Goal: Task Accomplishment & Management: Complete application form

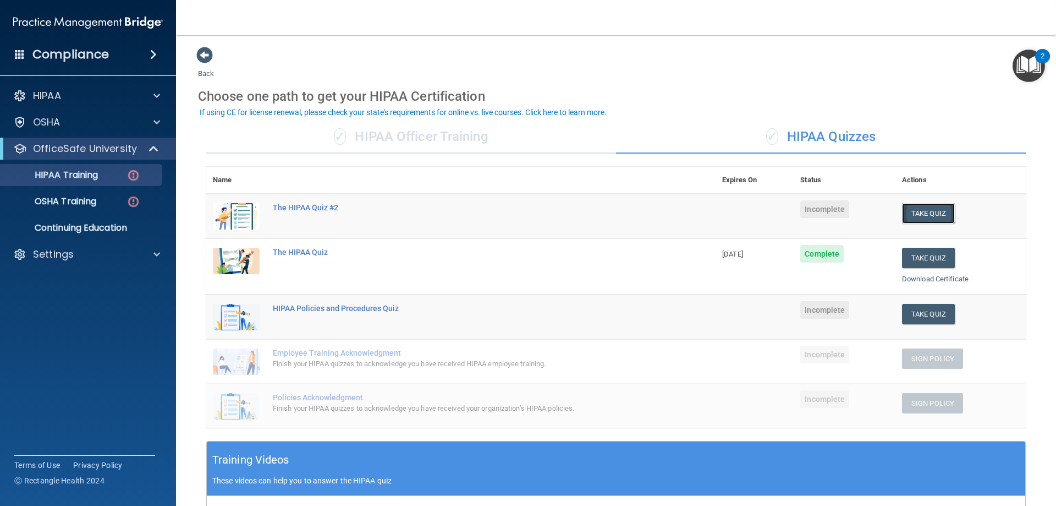
click at [925, 218] on button "Take Quiz" at bounding box center [928, 213] width 53 height 20
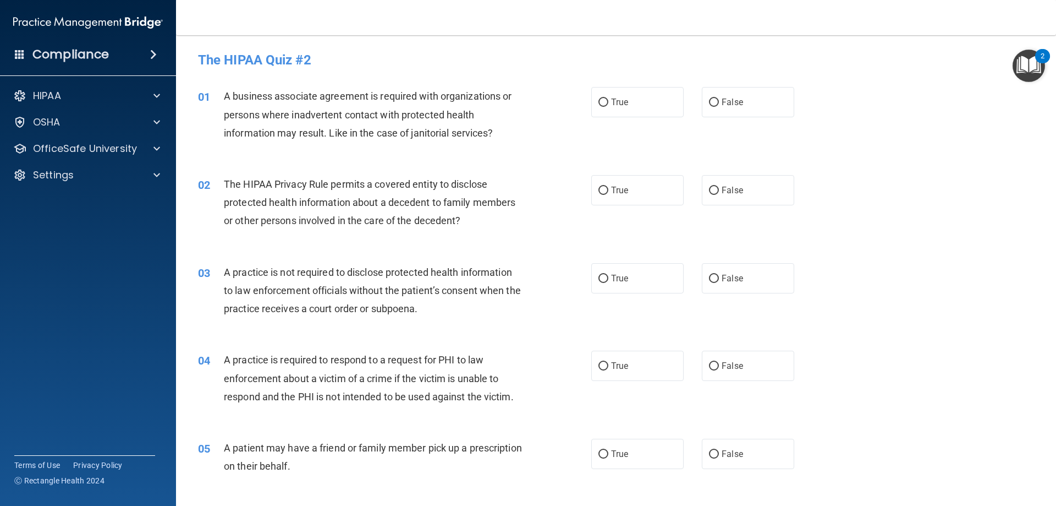
click at [385, 130] on span "A business associate agreement is required with organizations or persons where …" at bounding box center [368, 114] width 288 height 48
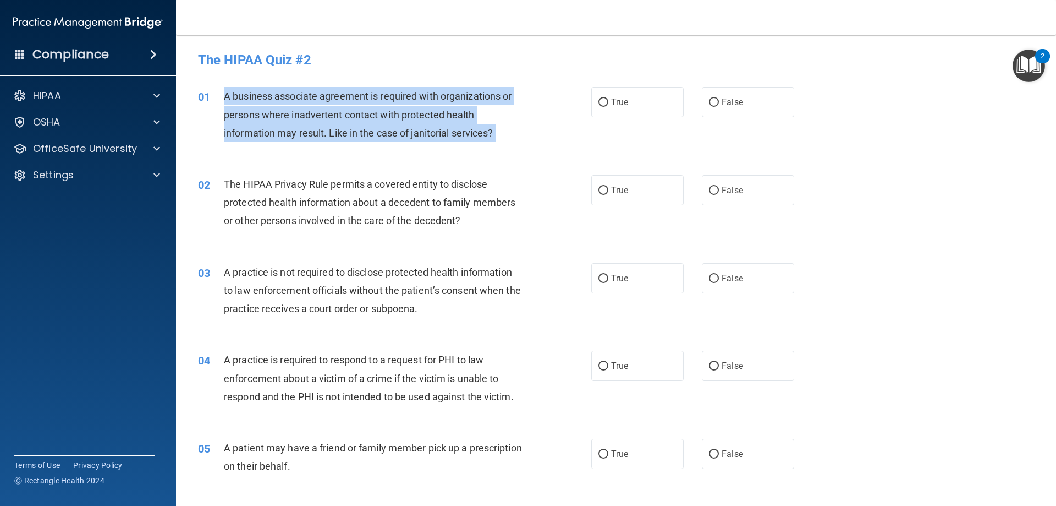
click at [385, 130] on span "A business associate agreement is required with organizations or persons where …" at bounding box center [368, 114] width 288 height 48
copy ng-form "A business associate agreement is required with organizations or persons where …"
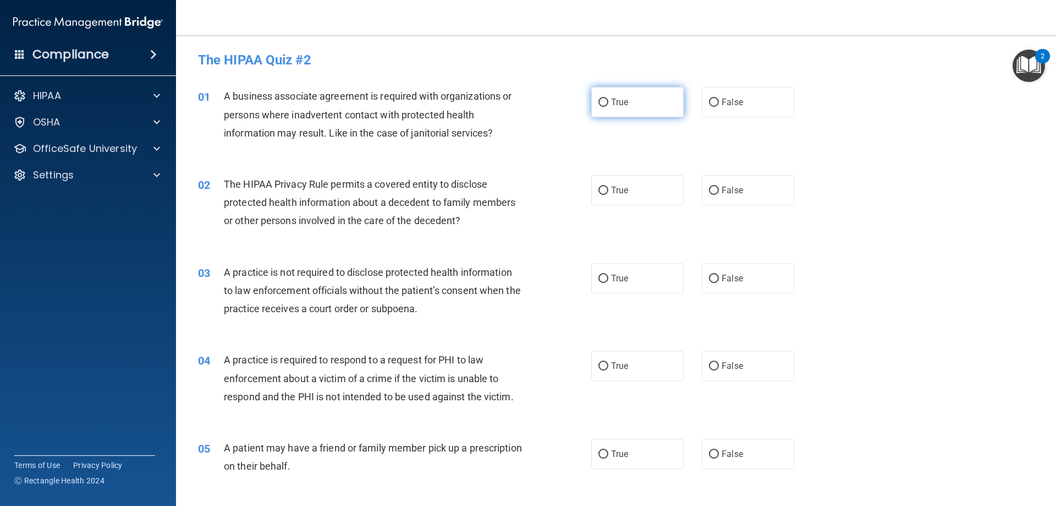
click at [612, 102] on span "True" at bounding box center [619, 102] width 17 height 10
click at [608, 102] on input "True" at bounding box center [604, 102] width 10 height 8
radio input "true"
click at [305, 194] on div "The HIPAA Privacy Rule permits a covered entity to disclose protected health in…" at bounding box center [378, 202] width 308 height 55
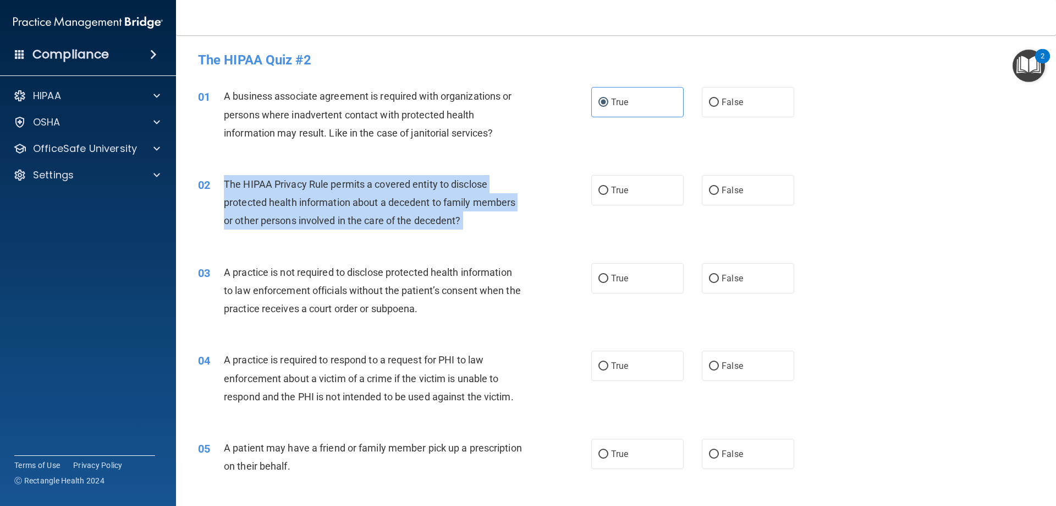
click at [305, 194] on div "The HIPAA Privacy Rule permits a covered entity to disclose protected health in…" at bounding box center [378, 202] width 308 height 55
copy ng-form "The HIPAA Privacy Rule permits a covered entity to disclose protected health in…"
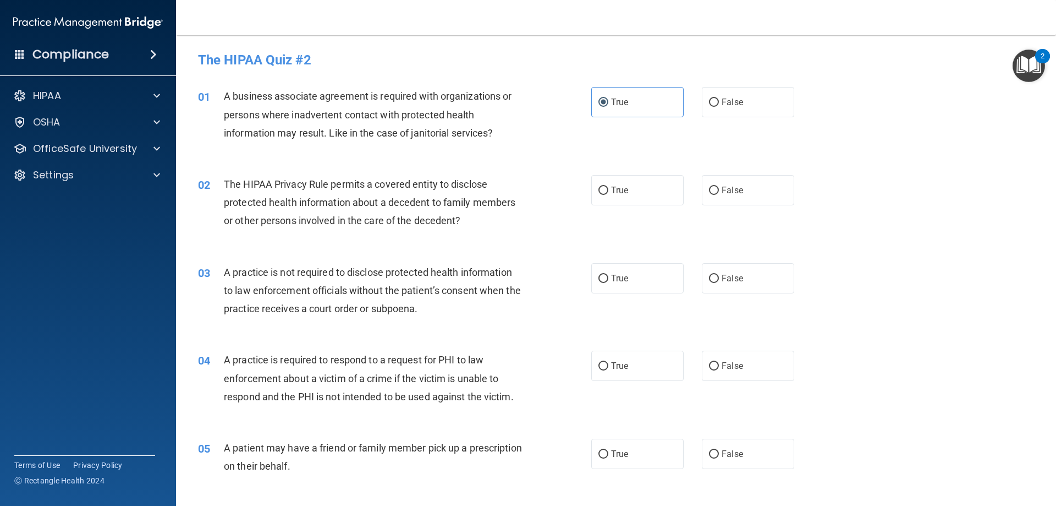
click at [411, 112] on span "A business associate agreement is required with organizations or persons where …" at bounding box center [368, 114] width 288 height 48
click at [617, 199] on label "True" at bounding box center [637, 190] width 92 height 30
click at [608, 195] on input "True" at bounding box center [604, 190] width 10 height 8
radio input "true"
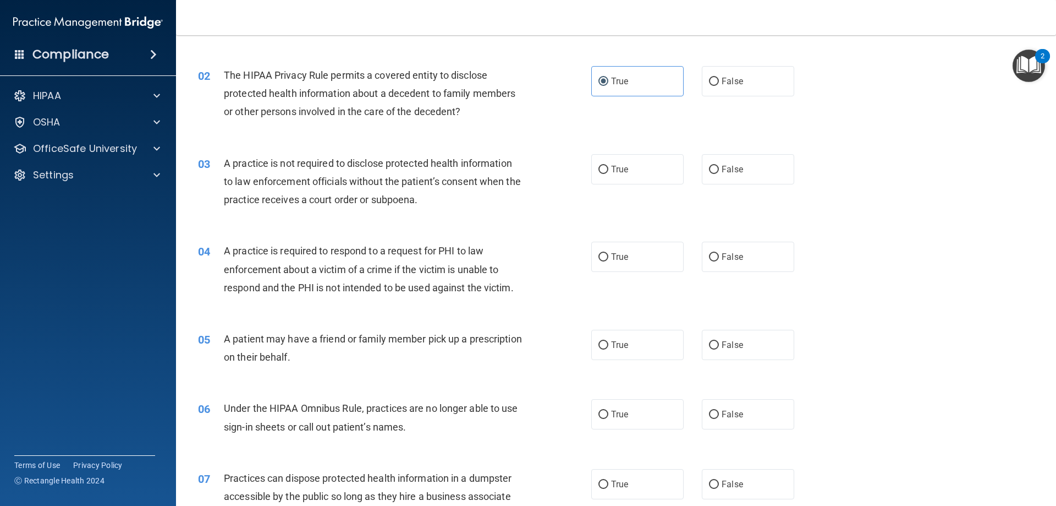
scroll to position [110, 0]
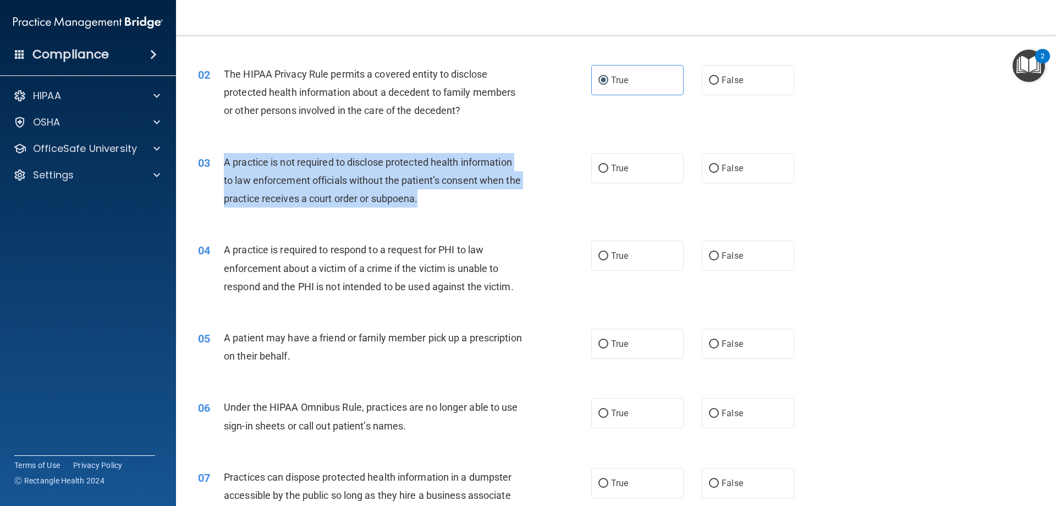
drag, startPoint x: 426, startPoint y: 196, endPoint x: 225, endPoint y: 160, distance: 204.6
click at [225, 160] on div "A practice is not required to disclose protected health information to law enfo…" at bounding box center [378, 180] width 308 height 55
copy span "A practice is not required to disclose protected health information to law enfo…"
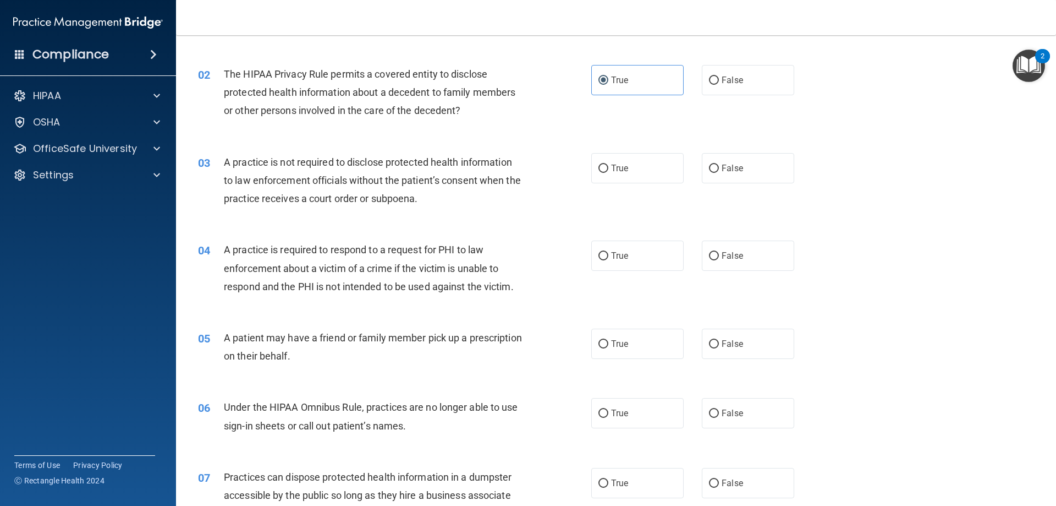
click at [351, 134] on div "02 The HIPAA Privacy Rule permits a covered entity to disclose protected health…" at bounding box center [616, 95] width 853 height 88
click at [628, 160] on label "True" at bounding box center [637, 168] width 92 height 30
click at [608, 164] on input "True" at bounding box center [604, 168] width 10 height 8
radio input "true"
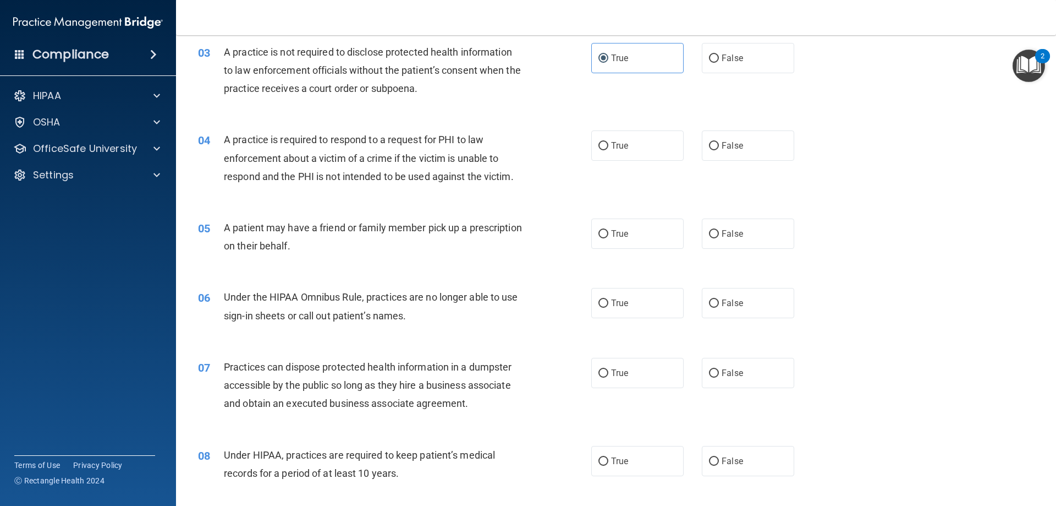
scroll to position [275, 0]
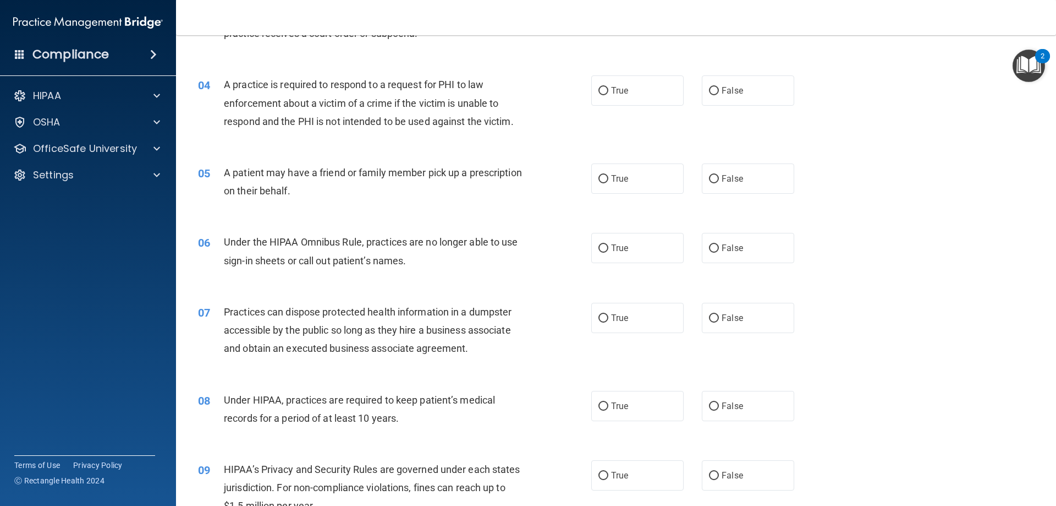
click at [370, 99] on span "A practice is required to respond to a request for PHI to law enforcement about…" at bounding box center [369, 103] width 290 height 48
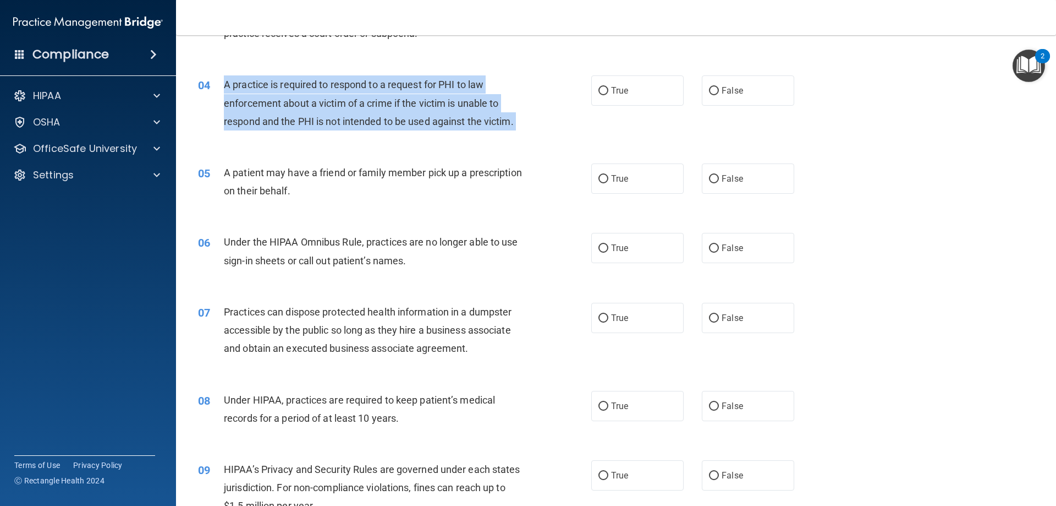
click at [370, 99] on span "A practice is required to respond to a request for PHI to law enforcement about…" at bounding box center [369, 103] width 290 height 48
copy ng-form "A practice is required to respond to a request for PHI to law enforcement about…"
click at [300, 132] on div "04 A practice is required to respond to a request for PHI to law enforcement ab…" at bounding box center [395, 105] width 426 height 61
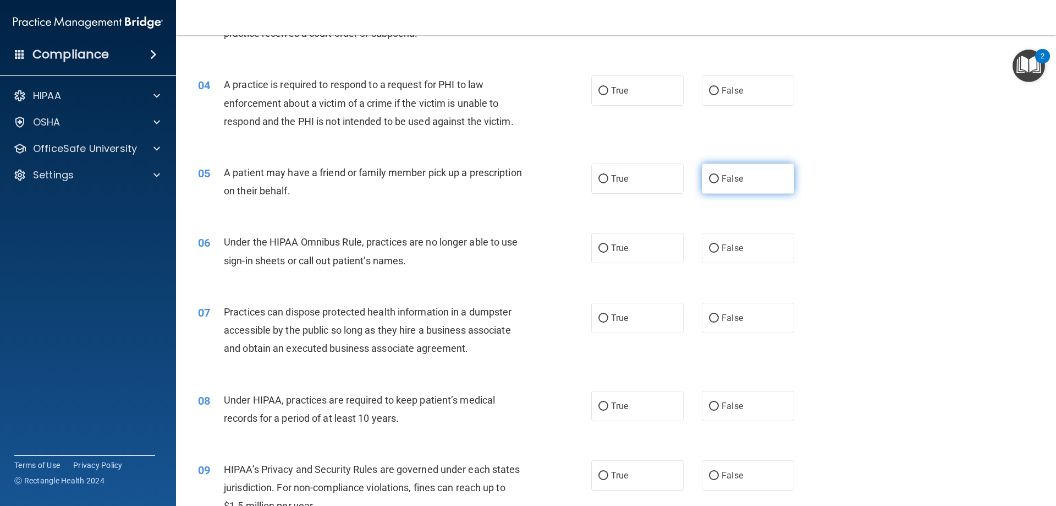
click at [737, 173] on label "False" at bounding box center [748, 178] width 92 height 30
click at [719, 175] on input "False" at bounding box center [714, 179] width 10 height 8
radio input "true"
click at [722, 77] on label "False" at bounding box center [748, 90] width 92 height 30
click at [719, 87] on input "False" at bounding box center [714, 91] width 10 height 8
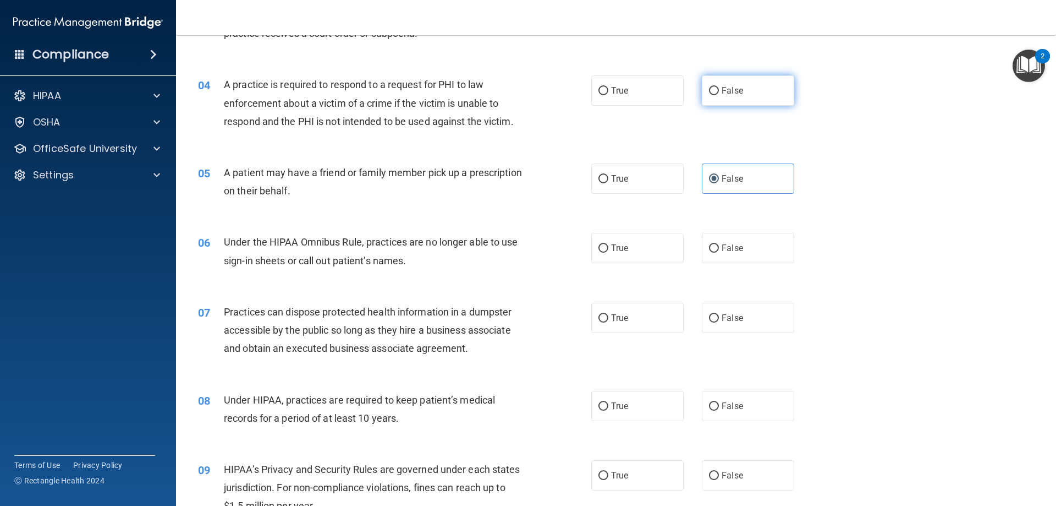
radio input "true"
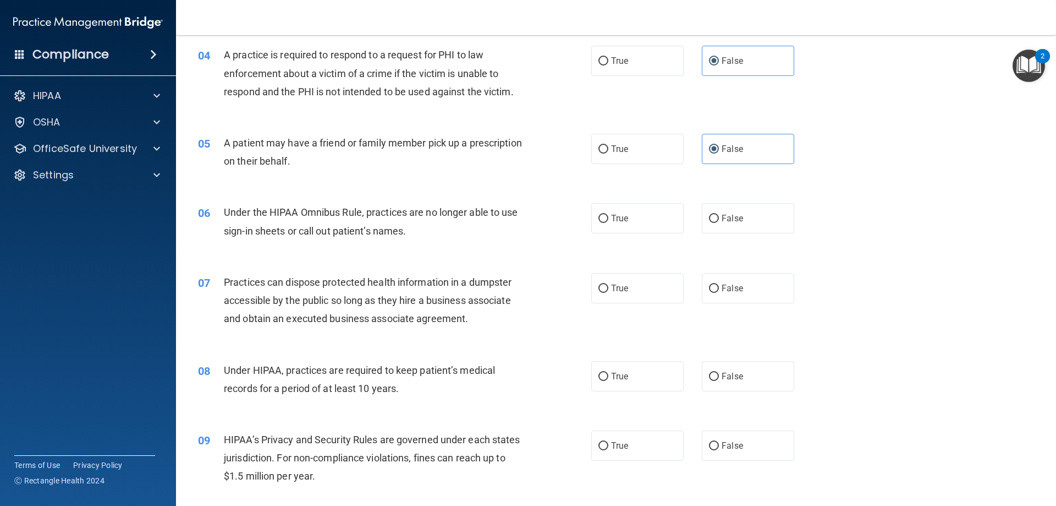
scroll to position [330, 0]
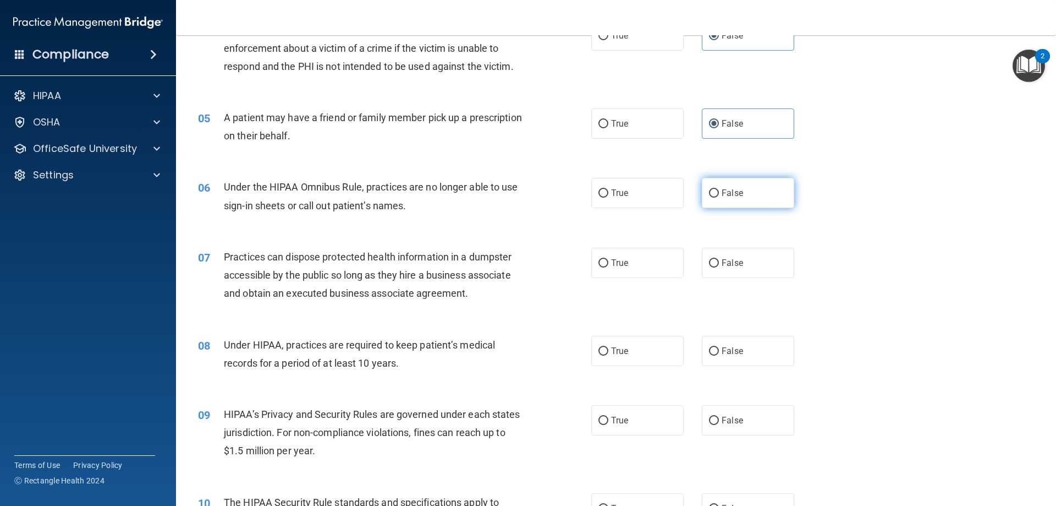
click at [745, 197] on label "False" at bounding box center [748, 193] width 92 height 30
click at [719, 197] on input "False" at bounding box center [714, 193] width 10 height 8
radio input "true"
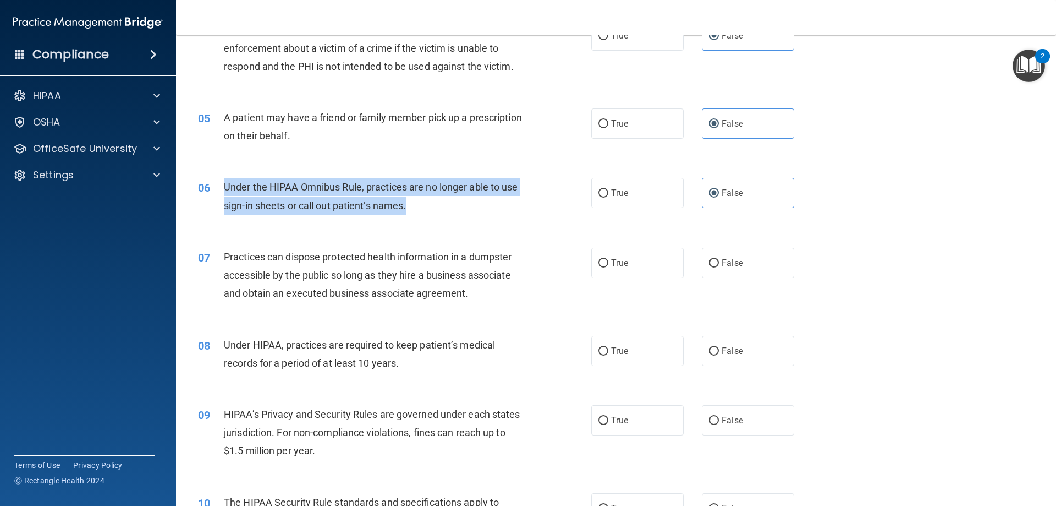
drag, startPoint x: 391, startPoint y: 191, endPoint x: 211, endPoint y: 178, distance: 180.4
click at [211, 178] on div "06 Under the HIPAA Omnibus Rule, practices are no longer able to use sign-in sh…" at bounding box center [395, 199] width 426 height 42
copy div "Under the HIPAA Omnibus Rule, practices are no longer able to use sign-in sheet…"
click at [458, 223] on div "06 Under the HIPAA Omnibus Rule, practices are no longer able to use sign-in sh…" at bounding box center [616, 198] width 853 height 69
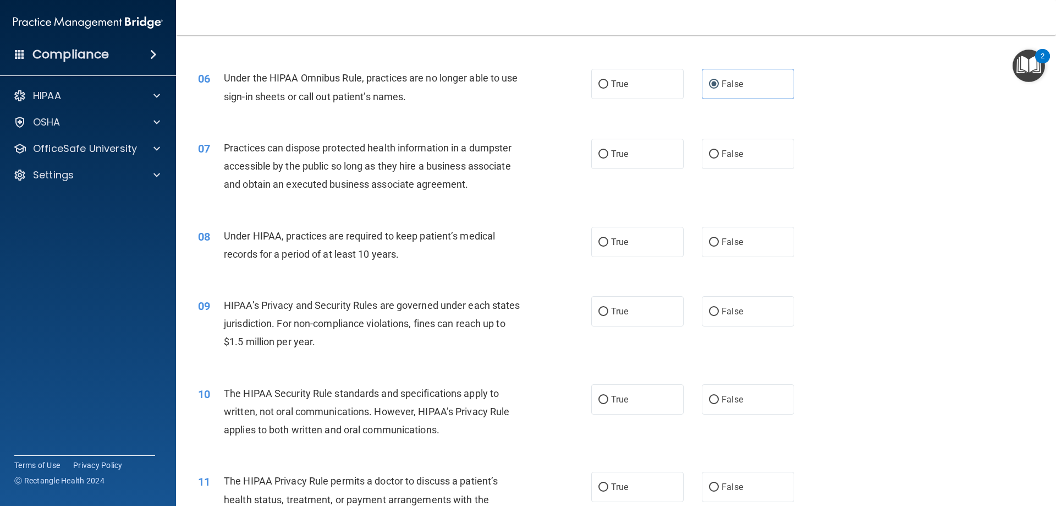
scroll to position [440, 0]
click at [379, 158] on span "Practices can dispose protected health information in a dumpster accessible by …" at bounding box center [368, 165] width 288 height 48
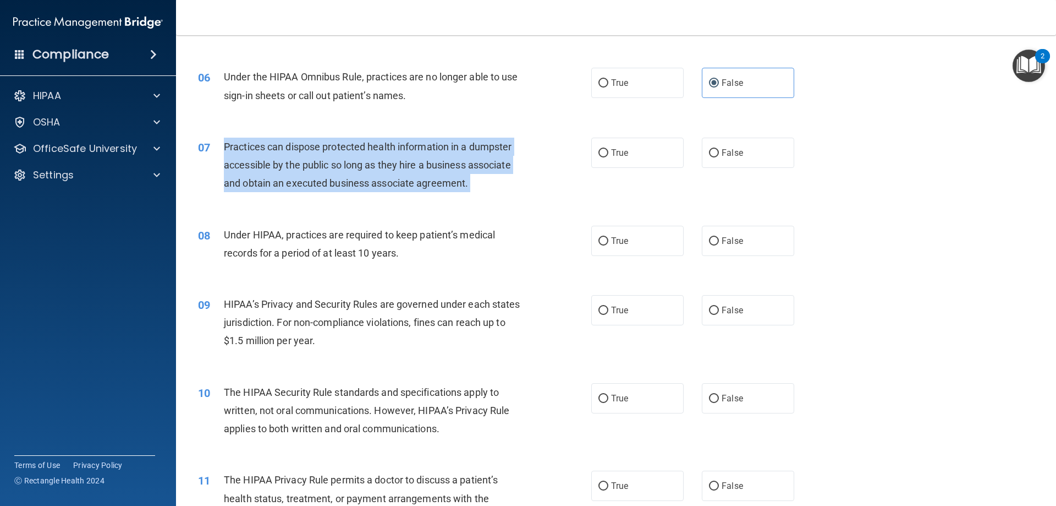
click at [379, 158] on span "Practices can dispose protected health information in a dumpster accessible by …" at bounding box center [368, 165] width 288 height 48
copy ng-form "Practices can dispose protected health information in a dumpster accessible by …"
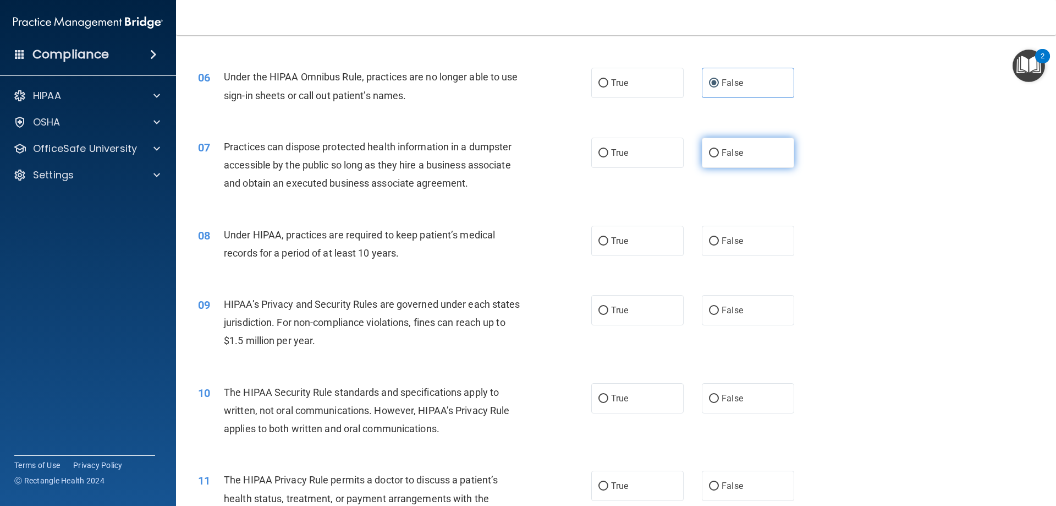
click at [716, 154] on label "False" at bounding box center [748, 153] width 92 height 30
click at [716, 154] on input "False" at bounding box center [714, 153] width 10 height 8
radio input "true"
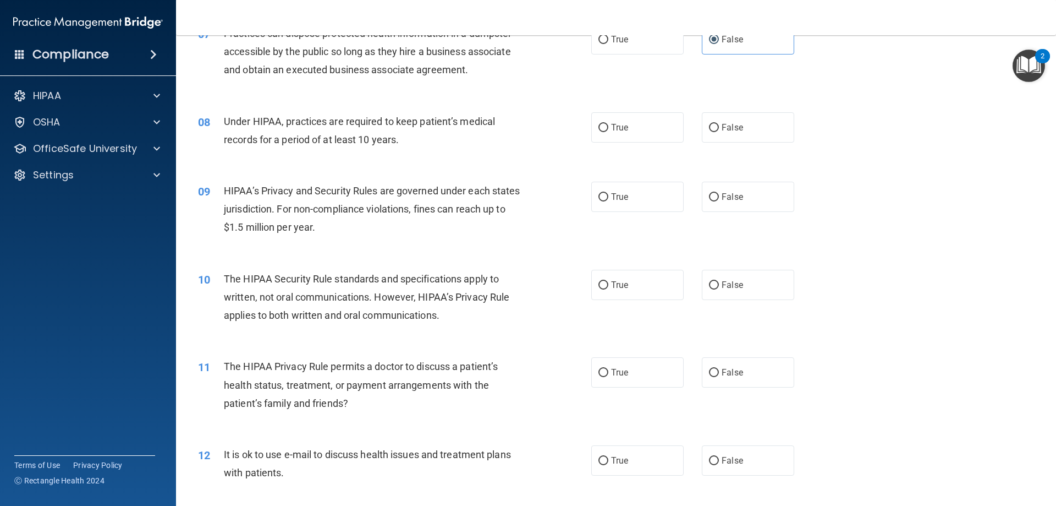
scroll to position [605, 0]
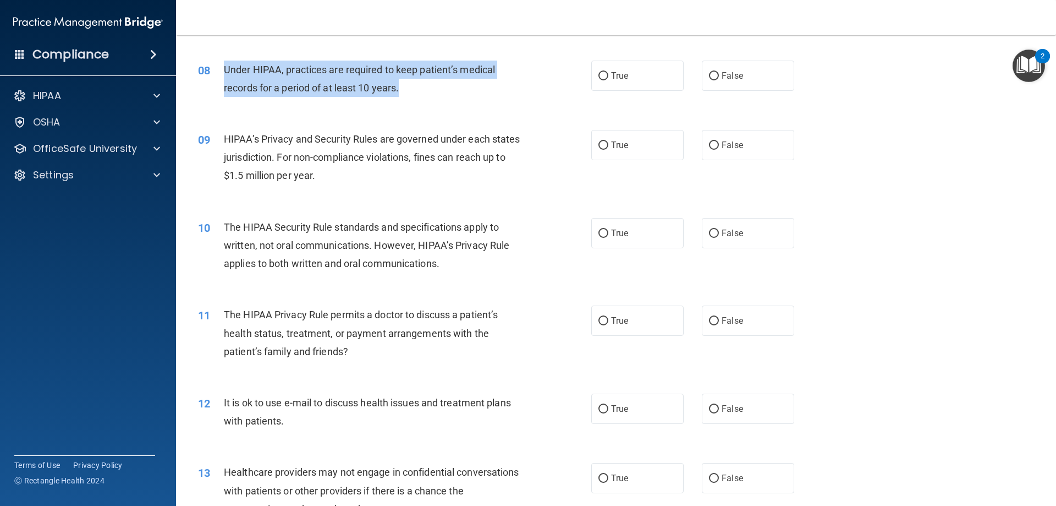
drag, startPoint x: 405, startPoint y: 90, endPoint x: 224, endPoint y: 69, distance: 182.3
click at [224, 69] on div "Under HIPAA, practices are required to keep patient’s medical records for a per…" at bounding box center [378, 79] width 308 height 36
copy span "Under HIPAA, practices are required to keep patient’s medical records for a per…"
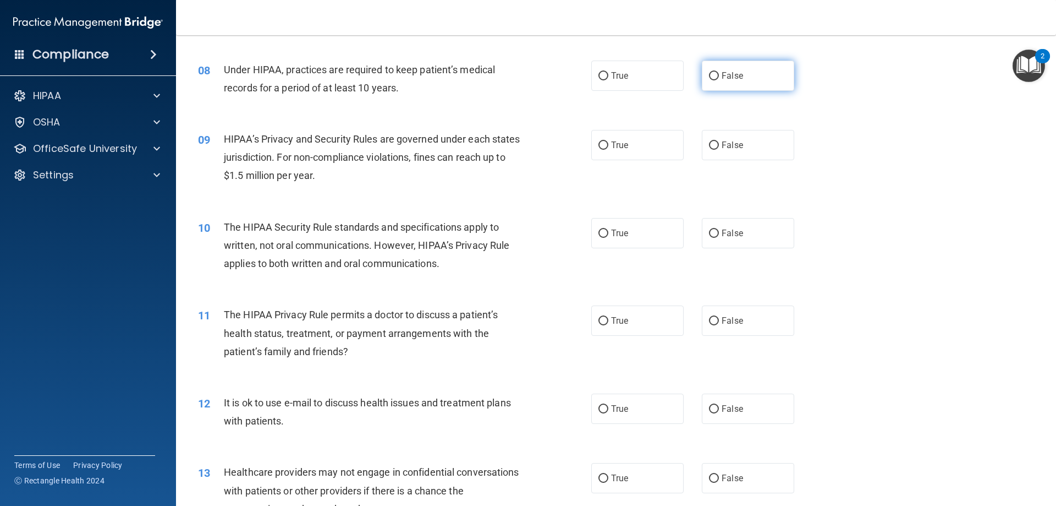
click at [753, 75] on label "False" at bounding box center [748, 76] width 92 height 30
click at [719, 75] on input "False" at bounding box center [714, 76] width 10 height 8
radio input "true"
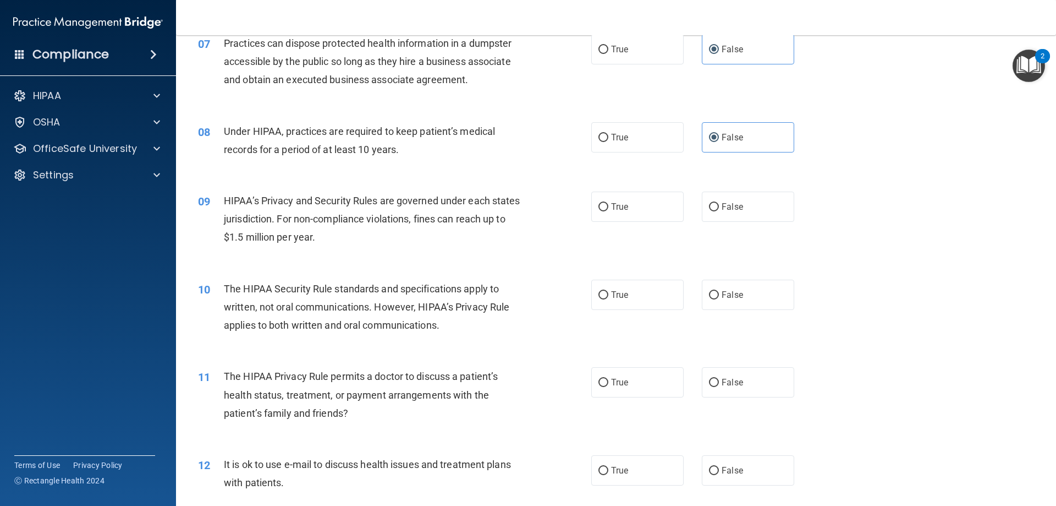
scroll to position [570, 0]
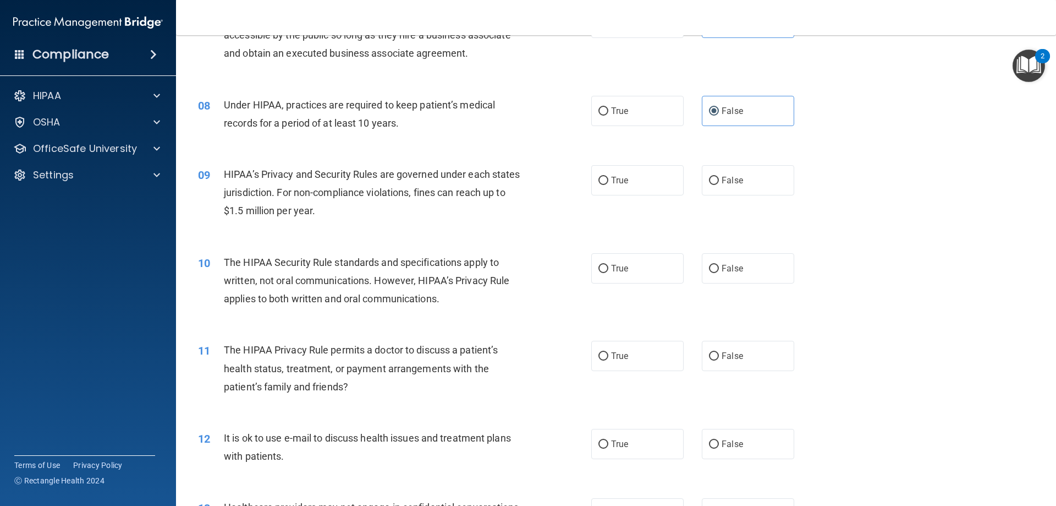
click at [305, 184] on div "HIPAA’s Privacy and Security Rules are governed under each states jurisdiction.…" at bounding box center [378, 192] width 308 height 55
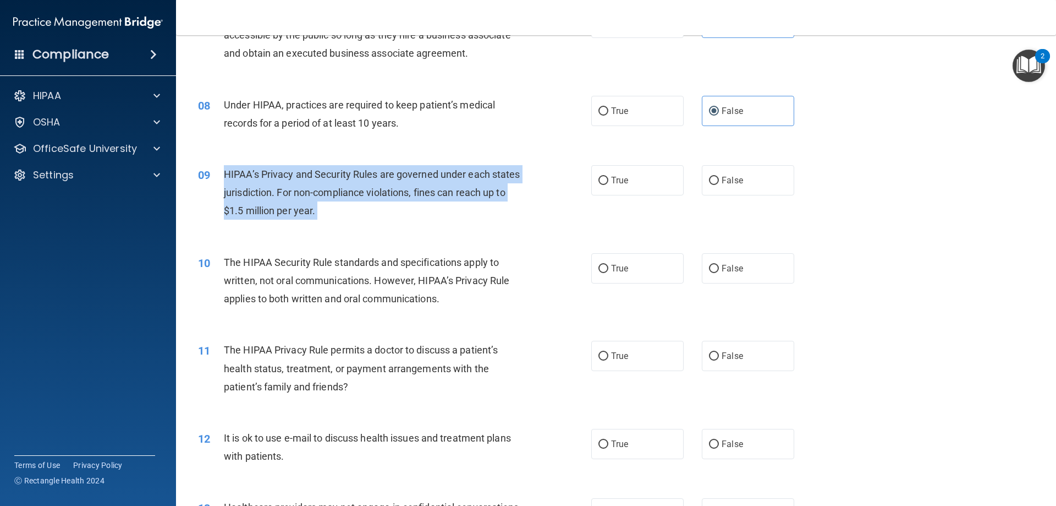
click at [305, 184] on div "HIPAA’s Privacy and Security Rules are governed under each states jurisdiction.…" at bounding box center [378, 192] width 308 height 55
copy ng-form "HIPAA’s Privacy and Security Rules are governed under each states jurisdiction.…"
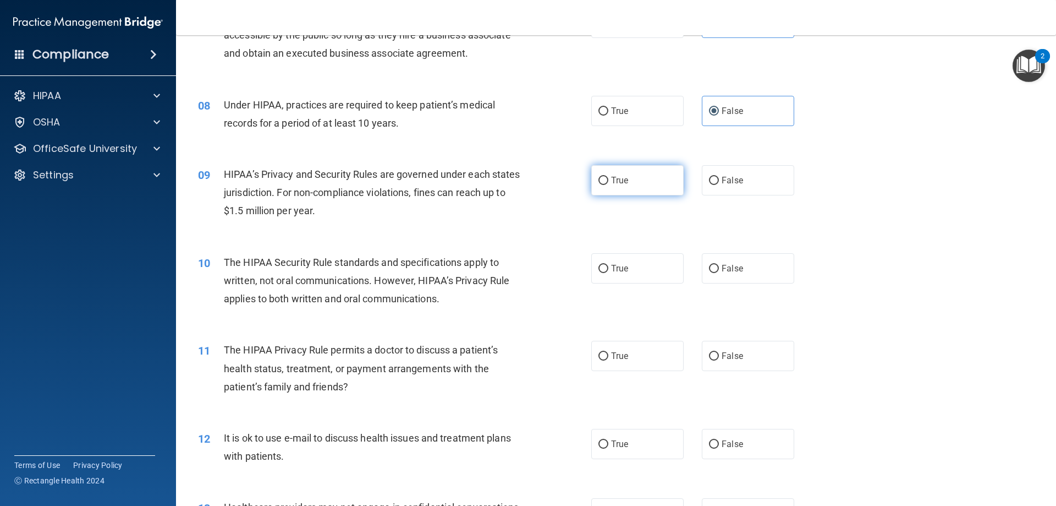
click at [611, 182] on span "True" at bounding box center [619, 180] width 17 height 10
click at [608, 182] on input "True" at bounding box center [604, 181] width 10 height 8
radio input "true"
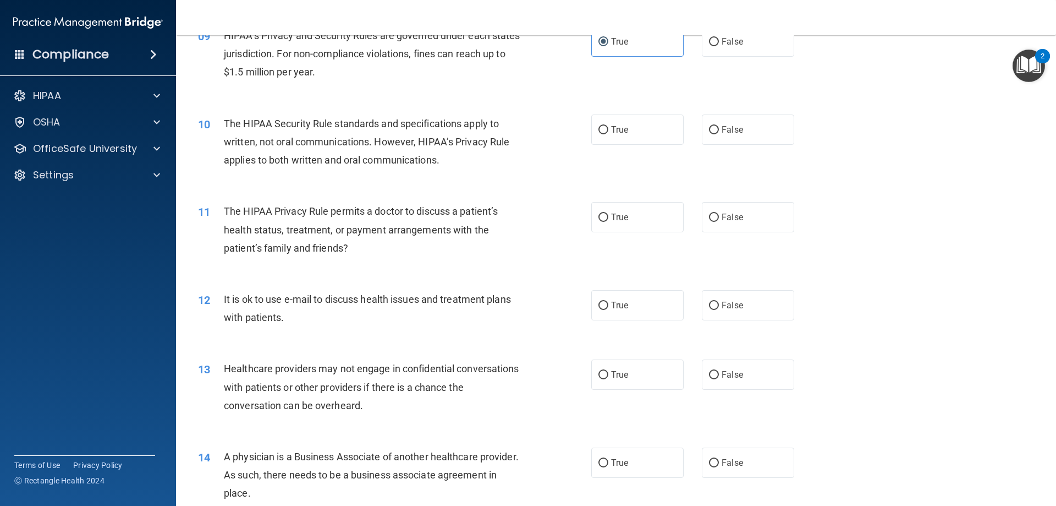
scroll to position [735, 0]
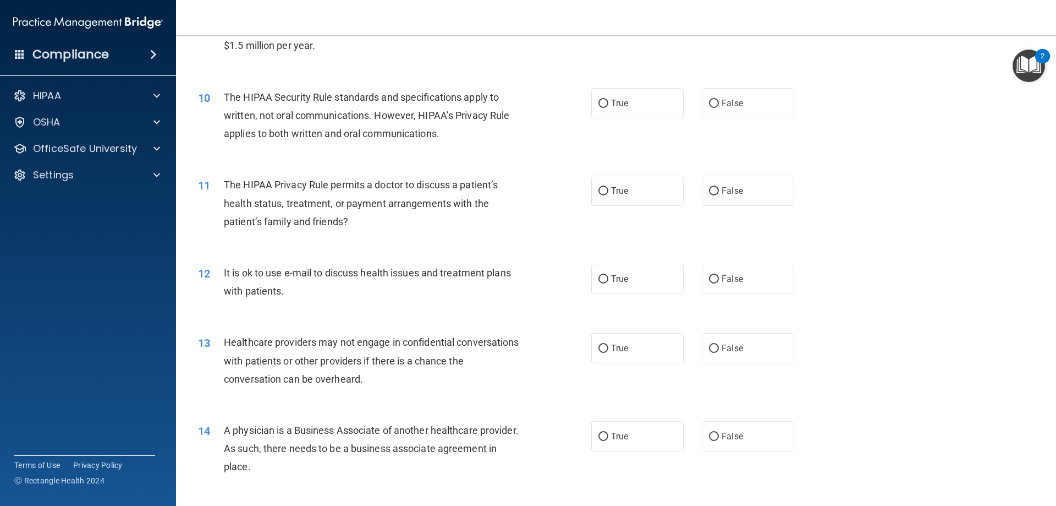
click at [415, 114] on span "The HIPAA Security Rule standards and specifications apply to written, not oral…" at bounding box center [367, 115] width 286 height 48
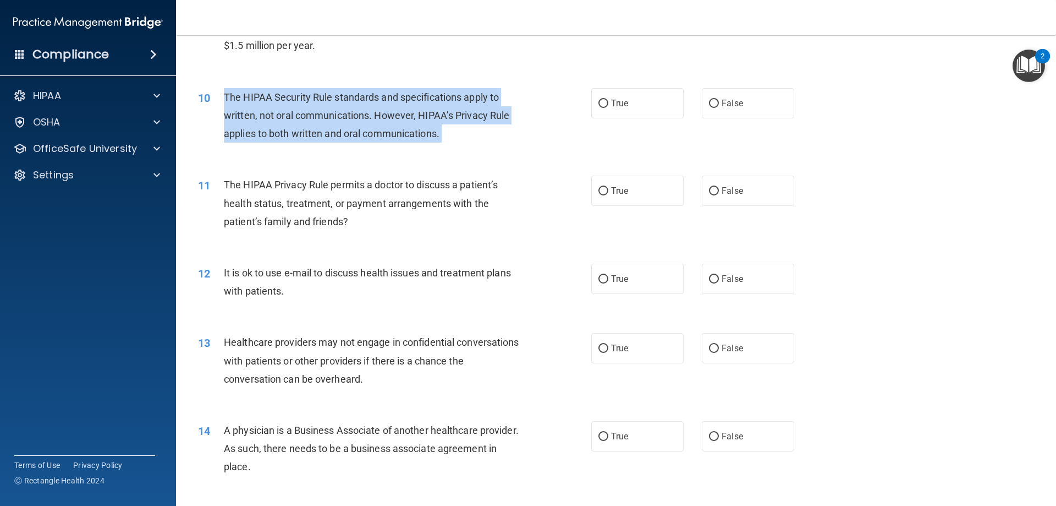
click at [415, 114] on span "The HIPAA Security Rule standards and specifications apply to written, not oral…" at bounding box center [367, 115] width 286 height 48
copy ng-form "The HIPAA Security Rule standards and specifications apply to written, not oral…"
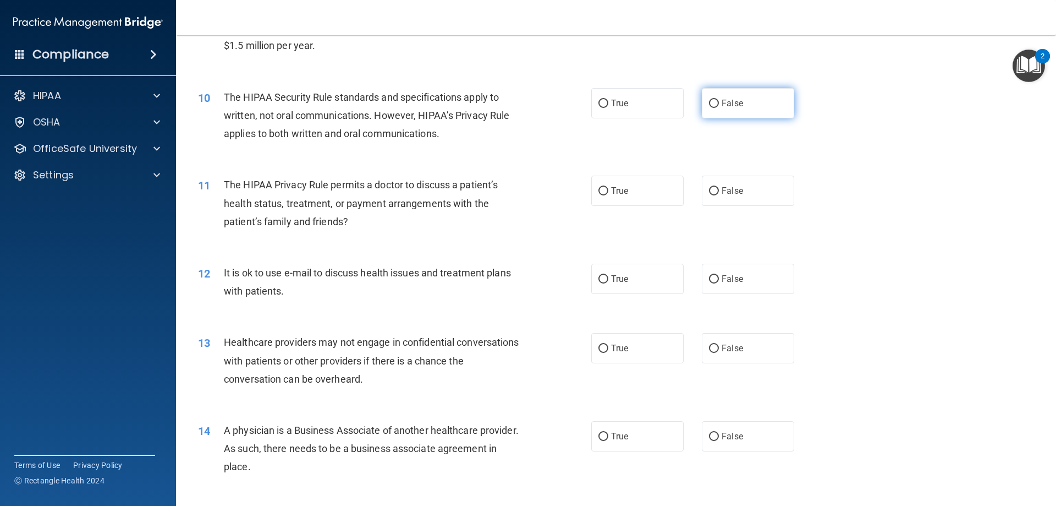
click at [732, 97] on label "False" at bounding box center [748, 103] width 92 height 30
click at [719, 100] on input "False" at bounding box center [714, 104] width 10 height 8
radio input "true"
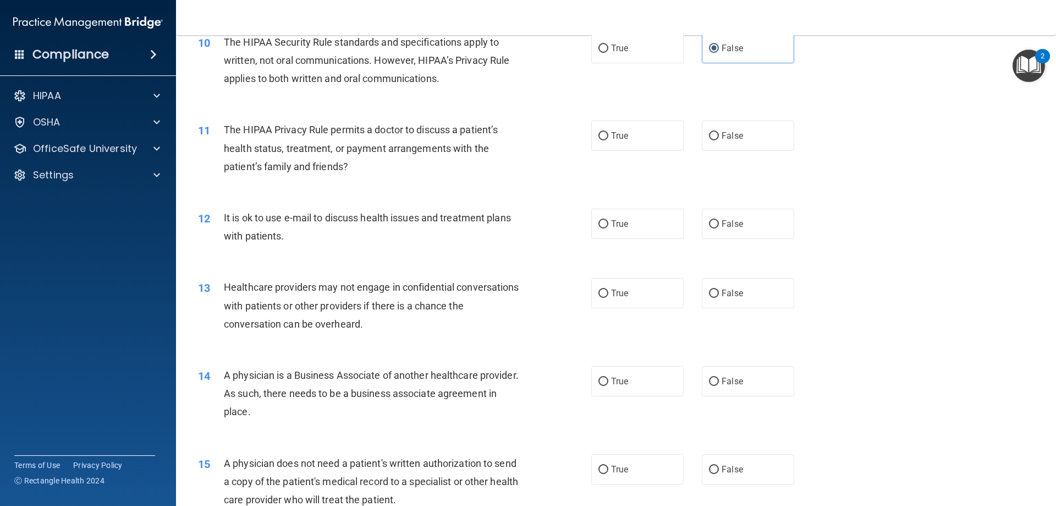
click at [308, 125] on span "The HIPAA Privacy Rule permits a doctor to discuss a patient’s health status, t…" at bounding box center [361, 148] width 274 height 48
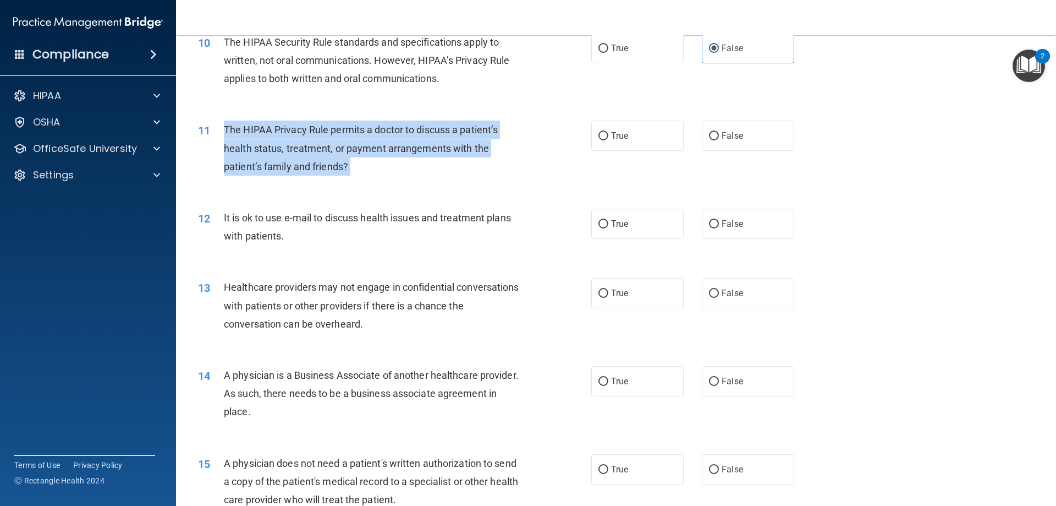
click at [308, 125] on span "The HIPAA Privacy Rule permits a doctor to discuss a patient’s health status, t…" at bounding box center [361, 148] width 274 height 48
copy ng-form "The HIPAA Privacy Rule permits a doctor to discuss a patient’s health status, t…"
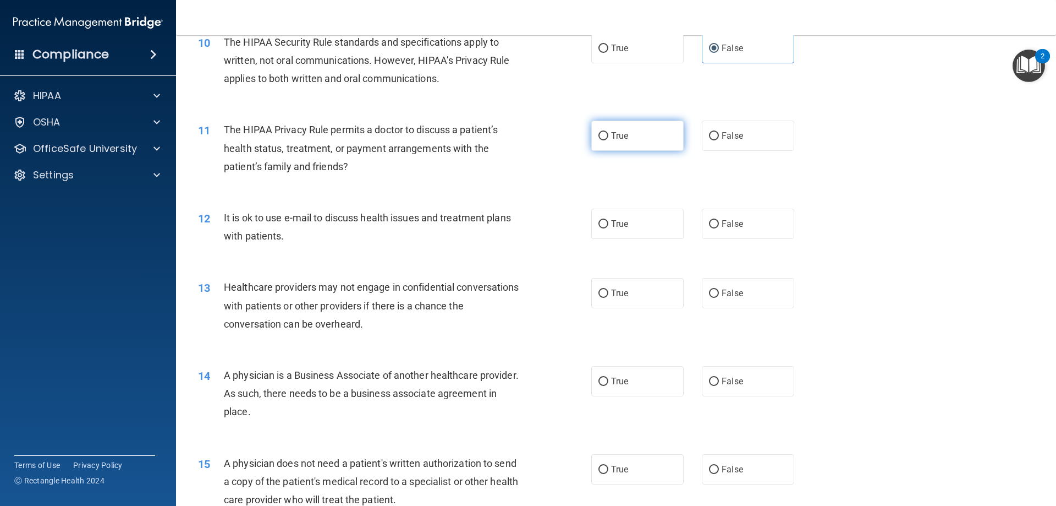
click at [606, 127] on label "True" at bounding box center [637, 135] width 92 height 30
click at [606, 132] on input "True" at bounding box center [604, 136] width 10 height 8
radio input "true"
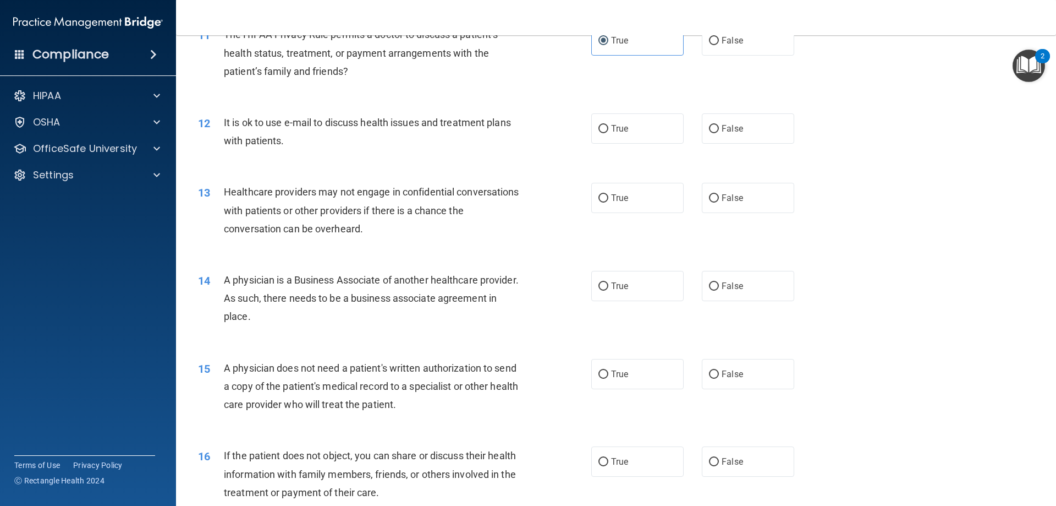
scroll to position [900, 0]
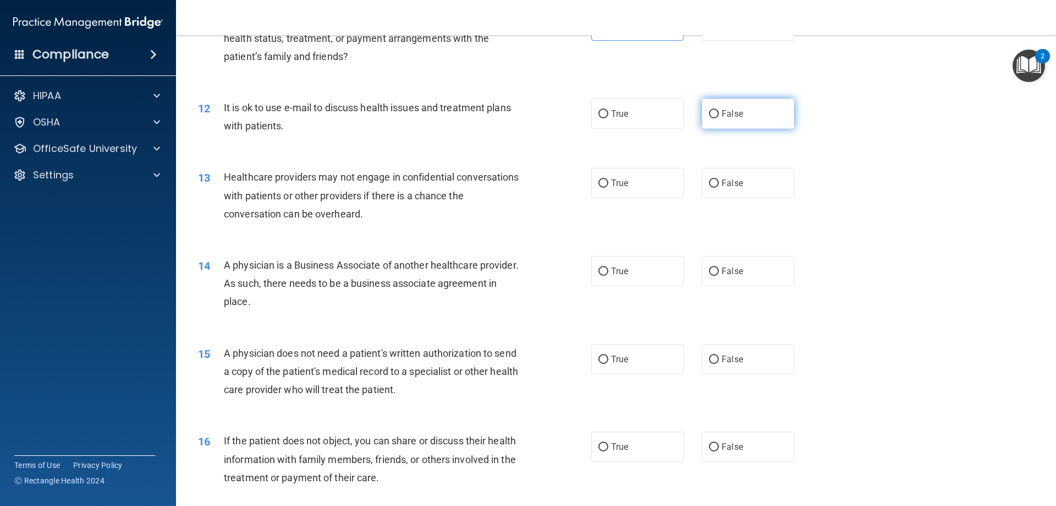
click at [738, 110] on label "False" at bounding box center [748, 113] width 92 height 30
click at [719, 110] on input "False" at bounding box center [714, 114] width 10 height 8
radio input "true"
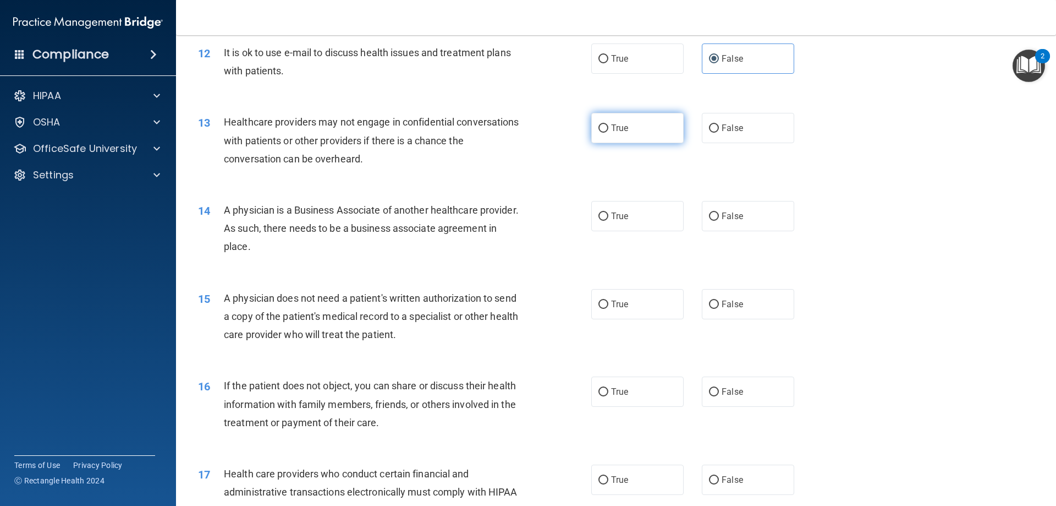
click at [650, 119] on label "True" at bounding box center [637, 128] width 92 height 30
click at [608, 124] on input "True" at bounding box center [604, 128] width 10 height 8
radio input "true"
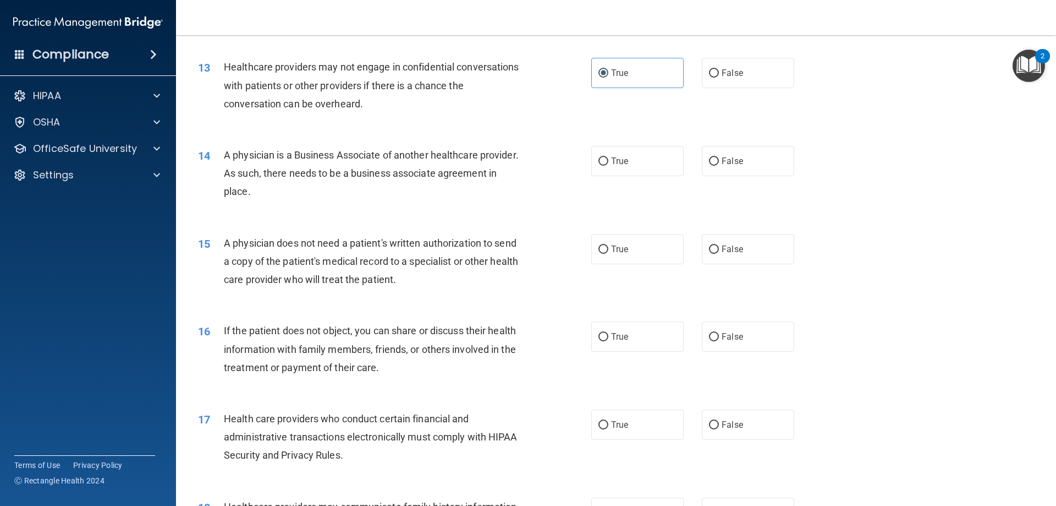
scroll to position [1065, 0]
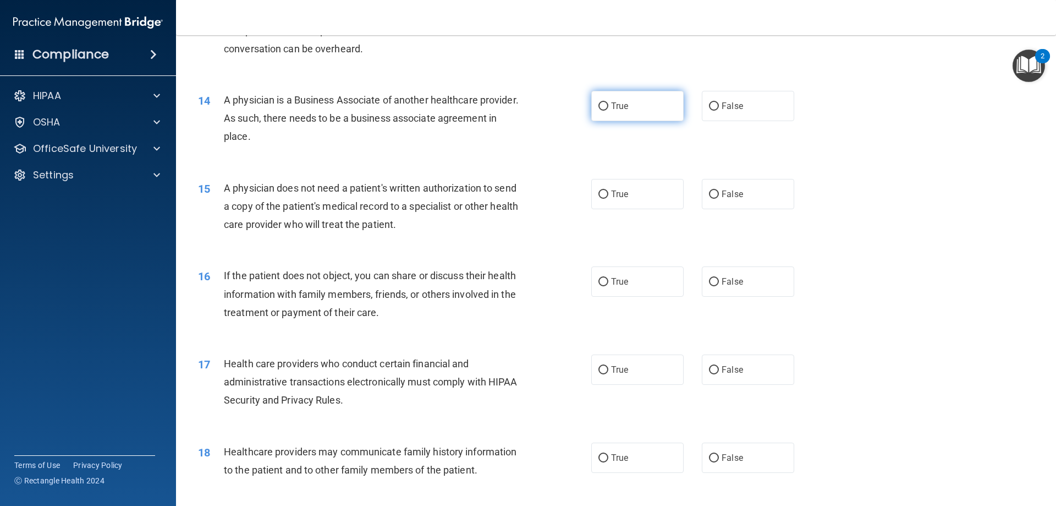
click at [613, 114] on label "True" at bounding box center [637, 106] width 92 height 30
click at [608, 111] on input "True" at bounding box center [604, 106] width 10 height 8
radio input "true"
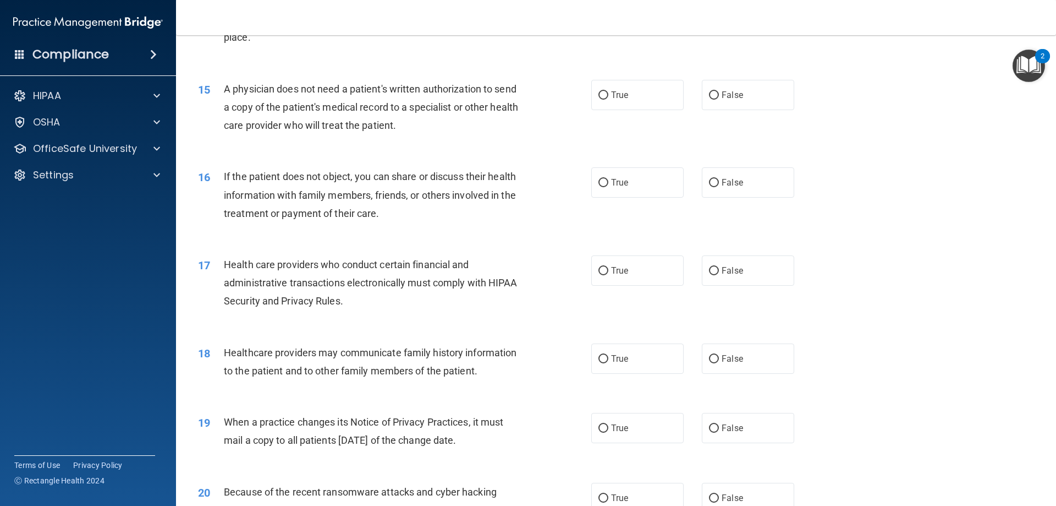
scroll to position [1175, 0]
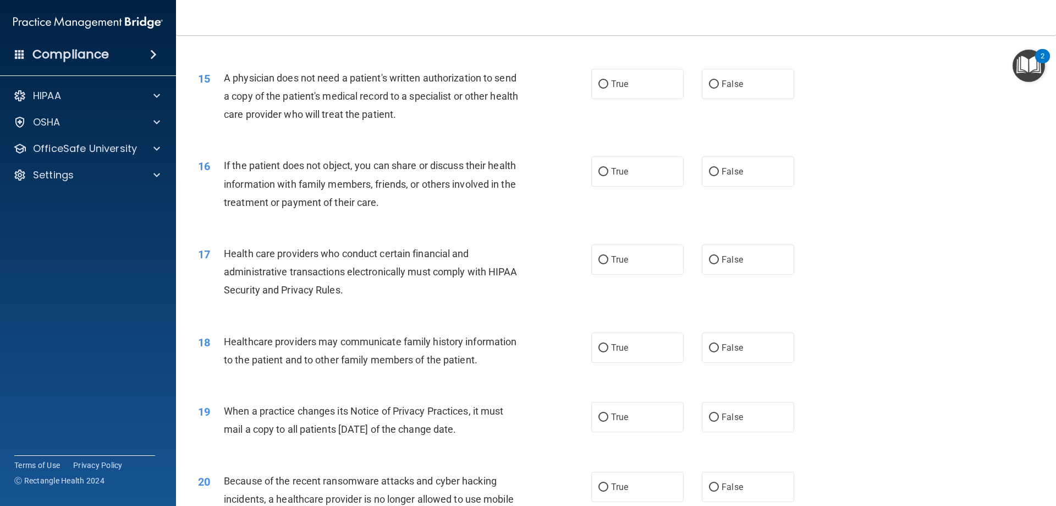
click at [398, 80] on span "A physician does not need a patient's written authorization to send a copy of t…" at bounding box center [371, 96] width 294 height 48
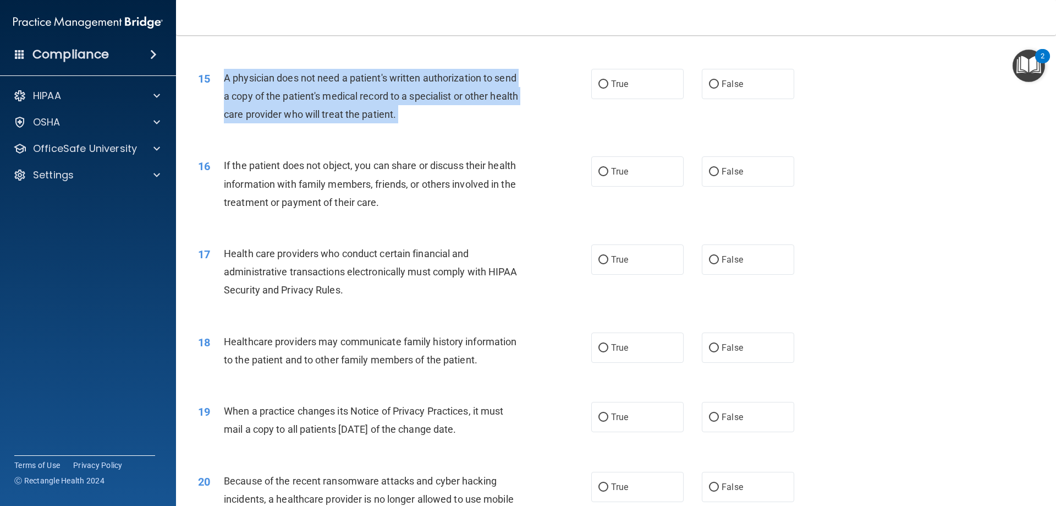
click at [398, 80] on span "A physician does not need a patient's written authorization to send a copy of t…" at bounding box center [371, 96] width 294 height 48
drag, startPoint x: 398, startPoint y: 80, endPoint x: 430, endPoint y: 83, distance: 32.0
click at [430, 83] on span "A physician does not need a patient's written authorization to send a copy of t…" at bounding box center [371, 96] width 294 height 48
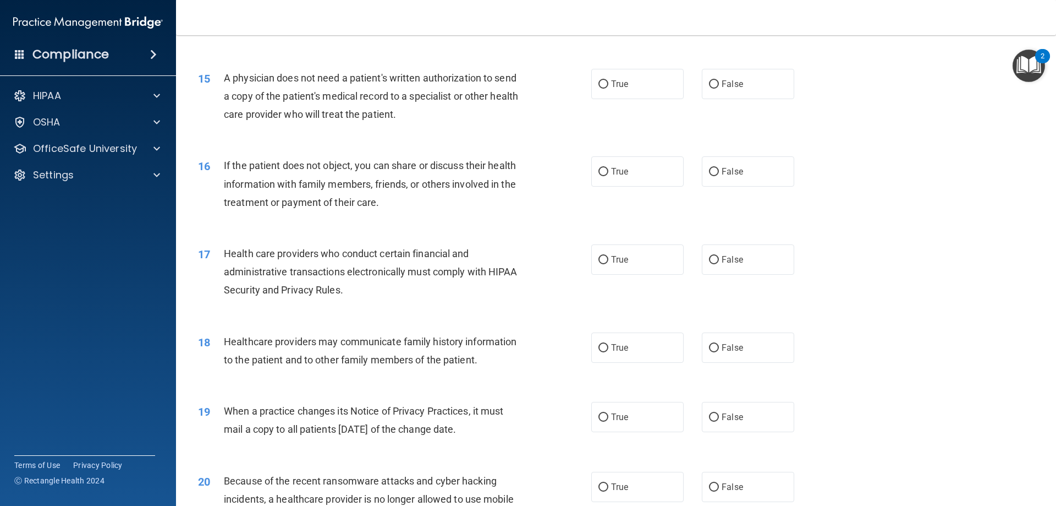
click at [426, 95] on span "A physician does not need a patient's written authorization to send a copy of t…" at bounding box center [371, 96] width 294 height 48
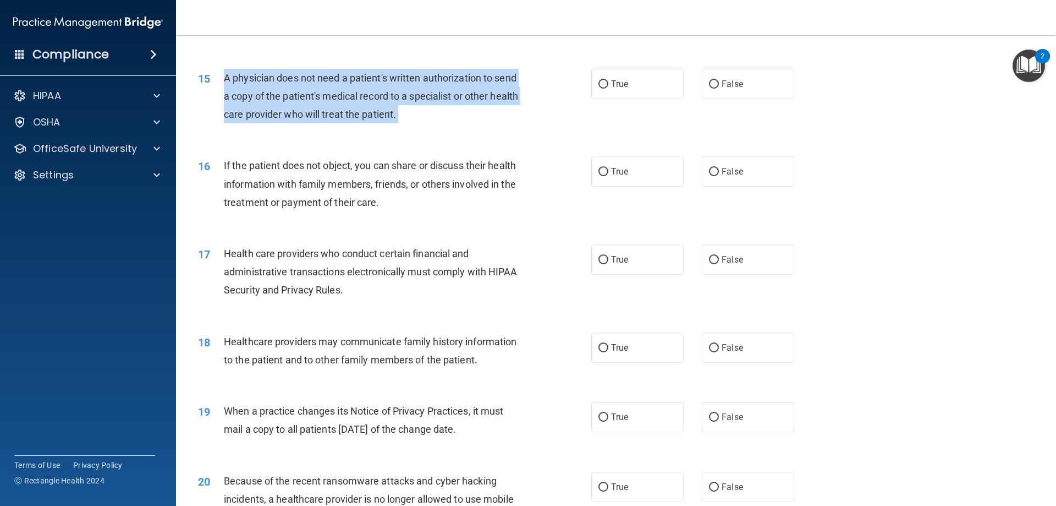
click at [426, 95] on span "A physician does not need a patient's written authorization to send a copy of t…" at bounding box center [371, 96] width 294 height 48
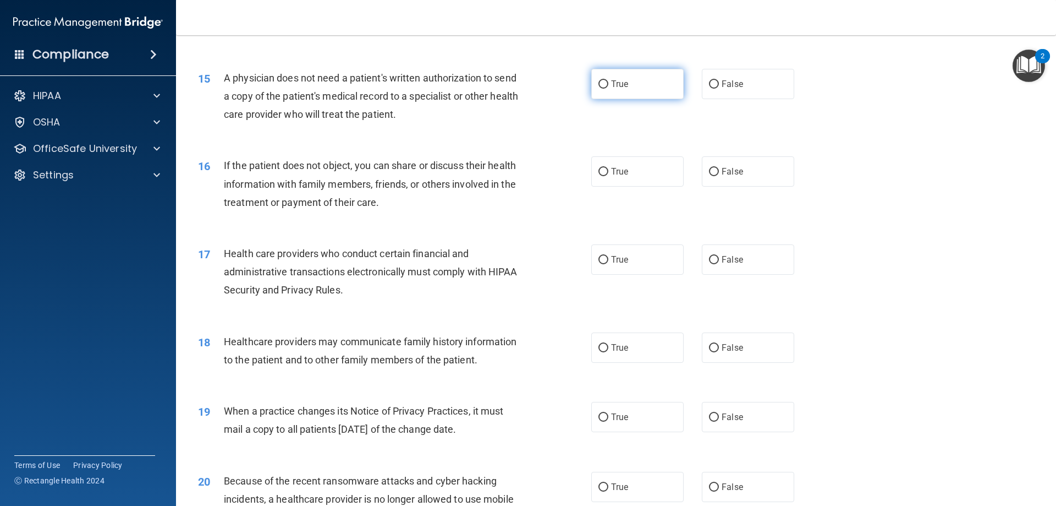
click at [644, 97] on label "True" at bounding box center [637, 84] width 92 height 30
click at [608, 89] on input "True" at bounding box center [604, 84] width 10 height 8
radio input "true"
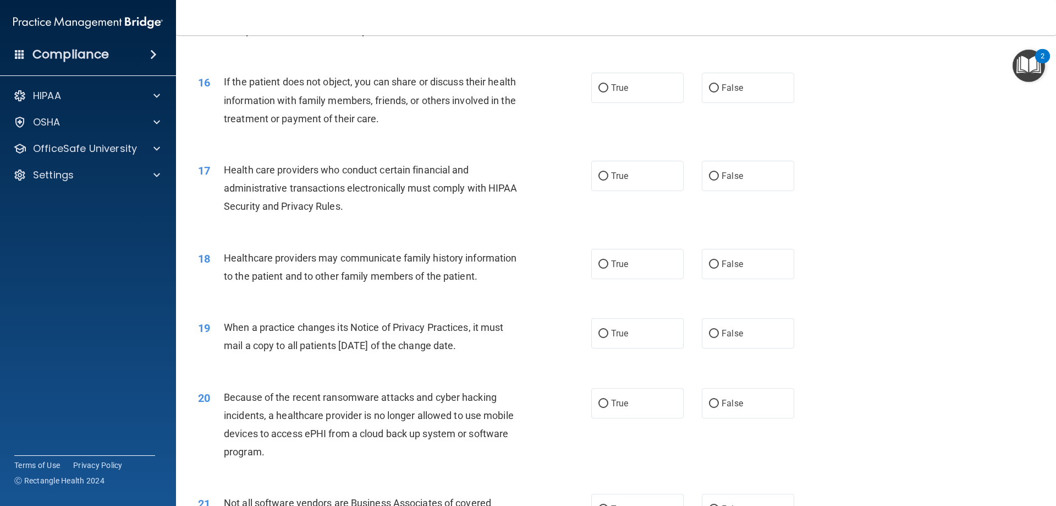
scroll to position [1285, 0]
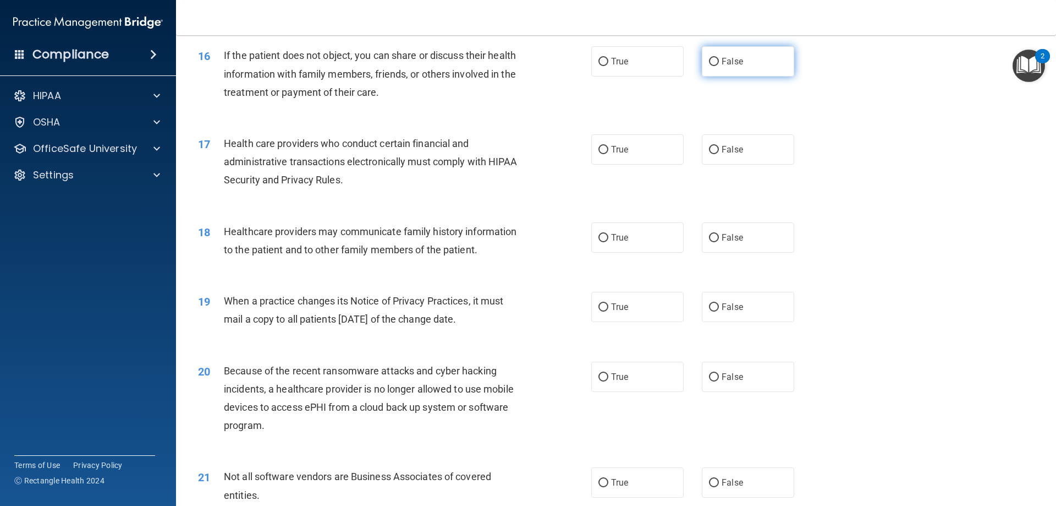
click at [759, 62] on label "False" at bounding box center [748, 61] width 92 height 30
click at [719, 62] on input "False" at bounding box center [714, 62] width 10 height 8
radio input "true"
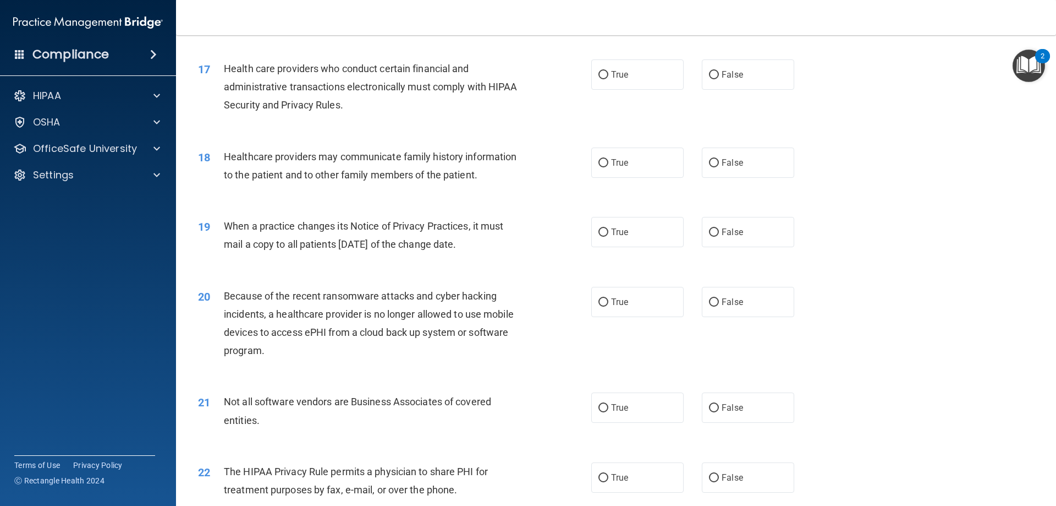
scroll to position [1340, 0]
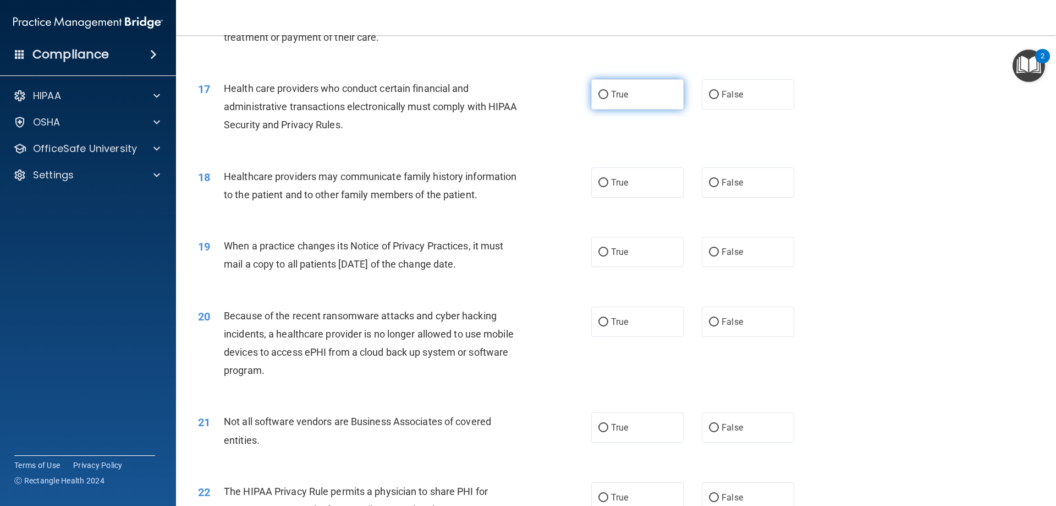
click at [615, 96] on span "True" at bounding box center [619, 94] width 17 height 10
click at [608, 96] on input "True" at bounding box center [604, 95] width 10 height 8
radio input "true"
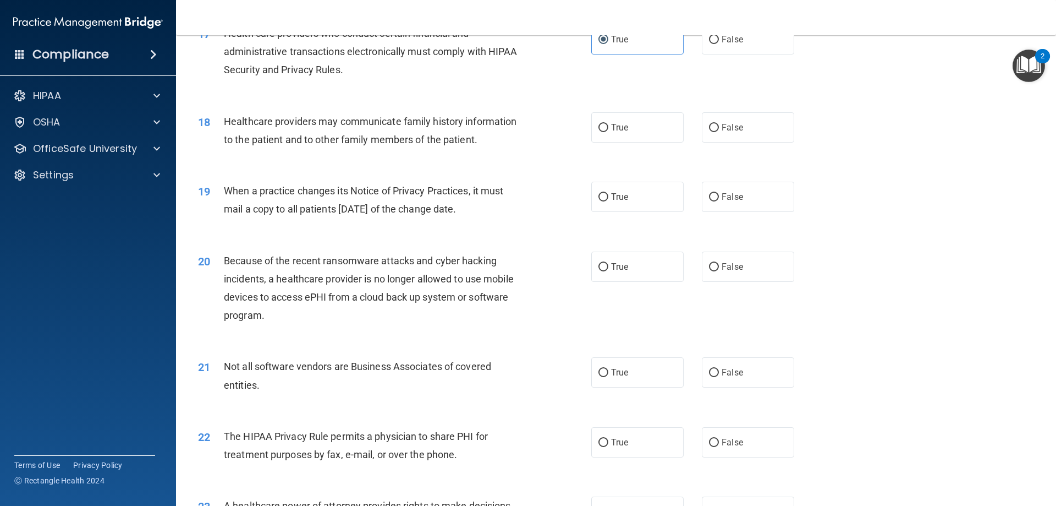
scroll to position [1450, 0]
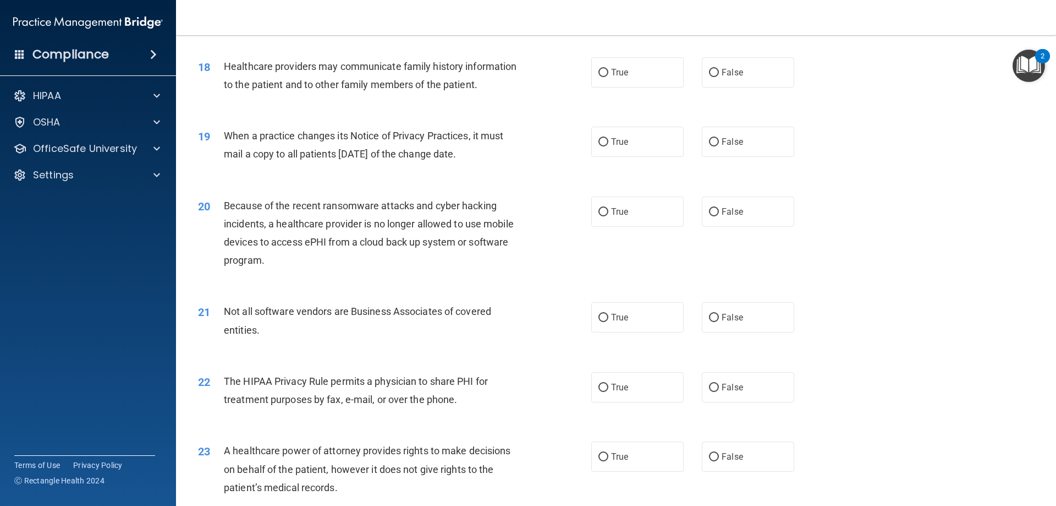
click at [431, 77] on div "Healthcare providers may communicate family history information to the patient …" at bounding box center [378, 75] width 308 height 36
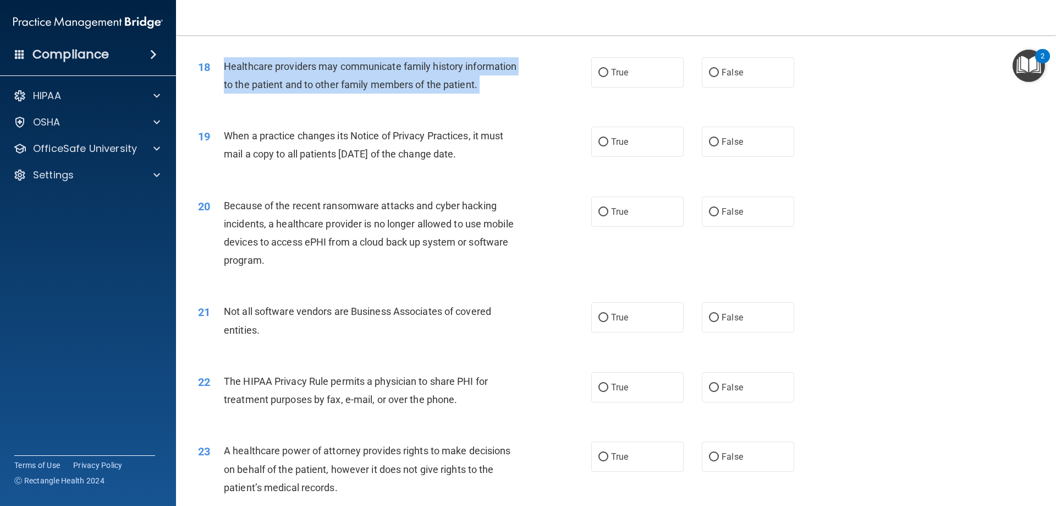
click at [431, 77] on div "Healthcare providers may communicate family history information to the patient …" at bounding box center [378, 75] width 308 height 36
click at [603, 73] on input "True" at bounding box center [604, 73] width 10 height 8
radio input "true"
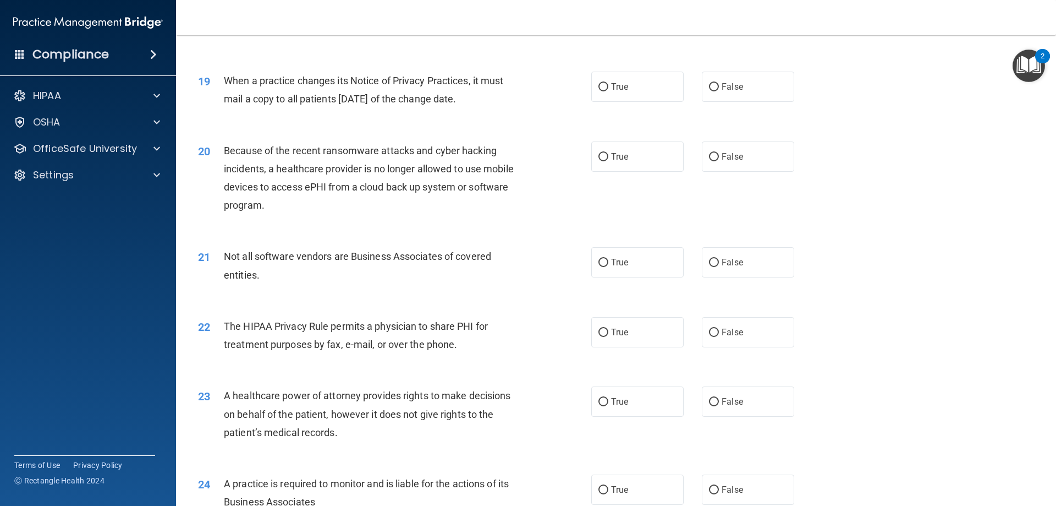
click at [330, 99] on span "When a practice changes its Notice of Privacy Practices, it must mail a copy to…" at bounding box center [363, 90] width 279 height 30
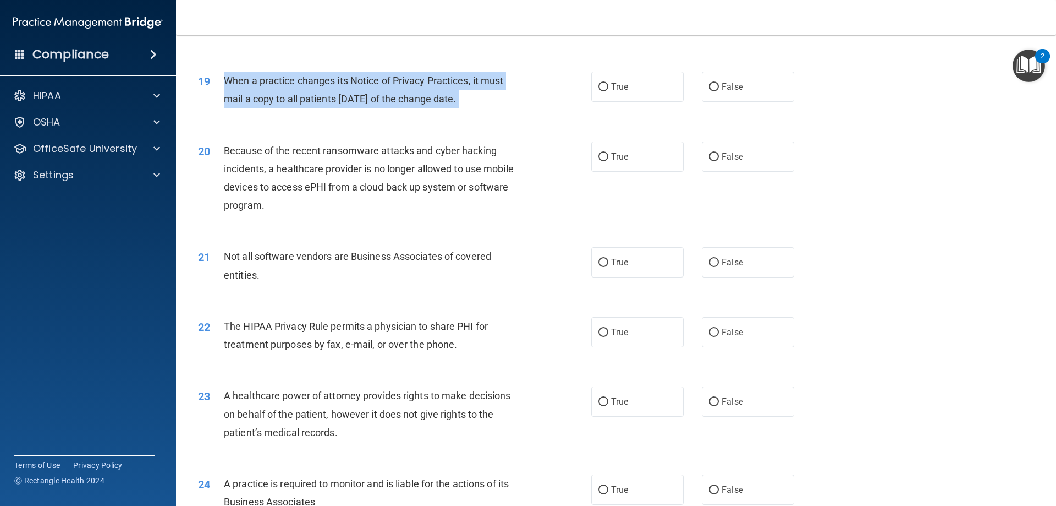
click at [330, 99] on span "When a practice changes its Notice of Privacy Practices, it must mail a copy to…" at bounding box center [363, 90] width 279 height 30
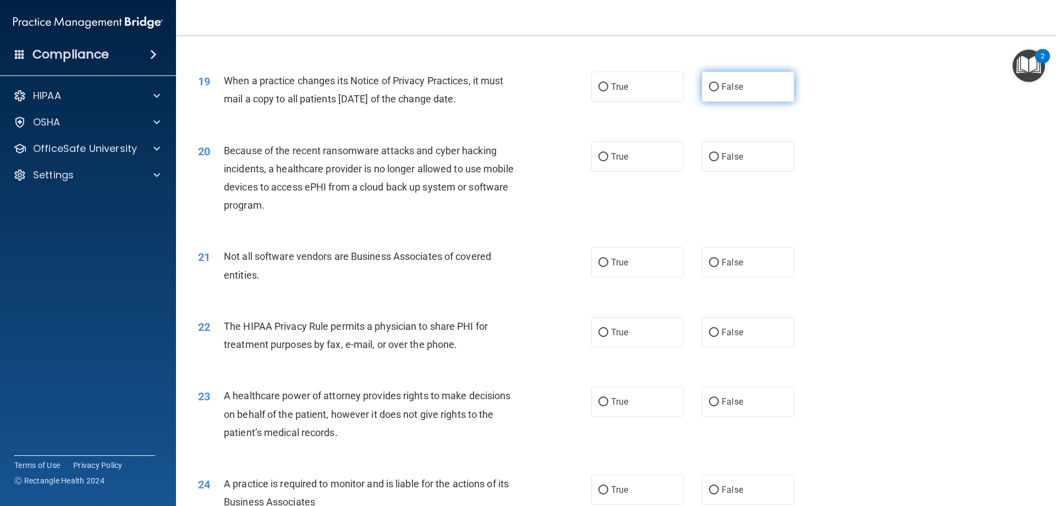
click at [726, 80] on label "False" at bounding box center [748, 87] width 92 height 30
click at [719, 83] on input "False" at bounding box center [714, 87] width 10 height 8
radio input "true"
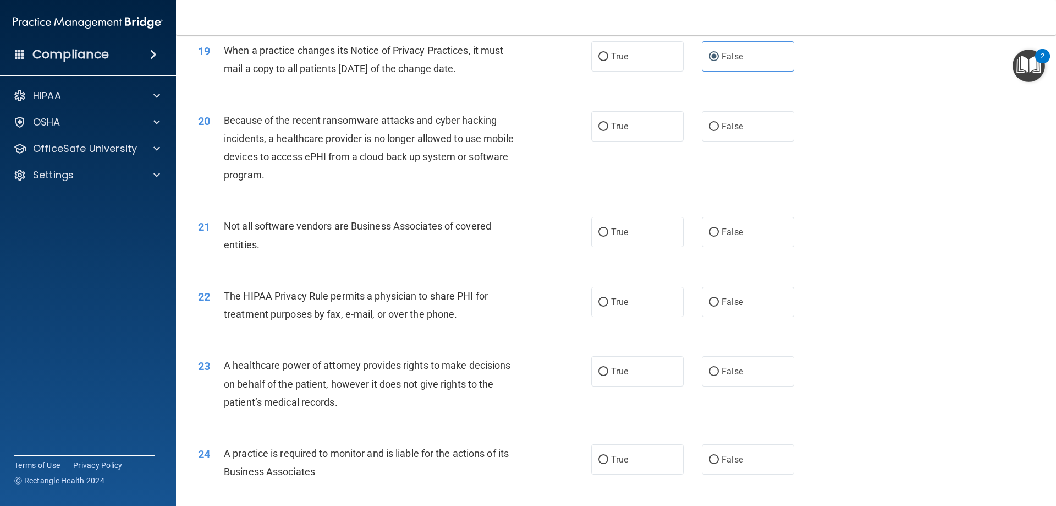
scroll to position [1560, 0]
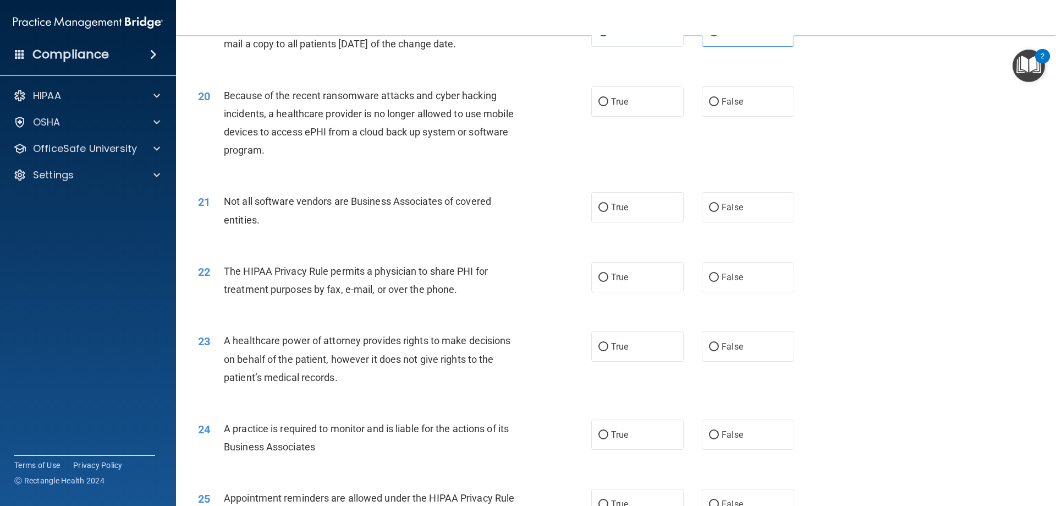
click at [352, 108] on span "Because of the recent ransomware attacks and cyber hacking incidents, a healthc…" at bounding box center [369, 123] width 290 height 67
click at [344, 164] on div "20 Because of the recent ransomware attacks and cyber hacking incidents, a heal…" at bounding box center [395, 125] width 426 height 79
click at [341, 123] on div "Because of the recent ransomware attacks and cyber hacking incidents, a healthc…" at bounding box center [378, 122] width 308 height 73
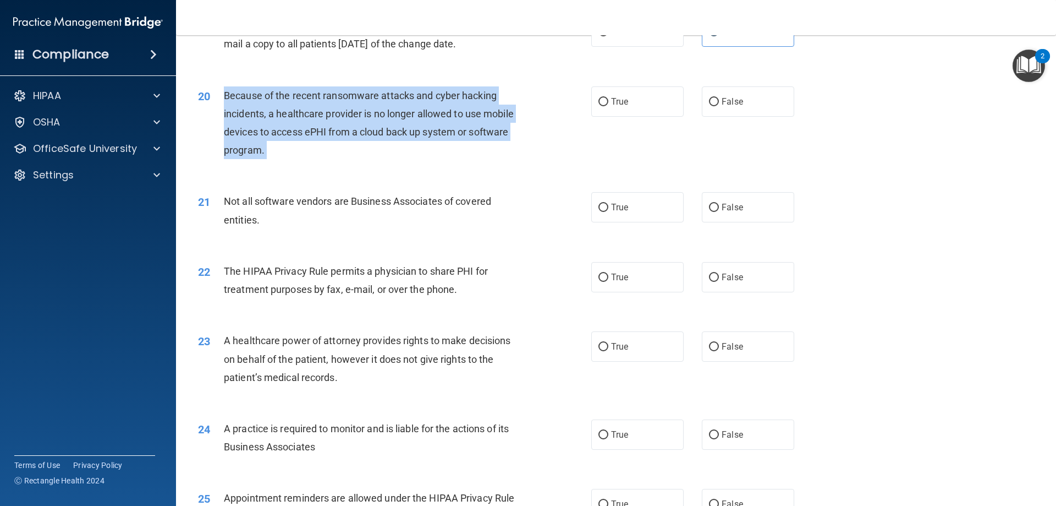
click at [341, 123] on div "Because of the recent ransomware attacks and cyber hacking incidents, a healthc…" at bounding box center [378, 122] width 308 height 73
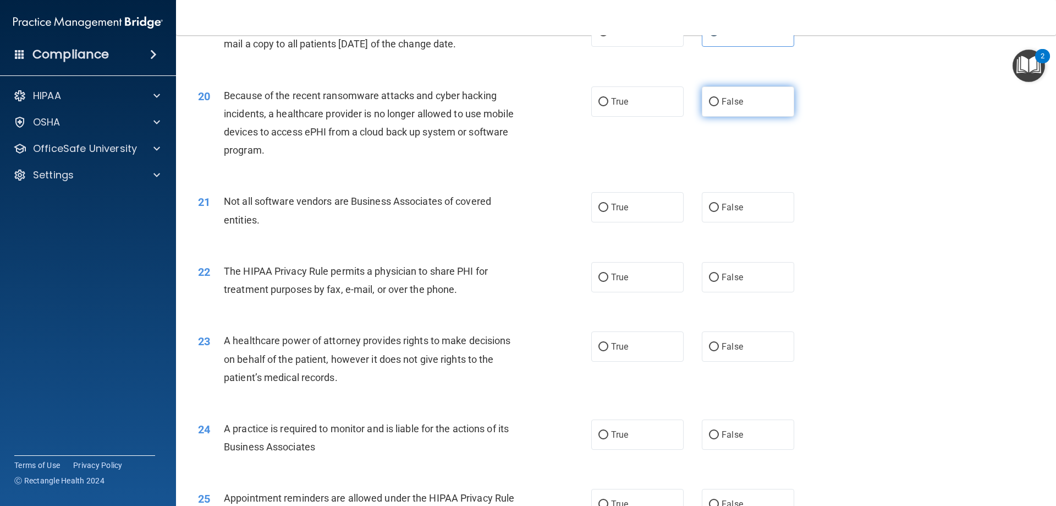
click at [722, 101] on span "False" at bounding box center [732, 101] width 21 height 10
click at [719, 101] on input "False" at bounding box center [714, 102] width 10 height 8
radio input "true"
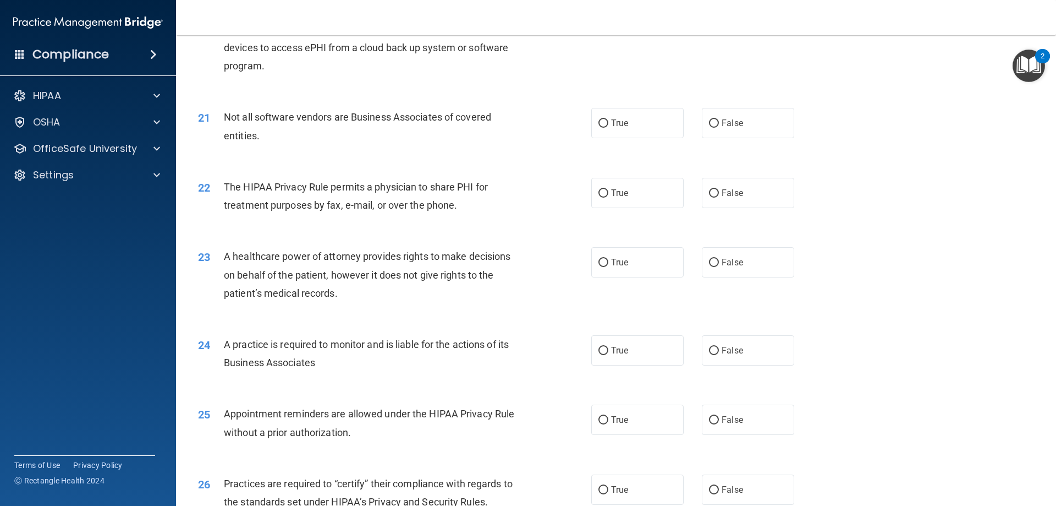
scroll to position [1670, 0]
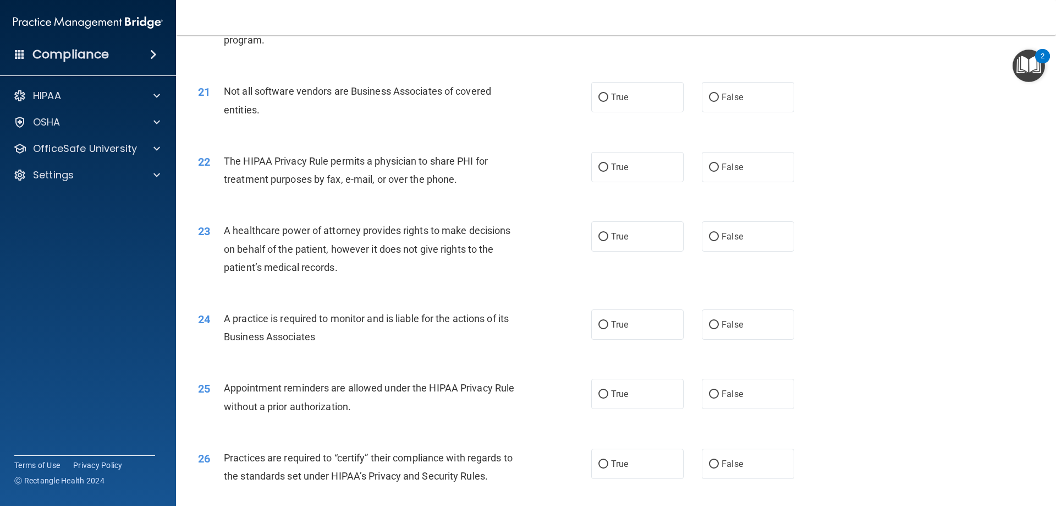
click at [312, 92] on span "Not all software vendors are Business Associates of covered entities." at bounding box center [357, 100] width 267 height 30
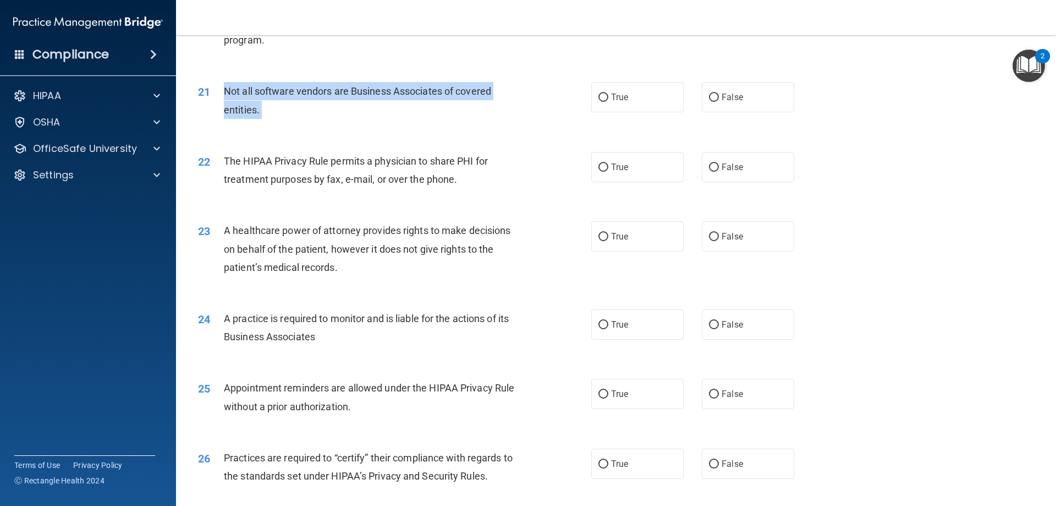
click at [312, 92] on span "Not all software vendors are Business Associates of covered entities." at bounding box center [357, 100] width 267 height 30
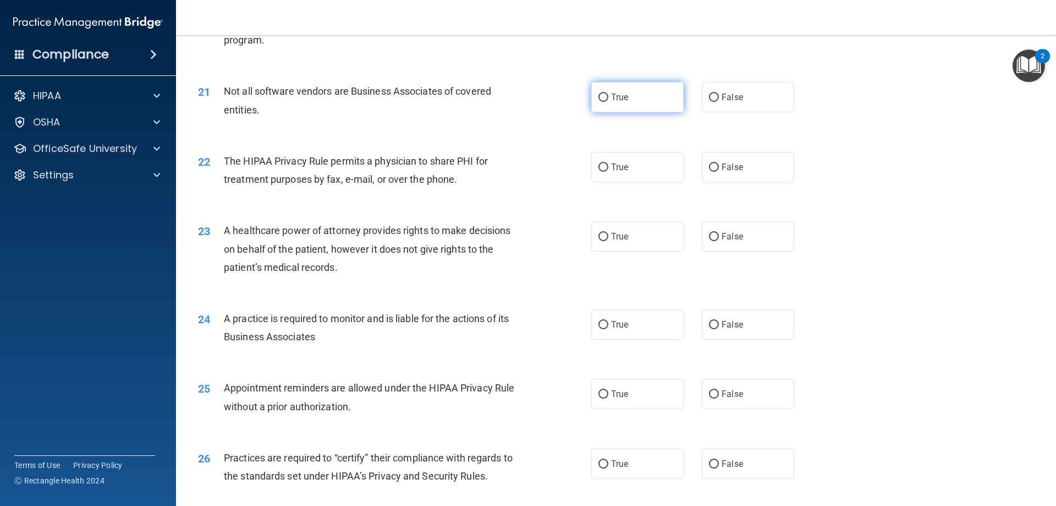
click at [662, 97] on label "True" at bounding box center [637, 97] width 92 height 30
click at [608, 97] on input "True" at bounding box center [604, 98] width 10 height 8
radio input "true"
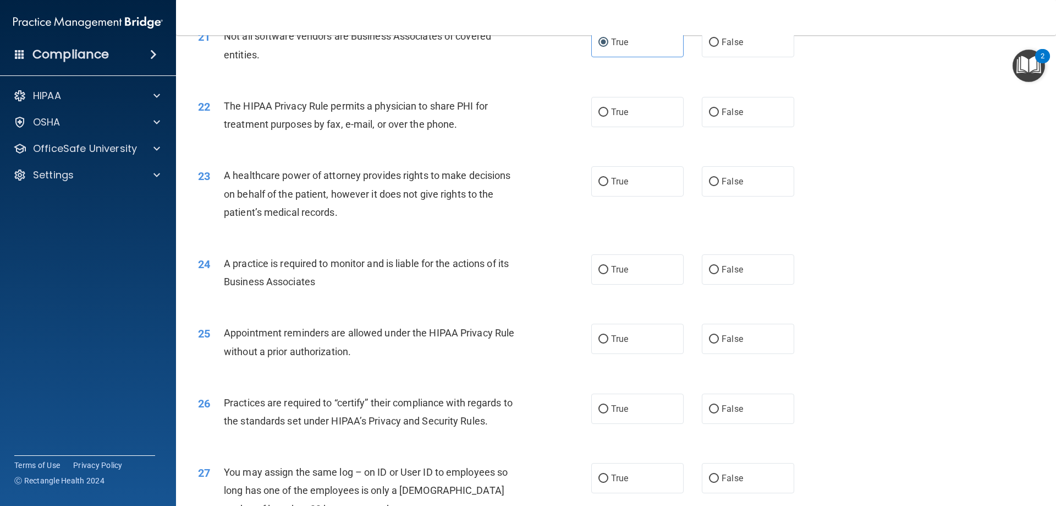
click at [381, 128] on span "The HIPAA Privacy Rule permits a physician to share PHI for treatment purposes …" at bounding box center [356, 115] width 264 height 30
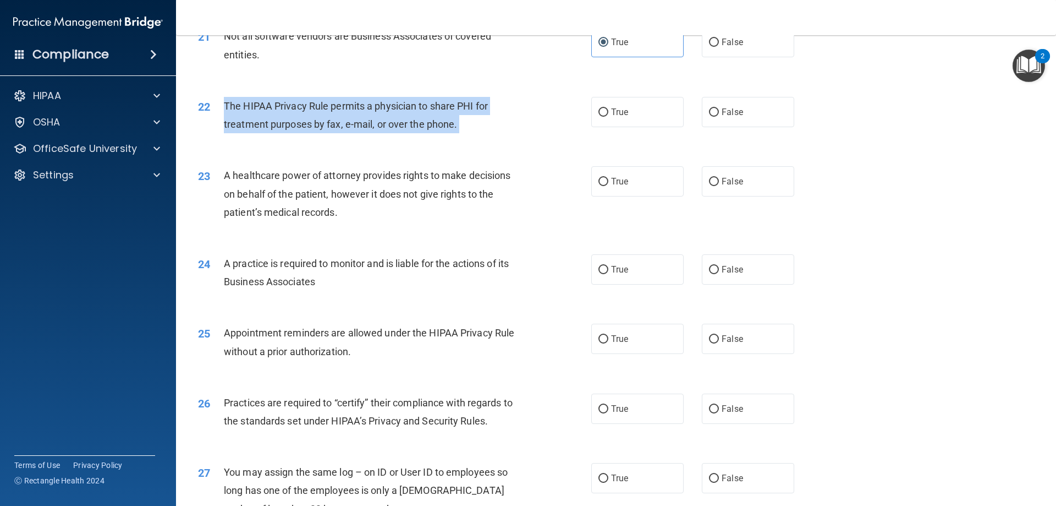
click at [381, 128] on span "The HIPAA Privacy Rule permits a physician to share PHI for treatment purposes …" at bounding box center [356, 115] width 264 height 30
click at [619, 112] on span "True" at bounding box center [619, 112] width 17 height 10
click at [608, 112] on input "True" at bounding box center [604, 112] width 10 height 8
radio input "true"
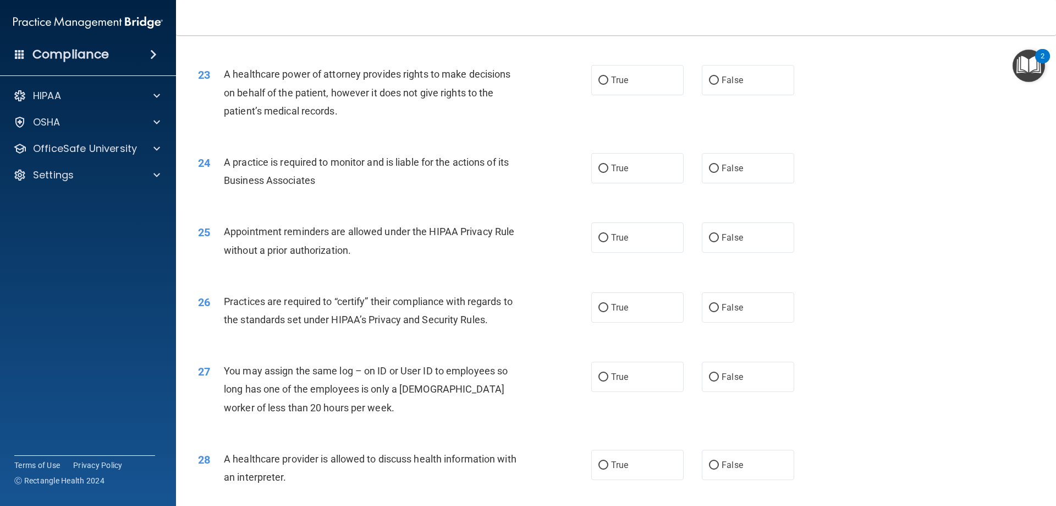
scroll to position [1835, 0]
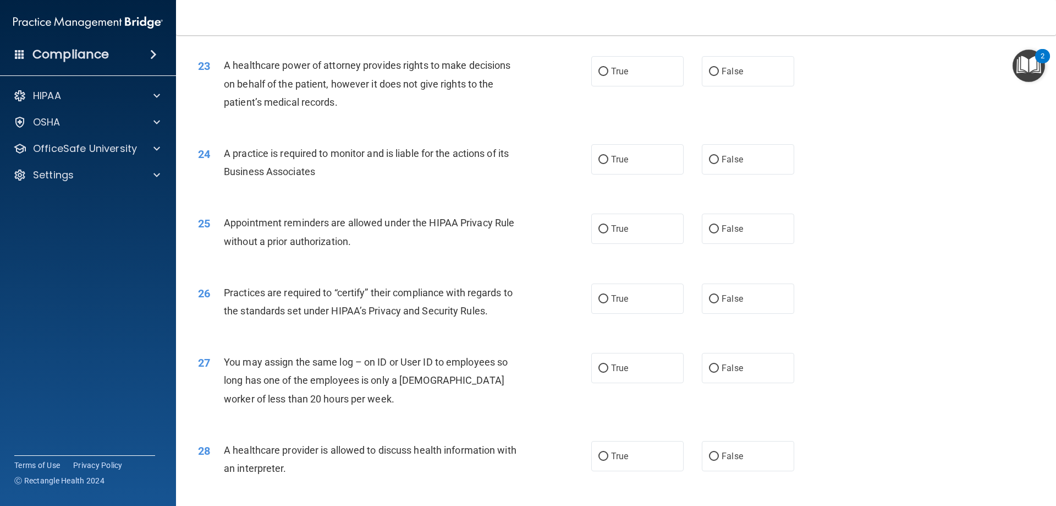
click at [287, 75] on div "A healthcare power of attorney provides rights to make decisions on behalf of t…" at bounding box center [378, 83] width 308 height 55
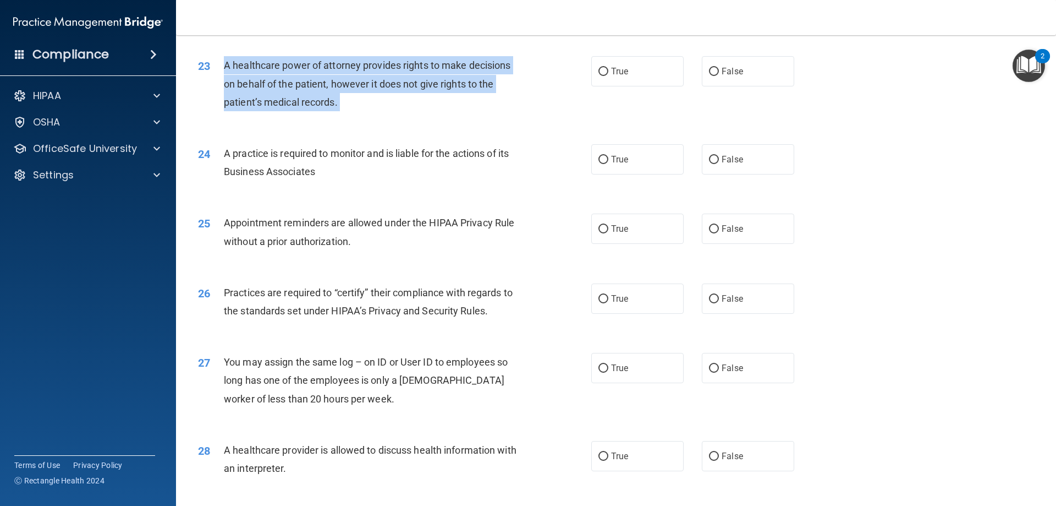
click at [287, 75] on div "A healthcare power of attorney provides rights to make decisions on behalf of t…" at bounding box center [378, 83] width 308 height 55
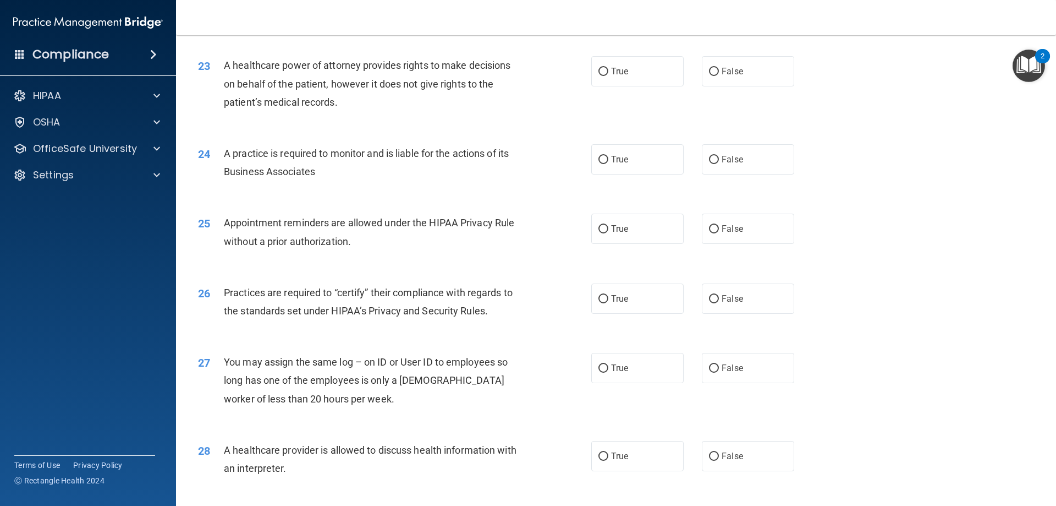
drag, startPoint x: 718, startPoint y: 74, endPoint x: 689, endPoint y: 82, distance: 30.7
click at [722, 74] on span "False" at bounding box center [732, 71] width 21 height 10
click at [718, 74] on input "False" at bounding box center [714, 72] width 10 height 8
radio input "true"
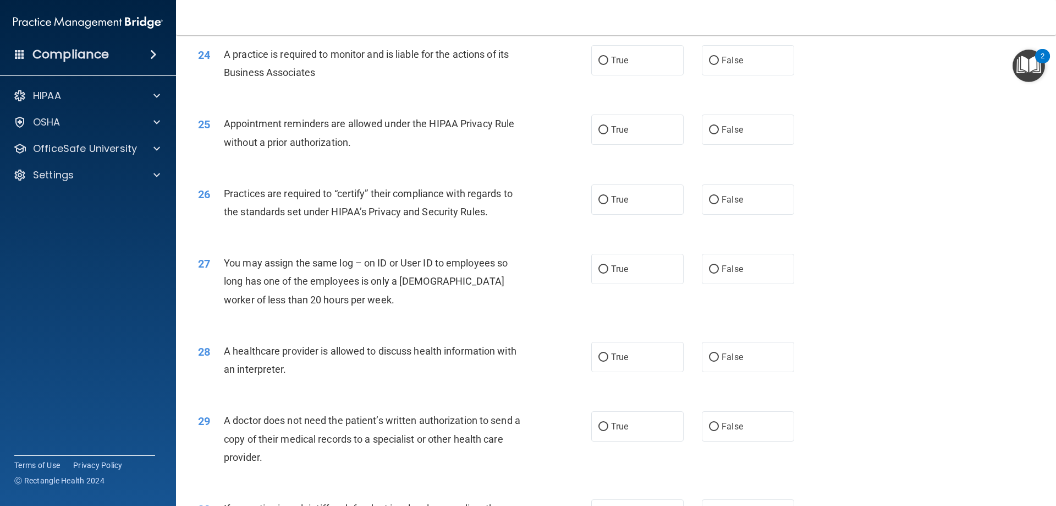
scroll to position [1945, 0]
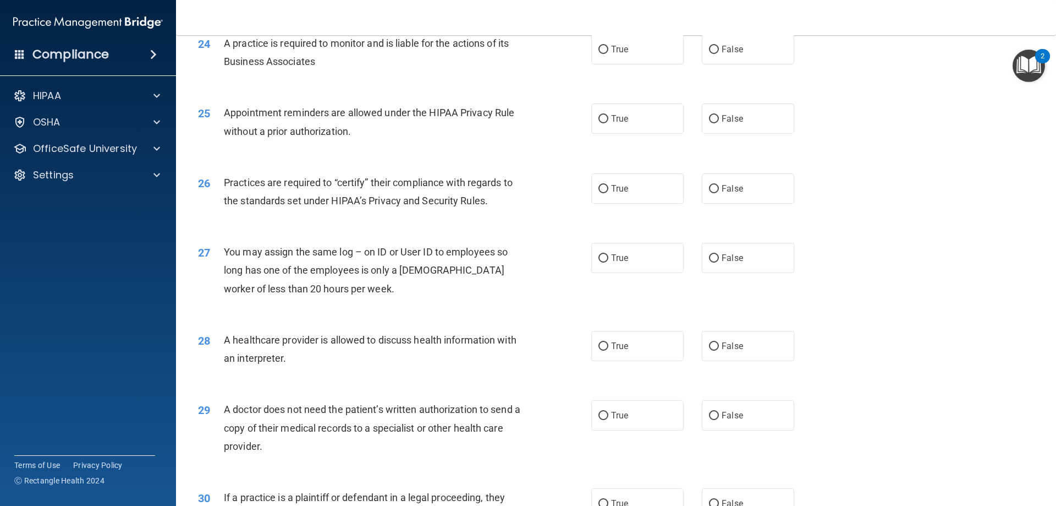
click at [280, 63] on span "A practice is required to monitor and is liable for the actions of its Business…" at bounding box center [366, 52] width 285 height 30
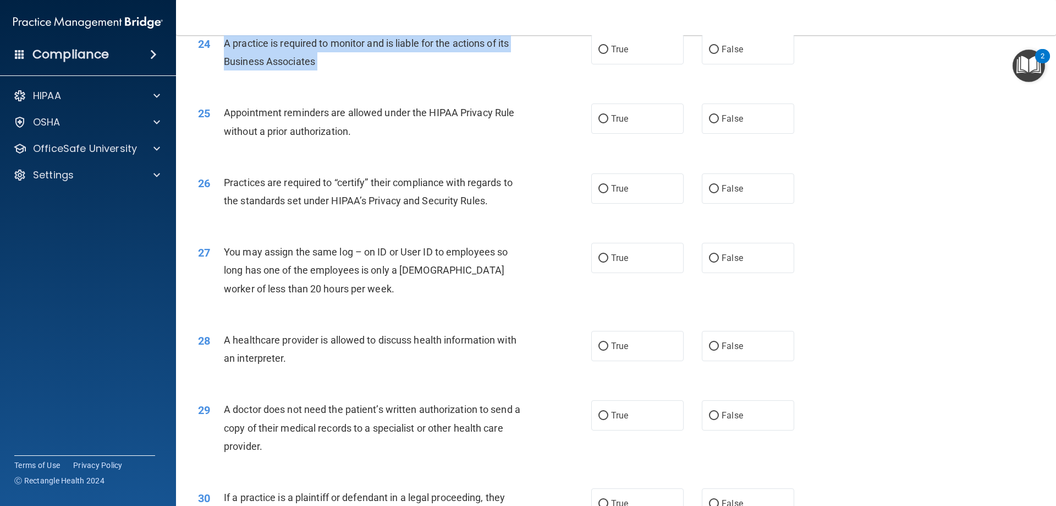
click at [280, 63] on span "A practice is required to monitor and is liable for the actions of its Business…" at bounding box center [366, 52] width 285 height 30
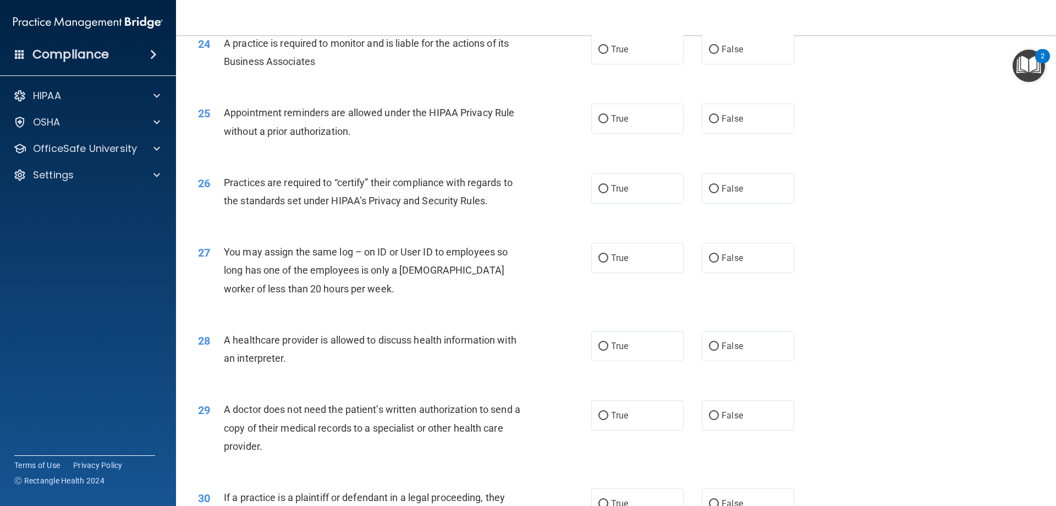
click at [367, 82] on div "24 A practice is required to monitor and is liable for the actions of its Busin…" at bounding box center [616, 54] width 853 height 69
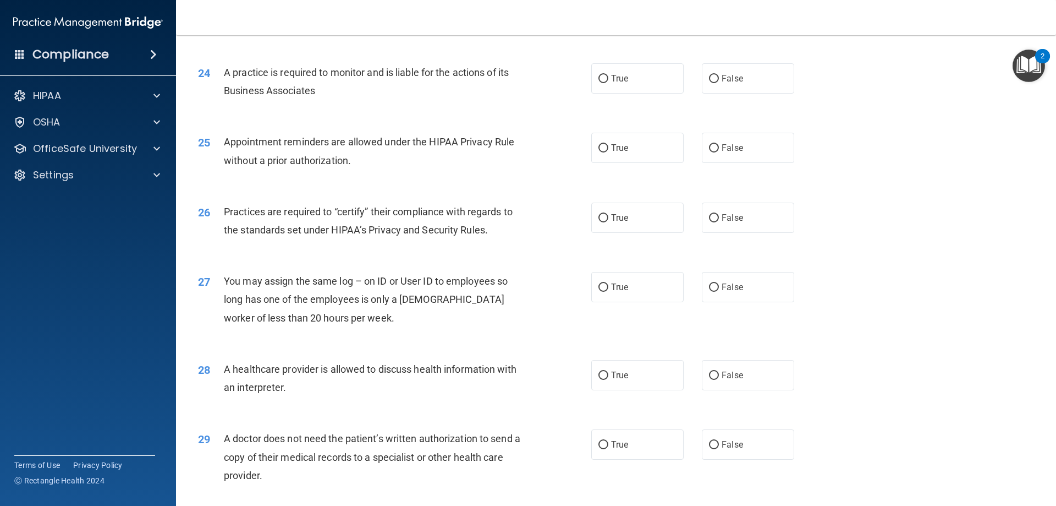
scroll to position [1890, 0]
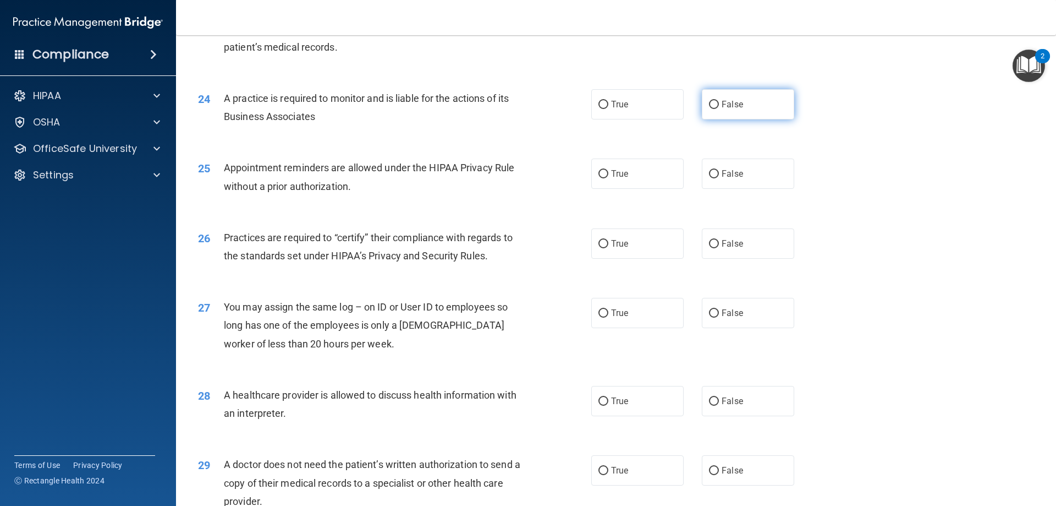
click at [716, 100] on label "False" at bounding box center [748, 104] width 92 height 30
click at [716, 101] on input "False" at bounding box center [714, 105] width 10 height 8
radio input "true"
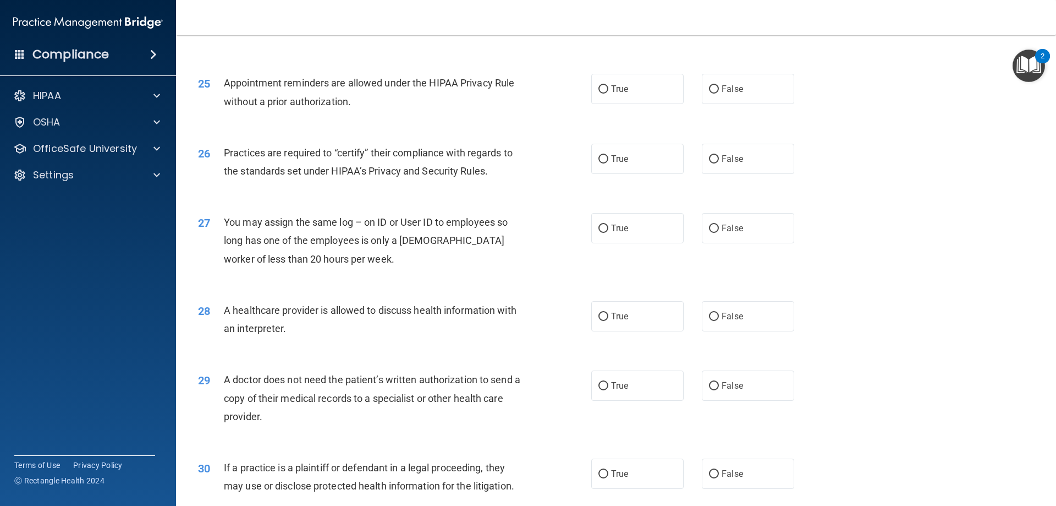
scroll to position [2000, 0]
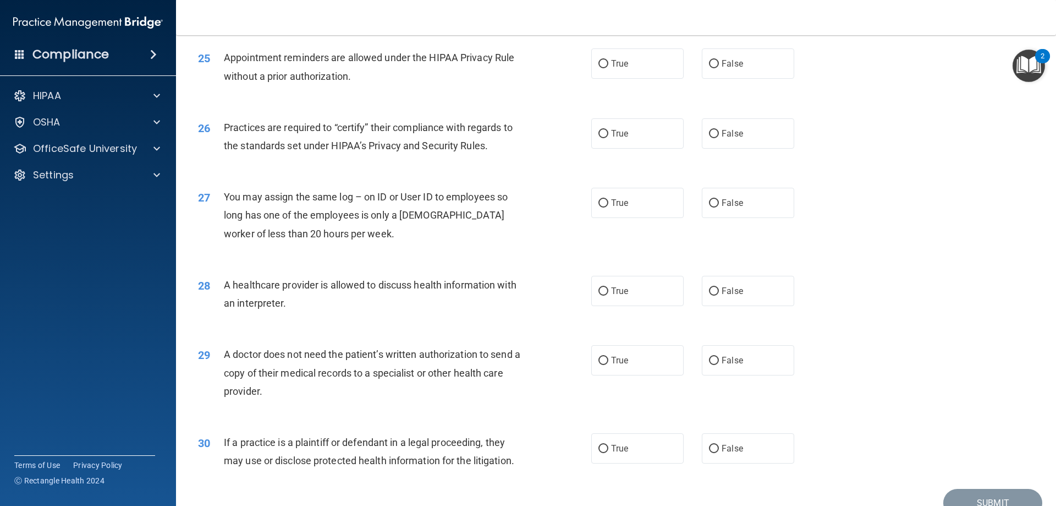
click at [315, 72] on span "Appointment reminders are allowed under the HIPAA Privacy Rule without a prior …" at bounding box center [369, 67] width 290 height 30
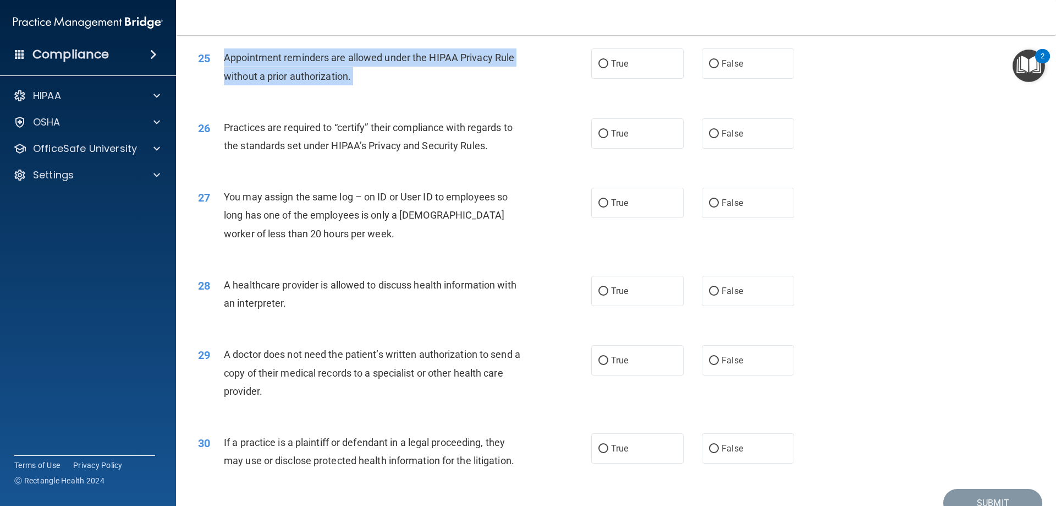
click at [315, 72] on span "Appointment reminders are allowed under the HIPAA Privacy Rule without a prior …" at bounding box center [369, 67] width 290 height 30
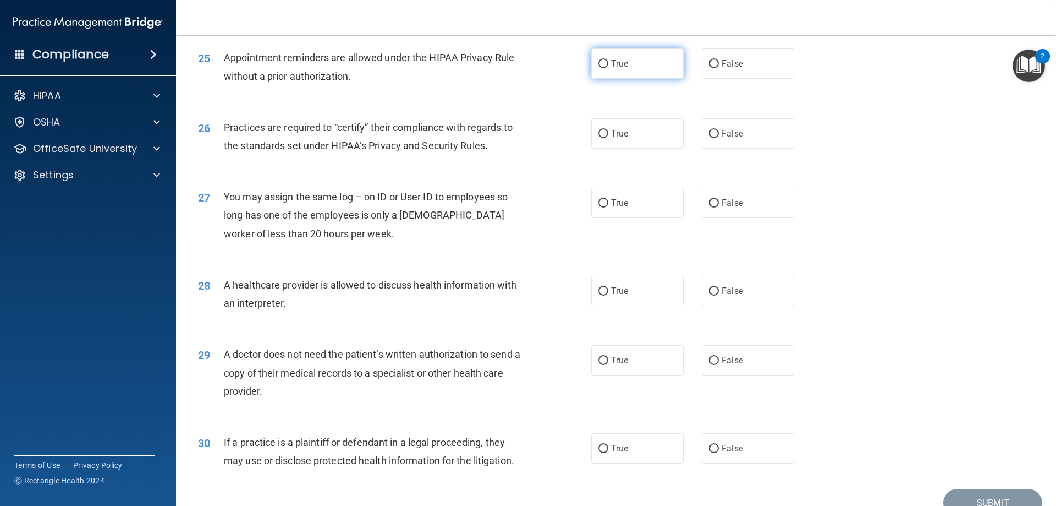
click at [591, 67] on label "True" at bounding box center [637, 63] width 92 height 30
click at [599, 67] on input "True" at bounding box center [604, 64] width 10 height 8
radio input "true"
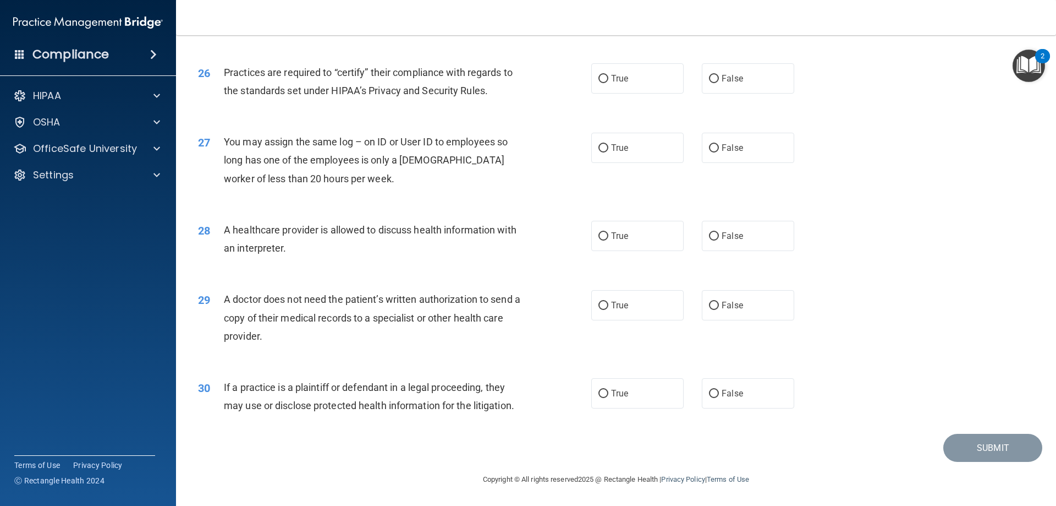
click at [341, 81] on div "Practices are required to “certify” their compliance with regards to the standa…" at bounding box center [378, 81] width 308 height 36
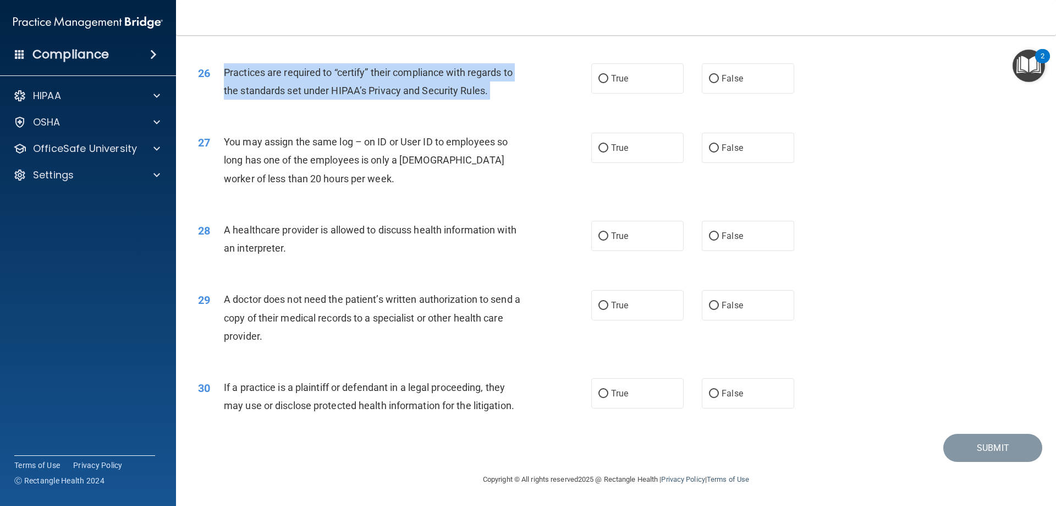
click at [341, 81] on div "Practices are required to “certify” their compliance with regards to the standa…" at bounding box center [378, 81] width 308 height 36
click at [709, 75] on input "False" at bounding box center [714, 79] width 10 height 8
radio input "true"
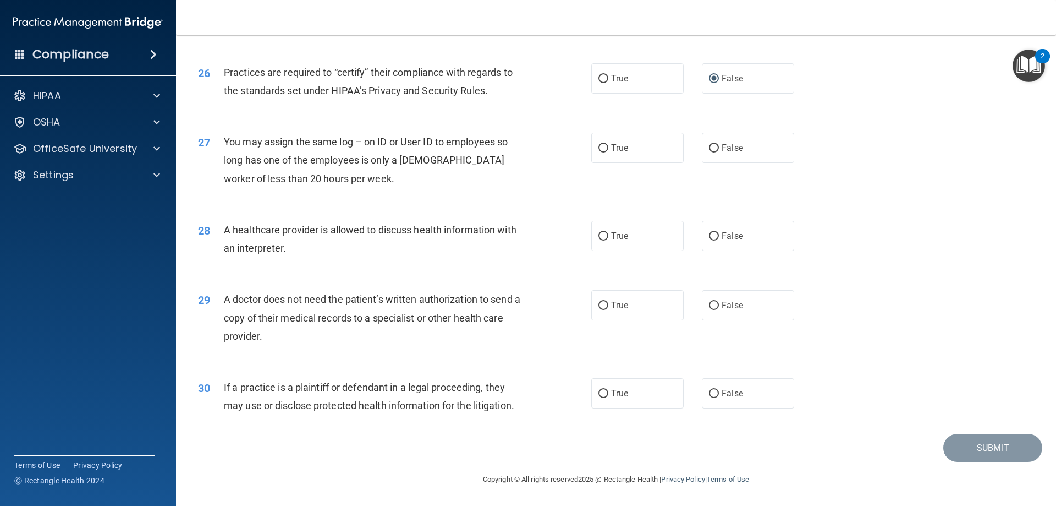
click at [284, 160] on span "You may assign the same log – on ID or User ID to employees so long has one of …" at bounding box center [366, 160] width 284 height 48
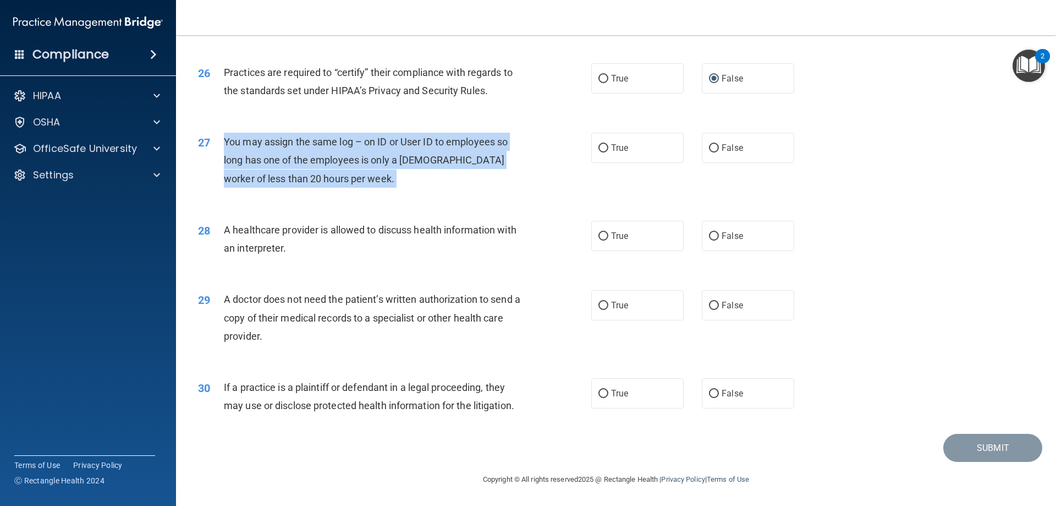
click at [284, 160] on span "You may assign the same log – on ID or User ID to employees so long has one of …" at bounding box center [366, 160] width 284 height 48
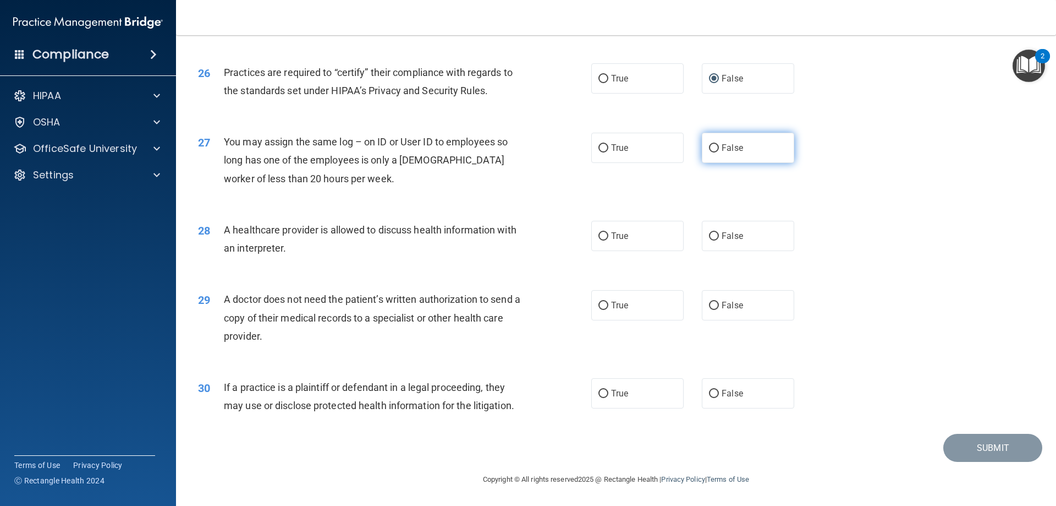
click at [702, 146] on label "False" at bounding box center [748, 148] width 92 height 30
click at [709, 146] on input "False" at bounding box center [714, 148] width 10 height 8
radio input "true"
click at [201, 235] on span "28" at bounding box center [204, 230] width 12 height 13
click at [229, 234] on span "A healthcare provider is allowed to discuss health information with an interpre…" at bounding box center [370, 239] width 293 height 30
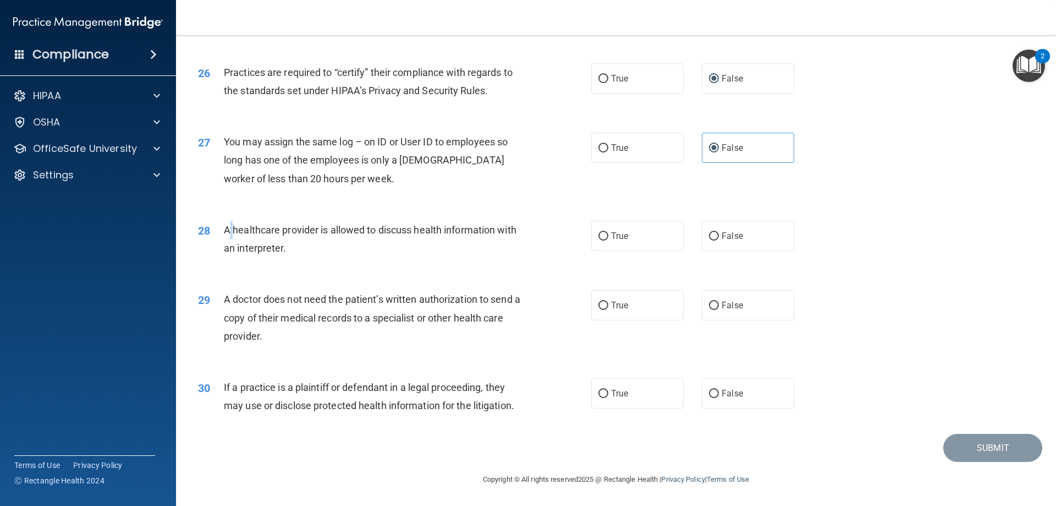
click at [229, 234] on span "A healthcare provider is allowed to discuss health information with an interpre…" at bounding box center [370, 239] width 293 height 30
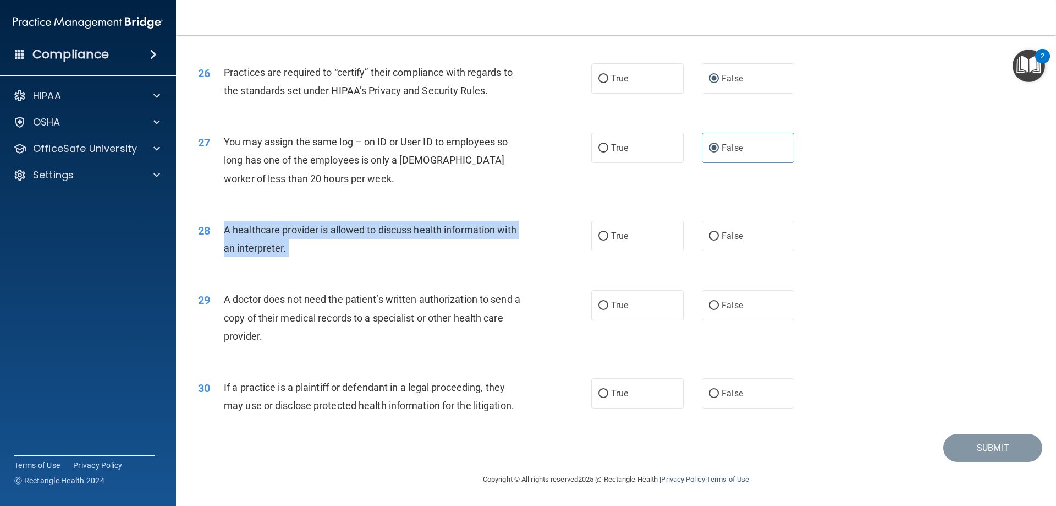
click at [229, 234] on span "A healthcare provider is allowed to discuss health information with an interpre…" at bounding box center [370, 239] width 293 height 30
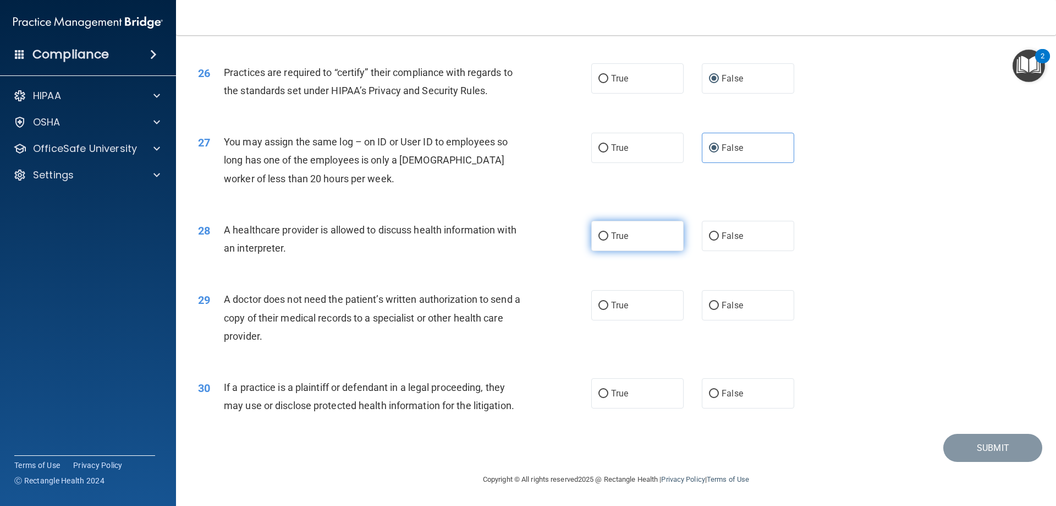
click at [622, 231] on span "True" at bounding box center [619, 236] width 17 height 10
click at [608, 232] on input "True" at bounding box center [604, 236] width 10 height 8
radio input "true"
click at [308, 307] on div "A doctor does not need the patient’s written authorization to send a copy of th…" at bounding box center [378, 317] width 308 height 55
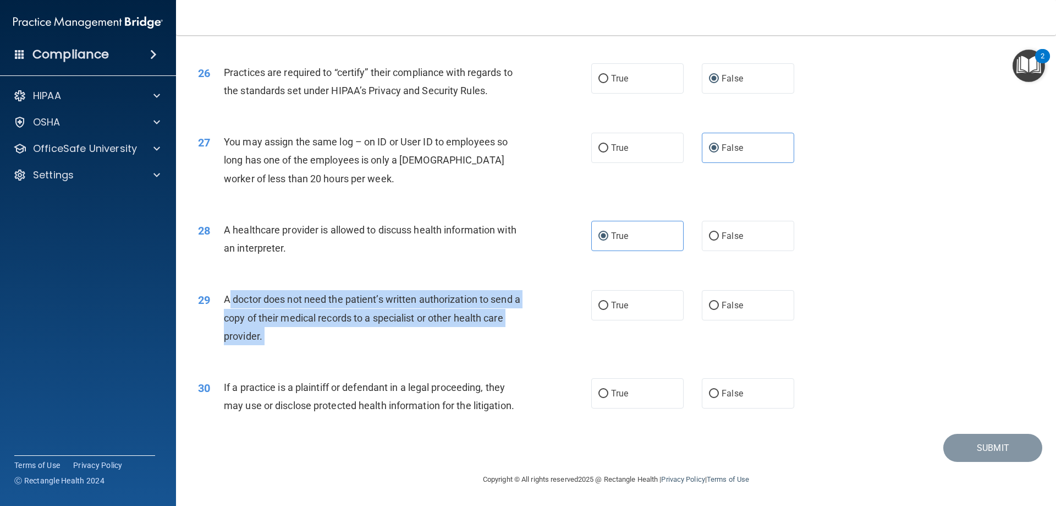
click at [308, 307] on div "A doctor does not need the patient’s written authorization to send a copy of th…" at bounding box center [378, 317] width 308 height 55
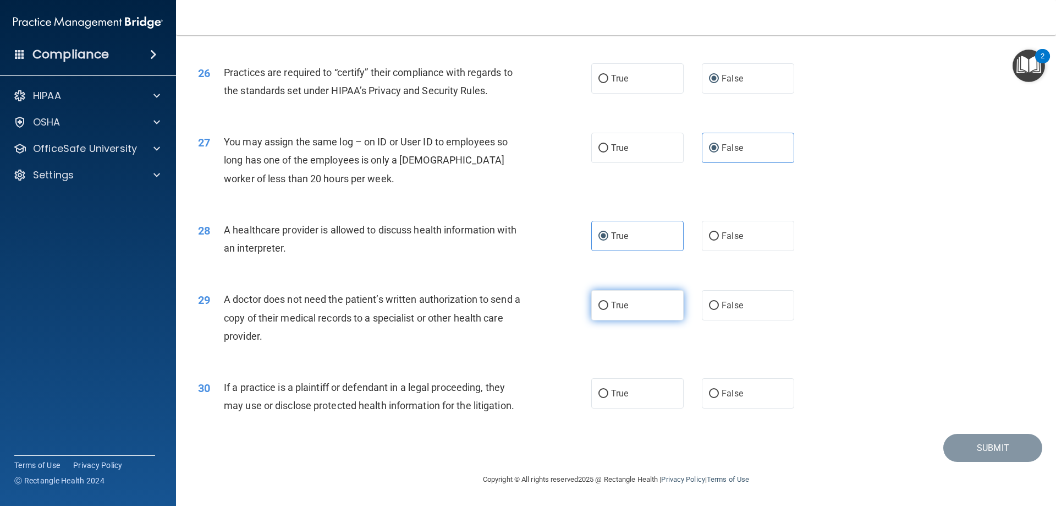
click at [613, 315] on label "True" at bounding box center [637, 305] width 92 height 30
click at [608, 310] on input "True" at bounding box center [604, 305] width 10 height 8
radio input "true"
click at [396, 375] on div "30 If a practice is a plaintiff or defendant in a legal proceeding, they may us…" at bounding box center [616, 398] width 853 height 69
click at [396, 382] on span "If a practice is a plaintiff or defendant in a legal proceeding, they may use o…" at bounding box center [369, 396] width 290 height 30
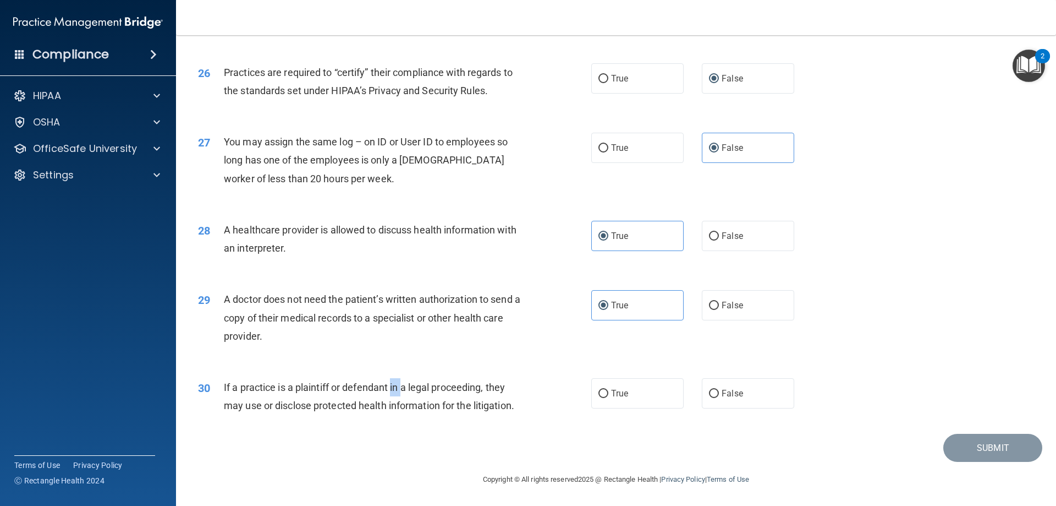
click at [396, 382] on span "If a practice is a plaintiff or defendant in a legal proceeding, they may use o…" at bounding box center [369, 396] width 290 height 30
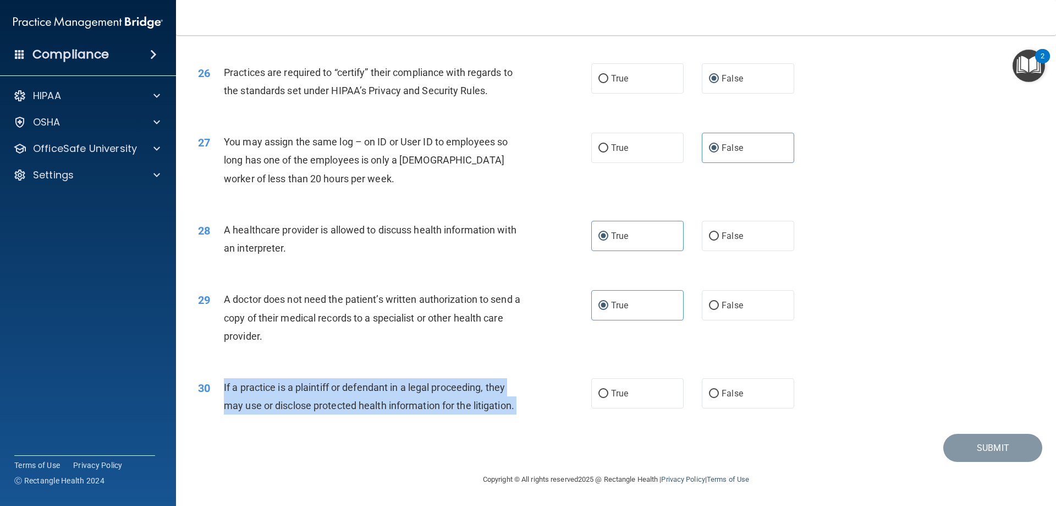
click at [396, 382] on span "If a practice is a plaintiff or defendant in a legal proceeding, they may use o…" at bounding box center [369, 396] width 290 height 30
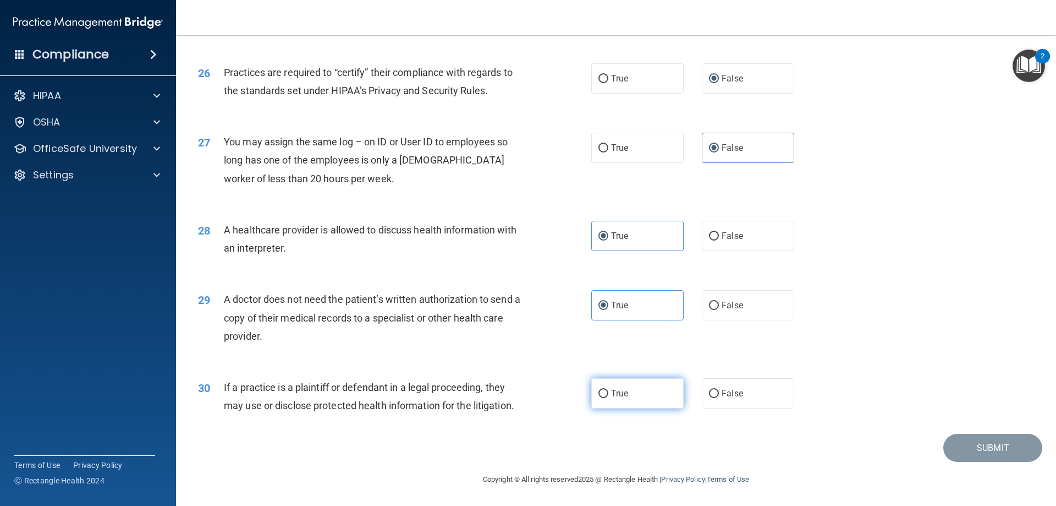
click at [614, 394] on span "True" at bounding box center [619, 393] width 17 height 10
click at [608, 394] on input "True" at bounding box center [604, 393] width 10 height 8
radio input "true"
click at [954, 442] on button "Submit" at bounding box center [992, 447] width 99 height 28
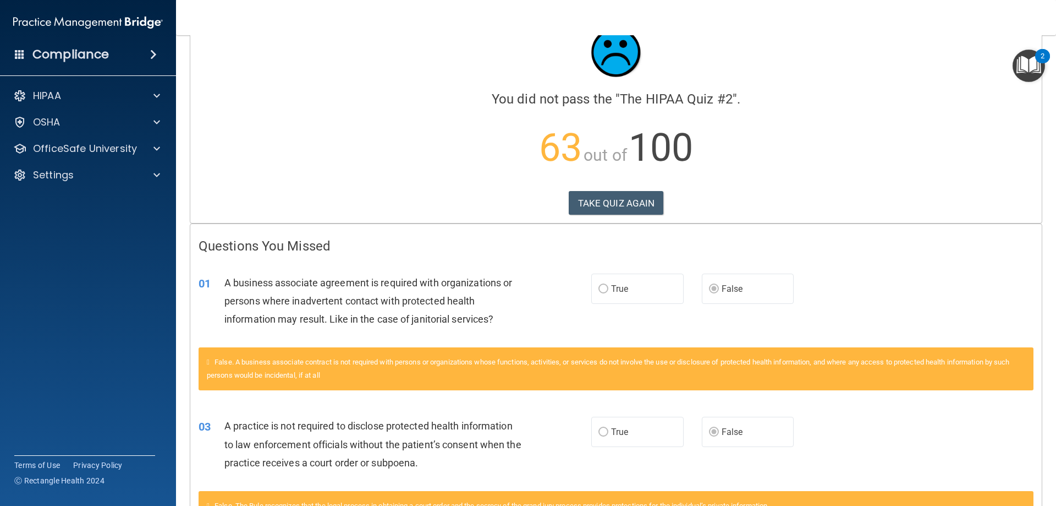
scroll to position [110, 0]
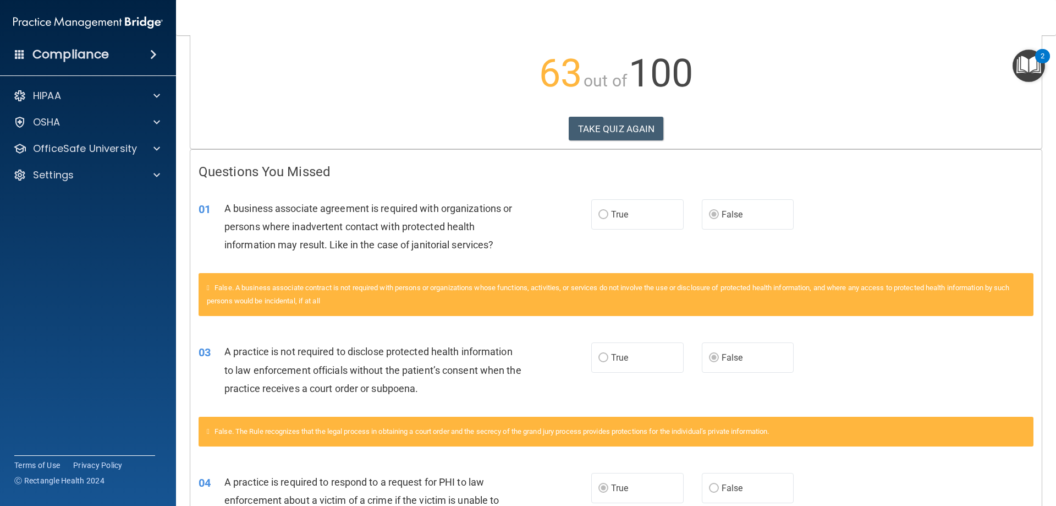
click at [352, 229] on span "A business associate agreement is required with organizations or persons where …" at bounding box center [368, 226] width 288 height 48
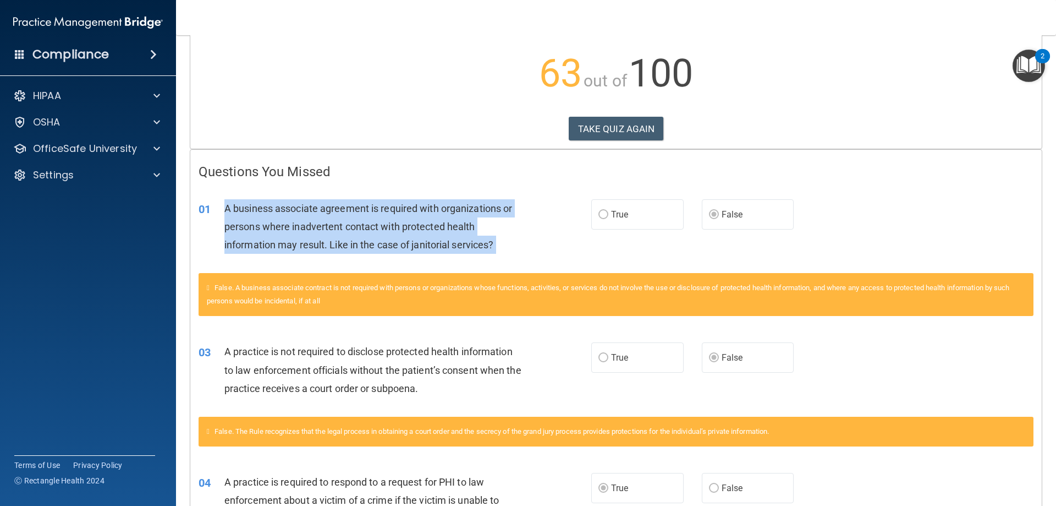
click at [352, 229] on span "A business associate agreement is required with organizations or persons where …" at bounding box center [368, 226] width 288 height 48
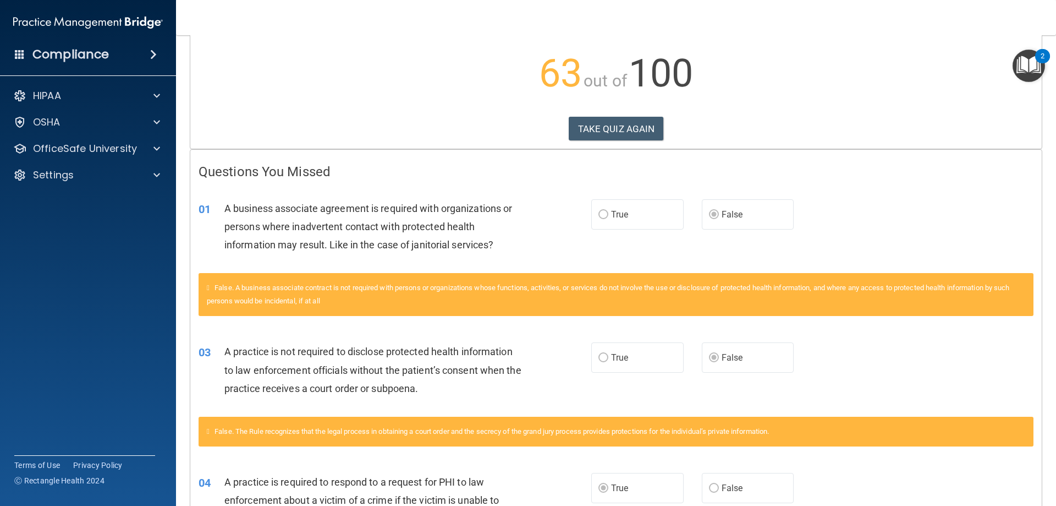
click at [312, 356] on span "A practice is not required to disclose protected health information to law enfo…" at bounding box center [372, 369] width 297 height 48
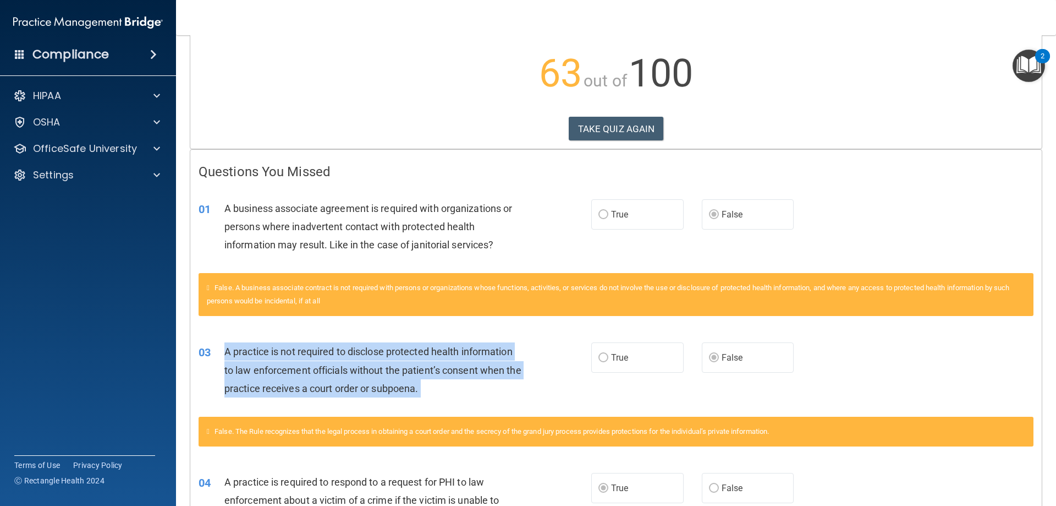
click at [312, 356] on span "A practice is not required to disclose protected health information to law enfo…" at bounding box center [372, 369] width 297 height 48
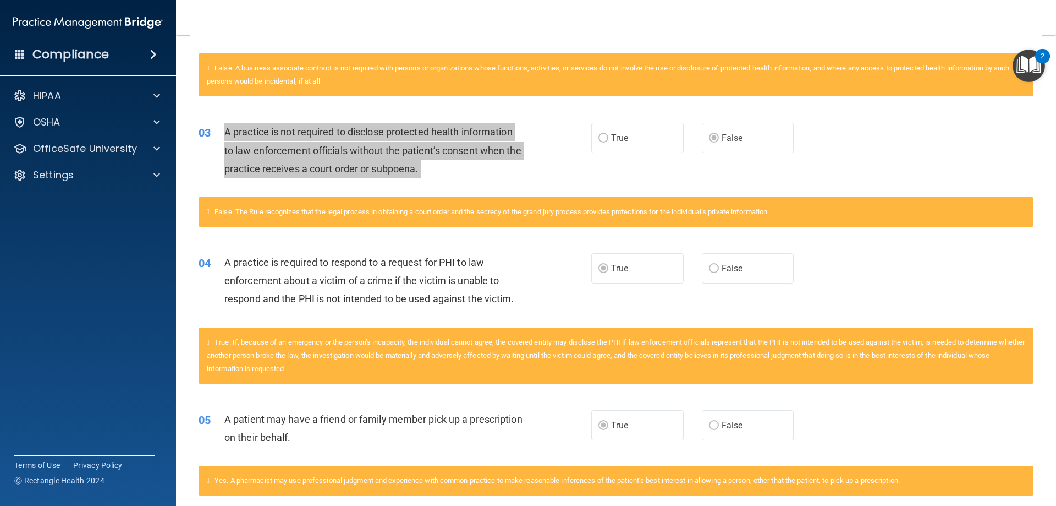
scroll to position [330, 0]
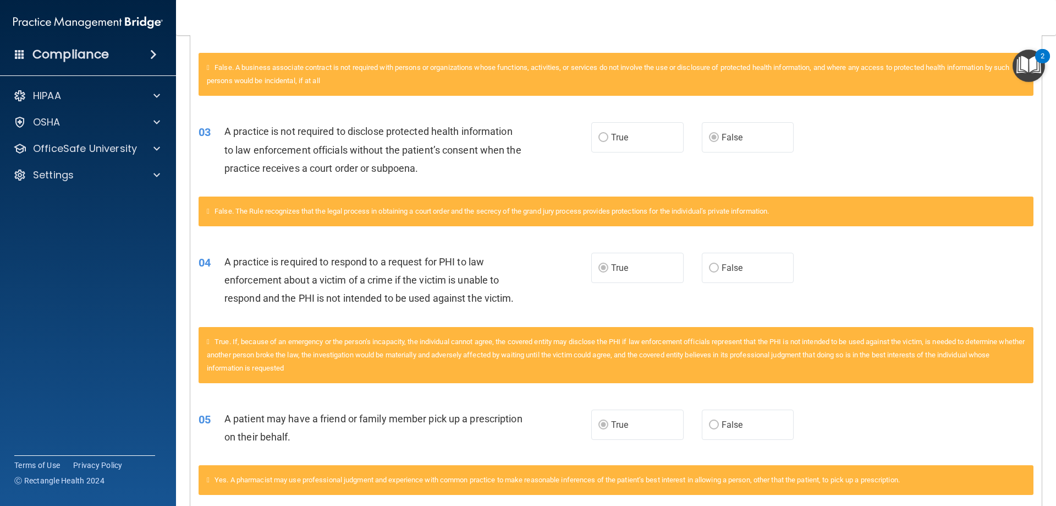
click at [349, 277] on span "A practice is required to respond to a request for PHI to law enforcement about…" at bounding box center [369, 280] width 290 height 48
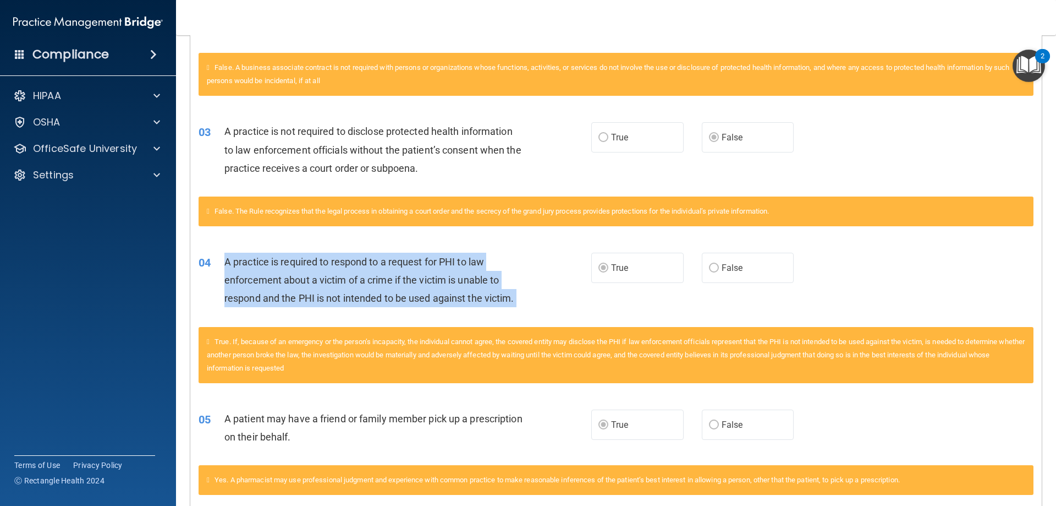
click at [349, 277] on span "A practice is required to respond to a request for PHI to law enforcement about…" at bounding box center [369, 280] width 290 height 48
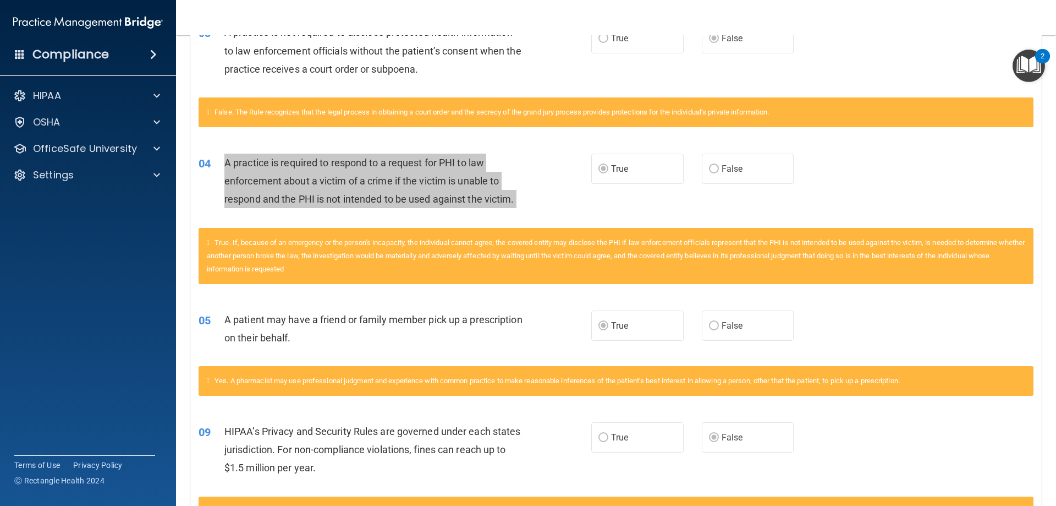
scroll to position [440, 0]
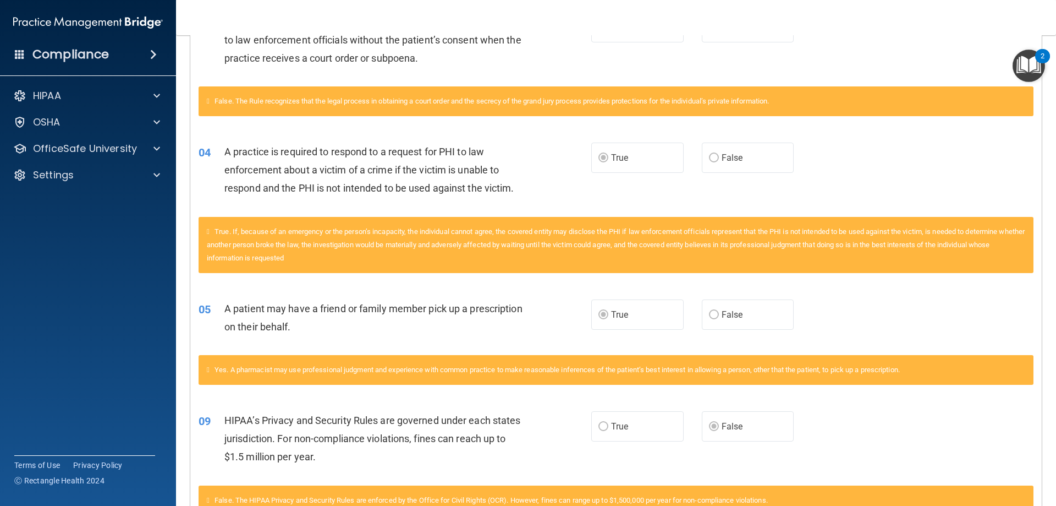
click at [276, 304] on span "A patient may have a friend or family member pick up a prescription on their be…" at bounding box center [373, 318] width 298 height 30
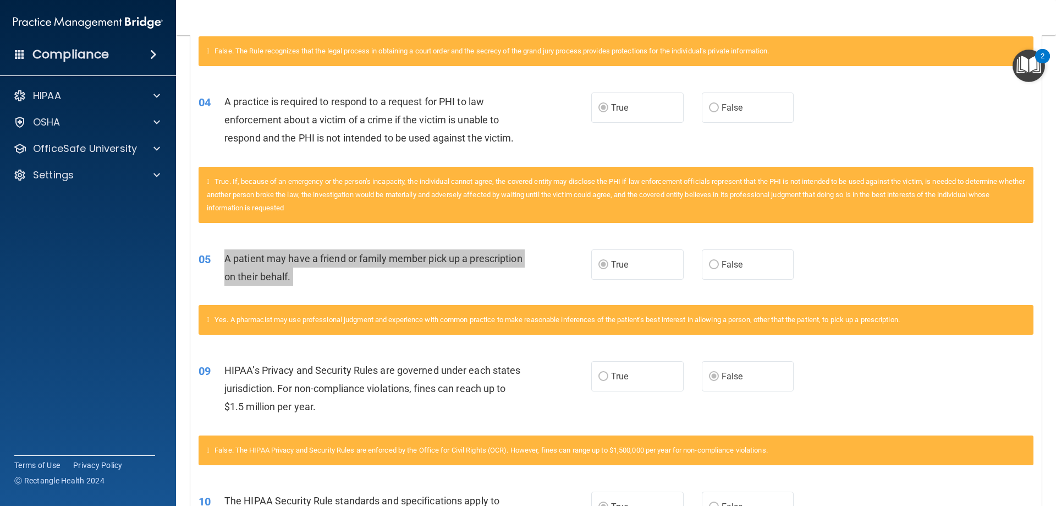
scroll to position [550, 0]
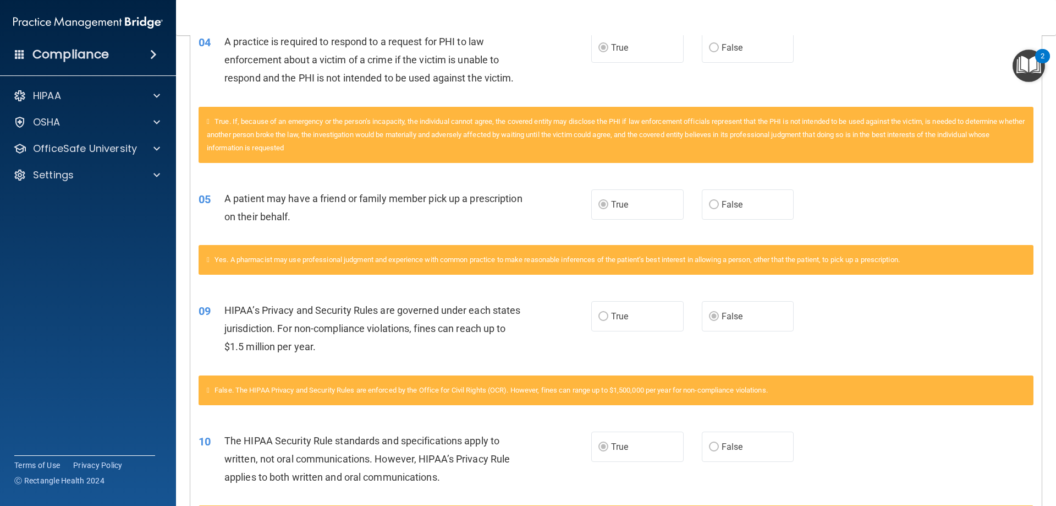
click at [278, 319] on div "HIPAA’s Privacy and Security Rules are governed under each states jurisdiction.…" at bounding box center [377, 328] width 307 height 55
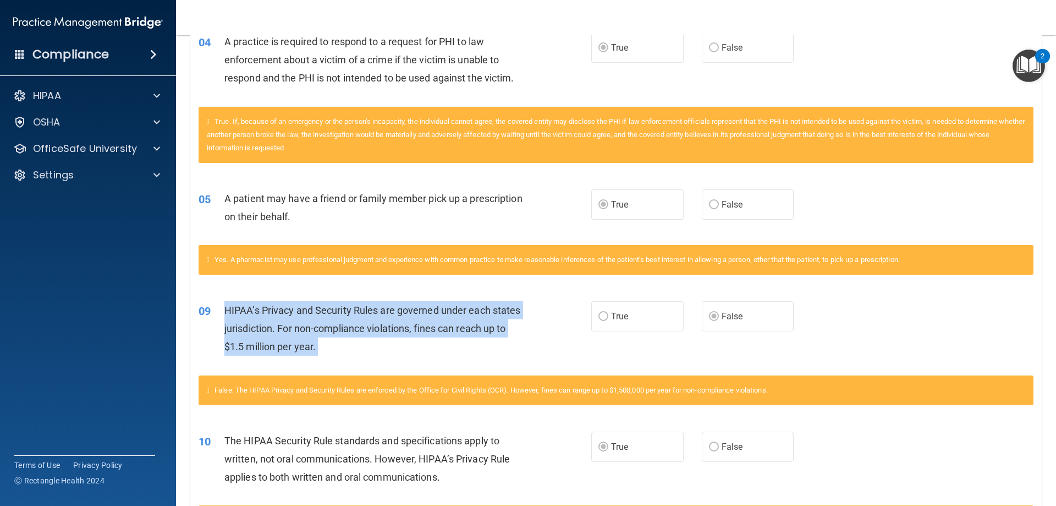
click at [278, 319] on div "HIPAA’s Privacy and Security Rules are governed under each states jurisdiction.…" at bounding box center [377, 328] width 307 height 55
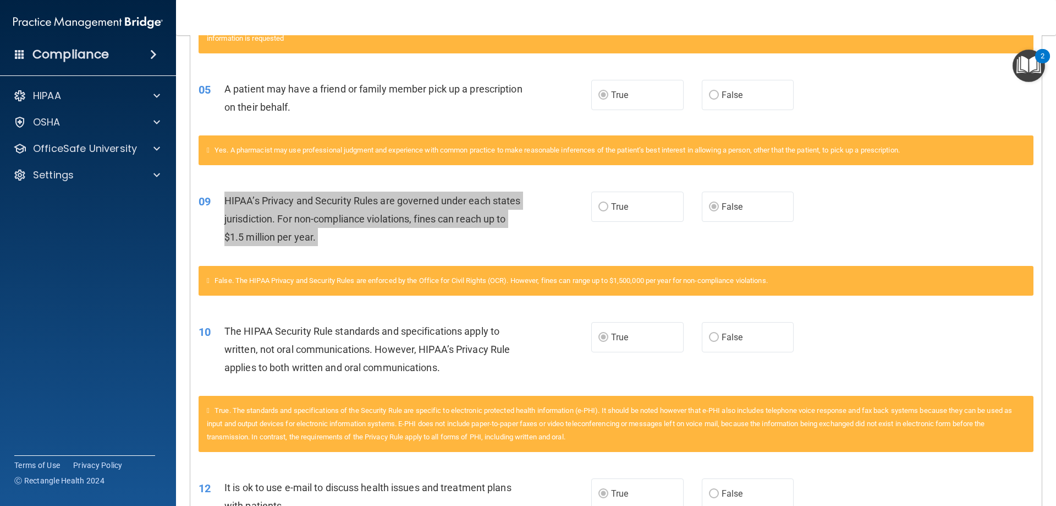
scroll to position [660, 0]
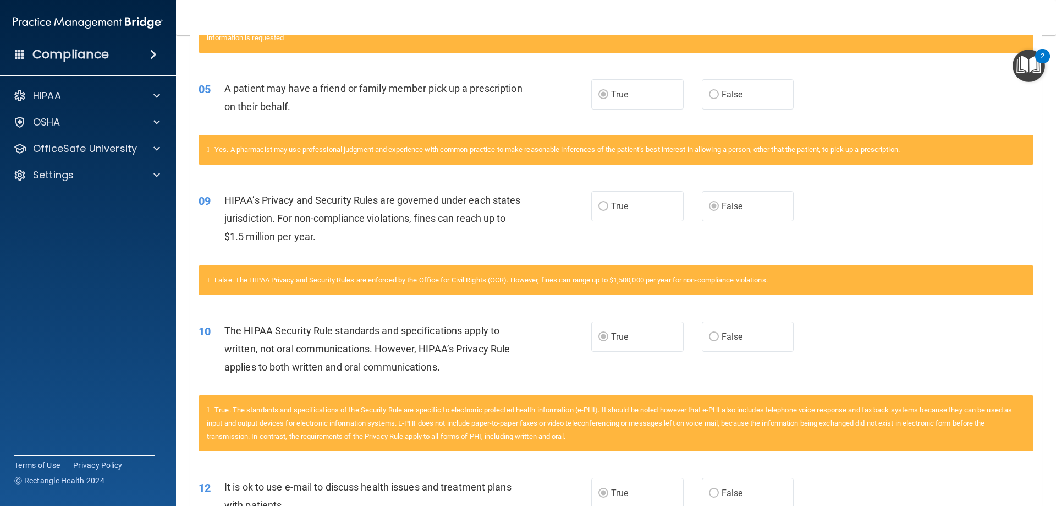
click at [255, 354] on div "The HIPAA Security Rule standards and specifications apply to written, not oral…" at bounding box center [377, 348] width 307 height 55
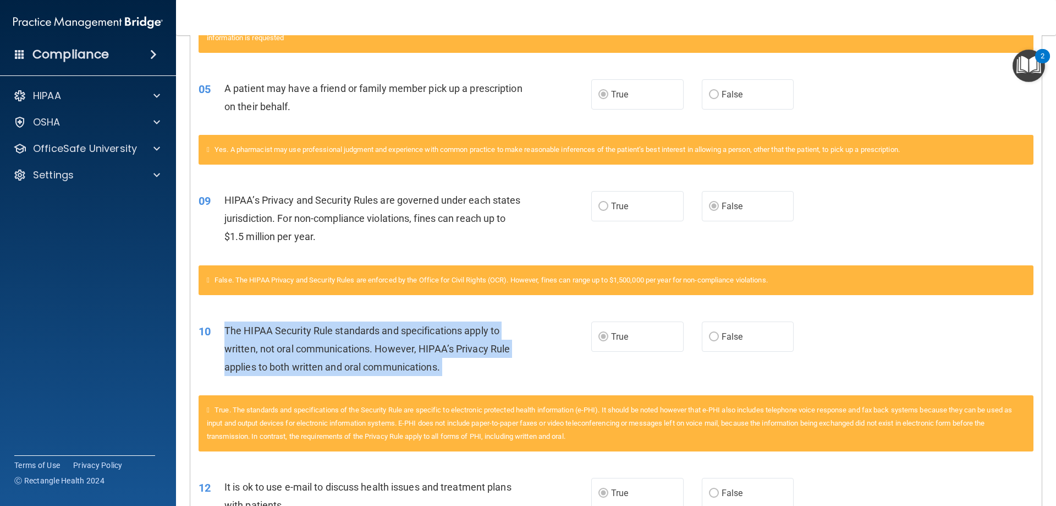
click at [255, 354] on div "The HIPAA Security Rule standards and specifications apply to written, not oral…" at bounding box center [377, 348] width 307 height 55
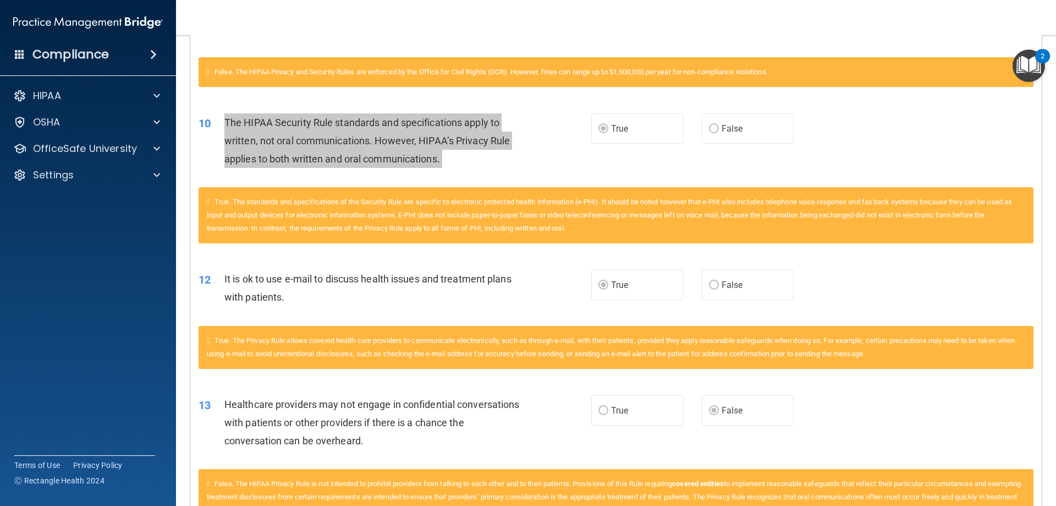
scroll to position [880, 0]
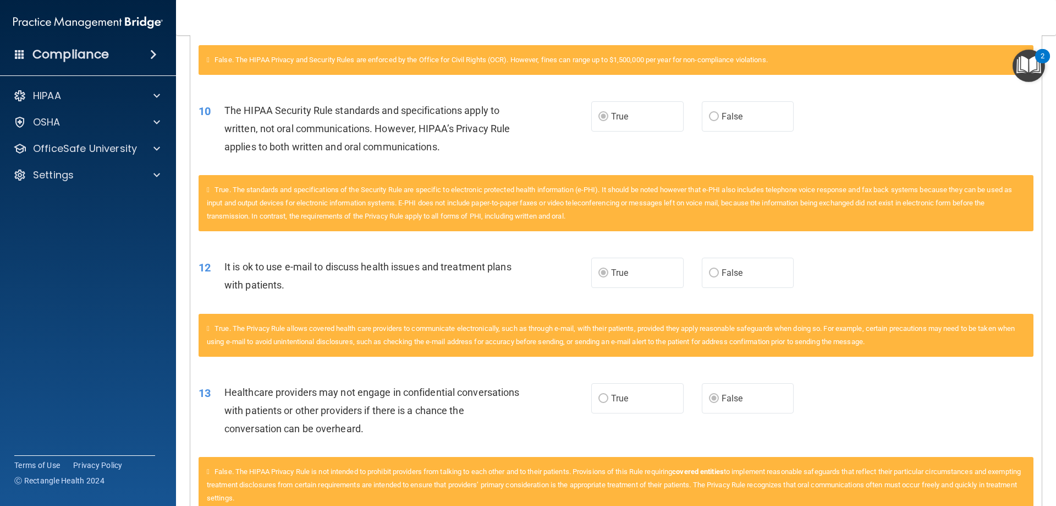
click at [235, 272] on span "It is ok to use e-mail to discuss health issues and treatment plans with patien…" at bounding box center [367, 276] width 287 height 30
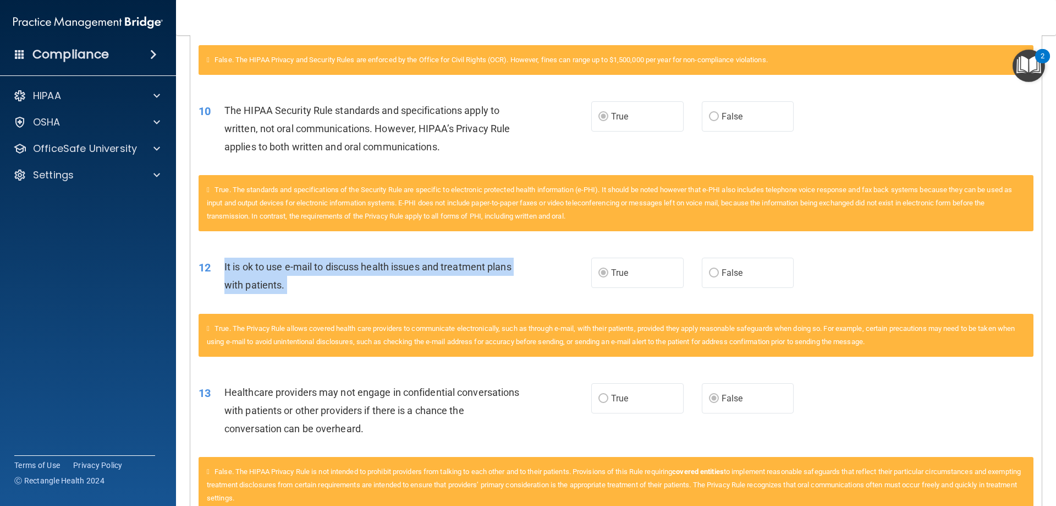
click at [235, 272] on span "It is ok to use e-mail to discuss health issues and treatment plans with patien…" at bounding box center [367, 276] width 287 height 30
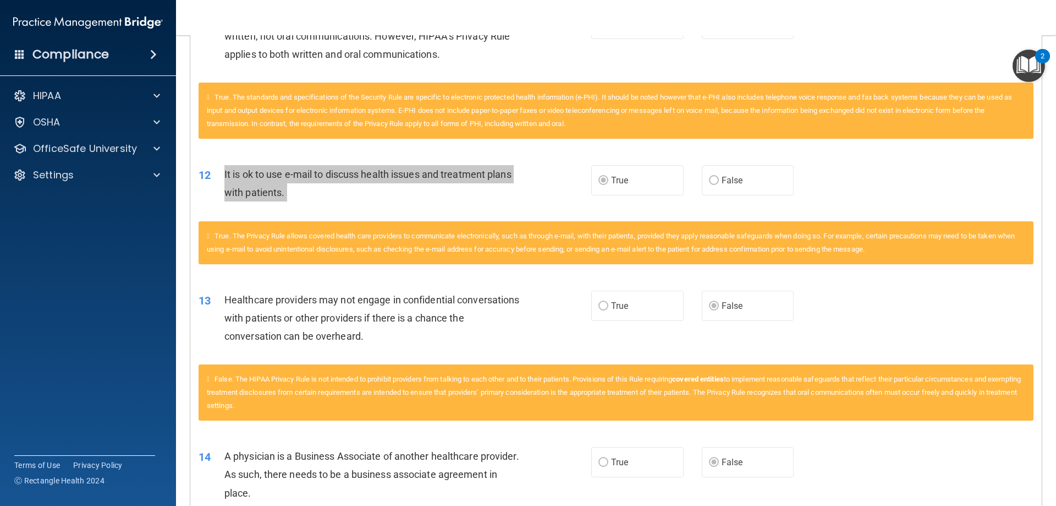
scroll to position [990, 0]
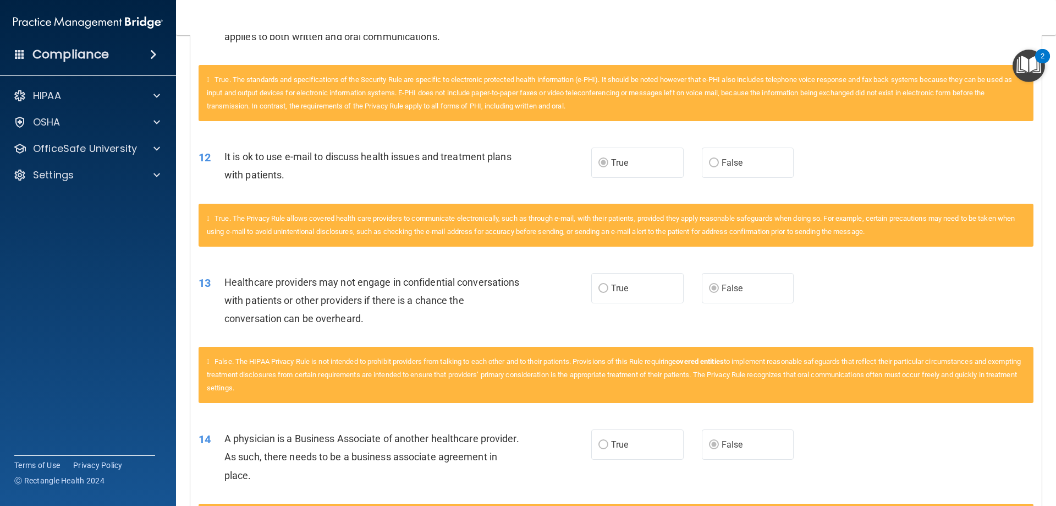
click at [299, 278] on span "Healthcare providers may not engage in confidential conversations with patients…" at bounding box center [371, 300] width 295 height 48
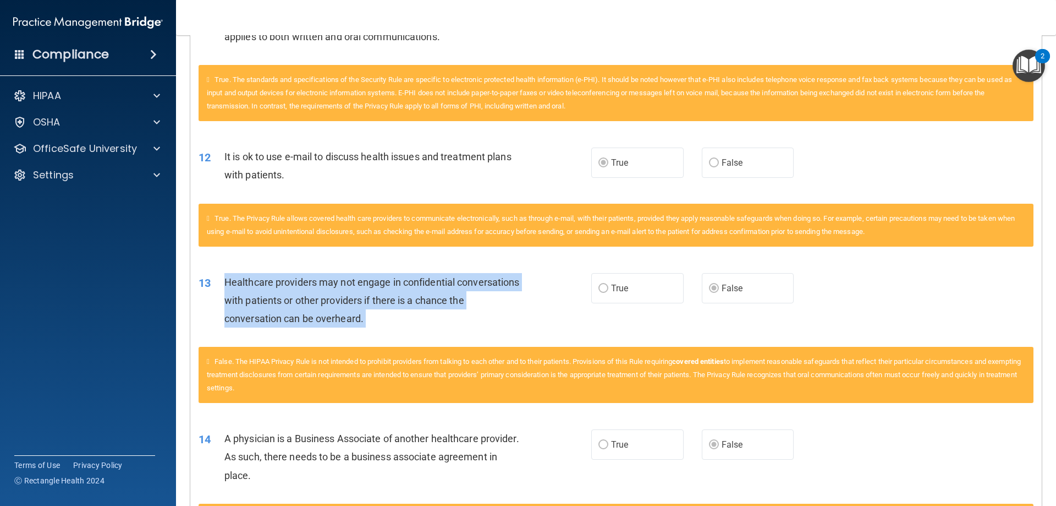
click at [299, 279] on span "Healthcare providers may not engage in confidential conversations with patients…" at bounding box center [371, 300] width 295 height 48
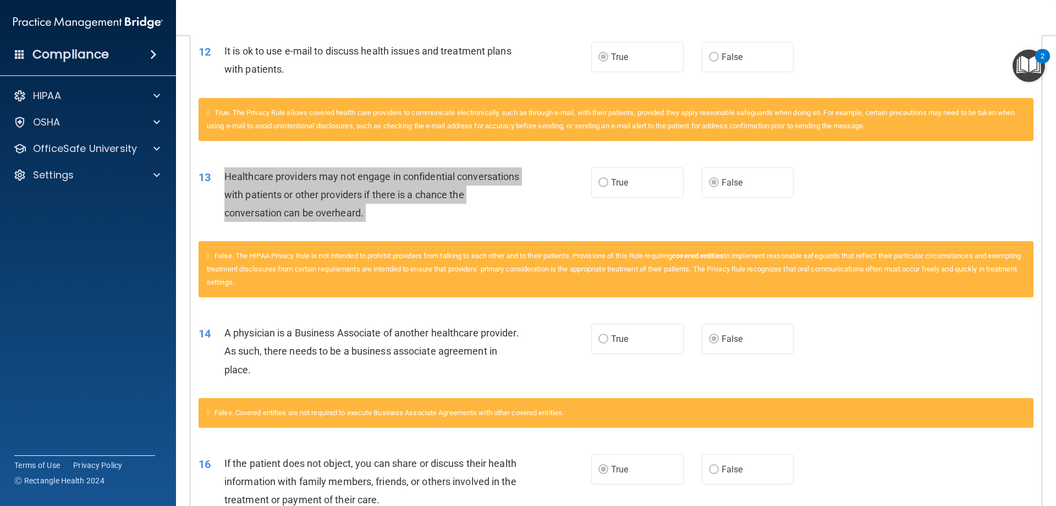
scroll to position [1100, 0]
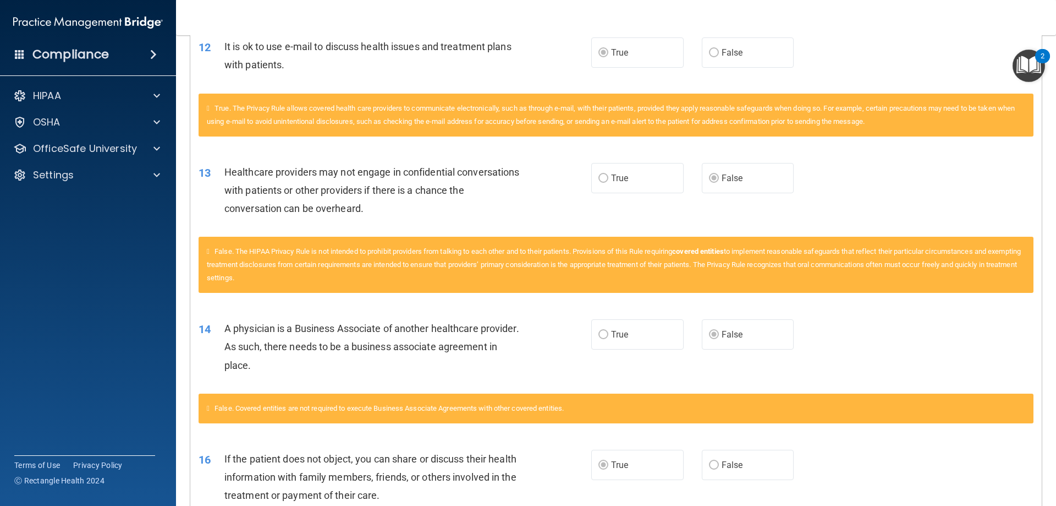
click at [270, 340] on span "A physician is a Business Associate of another healthcare provider. As such, th…" at bounding box center [371, 346] width 295 height 48
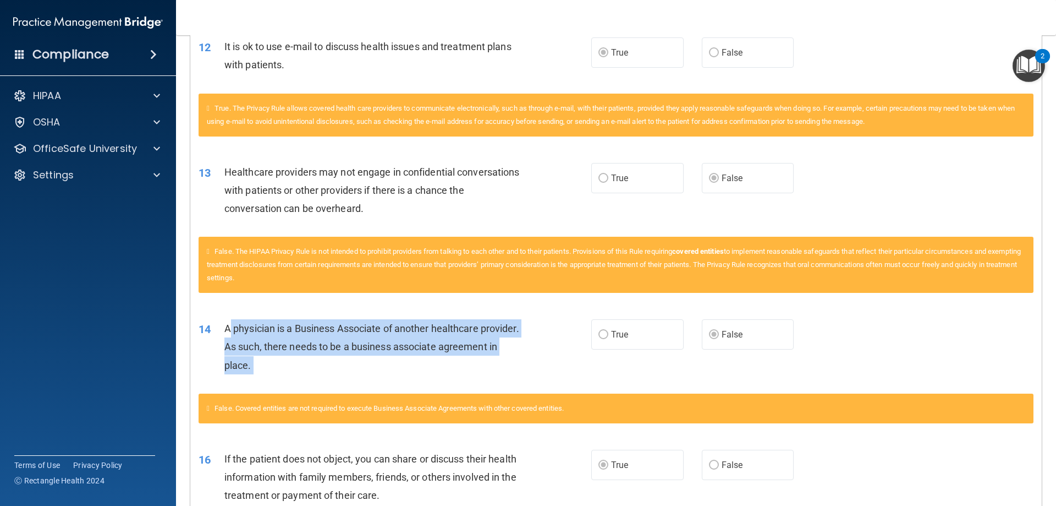
click at [270, 340] on span "A physician is a Business Associate of another healthcare provider. As such, th…" at bounding box center [371, 346] width 295 height 48
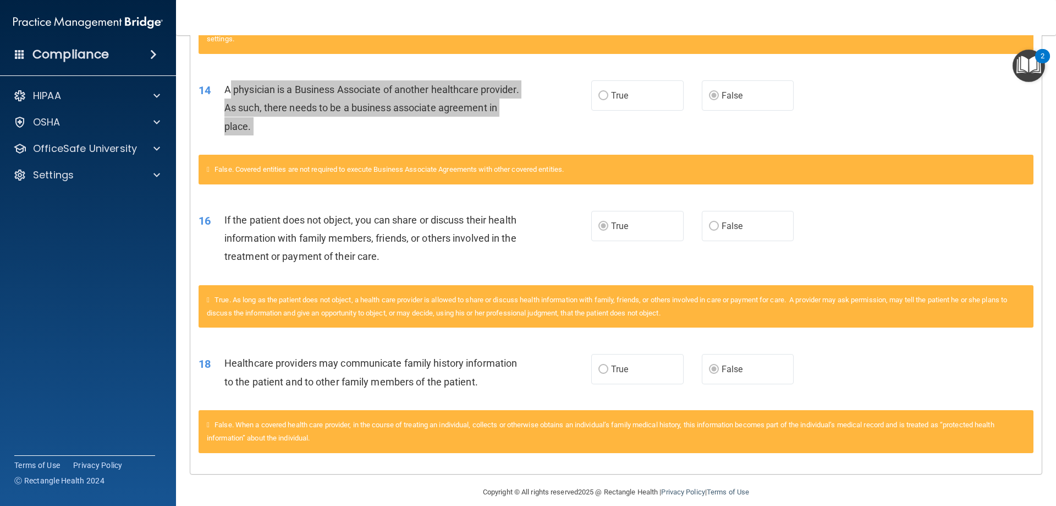
scroll to position [1352, 0]
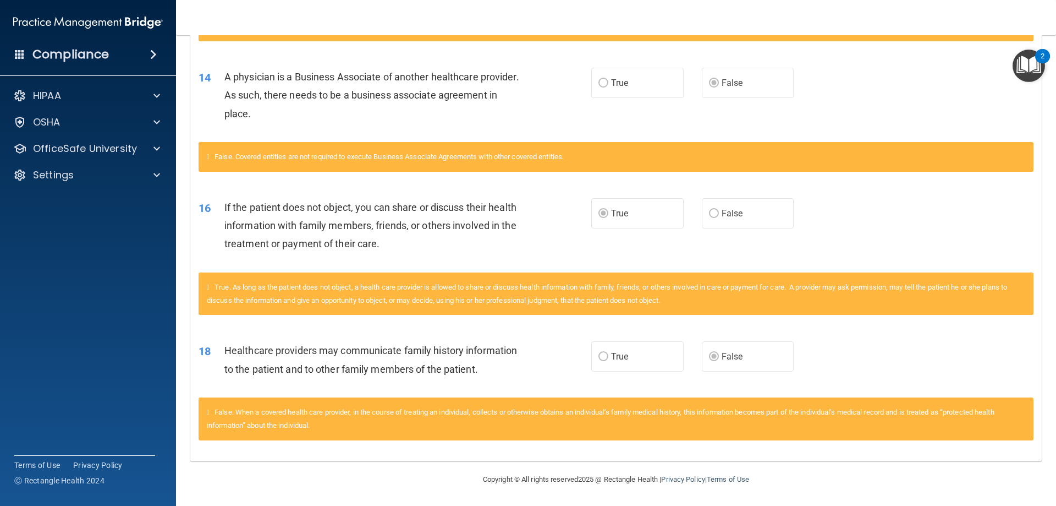
click at [287, 206] on span "If the patient does not object, you can share or discuss their health informati…" at bounding box center [370, 225] width 292 height 48
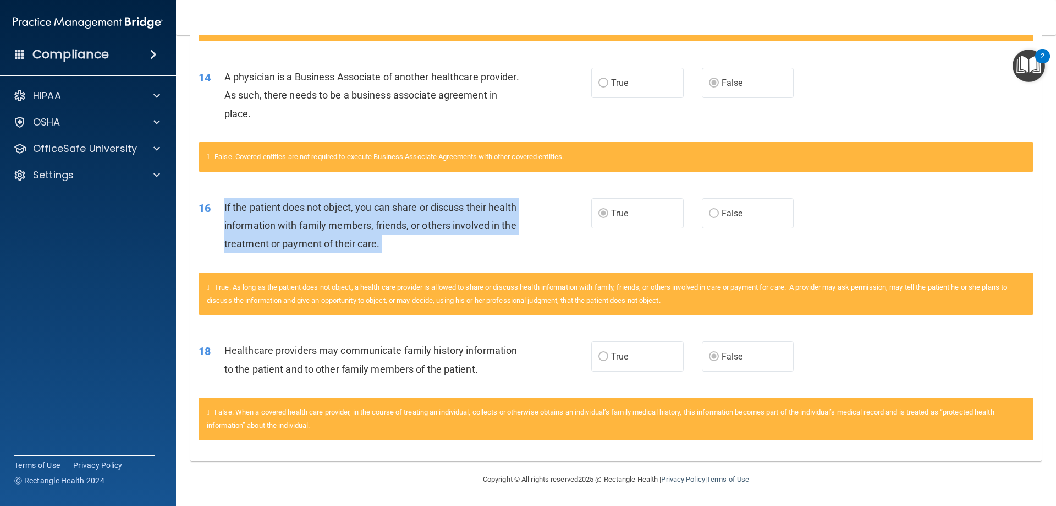
click at [287, 206] on span "If the patient does not object, you can share or discuss their health informati…" at bounding box center [370, 225] width 292 height 48
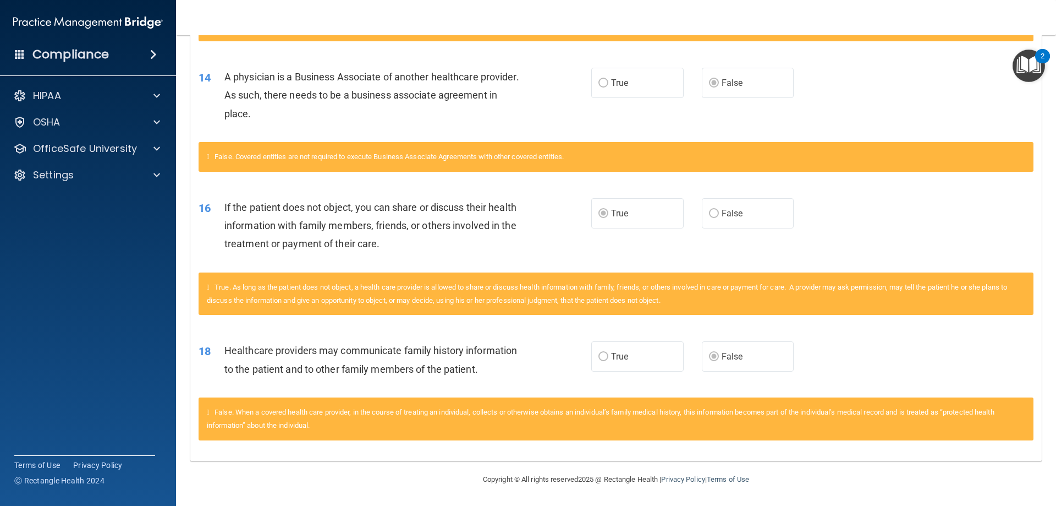
click at [262, 361] on div "Healthcare providers may communicate family history information to the patient …" at bounding box center [377, 359] width 307 height 36
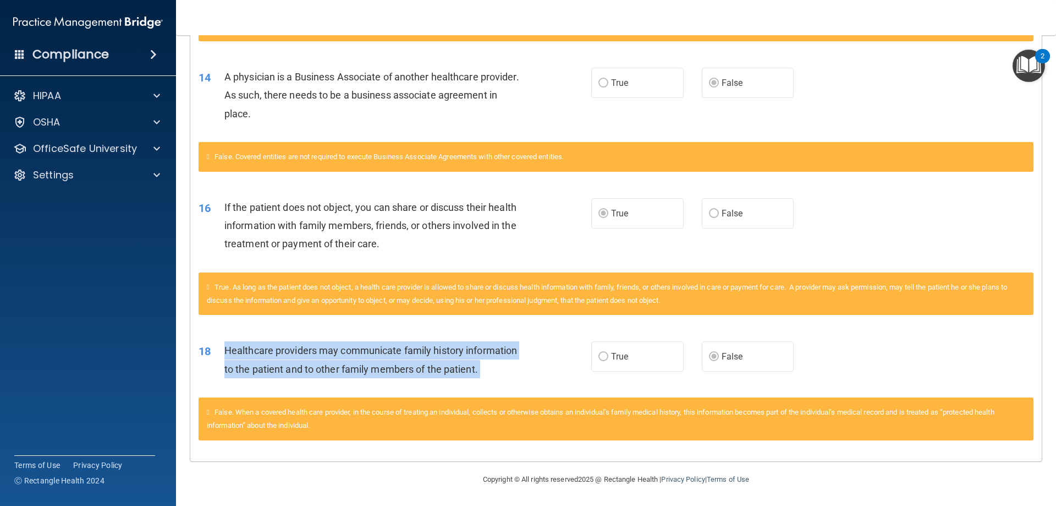
click at [262, 361] on div "Healthcare providers may communicate family history information to the patient …" at bounding box center [377, 359] width 307 height 36
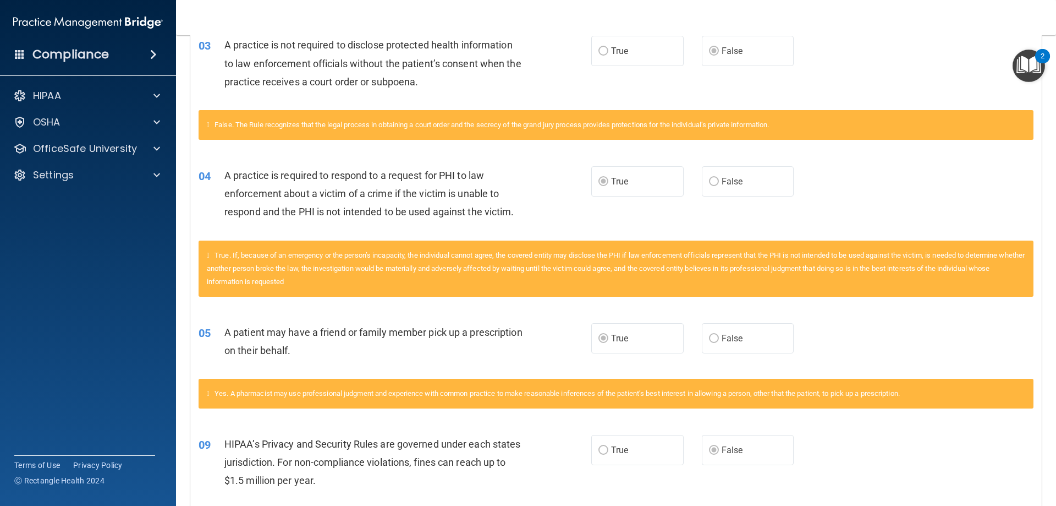
scroll to position [0, 0]
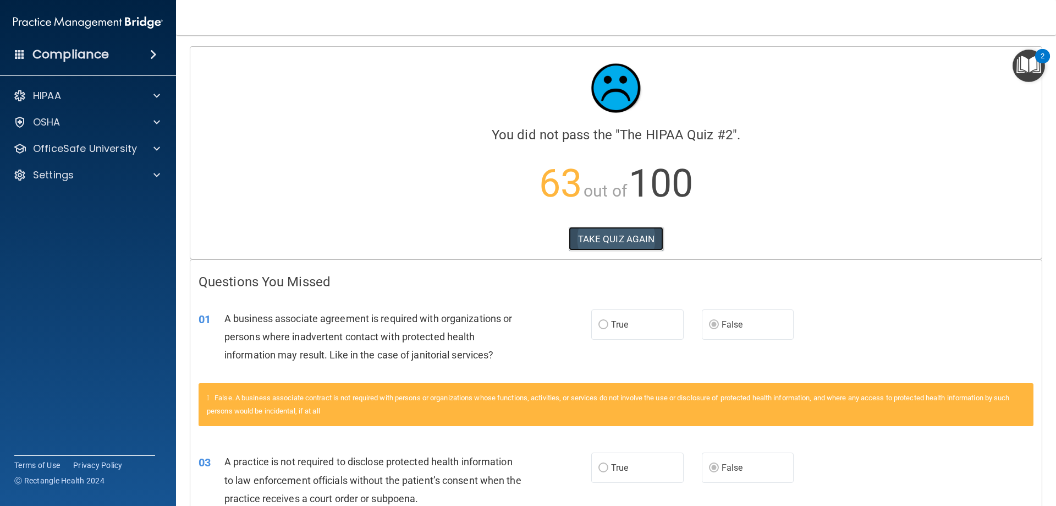
click at [588, 244] on button "TAKE QUIZ AGAIN" at bounding box center [616, 239] width 95 height 24
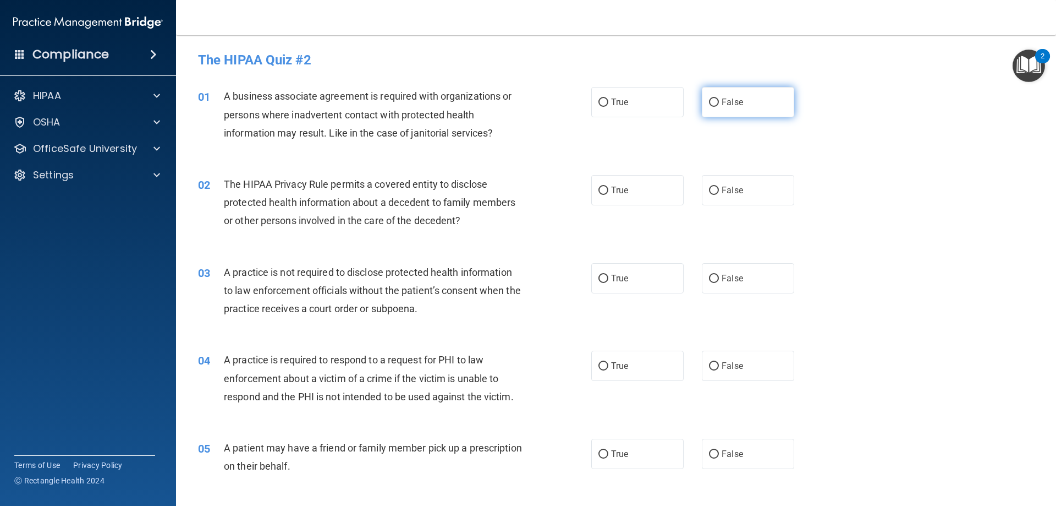
click at [703, 103] on label "False" at bounding box center [748, 102] width 92 height 30
click at [709, 103] on input "False" at bounding box center [714, 102] width 10 height 8
radio input "true"
click at [244, 201] on span "The HIPAA Privacy Rule permits a covered entity to disclose protected health in…" at bounding box center [370, 202] width 292 height 48
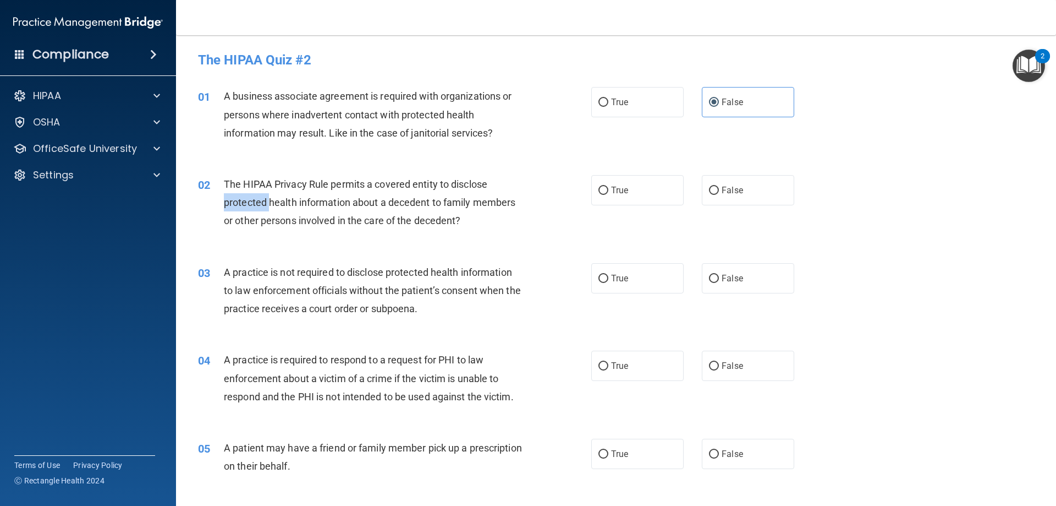
drag, startPoint x: 244, startPoint y: 201, endPoint x: 238, endPoint y: 202, distance: 5.7
click at [238, 202] on span "The HIPAA Privacy Rule permits a covered entity to disclose protected health in…" at bounding box center [370, 202] width 292 height 48
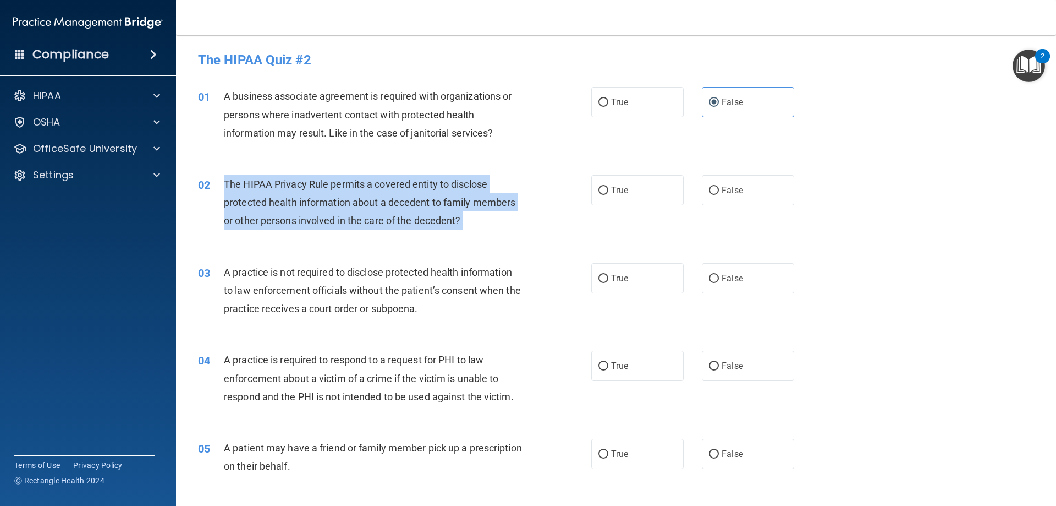
click at [238, 202] on span "The HIPAA Privacy Rule permits a covered entity to disclose protected health in…" at bounding box center [370, 202] width 292 height 48
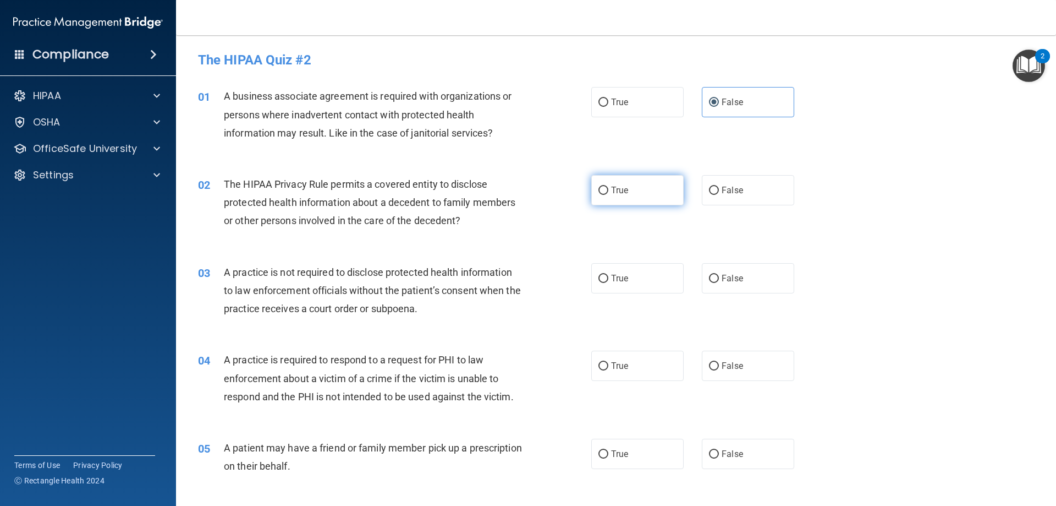
click at [618, 200] on label "True" at bounding box center [637, 190] width 92 height 30
click at [608, 195] on input "True" at bounding box center [604, 190] width 10 height 8
radio input "true"
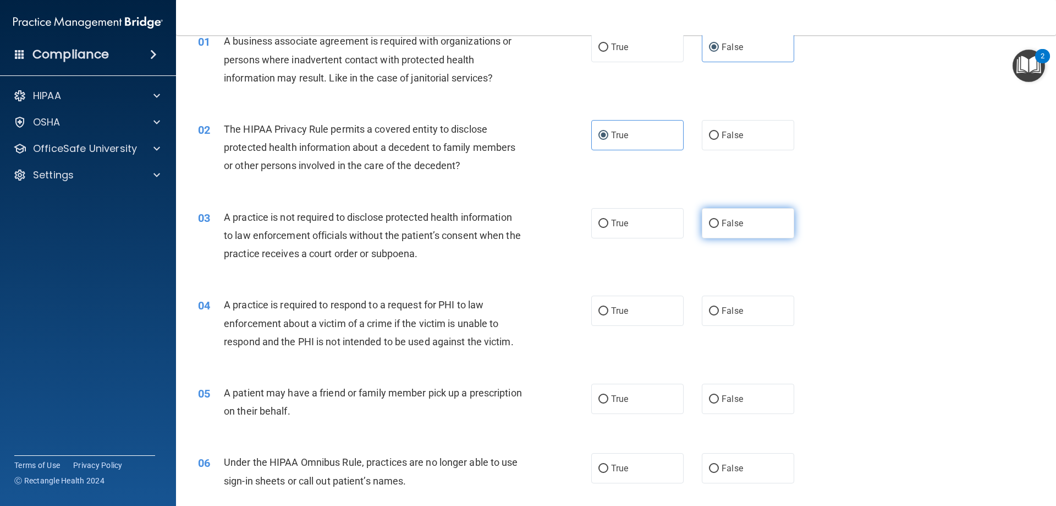
click at [747, 224] on label "False" at bounding box center [748, 223] width 92 height 30
click at [719, 224] on input "False" at bounding box center [714, 223] width 10 height 8
radio input "true"
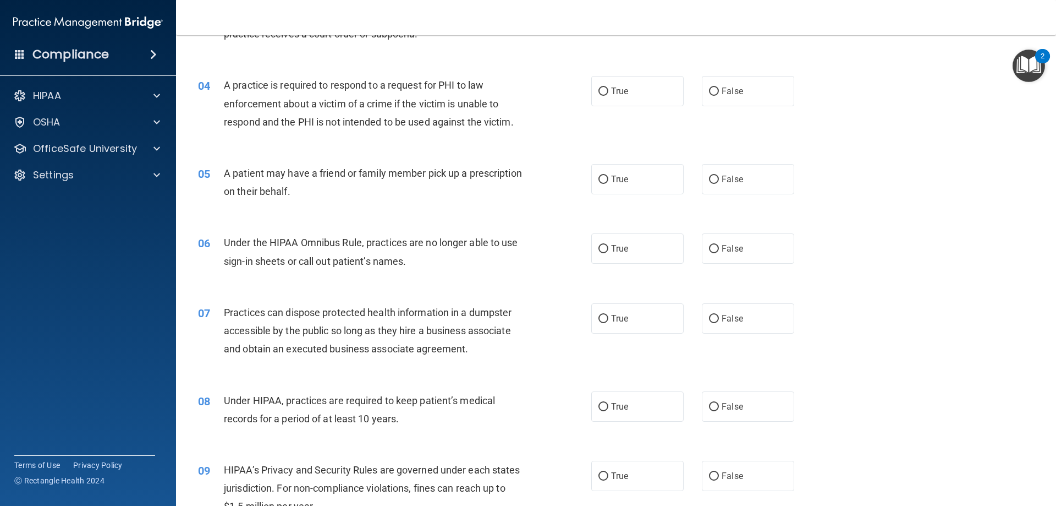
scroll to position [275, 0]
click at [635, 89] on label "True" at bounding box center [637, 90] width 92 height 30
click at [608, 89] on input "True" at bounding box center [604, 91] width 10 height 8
radio input "true"
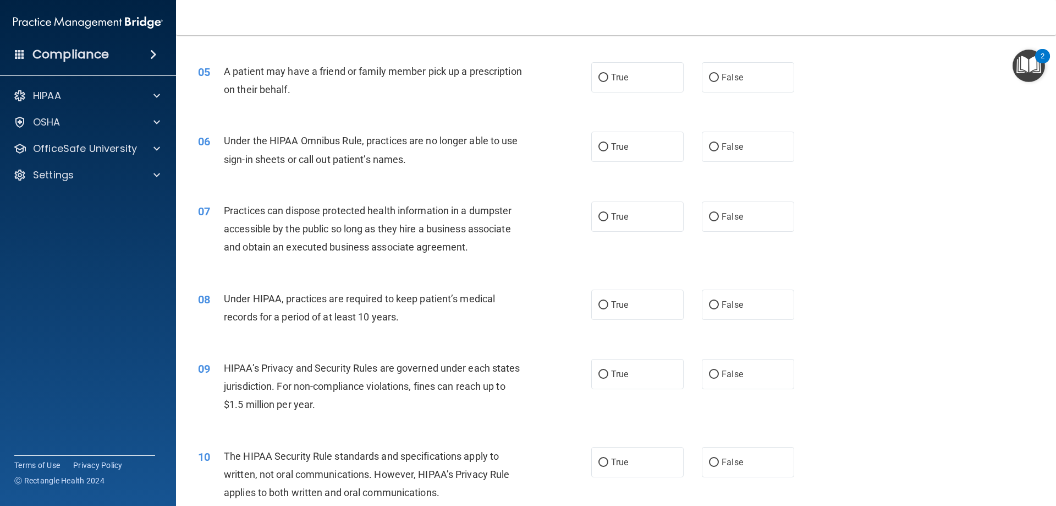
scroll to position [385, 0]
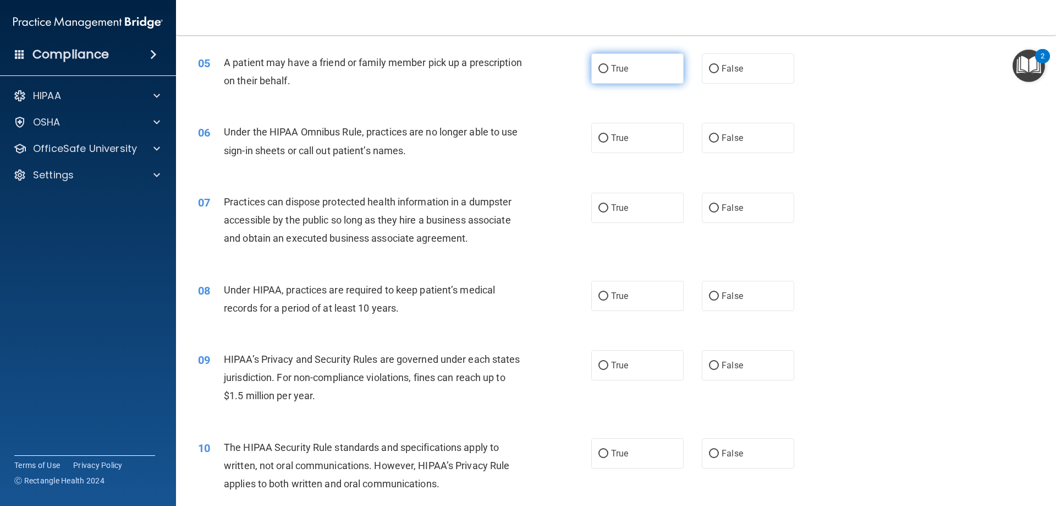
click at [609, 76] on label "True" at bounding box center [637, 68] width 92 height 30
click at [608, 73] on input "True" at bounding box center [604, 69] width 10 height 8
radio input "true"
click at [331, 152] on span "Under the HIPAA Omnibus Rule, practices are no longer able to use sign-in sheet…" at bounding box center [371, 141] width 294 height 30
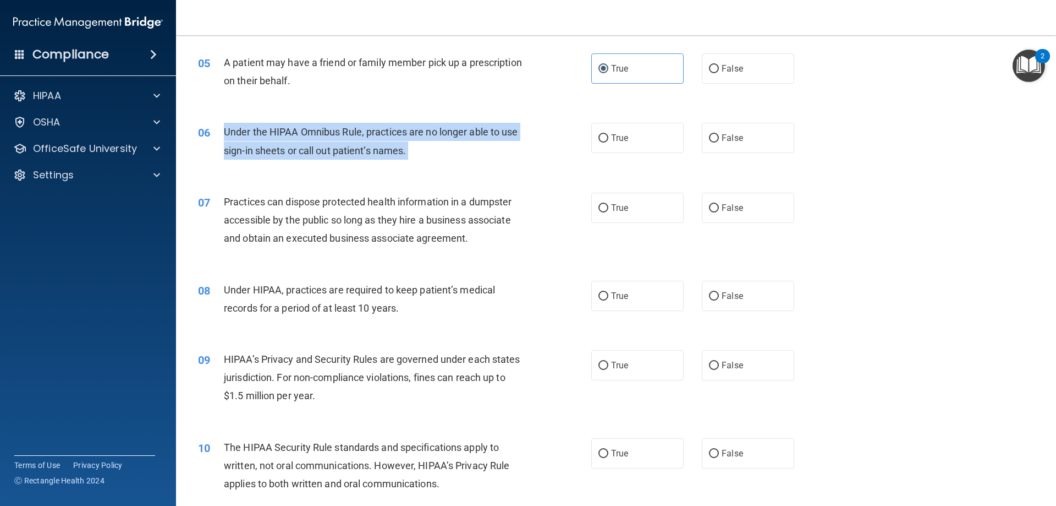
click at [331, 152] on span "Under the HIPAA Omnibus Rule, practices are no longer able to use sign-in sheet…" at bounding box center [371, 141] width 294 height 30
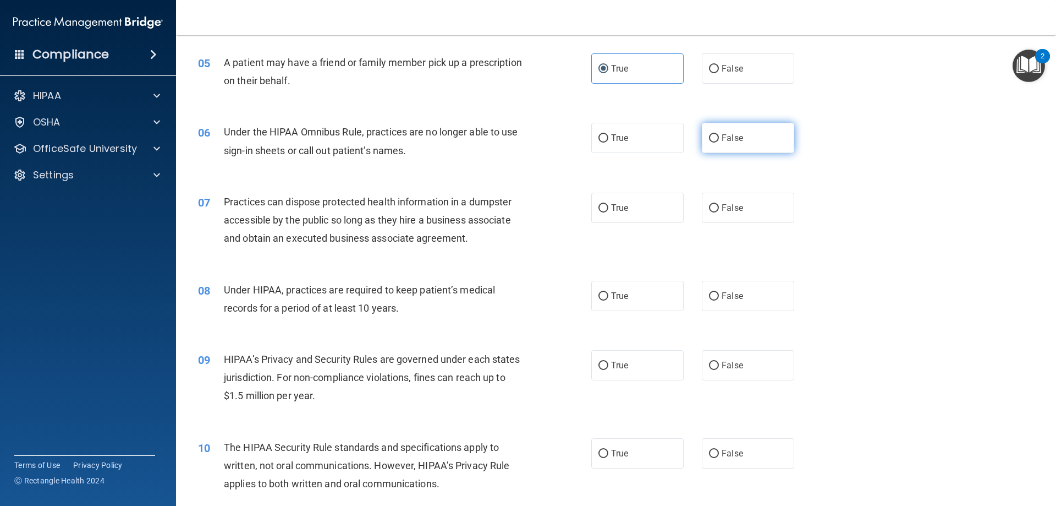
click at [722, 134] on span "False" at bounding box center [732, 138] width 21 height 10
click at [719, 134] on input "False" at bounding box center [714, 138] width 10 height 8
radio input "true"
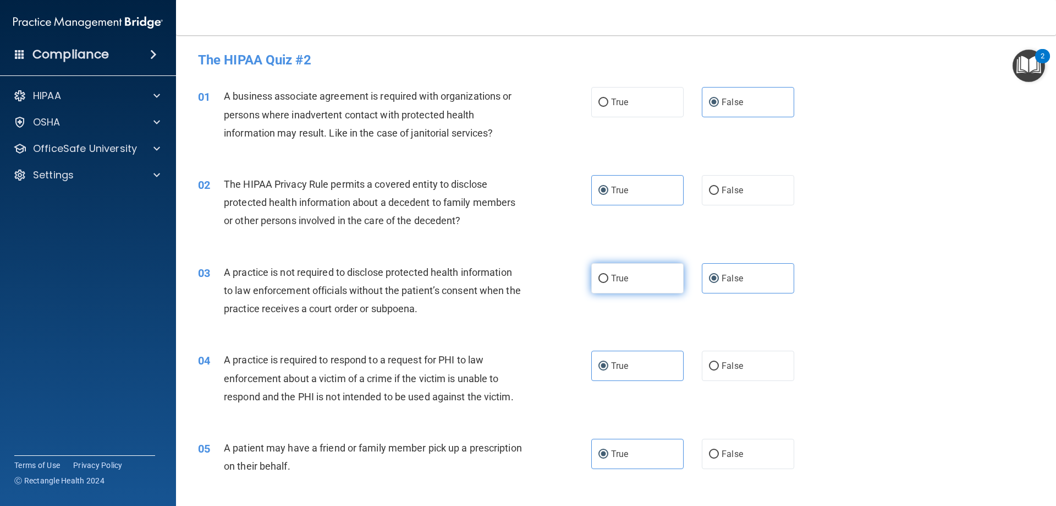
click at [616, 286] on label "True" at bounding box center [637, 278] width 92 height 30
click at [608, 283] on input "True" at bounding box center [604, 279] width 10 height 8
radio input "true"
radio input "false"
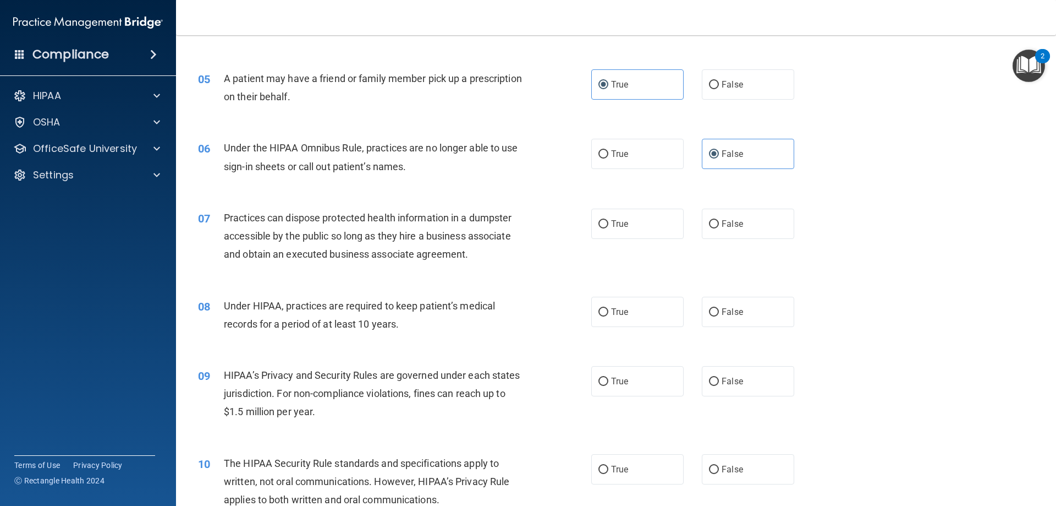
scroll to position [385, 0]
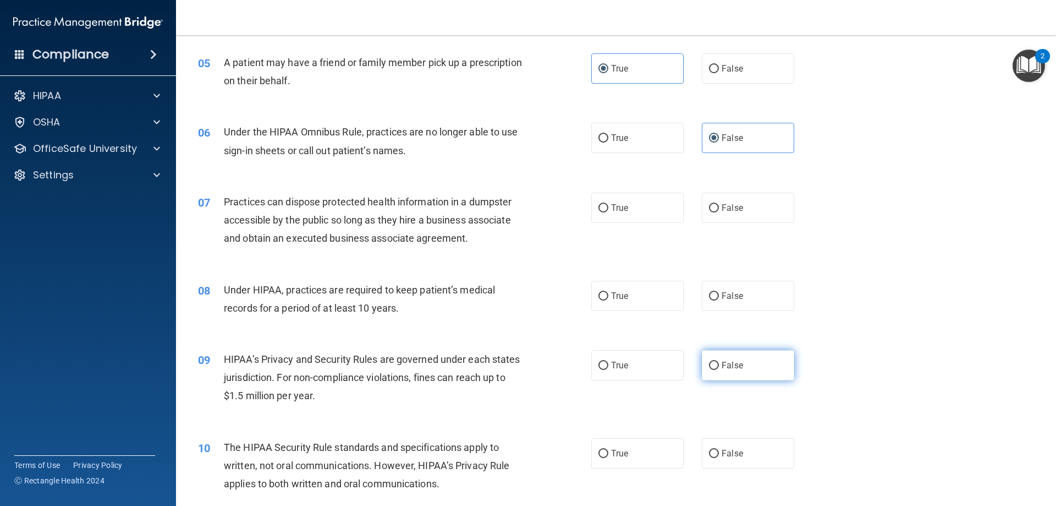
click at [716, 369] on label "False" at bounding box center [748, 365] width 92 height 30
click at [716, 369] on input "False" at bounding box center [714, 365] width 10 height 8
radio input "true"
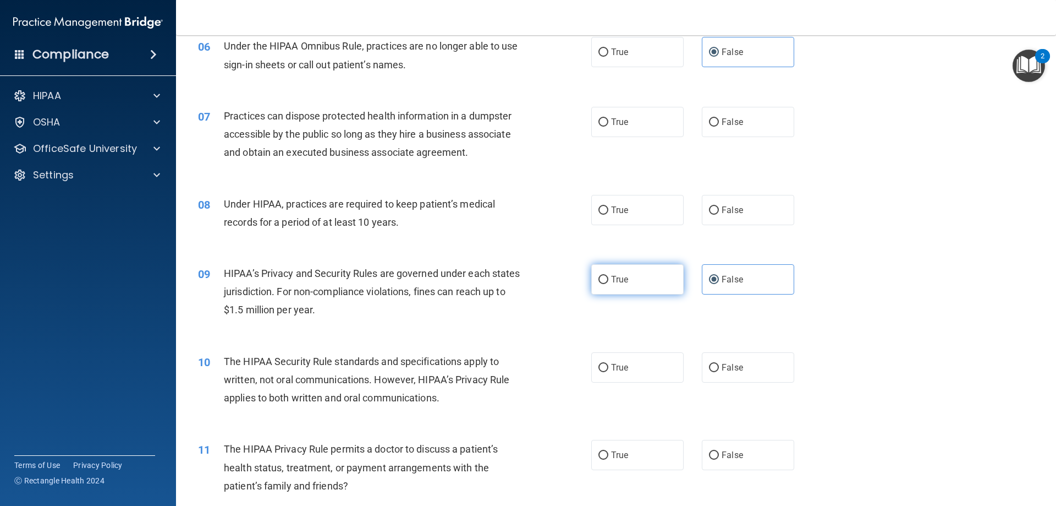
scroll to position [550, 0]
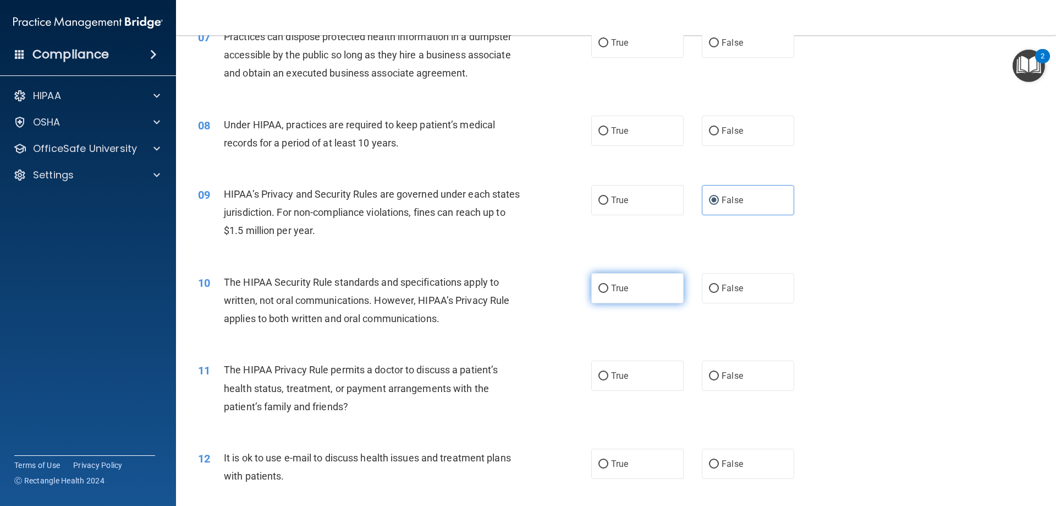
click at [639, 297] on label "True" at bounding box center [637, 288] width 92 height 30
click at [608, 293] on input "True" at bounding box center [604, 288] width 10 height 8
radio input "true"
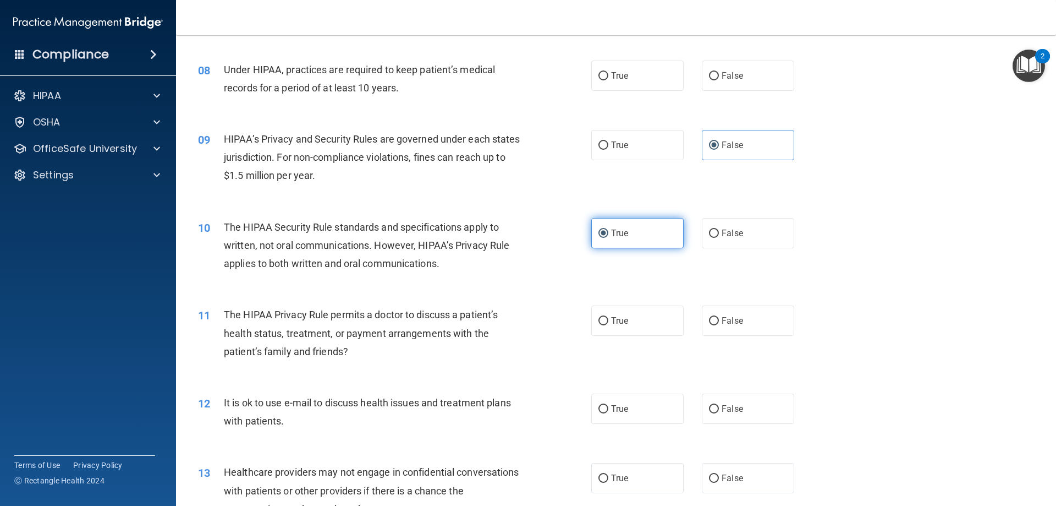
scroll to position [660, 0]
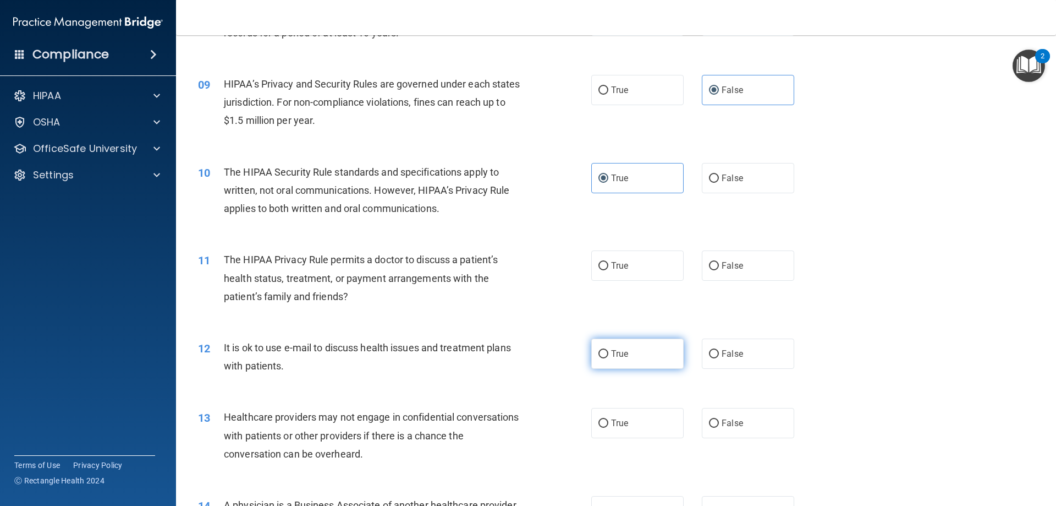
click at [655, 349] on label "True" at bounding box center [637, 353] width 92 height 30
click at [608, 350] on input "True" at bounding box center [604, 354] width 10 height 8
radio input "true"
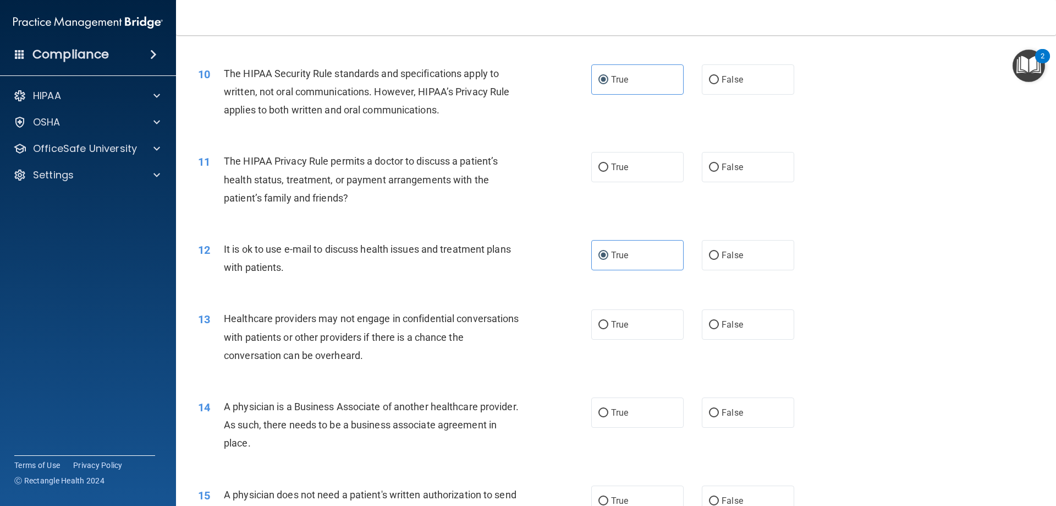
scroll to position [770, 0]
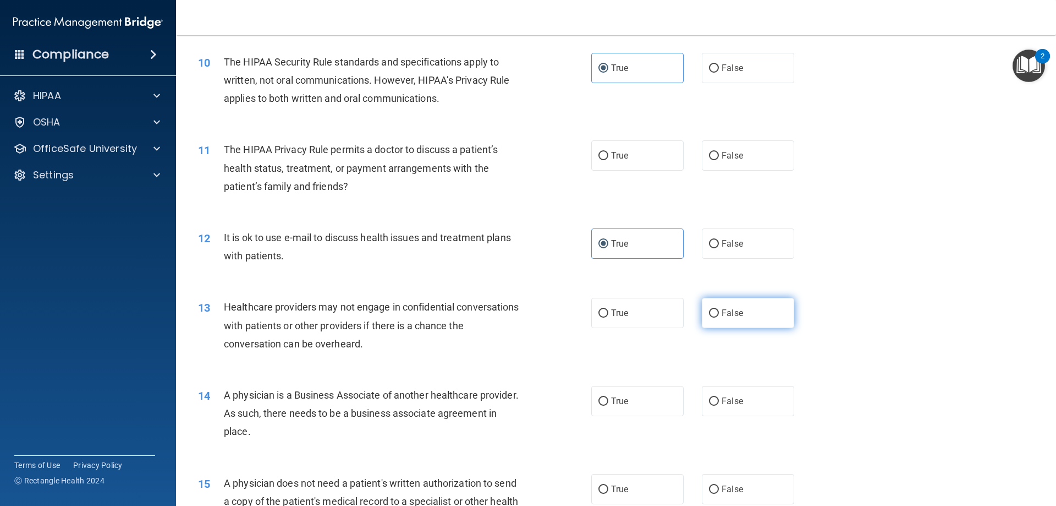
click at [723, 317] on span "False" at bounding box center [732, 313] width 21 height 10
click at [719, 317] on input "False" at bounding box center [714, 313] width 10 height 8
radio input "true"
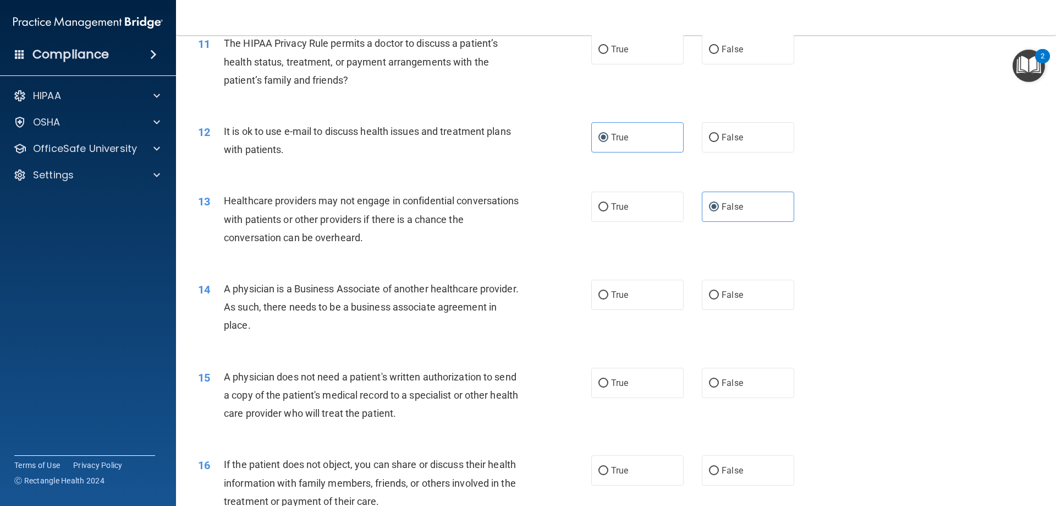
scroll to position [880, 0]
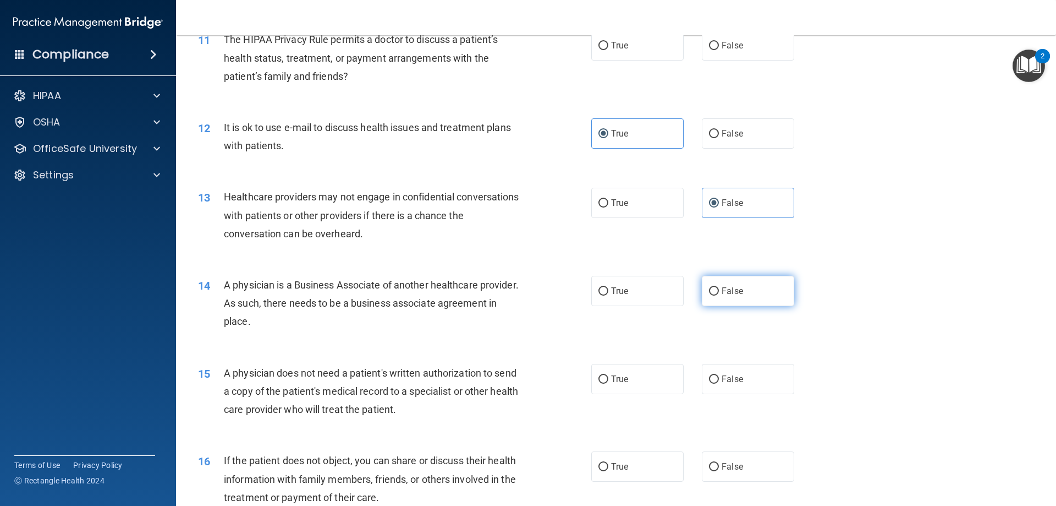
click at [734, 294] on span "False" at bounding box center [732, 291] width 21 height 10
click at [719, 294] on input "False" at bounding box center [714, 291] width 10 height 8
radio input "true"
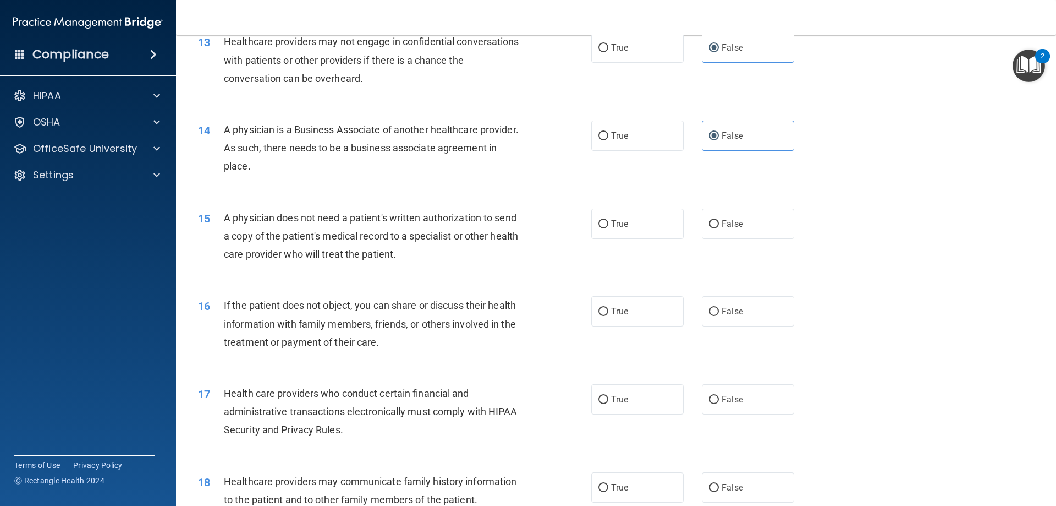
scroll to position [1045, 0]
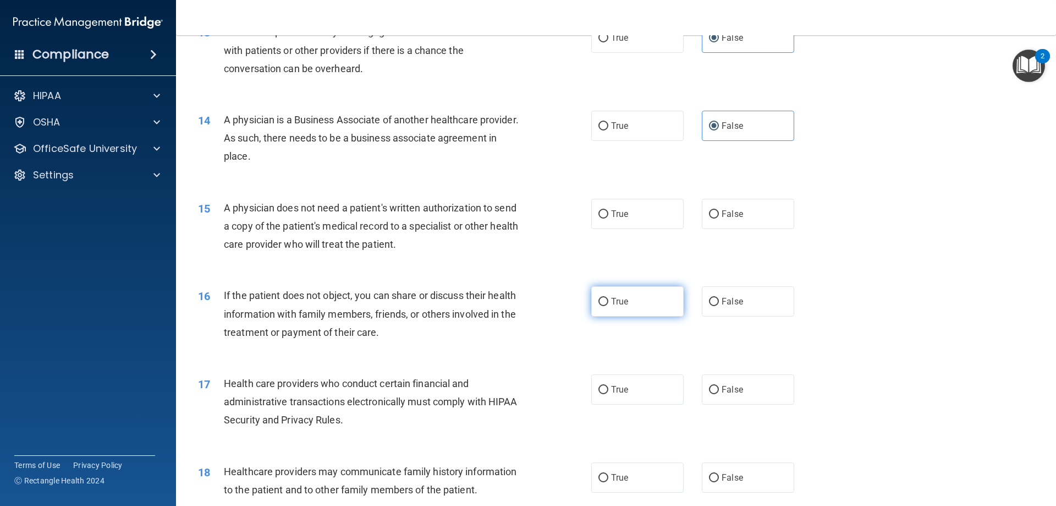
click at [649, 305] on label "True" at bounding box center [637, 301] width 92 height 30
click at [608, 305] on input "True" at bounding box center [604, 302] width 10 height 8
radio input "true"
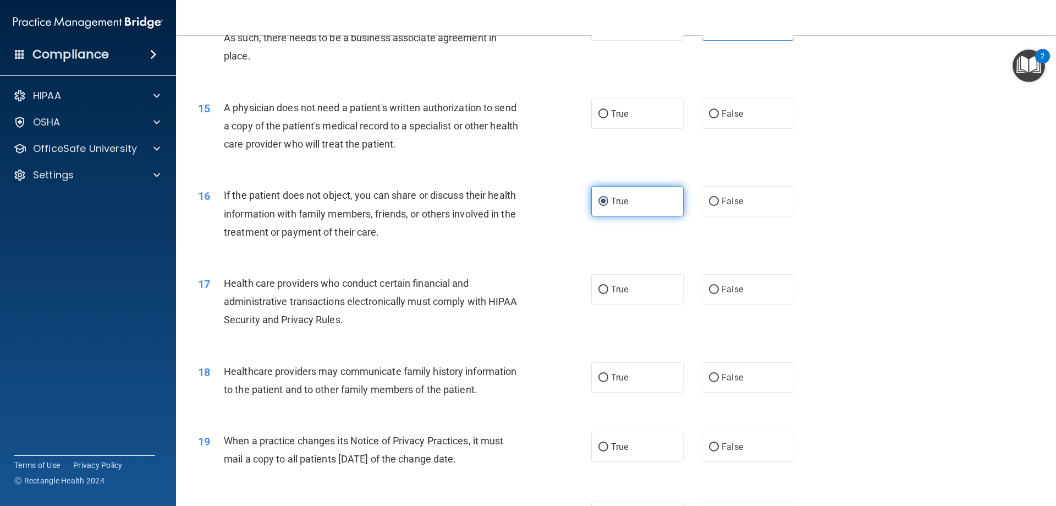
scroll to position [1155, 0]
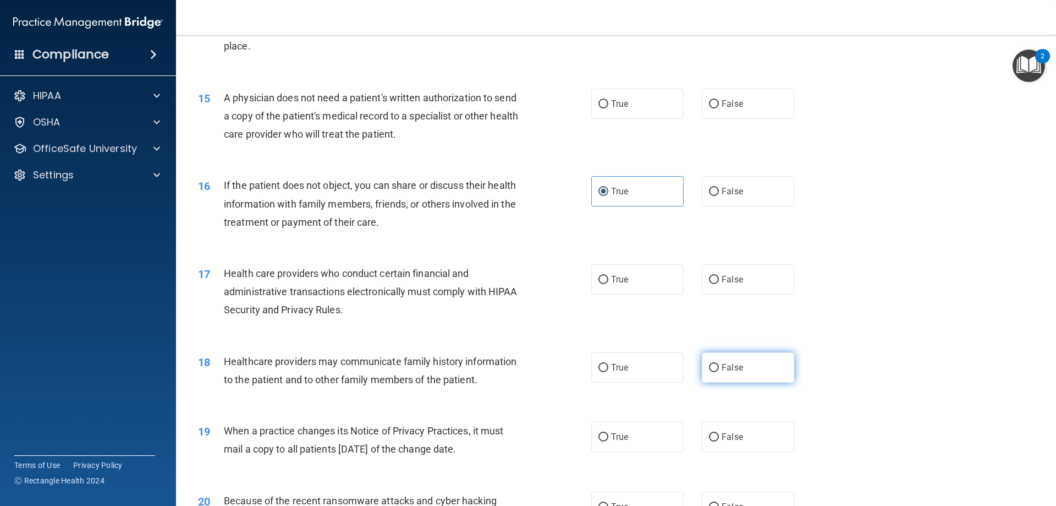
click at [737, 366] on span "False" at bounding box center [732, 367] width 21 height 10
click at [719, 366] on input "False" at bounding box center [714, 368] width 10 height 8
radio input "true"
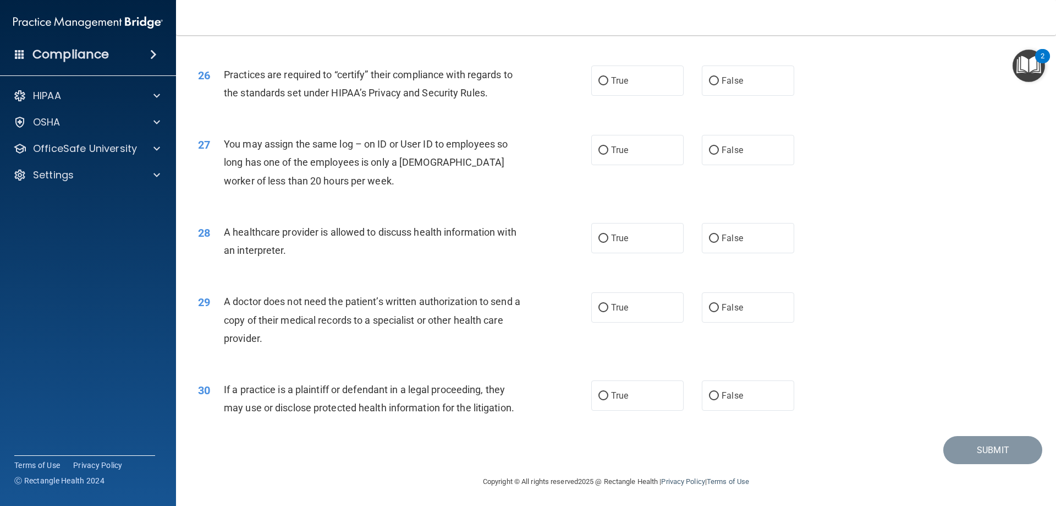
scroll to position [2055, 0]
click at [417, 388] on span "If a practice is a plaintiff or defendant in a legal proceeding, they may use o…" at bounding box center [369, 396] width 290 height 30
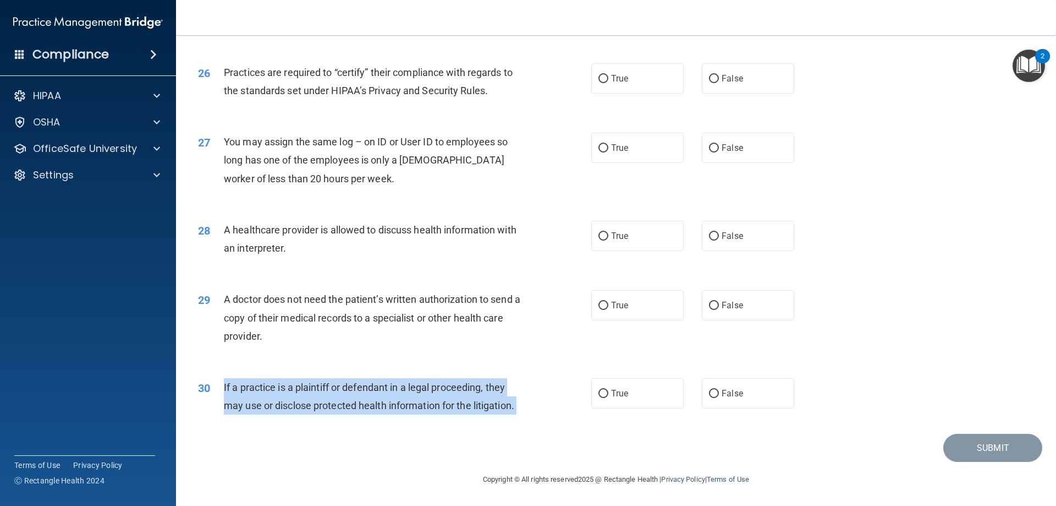
click at [417, 388] on span "If a practice is a plaintiff or defendant in a legal proceeding, they may use o…" at bounding box center [369, 396] width 290 height 30
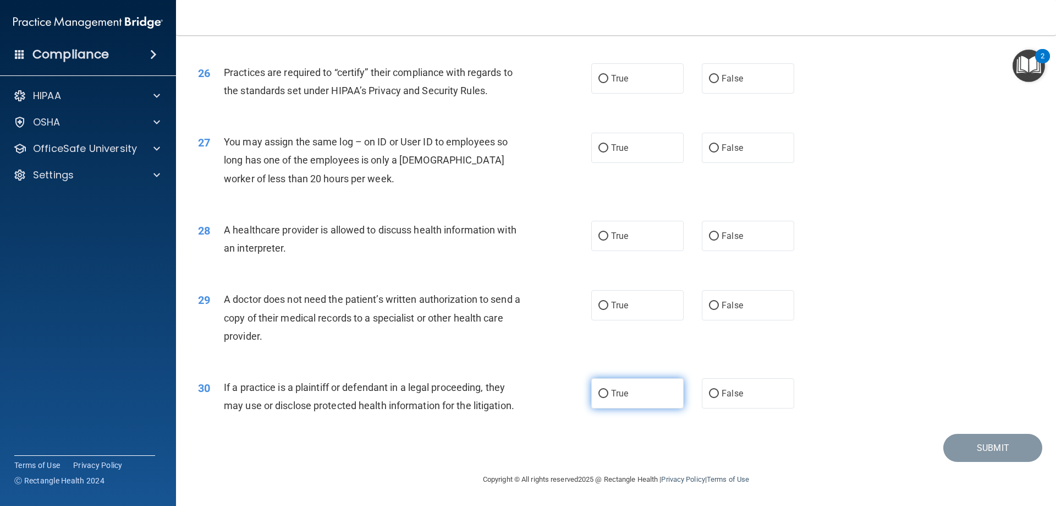
click at [639, 389] on label "True" at bounding box center [637, 393] width 92 height 30
click at [608, 389] on input "True" at bounding box center [604, 393] width 10 height 8
radio input "true"
click at [305, 306] on div "A doctor does not need the patient’s written authorization to send a copy of th…" at bounding box center [378, 317] width 308 height 55
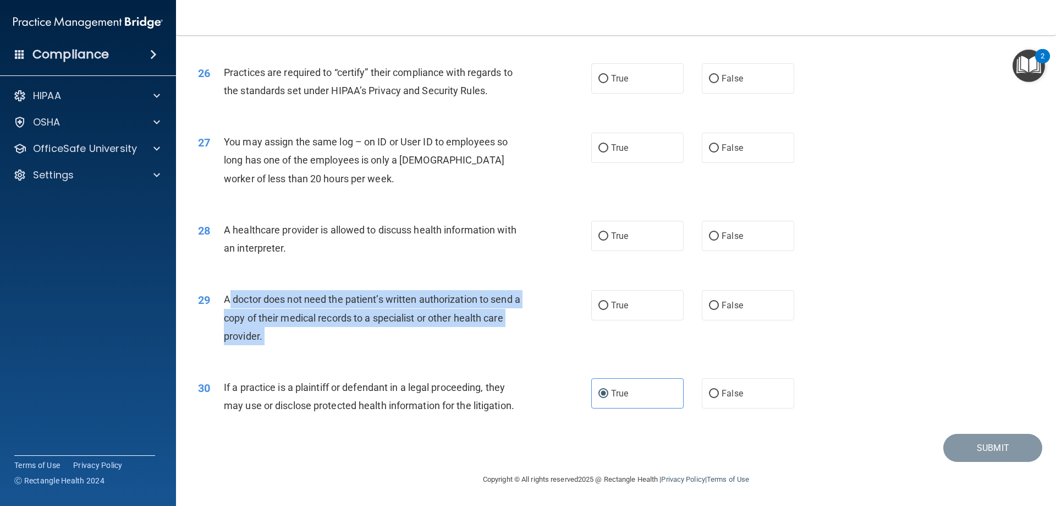
click at [305, 306] on div "A doctor does not need the patient’s written authorization to send a copy of th…" at bounding box center [378, 317] width 308 height 55
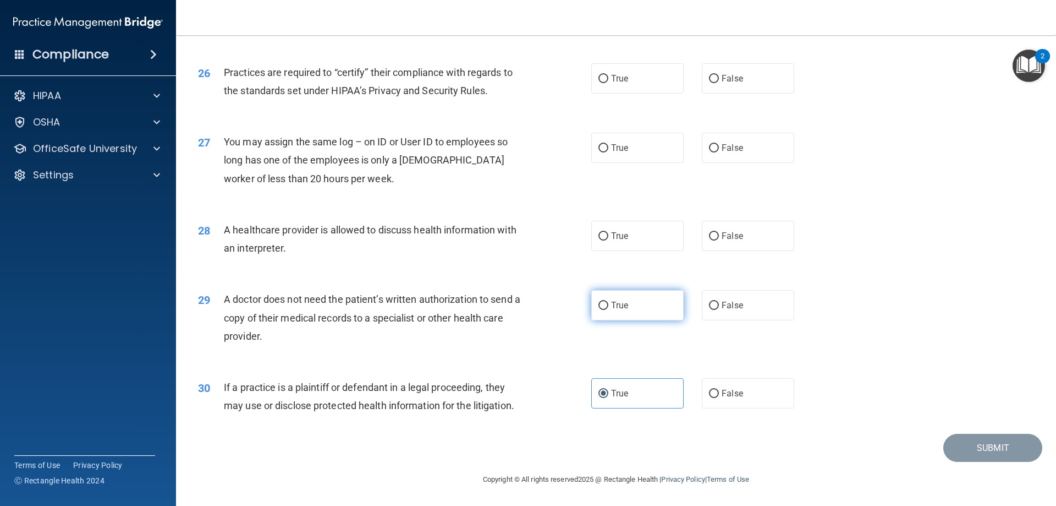
click at [629, 309] on label "True" at bounding box center [637, 305] width 92 height 30
click at [608, 309] on input "True" at bounding box center [604, 305] width 10 height 8
radio input "true"
click at [370, 227] on span "A healthcare provider is allowed to discuss health information with an interpre…" at bounding box center [370, 239] width 293 height 30
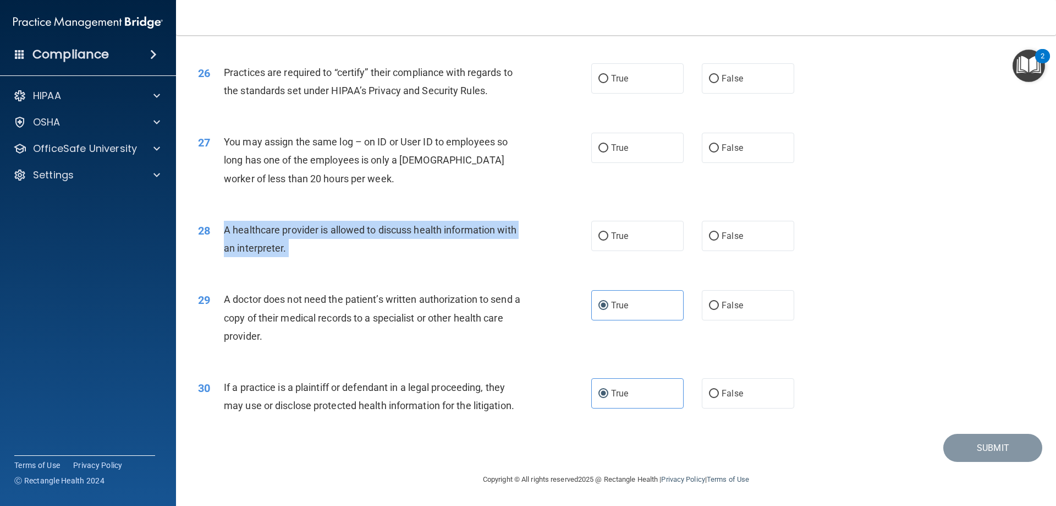
click at [370, 227] on span "A healthcare provider is allowed to discuss health information with an interpre…" at bounding box center [370, 239] width 293 height 30
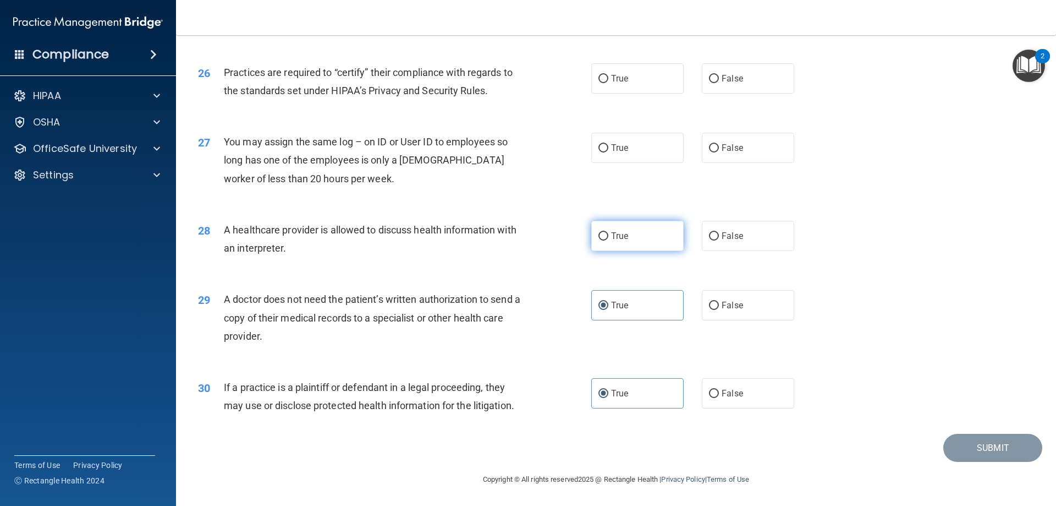
click at [606, 234] on label "True" at bounding box center [637, 236] width 92 height 30
click at [606, 234] on input "True" at bounding box center [604, 236] width 10 height 8
radio input "true"
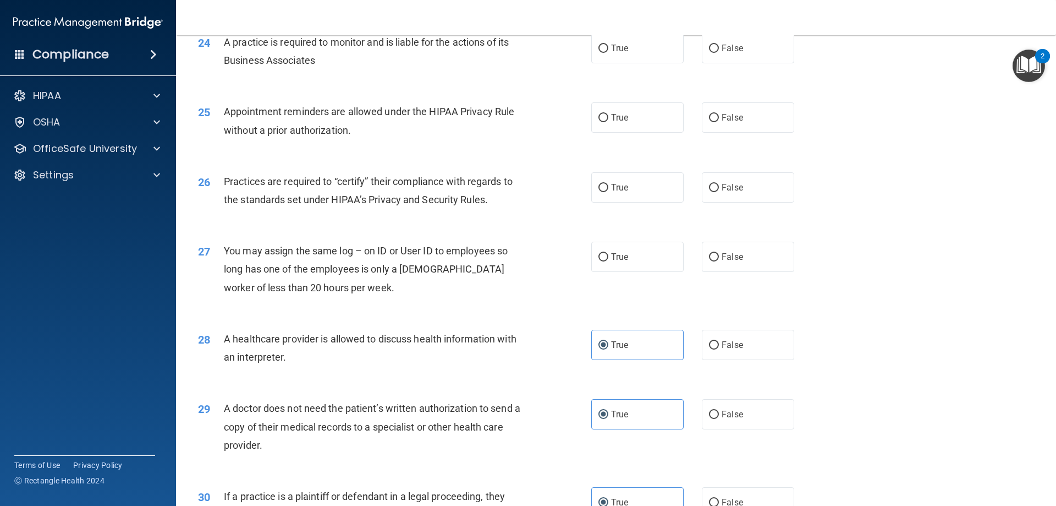
scroll to position [1945, 0]
click at [309, 262] on div "You may assign the same log – on ID or User ID to employees so long has one of …" at bounding box center [378, 270] width 308 height 55
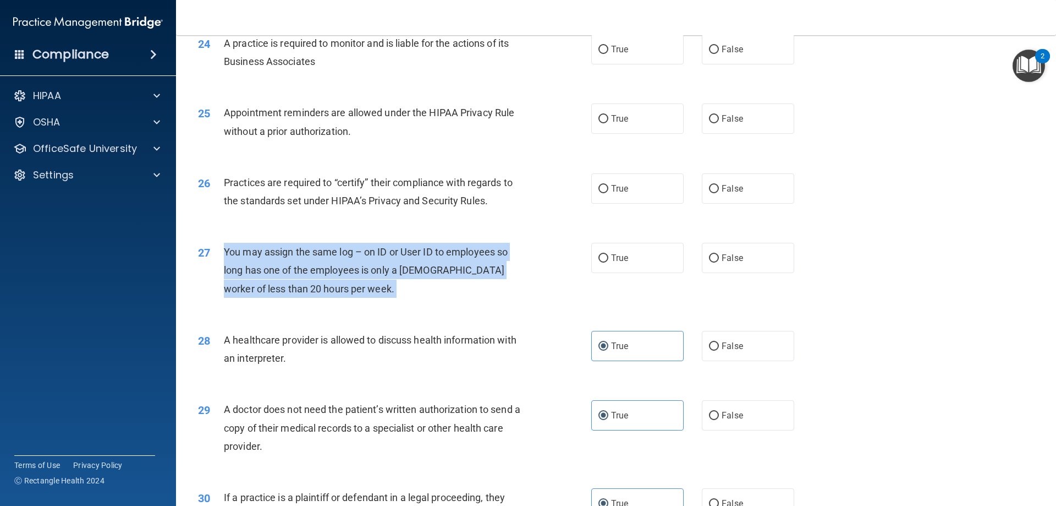
click at [309, 262] on div "You may assign the same log – on ID or User ID to employees so long has one of …" at bounding box center [378, 270] width 308 height 55
click at [386, 294] on div "You may assign the same log – on ID or User ID to employees so long has one of …" at bounding box center [378, 270] width 308 height 55
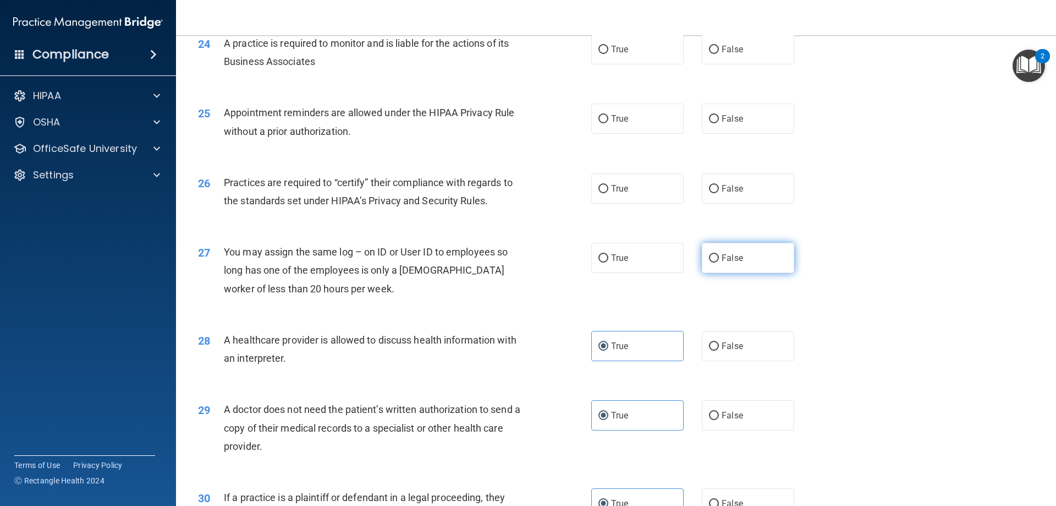
click at [751, 257] on label "False" at bounding box center [748, 258] width 92 height 30
click at [719, 257] on input "False" at bounding box center [714, 258] width 10 height 8
radio input "true"
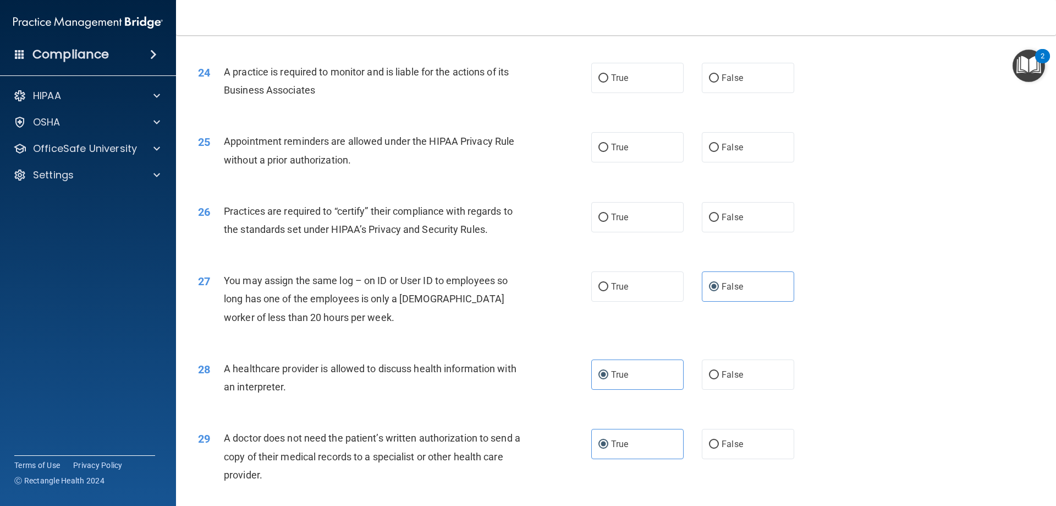
scroll to position [1890, 0]
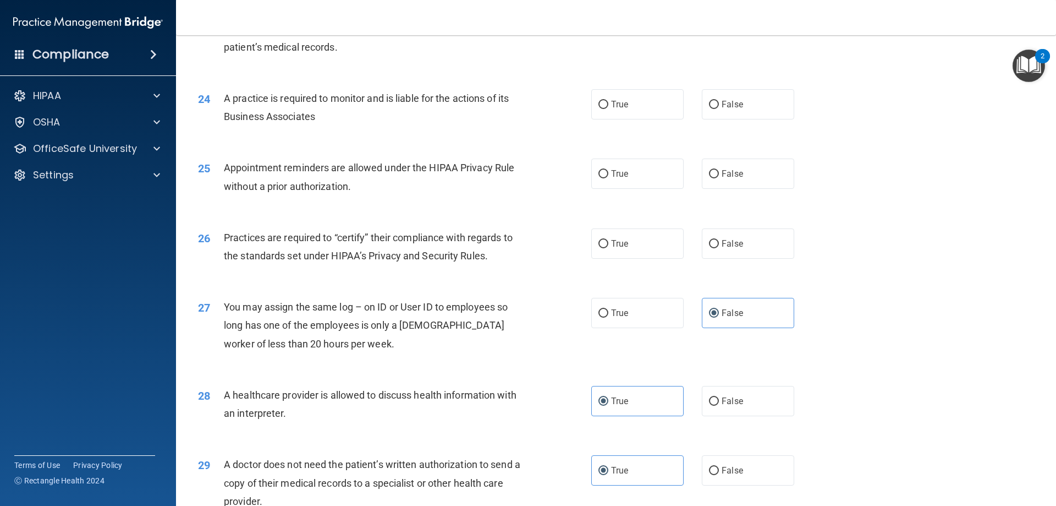
click at [377, 257] on span "Practices are required to “certify” their compliance with regards to the standa…" at bounding box center [368, 247] width 289 height 30
click at [642, 179] on label "True" at bounding box center [637, 173] width 92 height 30
click at [608, 178] on input "True" at bounding box center [604, 174] width 10 height 8
radio input "true"
click at [476, 242] on span "Practices are required to “certify” their compliance with regards to the standa…" at bounding box center [368, 247] width 289 height 30
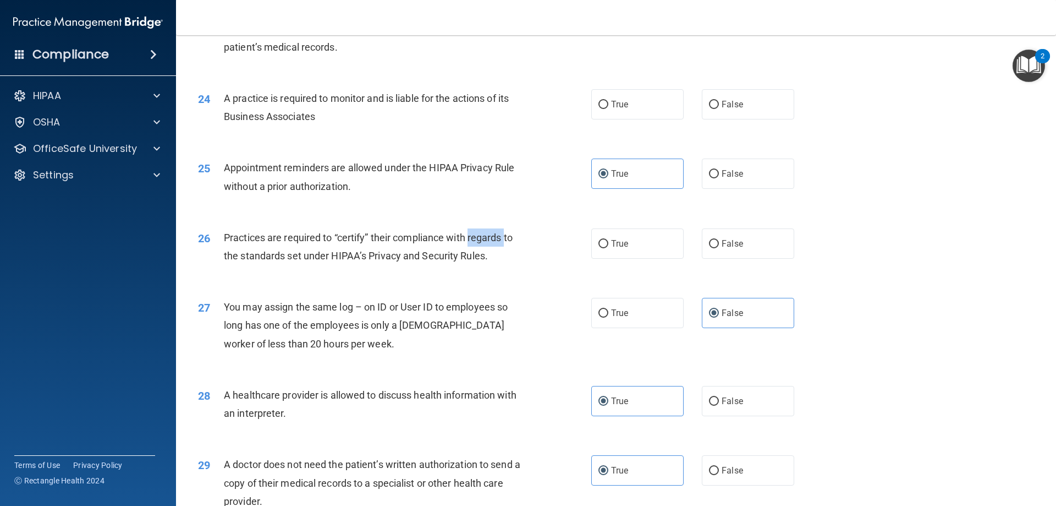
click at [476, 242] on span "Practices are required to “certify” their compliance with regards to the standa…" at bounding box center [368, 247] width 289 height 30
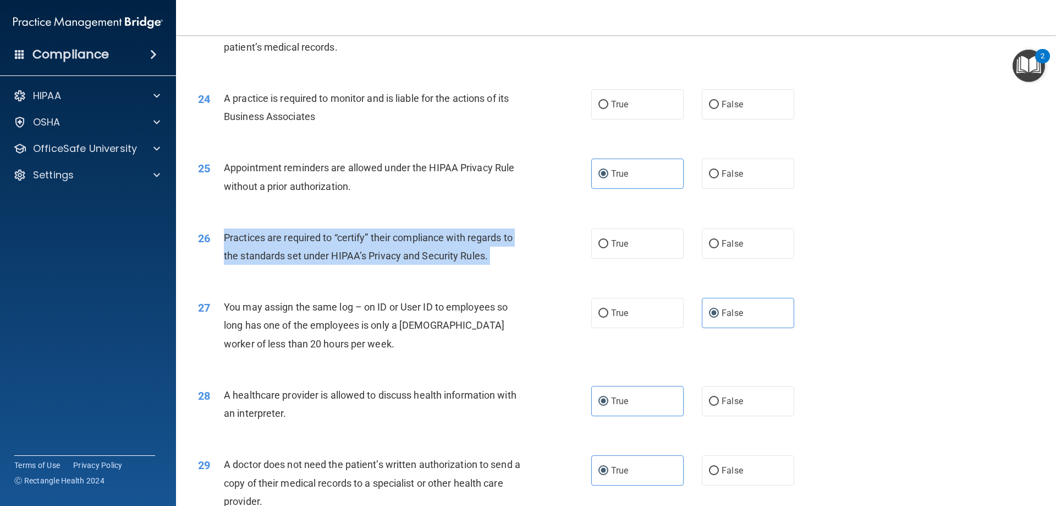
click at [476, 242] on span "Practices are required to “certify” their compliance with regards to the standa…" at bounding box center [368, 247] width 289 height 30
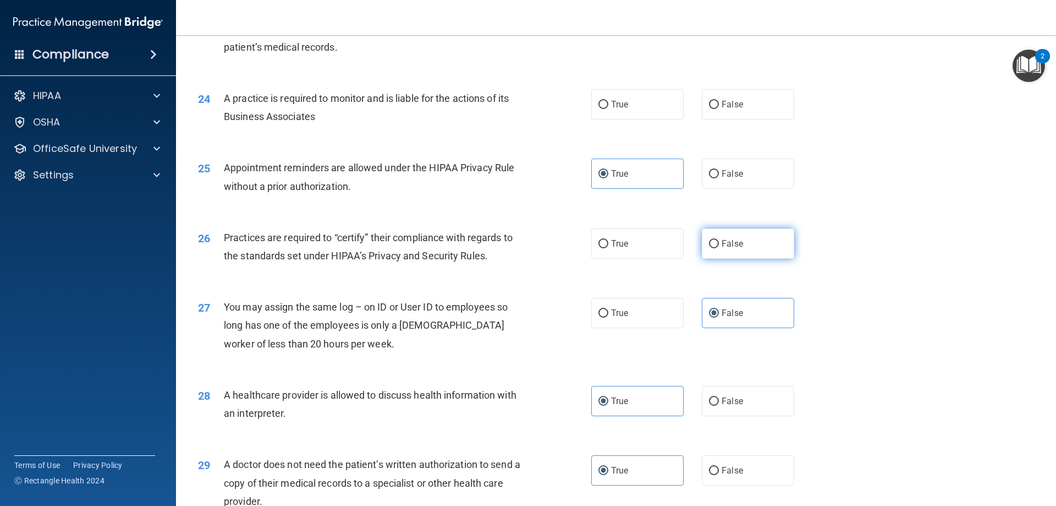
click at [729, 246] on span "False" at bounding box center [732, 243] width 21 height 10
click at [719, 246] on input "False" at bounding box center [714, 244] width 10 height 8
radio input "true"
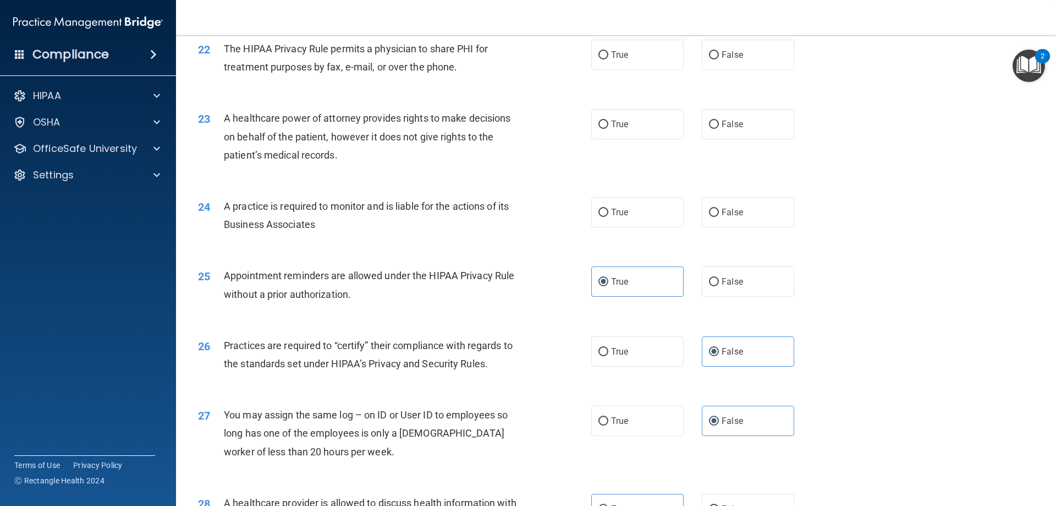
scroll to position [1780, 0]
click at [345, 214] on div "A practice is required to monitor and is liable for the actions of its Business…" at bounding box center [378, 217] width 308 height 36
click at [343, 210] on span "A practice is required to monitor and is liable for the actions of its Business…" at bounding box center [366, 217] width 285 height 30
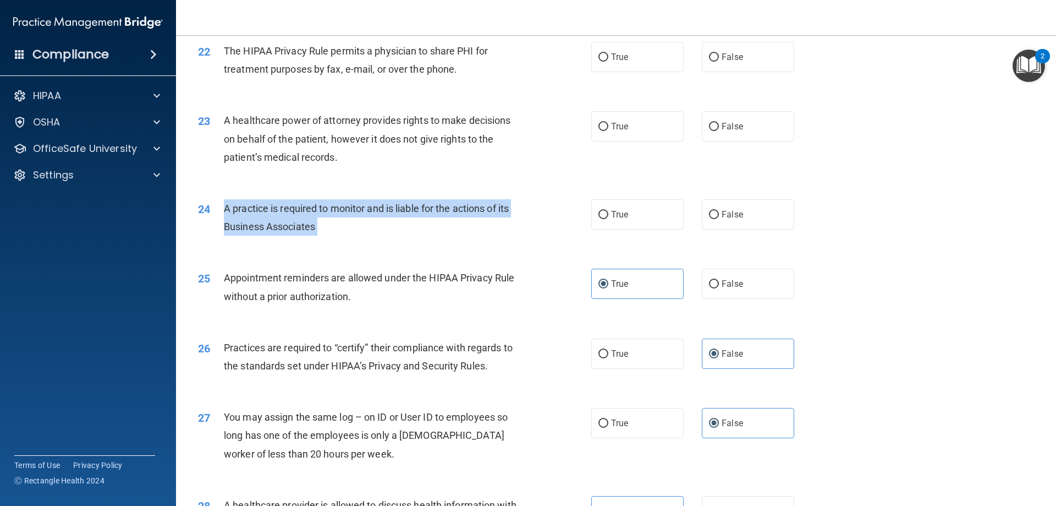
click at [343, 210] on span "A practice is required to monitor and is liable for the actions of its Business…" at bounding box center [366, 217] width 285 height 30
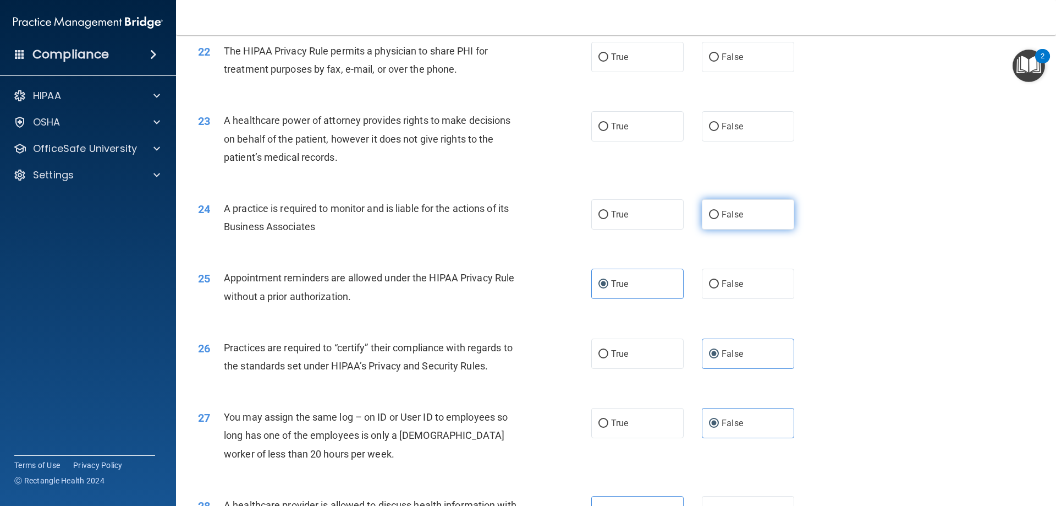
click at [725, 211] on span "False" at bounding box center [732, 214] width 21 height 10
click at [719, 211] on input "False" at bounding box center [714, 215] width 10 height 8
radio input "true"
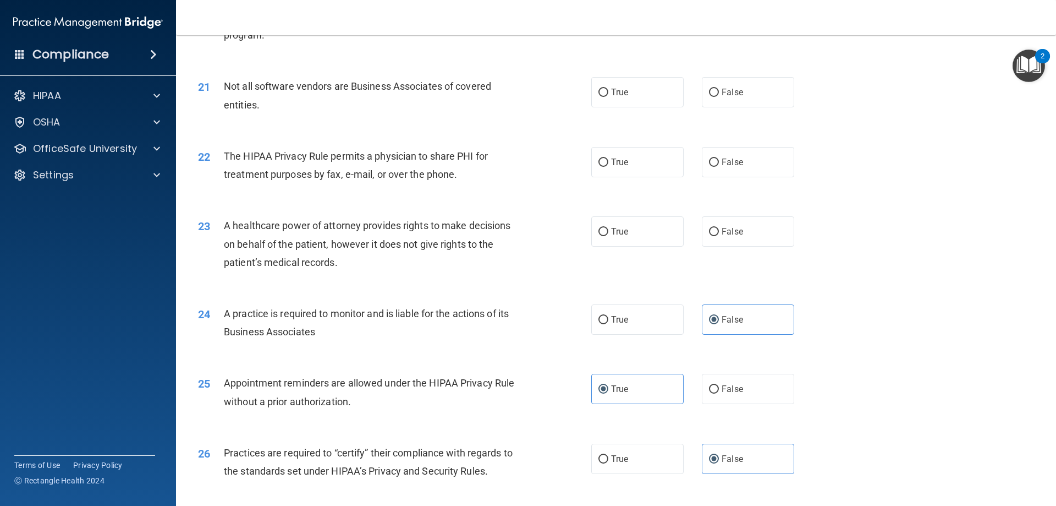
scroll to position [1670, 0]
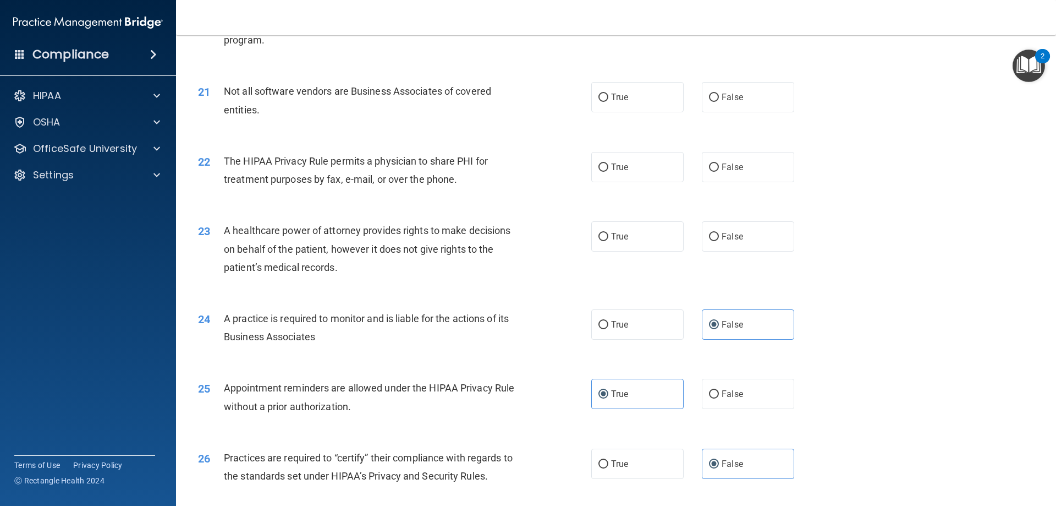
click at [337, 230] on span "A healthcare power of attorney provides rights to make decisions on behalf of t…" at bounding box center [367, 248] width 287 height 48
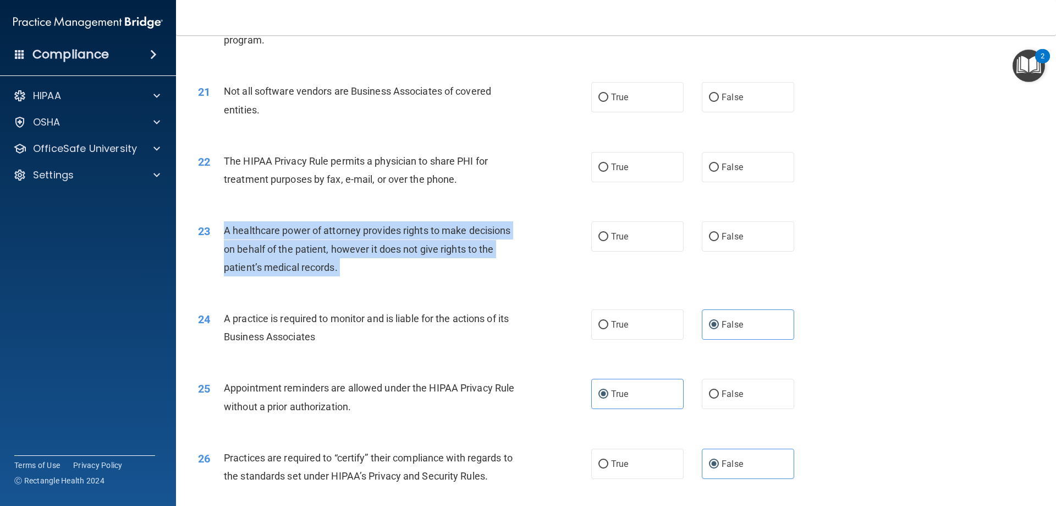
click at [337, 230] on span "A healthcare power of attorney provides rights to make decisions on behalf of t…" at bounding box center [367, 248] width 287 height 48
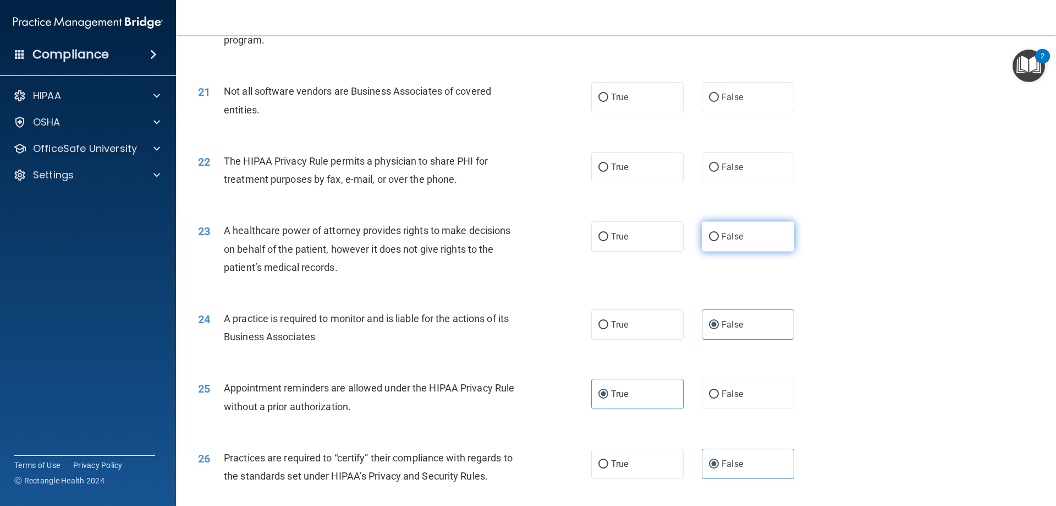
click at [722, 235] on span "False" at bounding box center [732, 236] width 21 height 10
click at [718, 235] on input "False" at bounding box center [714, 237] width 10 height 8
radio input "true"
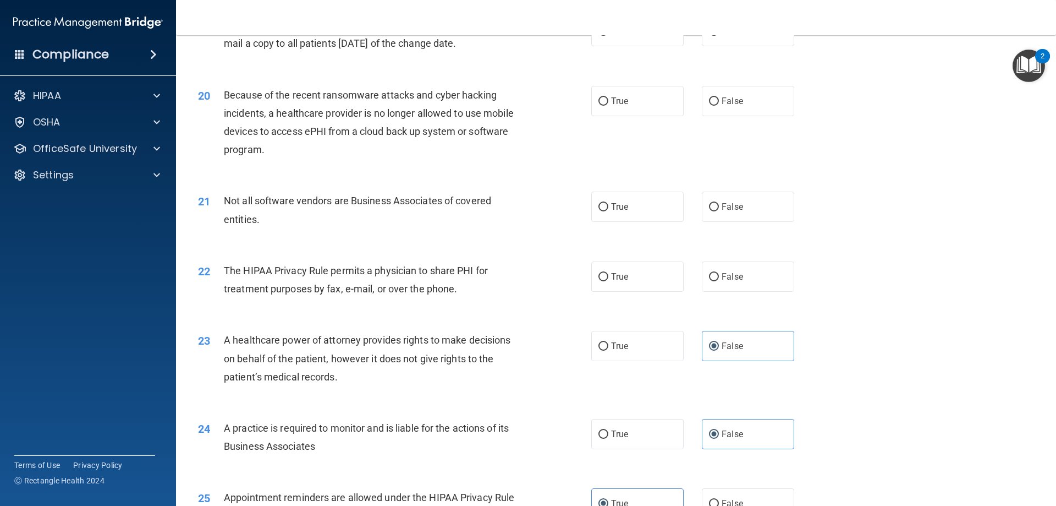
scroll to position [1560, 0]
click at [301, 281] on div "The HIPAA Privacy Rule permits a physician to share PHI for treatment purposes …" at bounding box center [378, 280] width 308 height 36
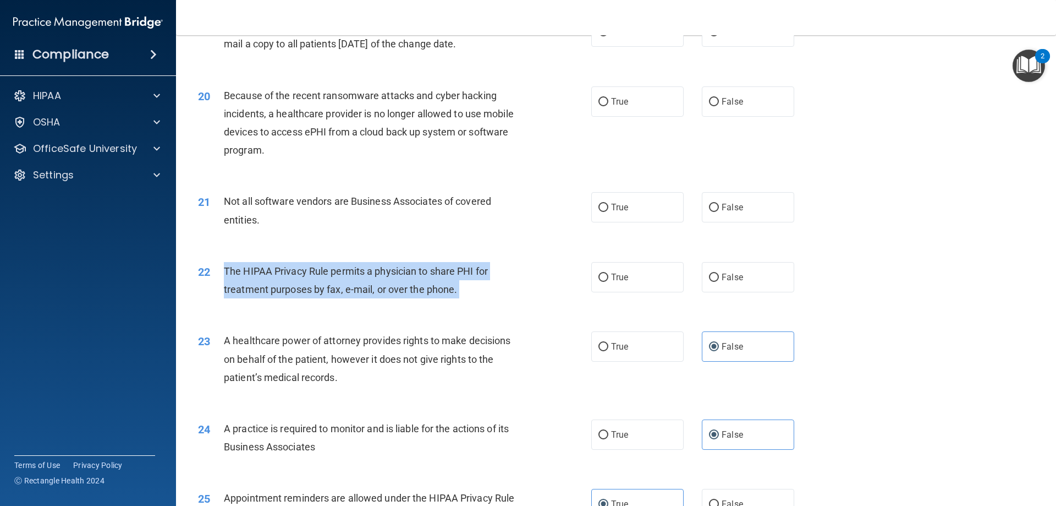
click at [301, 281] on div "The HIPAA Privacy Rule permits a physician to share PHI for treatment purposes …" at bounding box center [378, 280] width 308 height 36
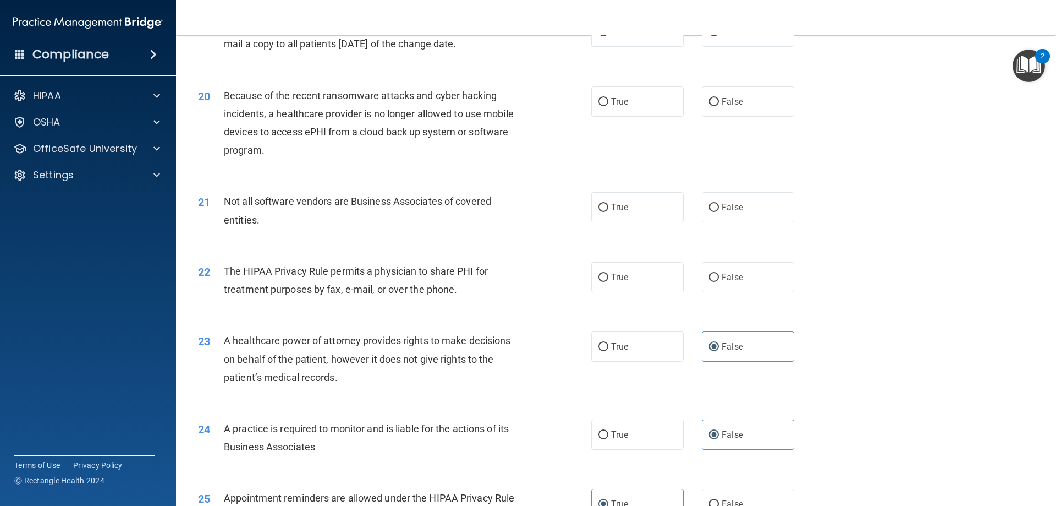
click at [460, 251] on div "22 The HIPAA Privacy Rule permits a physician to share PHI for treatment purpos…" at bounding box center [616, 282] width 853 height 69
click at [627, 271] on label "True" at bounding box center [637, 277] width 92 height 30
click at [608, 273] on input "True" at bounding box center [604, 277] width 10 height 8
radio input "true"
click at [603, 207] on input "True" at bounding box center [604, 208] width 10 height 8
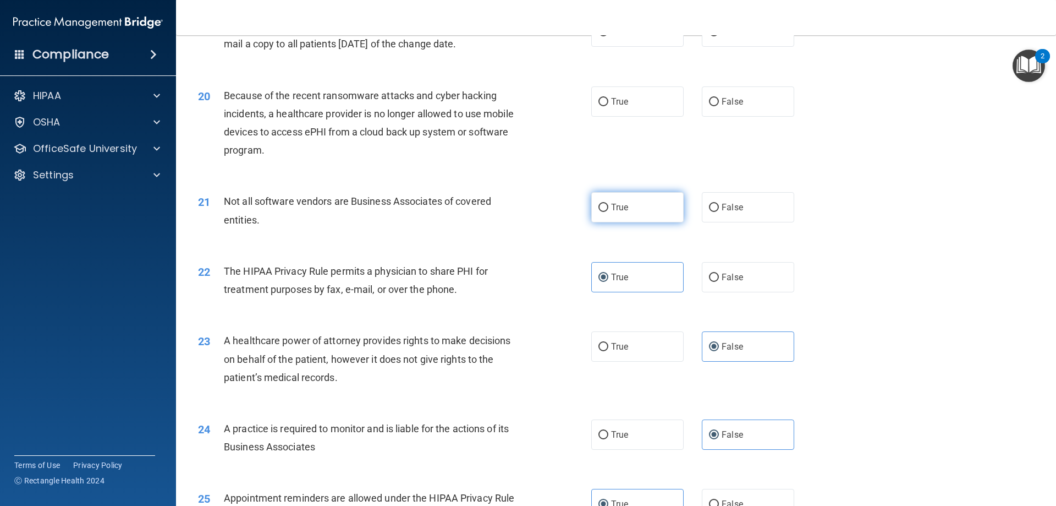
radio input "true"
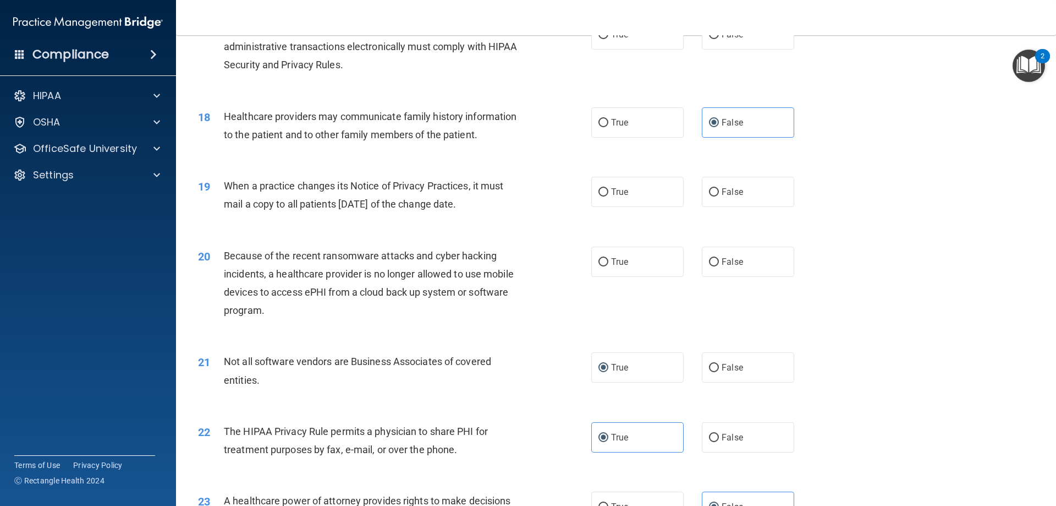
scroll to position [1395, 0]
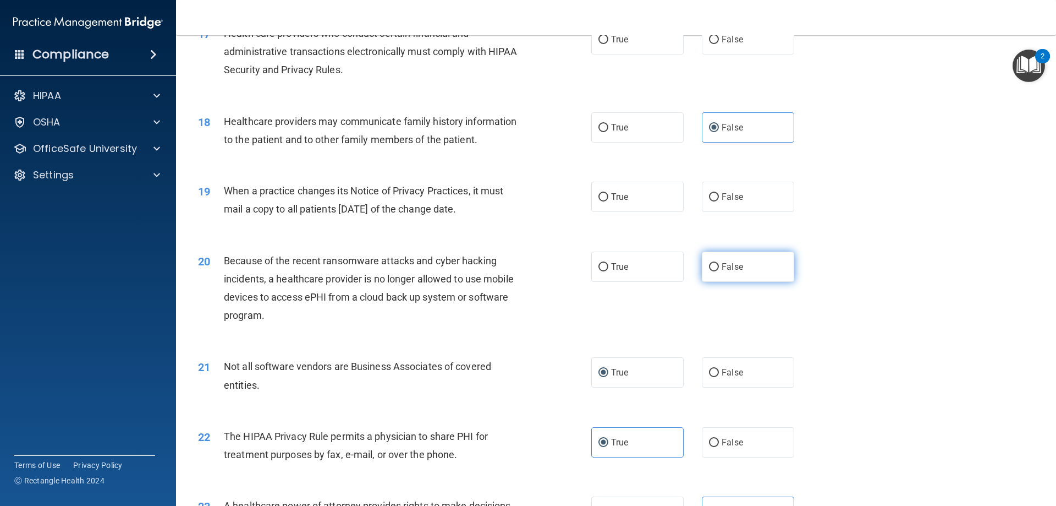
click at [738, 261] on label "False" at bounding box center [748, 266] width 92 height 30
click at [719, 263] on input "False" at bounding box center [714, 267] width 10 height 8
radio input "true"
click at [733, 198] on span "False" at bounding box center [732, 196] width 21 height 10
click at [719, 198] on input "False" at bounding box center [714, 197] width 10 height 8
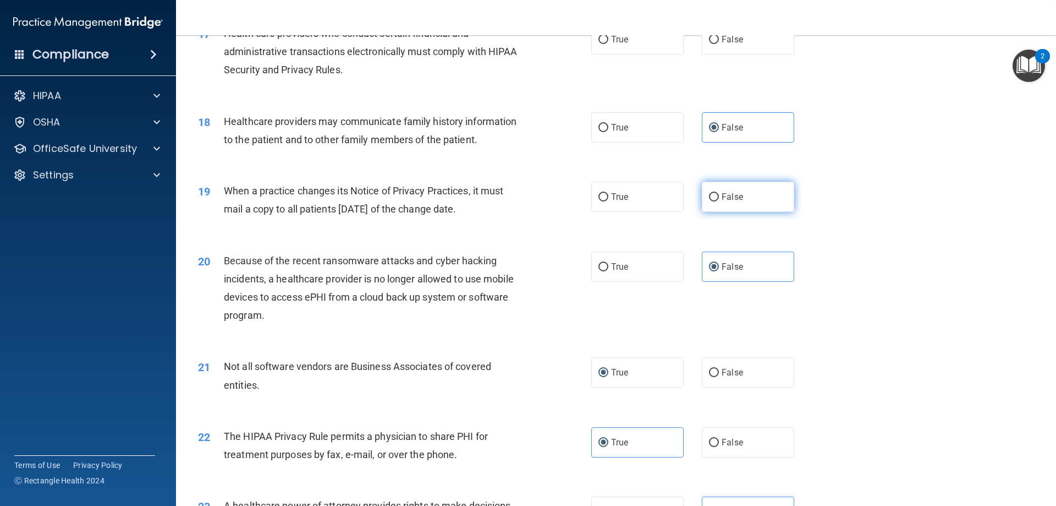
radio input "true"
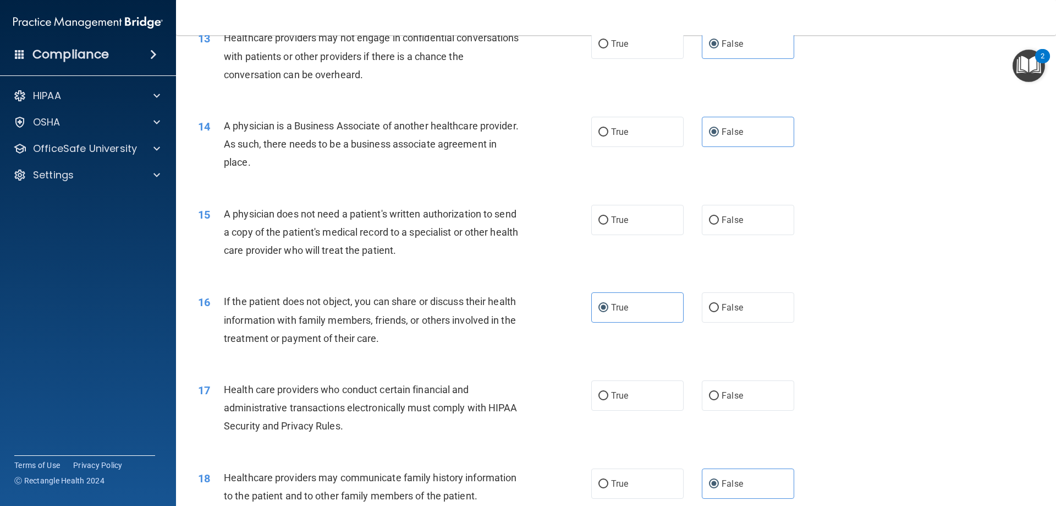
scroll to position [955, 0]
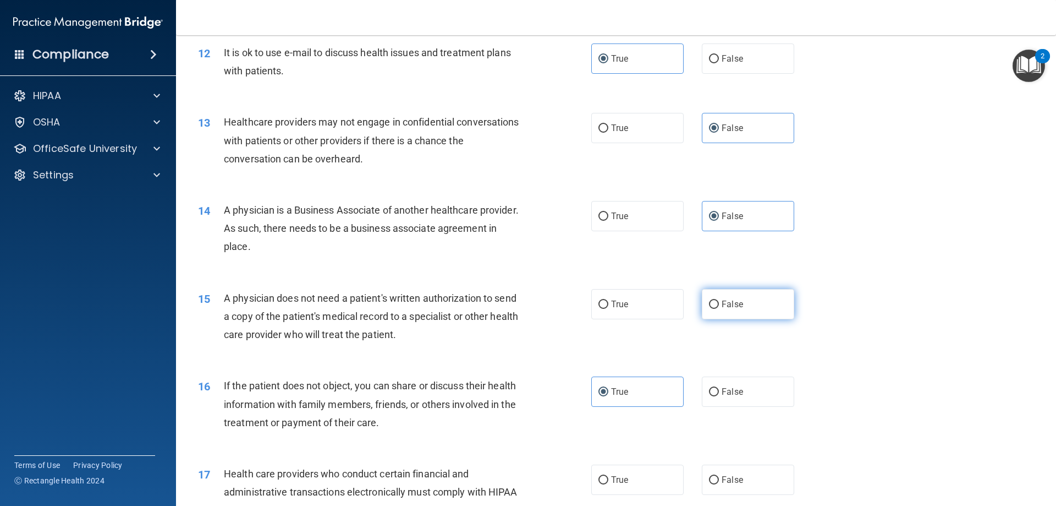
click at [707, 312] on label "False" at bounding box center [748, 304] width 92 height 30
click at [709, 309] on input "False" at bounding box center [714, 304] width 10 height 8
radio input "true"
click at [308, 326] on div "A physician does not need a patient's written authorization to send a copy of t…" at bounding box center [378, 316] width 308 height 55
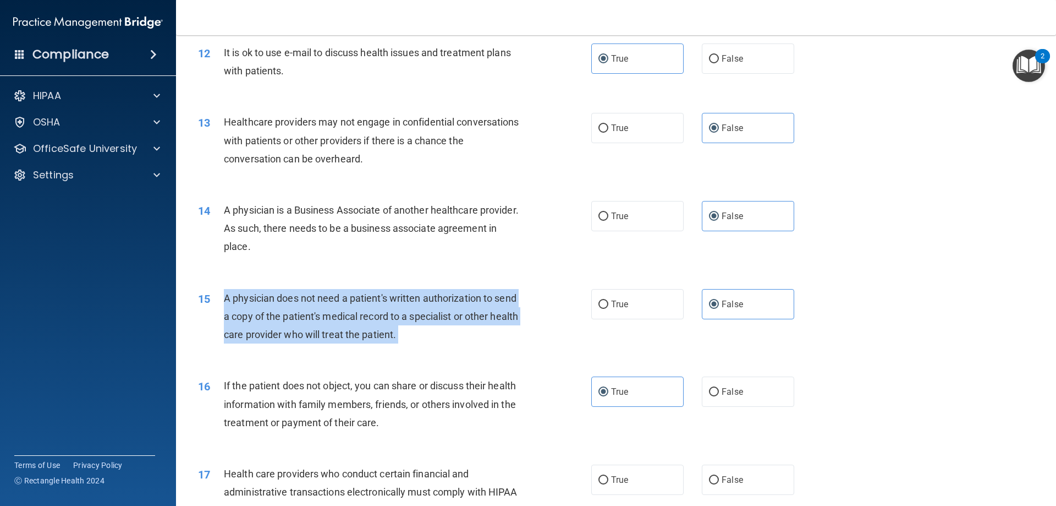
click at [308, 326] on div "A physician does not need a patient's written authorization to send a copy of t…" at bounding box center [378, 316] width 308 height 55
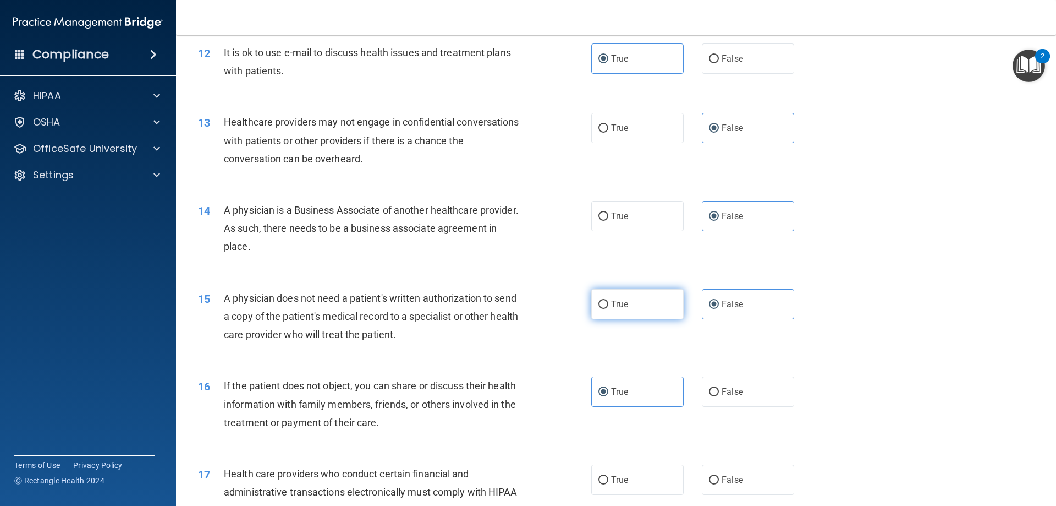
click at [652, 295] on label "True" at bounding box center [637, 304] width 92 height 30
click at [608, 300] on input "True" at bounding box center [604, 304] width 10 height 8
radio input "true"
radio input "false"
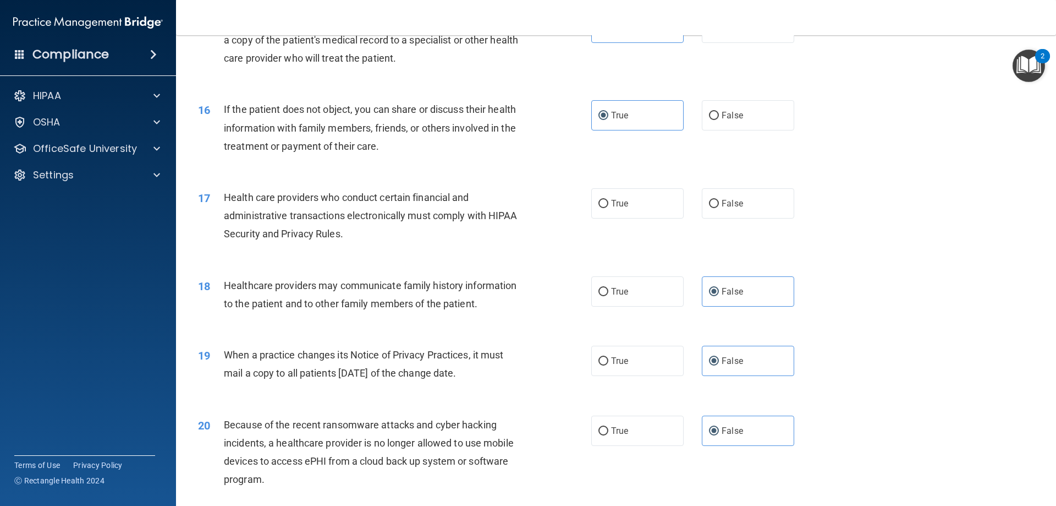
scroll to position [1230, 0]
click at [601, 192] on label "True" at bounding box center [637, 204] width 92 height 30
click at [601, 201] on input "True" at bounding box center [604, 205] width 10 height 8
radio input "true"
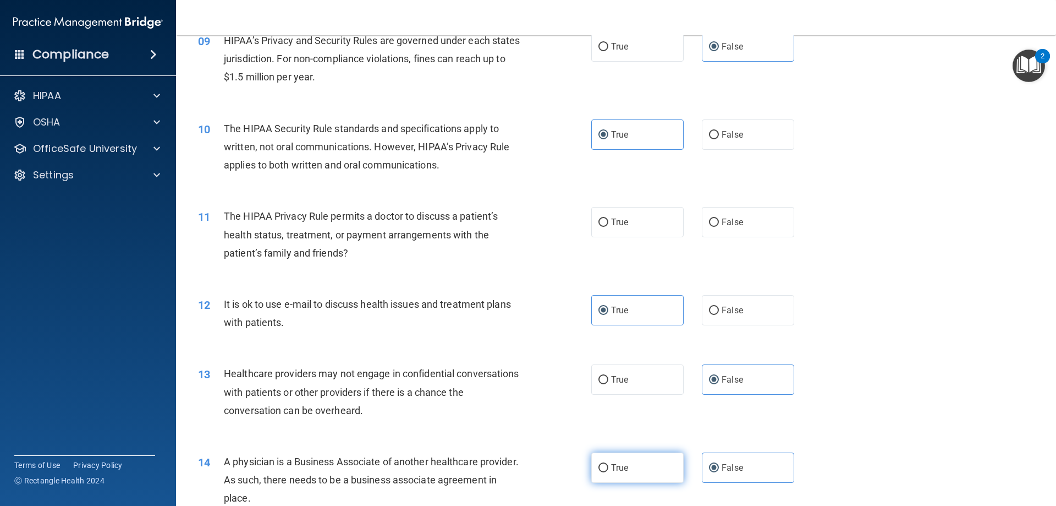
scroll to position [680, 0]
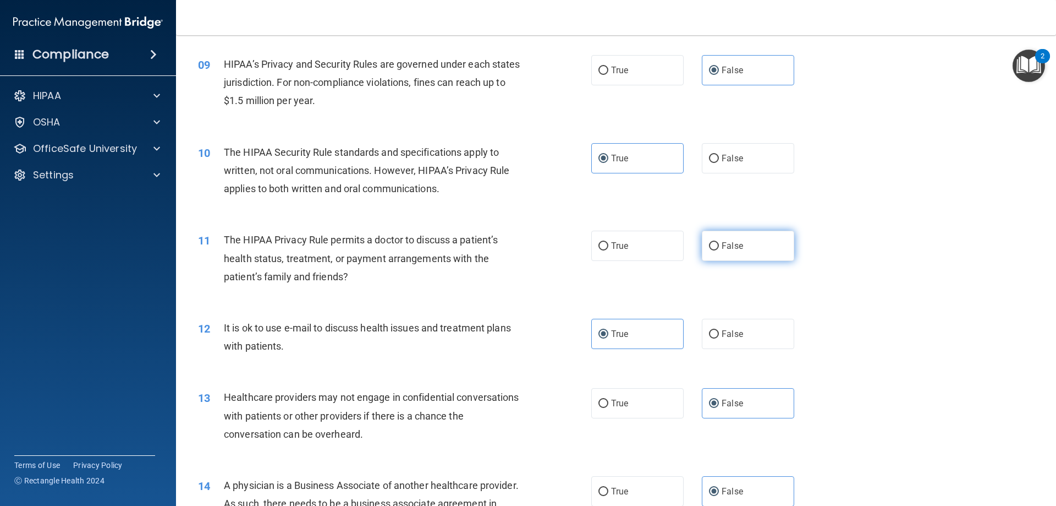
click at [719, 251] on label "False" at bounding box center [748, 246] width 92 height 30
click at [719, 250] on input "False" at bounding box center [714, 246] width 10 height 8
radio input "true"
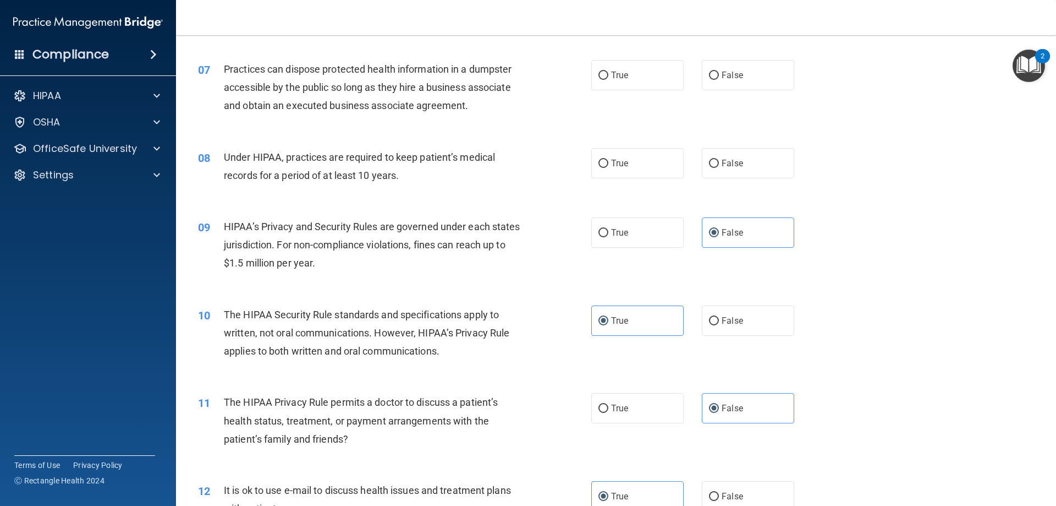
scroll to position [515, 0]
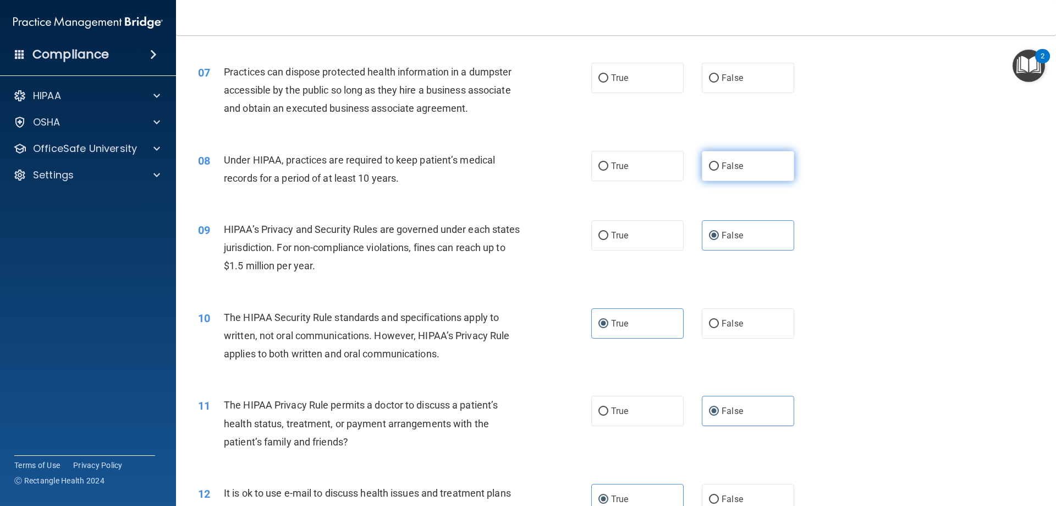
click at [762, 166] on label "False" at bounding box center [748, 166] width 92 height 30
click at [719, 166] on input "False" at bounding box center [714, 166] width 10 height 8
radio input "true"
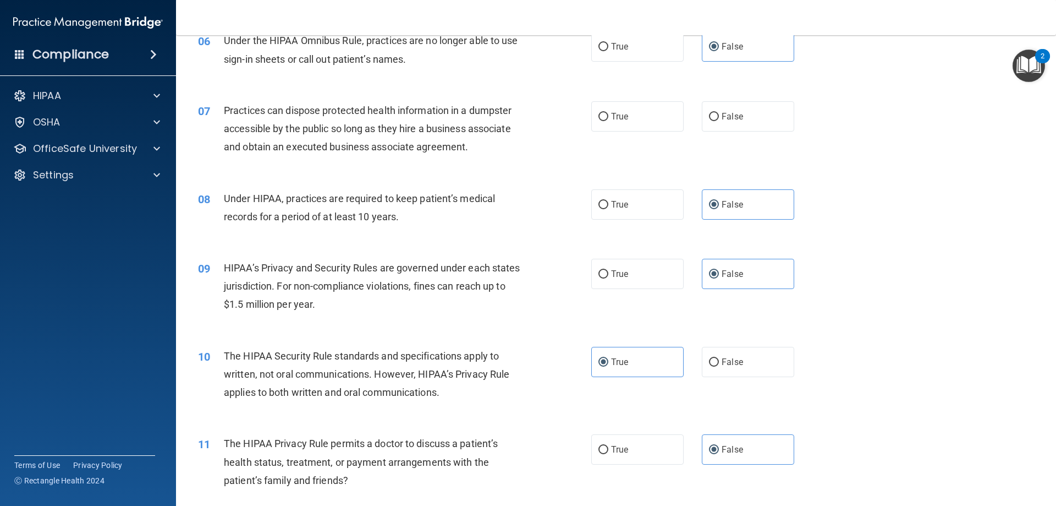
scroll to position [460, 0]
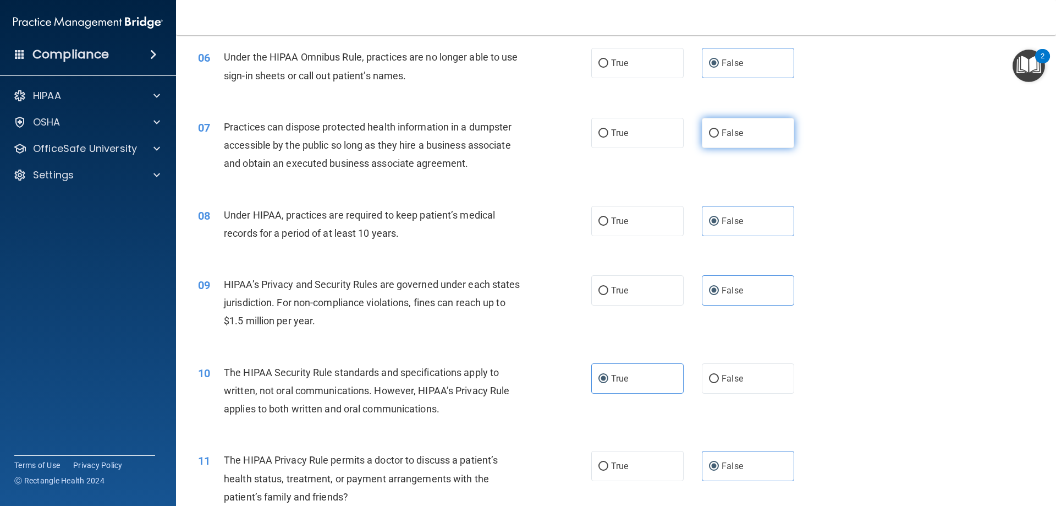
click at [742, 135] on label "False" at bounding box center [748, 133] width 92 height 30
click at [719, 135] on input "False" at bounding box center [714, 133] width 10 height 8
radio input "true"
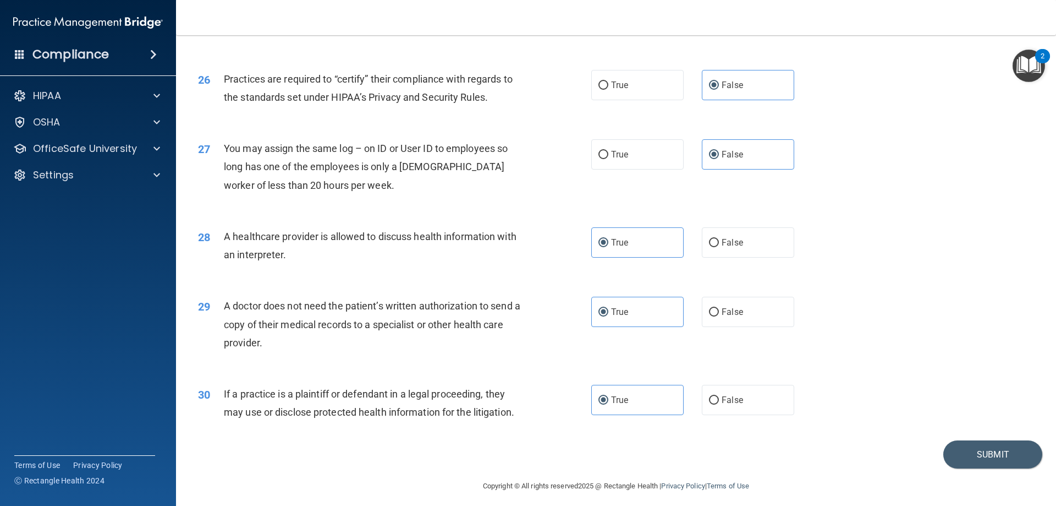
scroll to position [2055, 0]
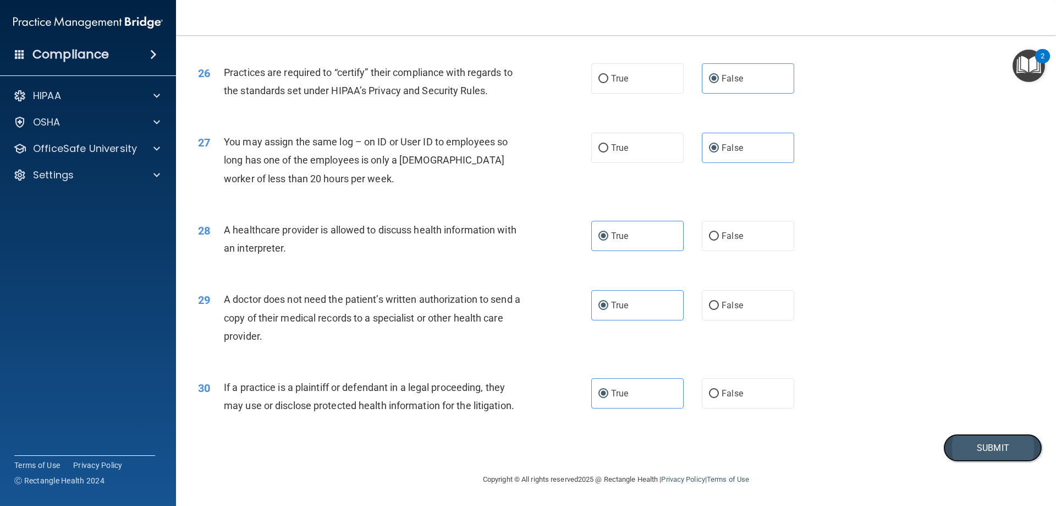
click at [964, 452] on button "Submit" at bounding box center [992, 447] width 99 height 28
click at [970, 453] on button "Submit" at bounding box center [992, 447] width 99 height 28
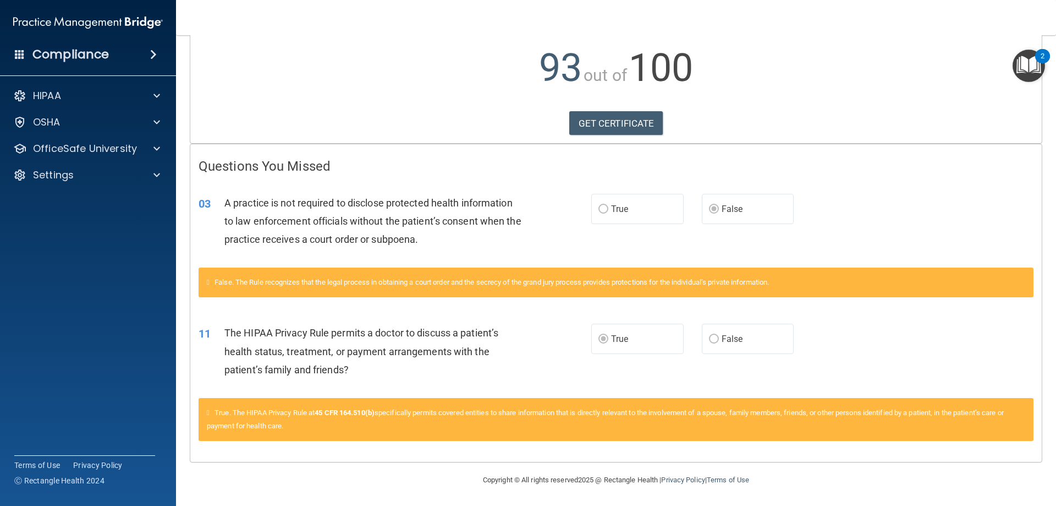
scroll to position [116, 0]
click at [120, 131] on div "OSHA" at bounding box center [88, 122] width 177 height 22
click at [120, 102] on div "HIPAA" at bounding box center [73, 95] width 136 height 13
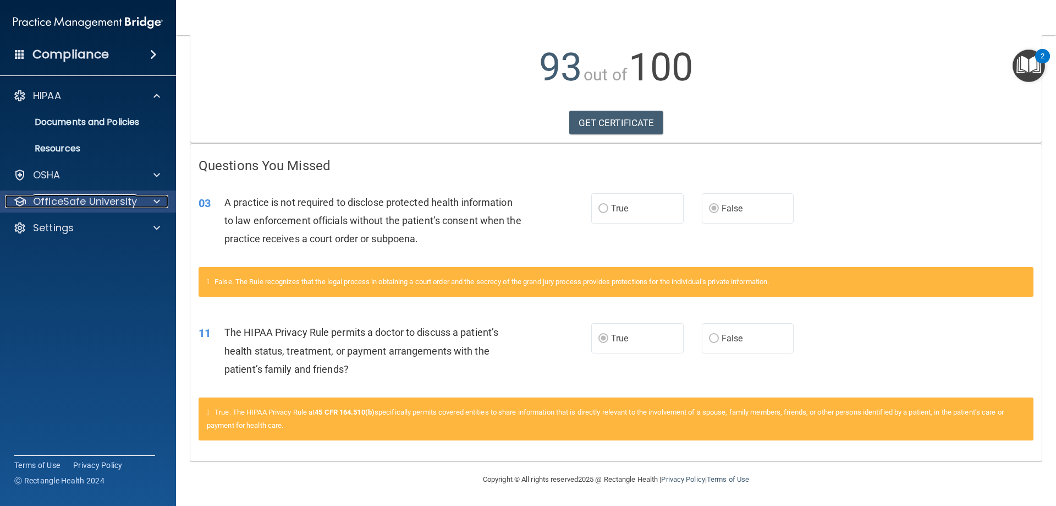
click at [84, 206] on p "OfficeSafe University" at bounding box center [85, 201] width 104 height 13
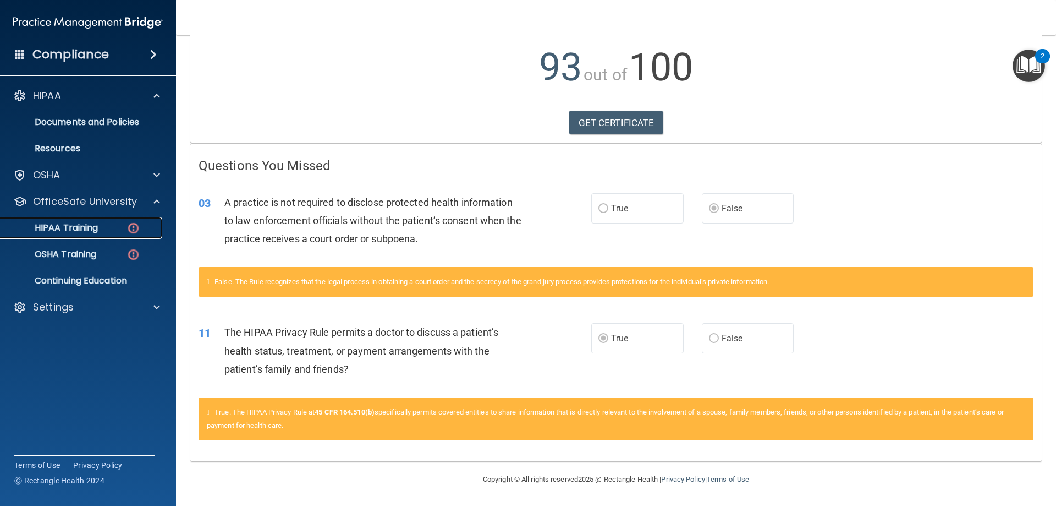
click at [85, 230] on p "HIPAA Training" at bounding box center [52, 227] width 91 height 11
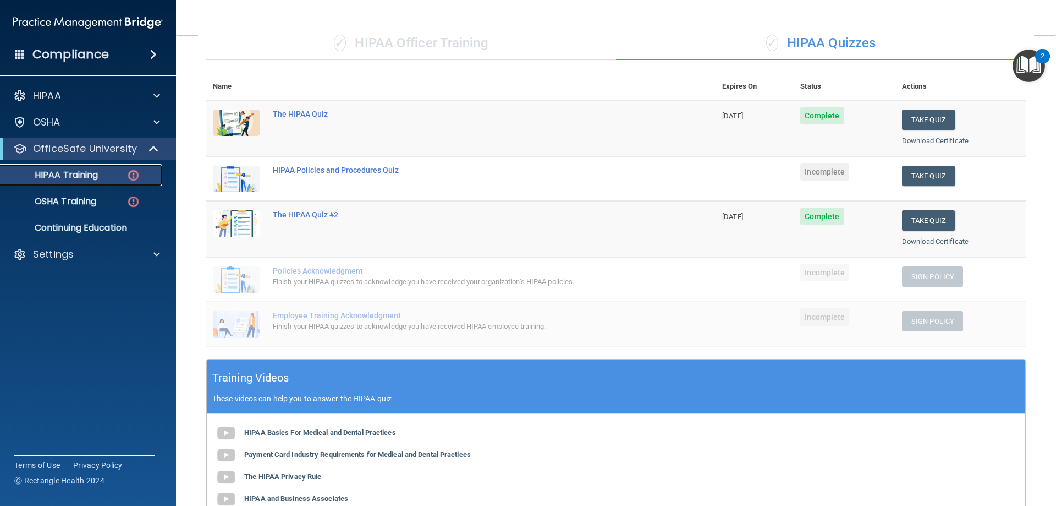
scroll to position [68, 0]
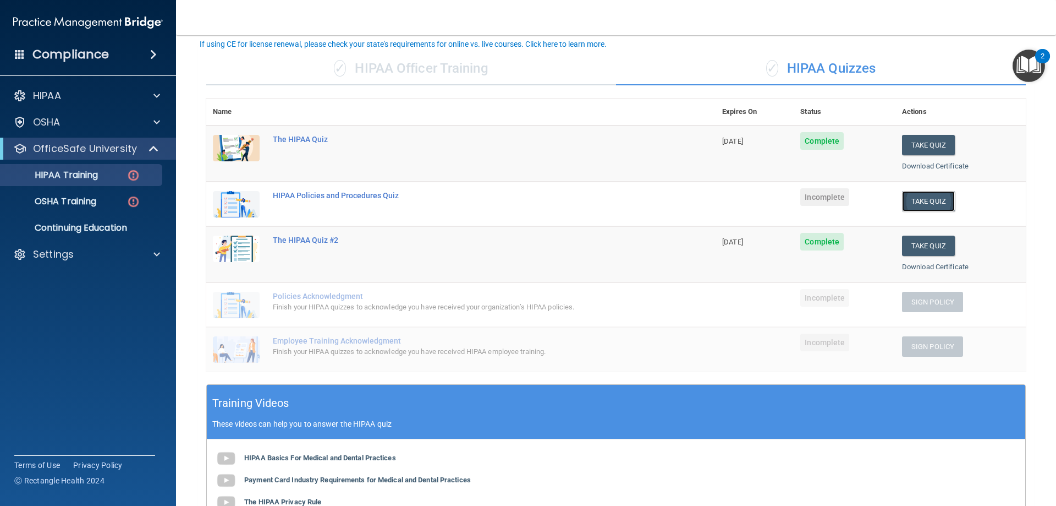
click at [914, 196] on button "Take Quiz" at bounding box center [928, 201] width 53 height 20
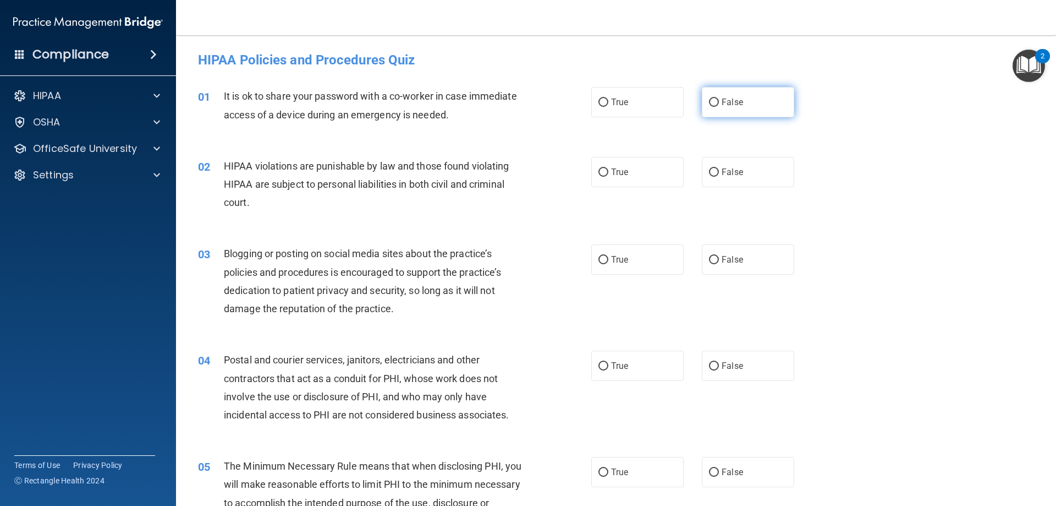
click at [732, 109] on label "False" at bounding box center [748, 102] width 92 height 30
click at [719, 107] on input "False" at bounding box center [714, 102] width 10 height 8
radio input "true"
click at [641, 169] on label "True" at bounding box center [637, 172] width 92 height 30
click at [608, 169] on input "True" at bounding box center [604, 172] width 10 height 8
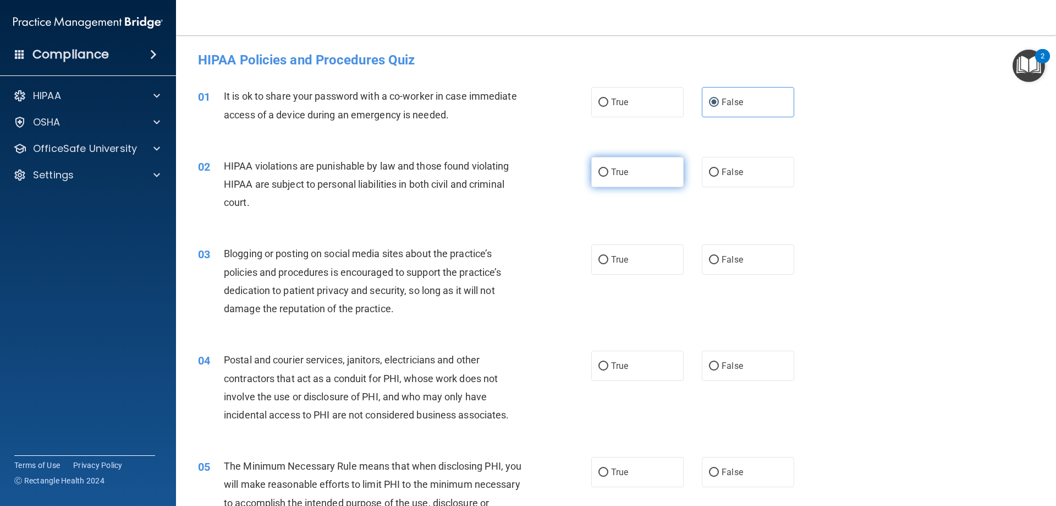
radio input "true"
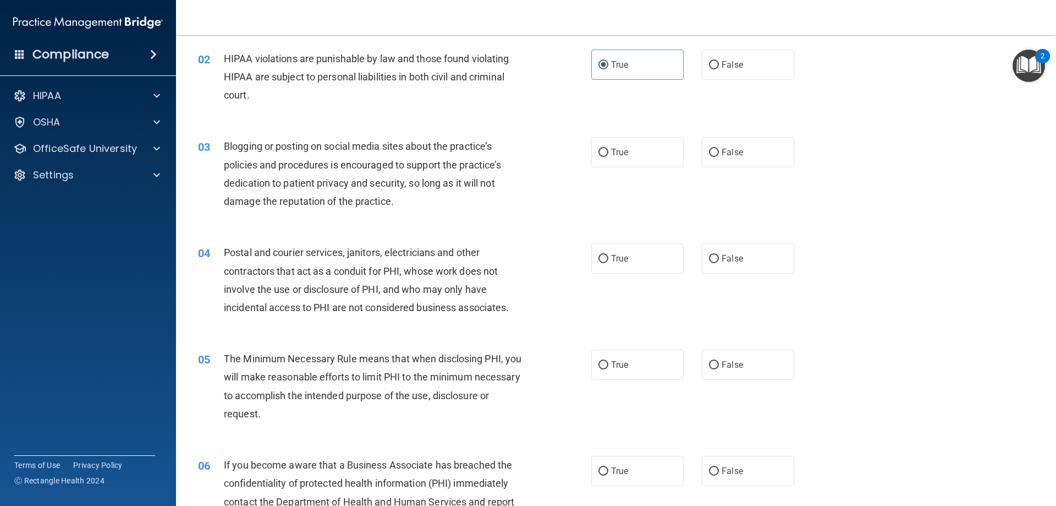
scroll to position [110, 0]
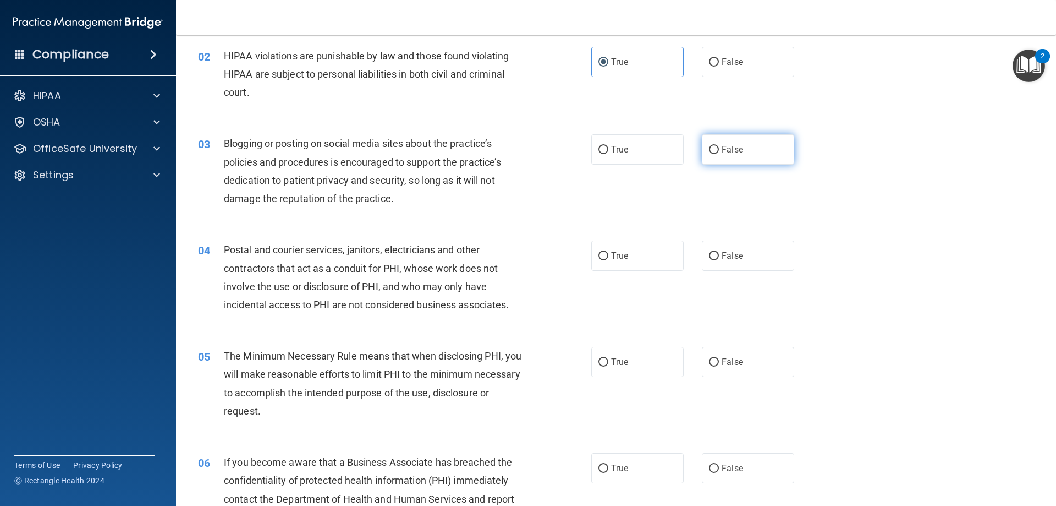
click at [722, 147] on span "False" at bounding box center [732, 149] width 21 height 10
click at [719, 147] on input "False" at bounding box center [714, 150] width 10 height 8
radio input "true"
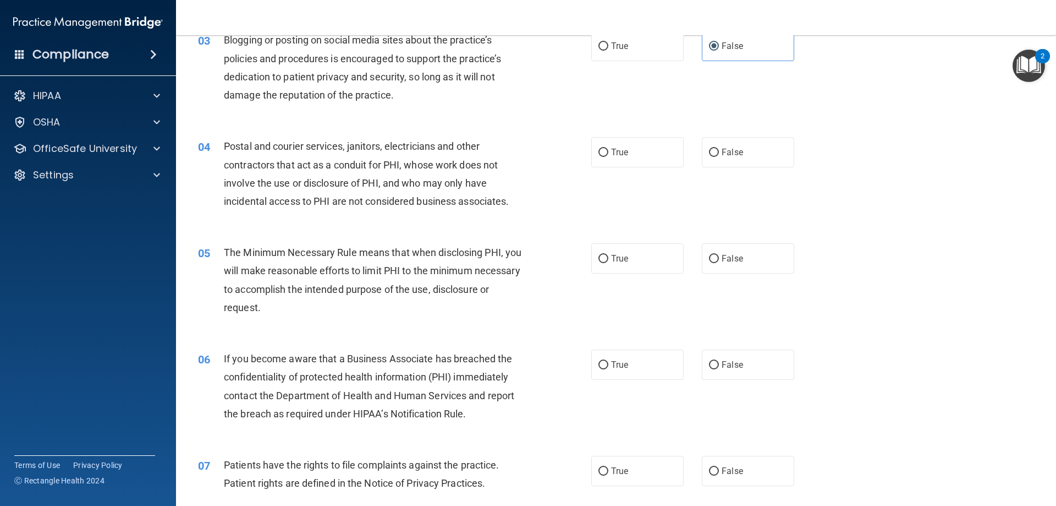
scroll to position [220, 0]
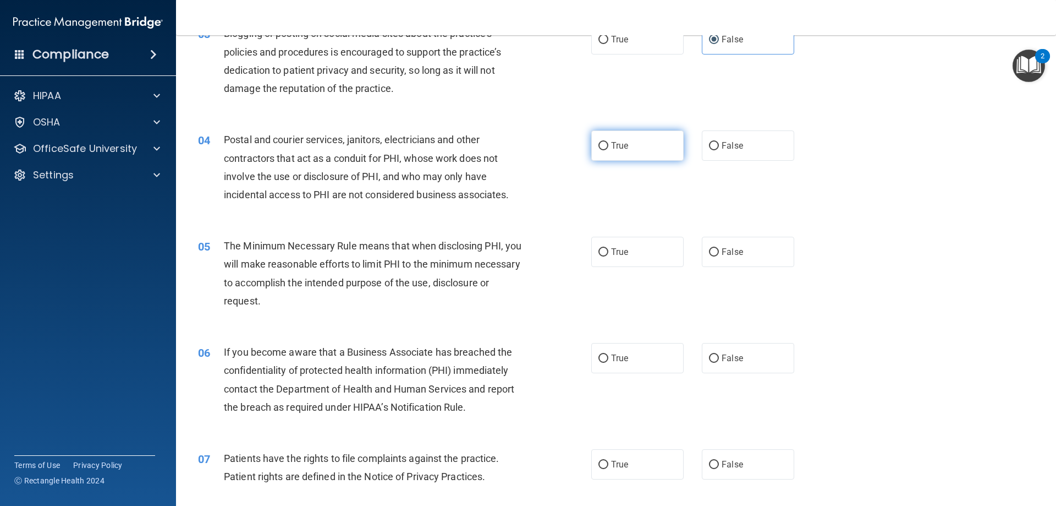
click at [639, 152] on label "True" at bounding box center [637, 145] width 92 height 30
click at [608, 150] on input "True" at bounding box center [604, 146] width 10 height 8
radio input "true"
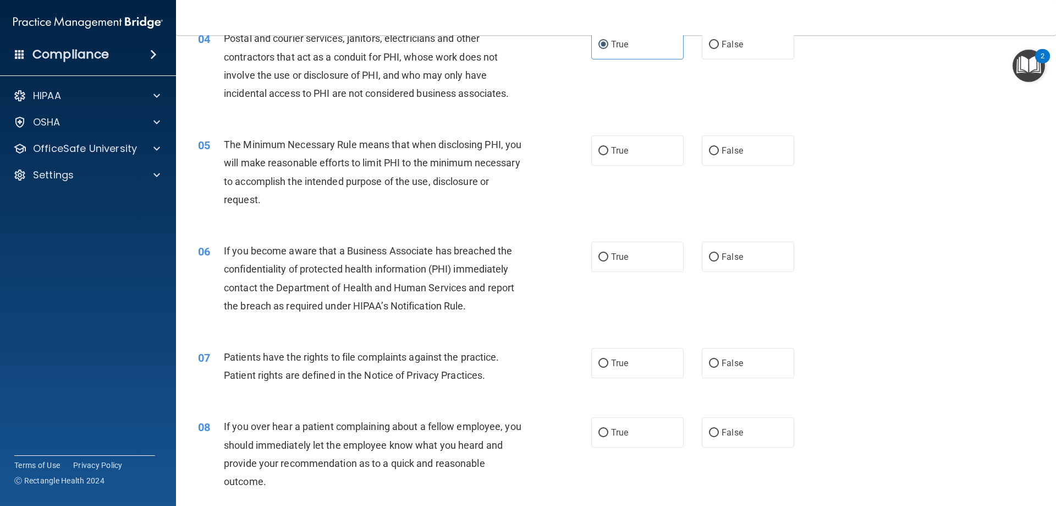
scroll to position [330, 0]
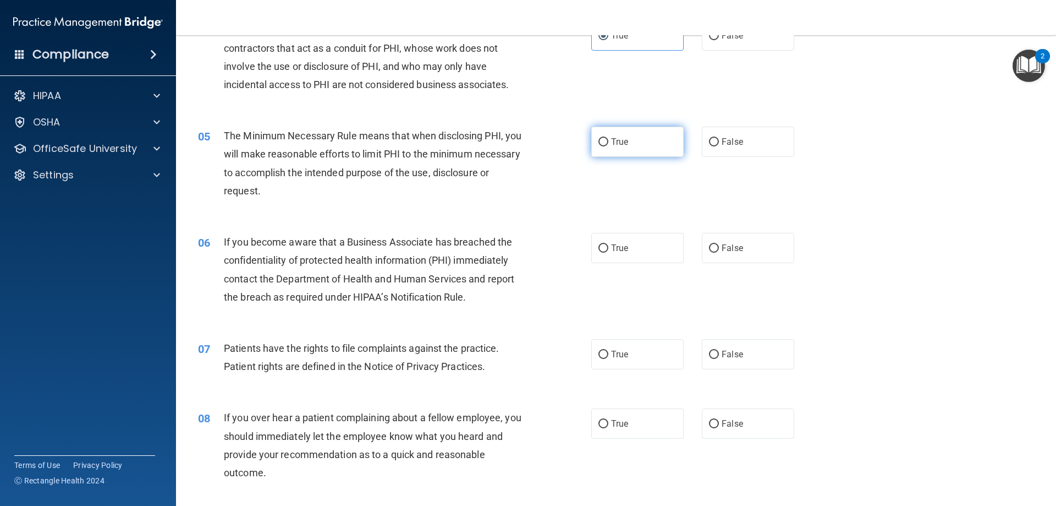
click at [610, 147] on label "True" at bounding box center [637, 142] width 92 height 30
click at [608, 146] on input "True" at bounding box center [604, 142] width 10 height 8
radio input "true"
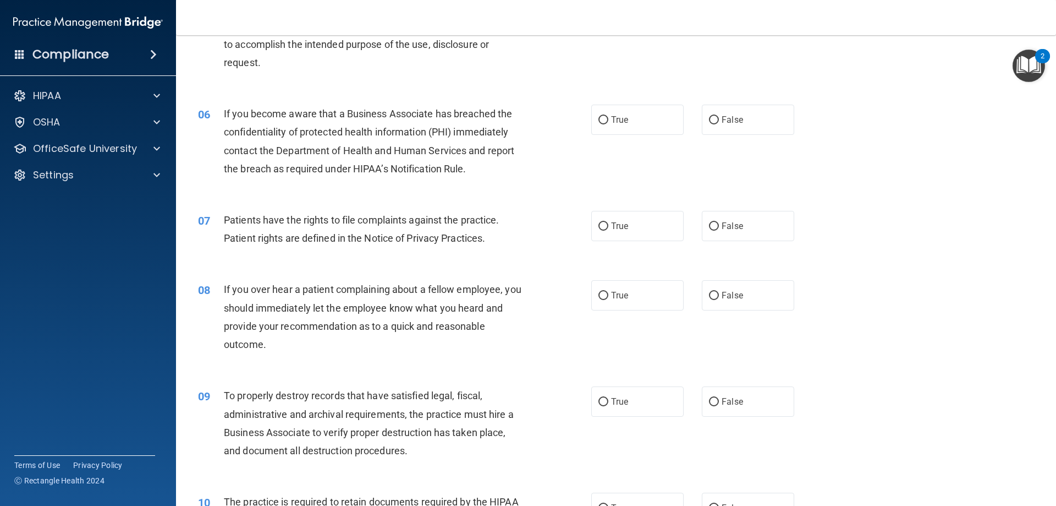
scroll to position [495, 0]
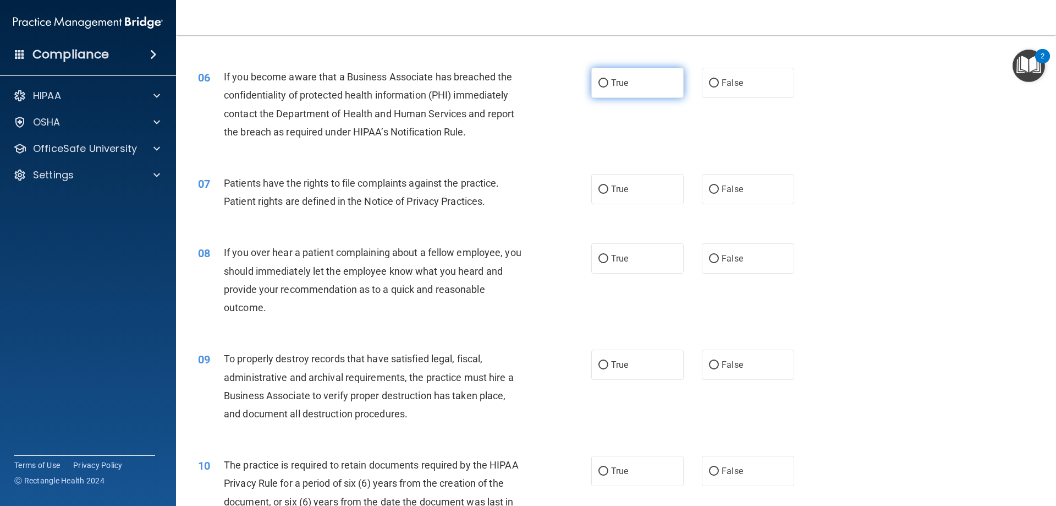
click at [658, 89] on label "True" at bounding box center [637, 83] width 92 height 30
click at [608, 87] on input "True" at bounding box center [604, 83] width 10 height 8
radio input "true"
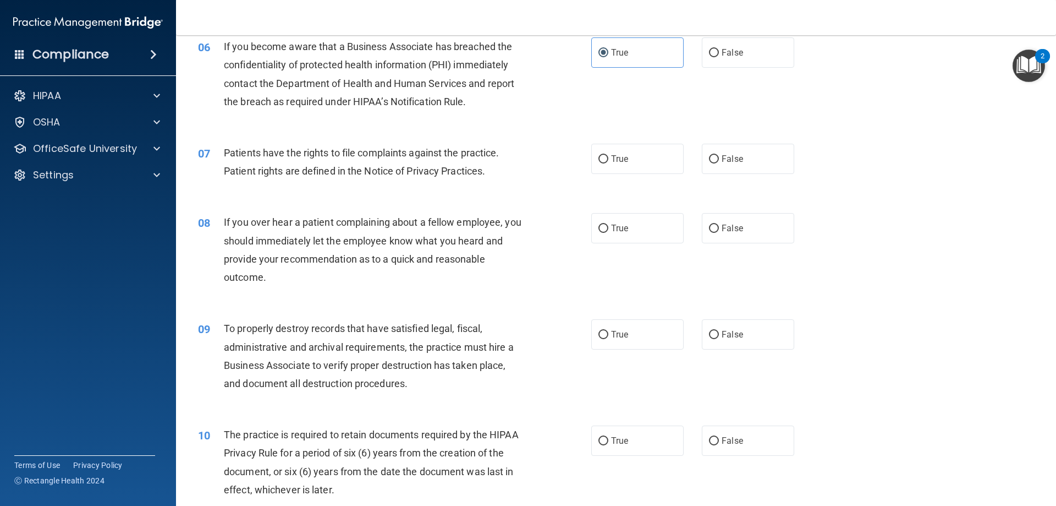
scroll to position [550, 0]
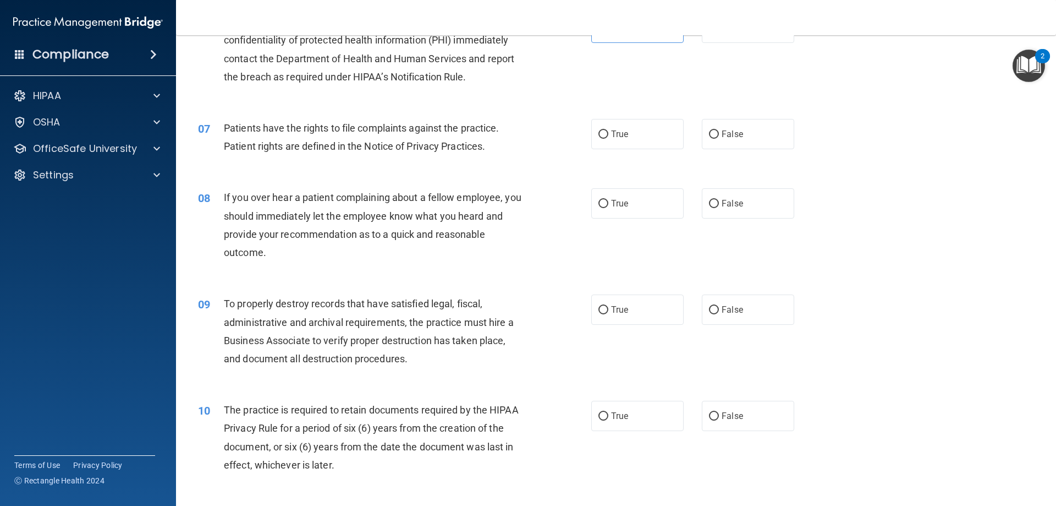
click at [623, 156] on div "07 Patients have the rights to file complaints against the practice. Patient ri…" at bounding box center [616, 139] width 853 height 69
click at [627, 143] on label "True" at bounding box center [637, 134] width 92 height 30
click at [608, 139] on input "True" at bounding box center [604, 134] width 10 height 8
radio input "true"
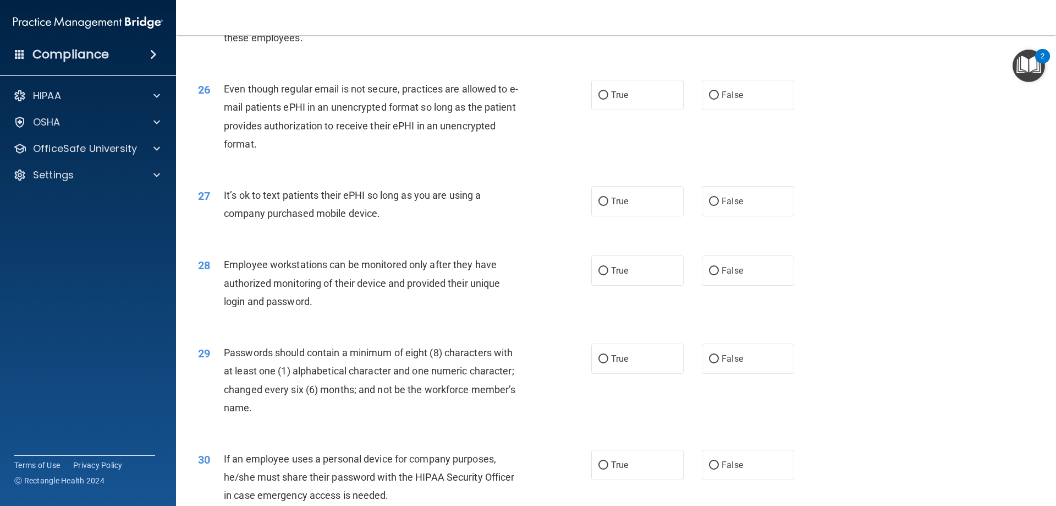
scroll to position [2256, 0]
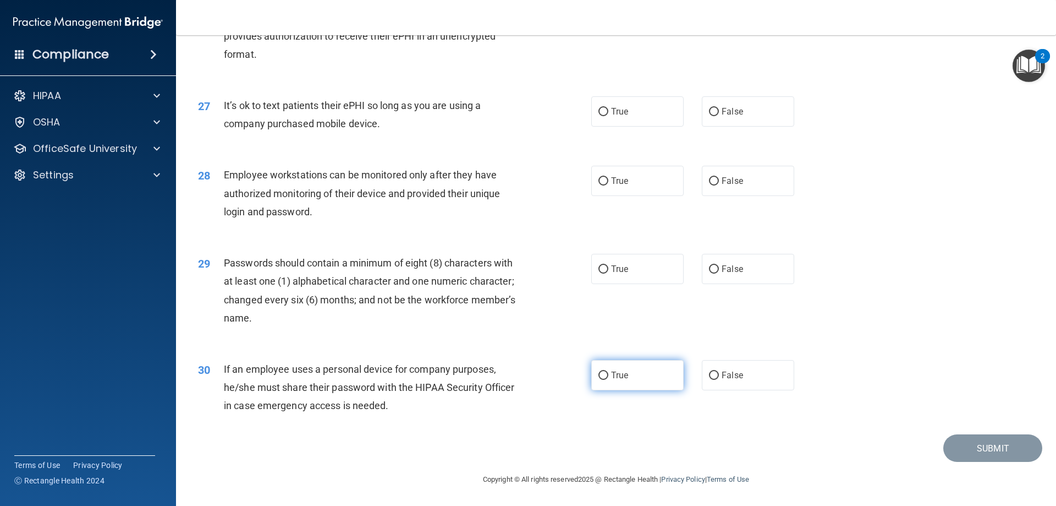
click at [656, 373] on label "True" at bounding box center [637, 375] width 92 height 30
click at [608, 373] on input "True" at bounding box center [604, 375] width 10 height 8
radio input "true"
click at [639, 262] on label "True" at bounding box center [637, 269] width 92 height 30
click at [608, 265] on input "True" at bounding box center [604, 269] width 10 height 8
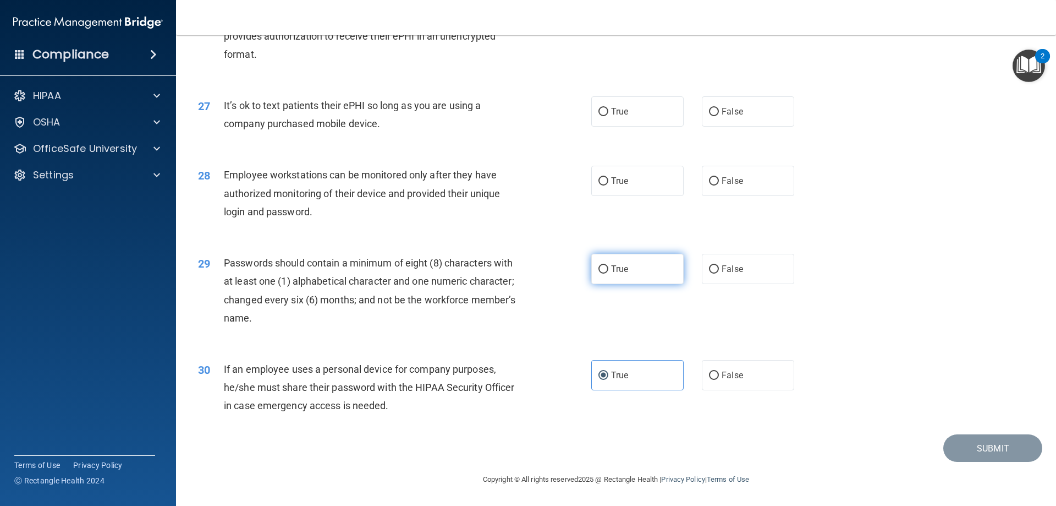
radio input "true"
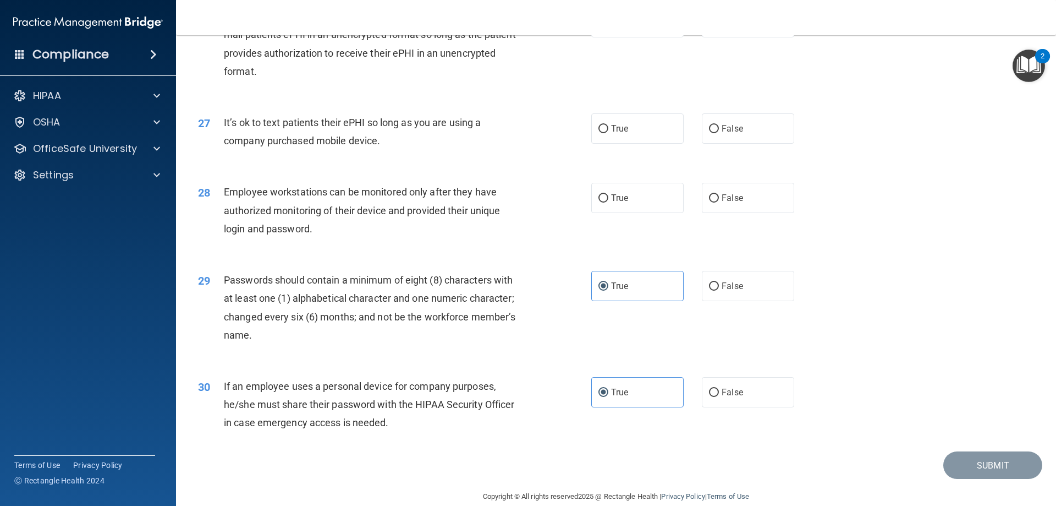
scroll to position [2201, 0]
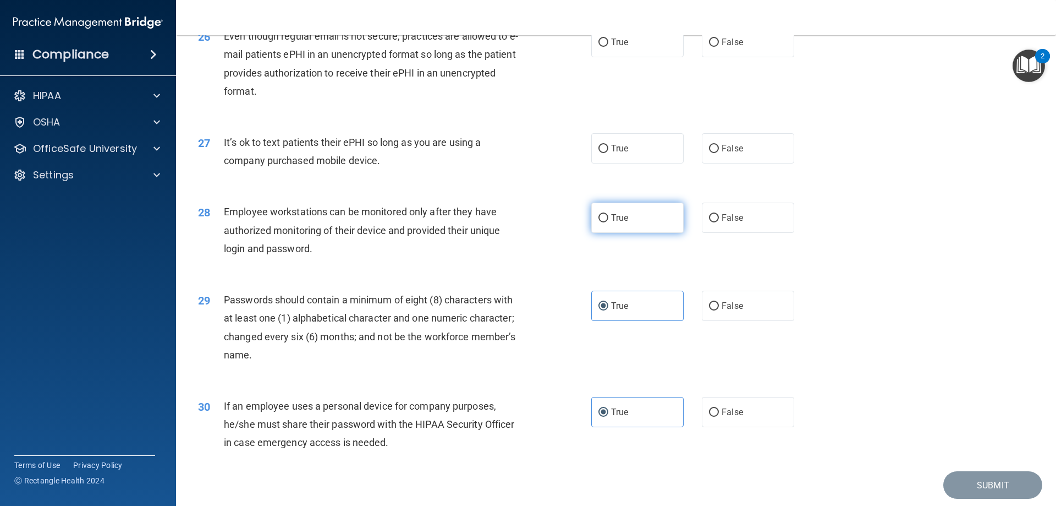
click at [663, 233] on label "True" at bounding box center [637, 217] width 92 height 30
click at [608, 222] on input "True" at bounding box center [604, 218] width 10 height 8
radio input "true"
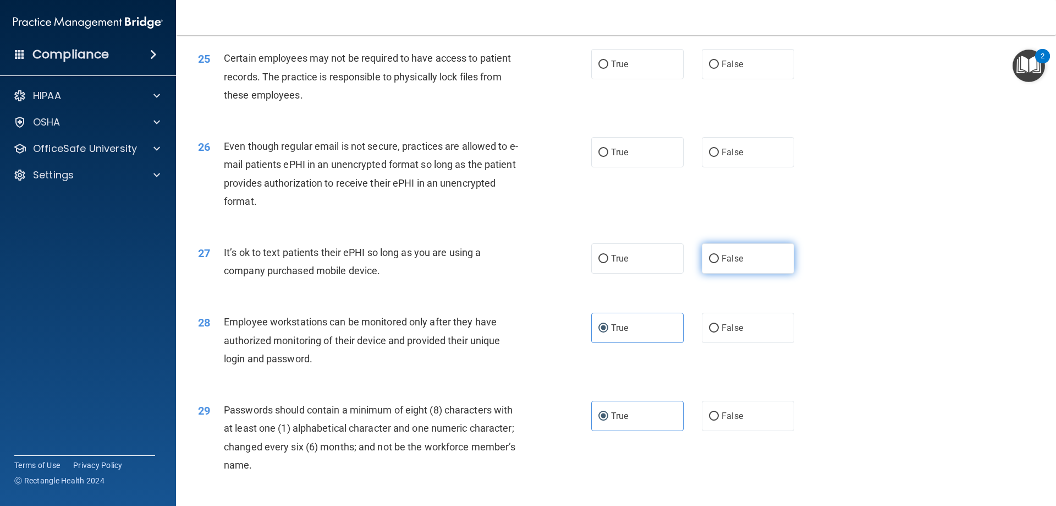
click at [737, 273] on label "False" at bounding box center [748, 258] width 92 height 30
click at [719, 263] on input "False" at bounding box center [714, 259] width 10 height 8
radio input "true"
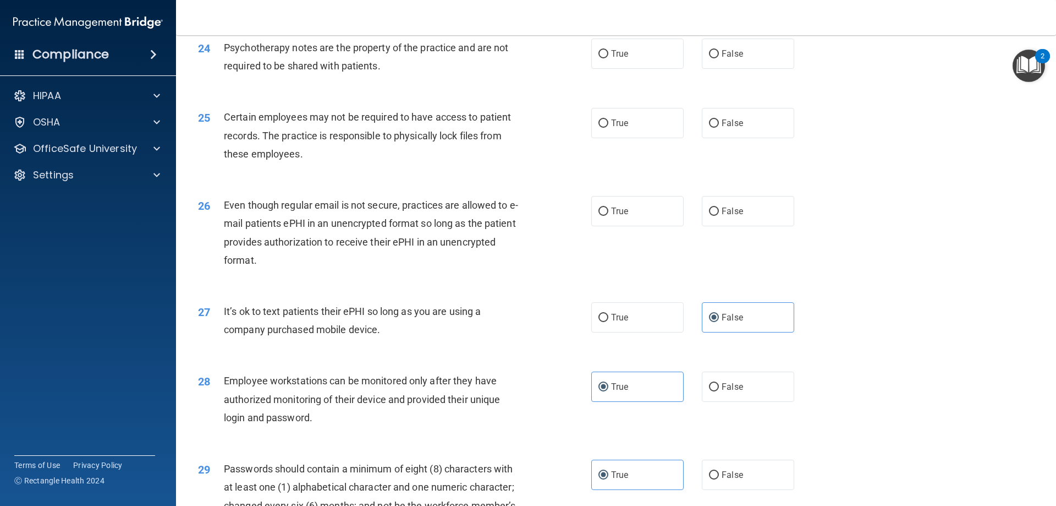
scroll to position [1981, 0]
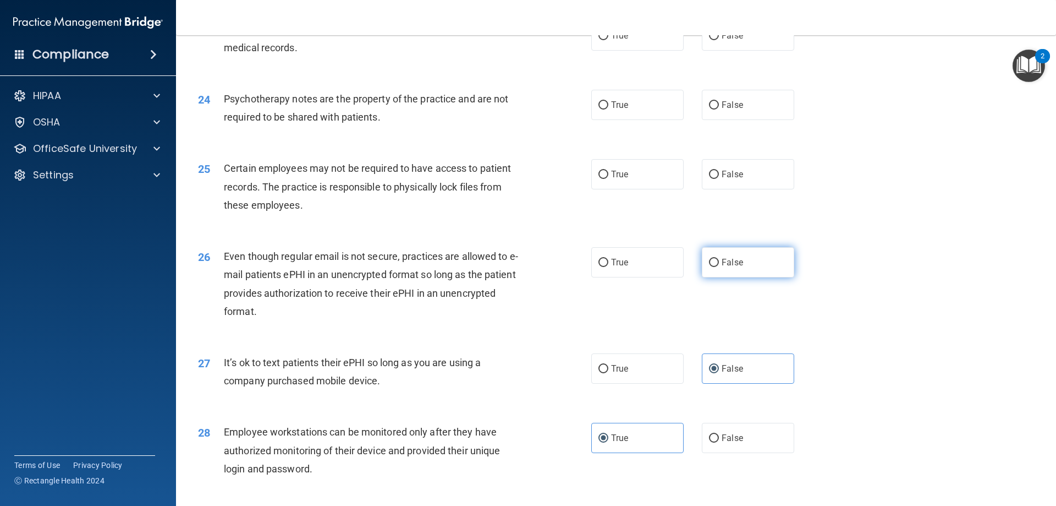
click at [732, 267] on span "False" at bounding box center [732, 262] width 21 height 10
click at [719, 267] on input "False" at bounding box center [714, 263] width 10 height 8
radio input "true"
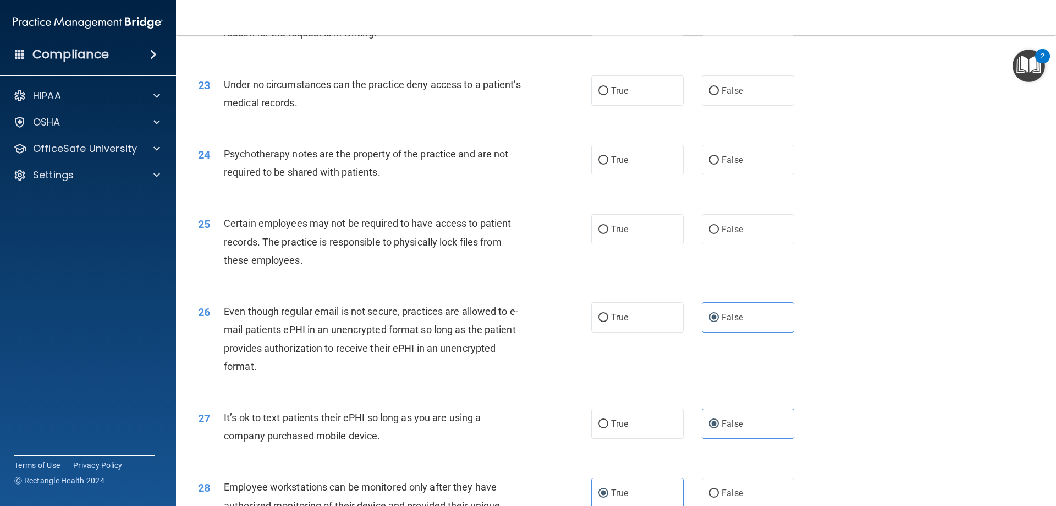
scroll to position [1871, 0]
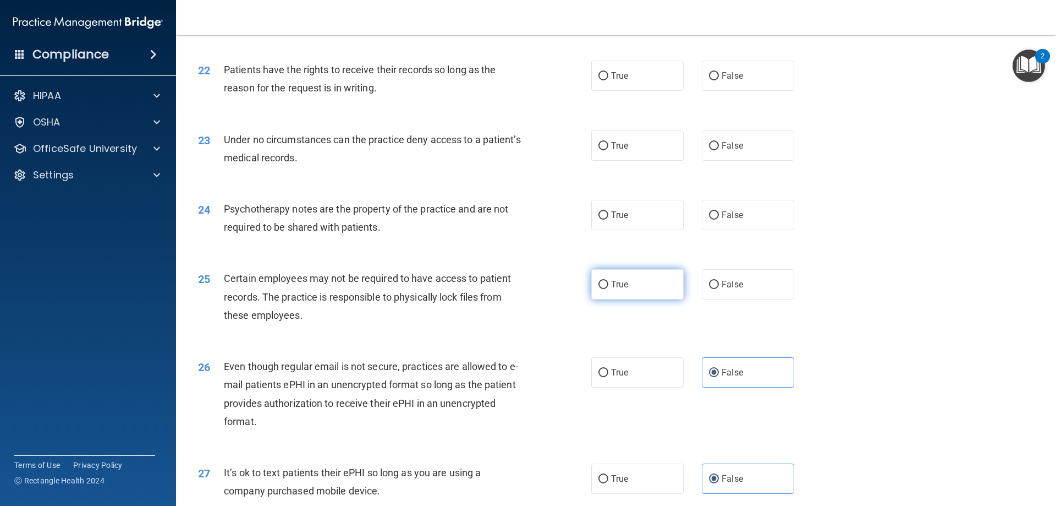
click at [605, 299] on label "True" at bounding box center [637, 284] width 92 height 30
click at [605, 289] on input "True" at bounding box center [604, 285] width 10 height 8
radio input "true"
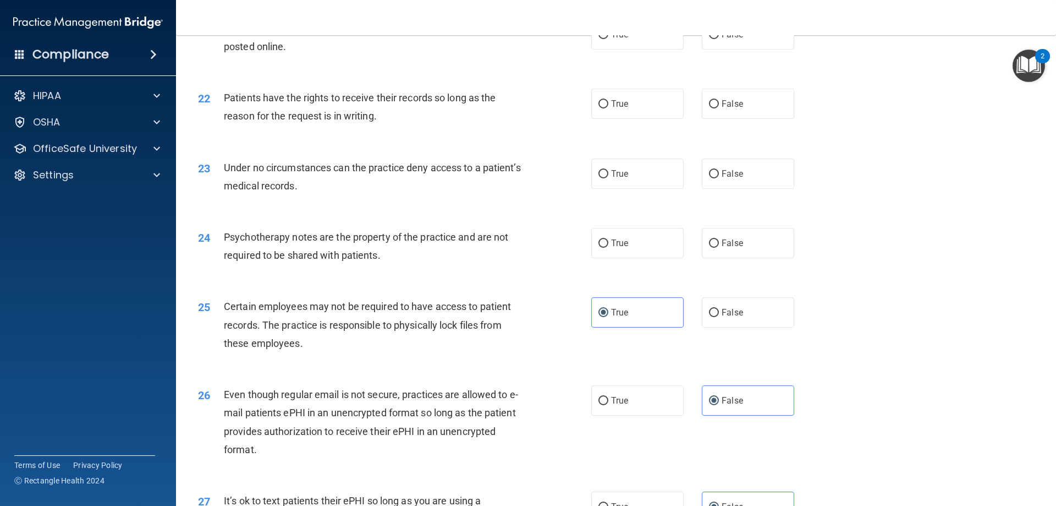
scroll to position [1816, 0]
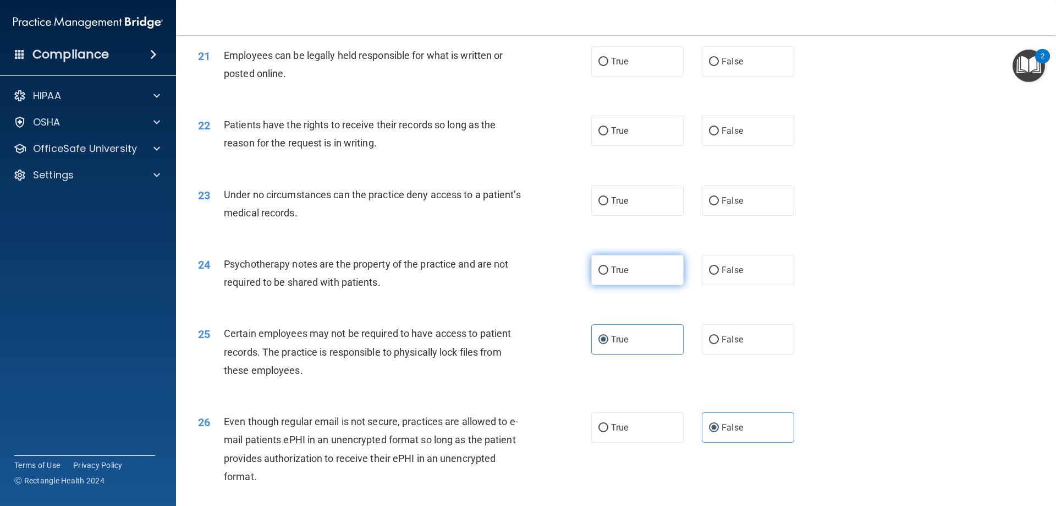
click at [644, 285] on label "True" at bounding box center [637, 270] width 92 height 30
click at [608, 275] on input "True" at bounding box center [604, 270] width 10 height 8
radio input "true"
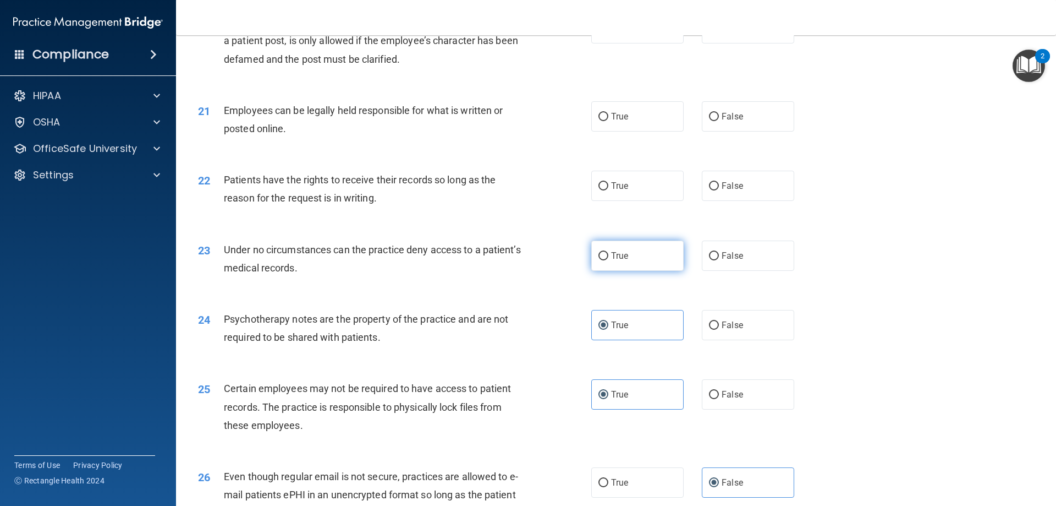
click at [621, 271] on label "True" at bounding box center [637, 255] width 92 height 30
click at [608, 260] on input "True" at bounding box center [604, 256] width 10 height 8
radio input "true"
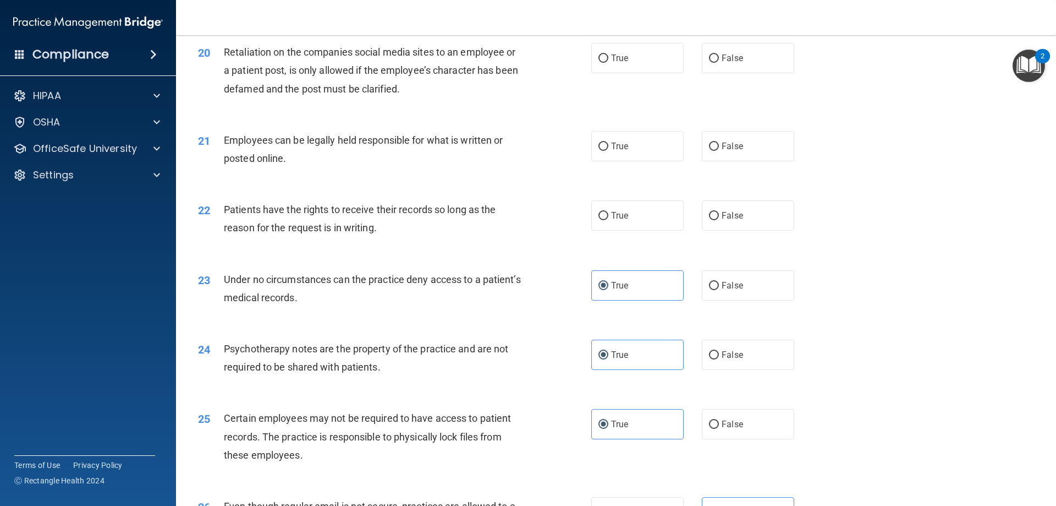
scroll to position [1651, 0]
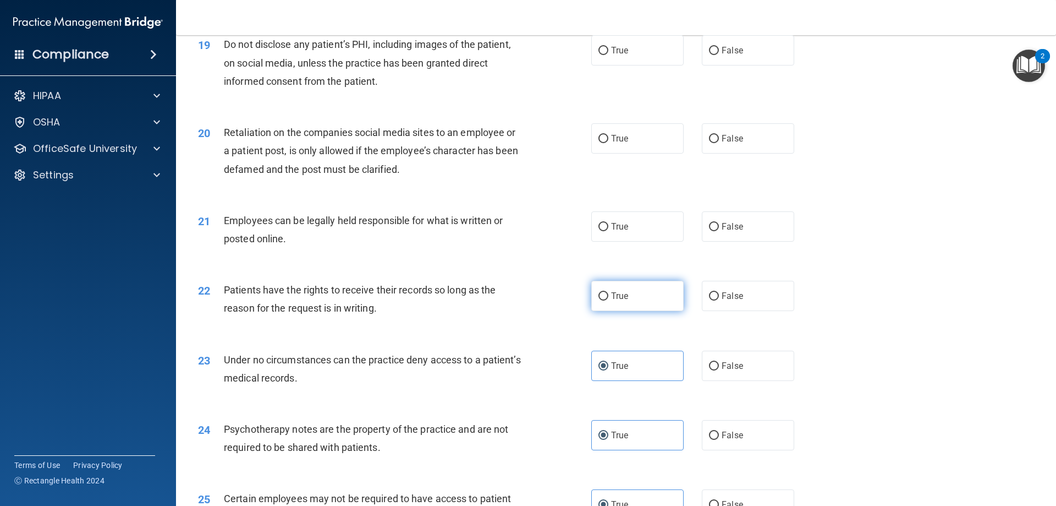
click at [625, 311] on label "True" at bounding box center [637, 296] width 92 height 30
click at [608, 300] on input "True" at bounding box center [604, 296] width 10 height 8
radio input "true"
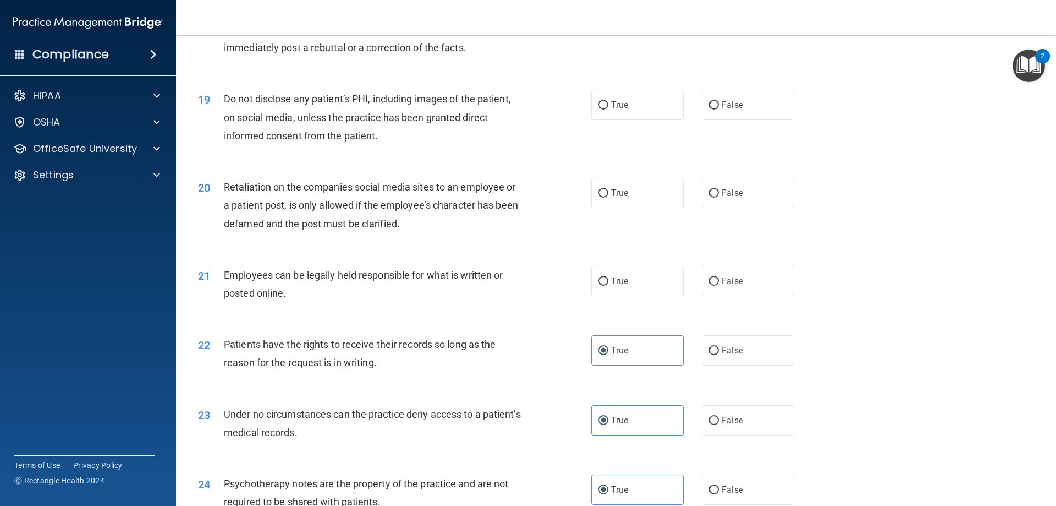
scroll to position [1596, 0]
click at [618, 287] on span "True" at bounding box center [619, 281] width 17 height 10
click at [608, 286] on input "True" at bounding box center [604, 282] width 10 height 8
radio input "true"
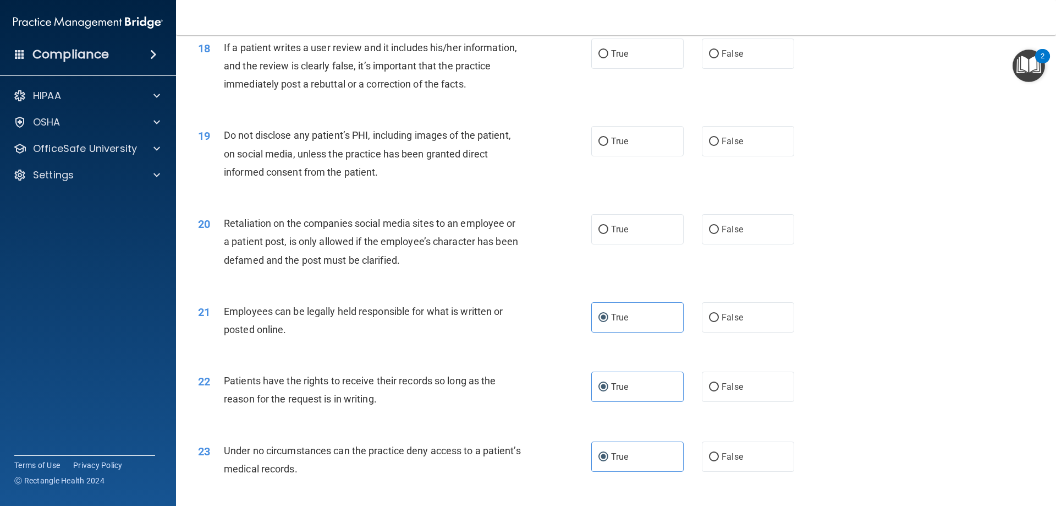
scroll to position [1541, 0]
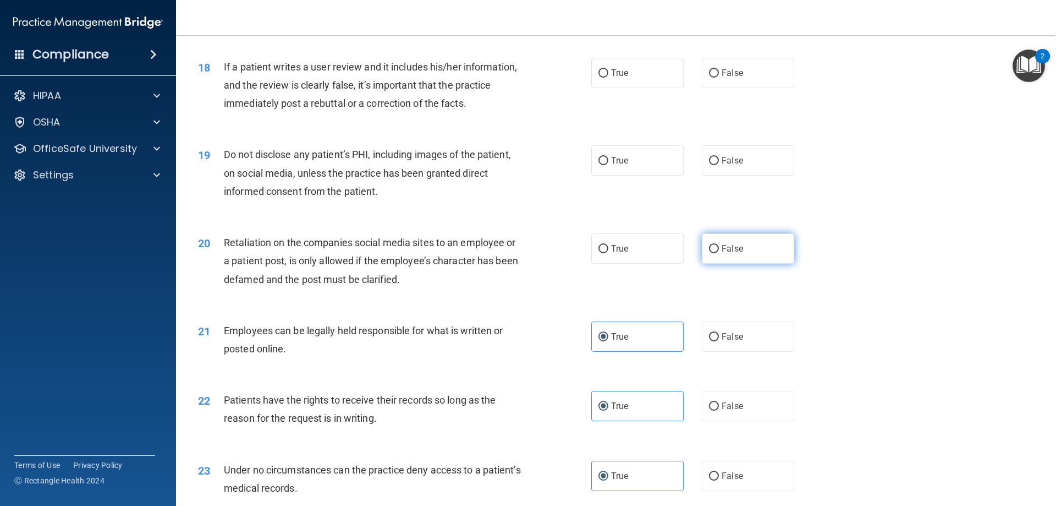
click at [710, 264] on label "False" at bounding box center [748, 248] width 92 height 30
click at [710, 253] on input "False" at bounding box center [714, 249] width 10 height 8
radio input "true"
click at [598, 175] on label "True" at bounding box center [637, 160] width 92 height 30
click at [599, 165] on input "True" at bounding box center [604, 161] width 10 height 8
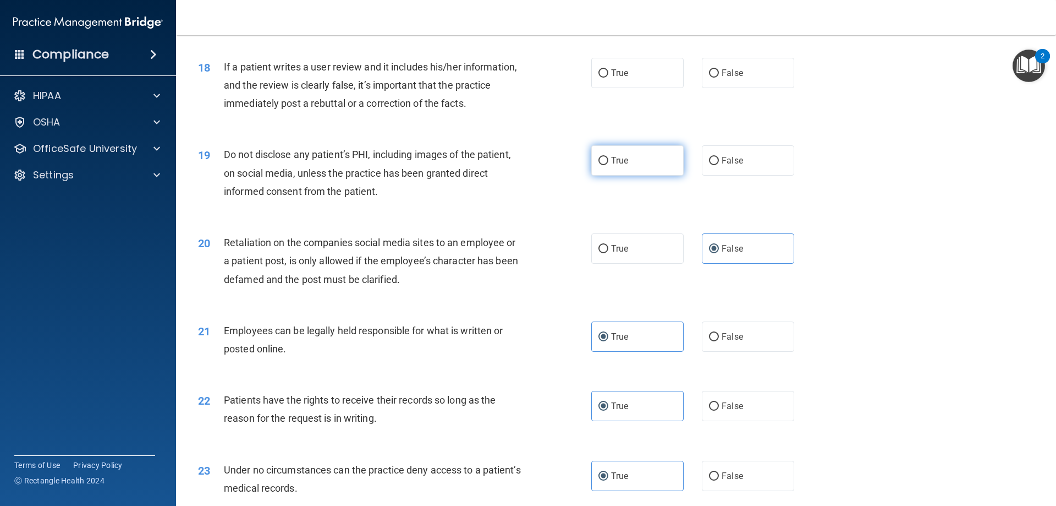
radio input "true"
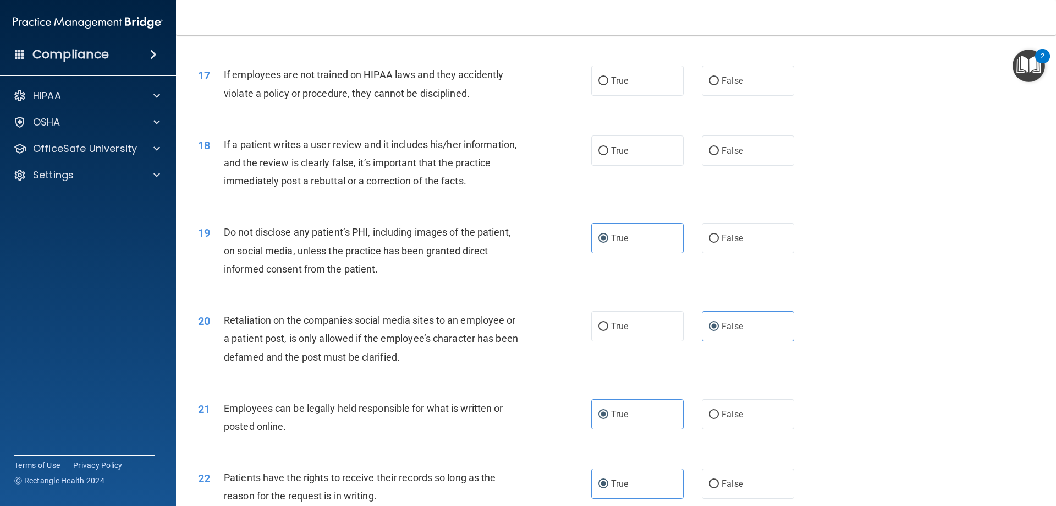
scroll to position [1431, 0]
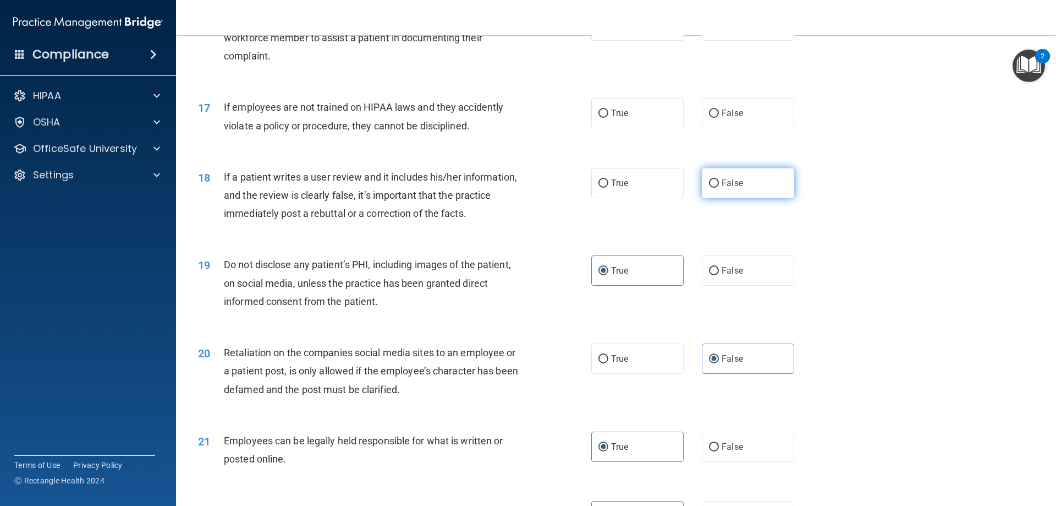
click at [755, 197] on label "False" at bounding box center [748, 183] width 92 height 30
click at [719, 188] on input "False" at bounding box center [714, 183] width 10 height 8
radio input "true"
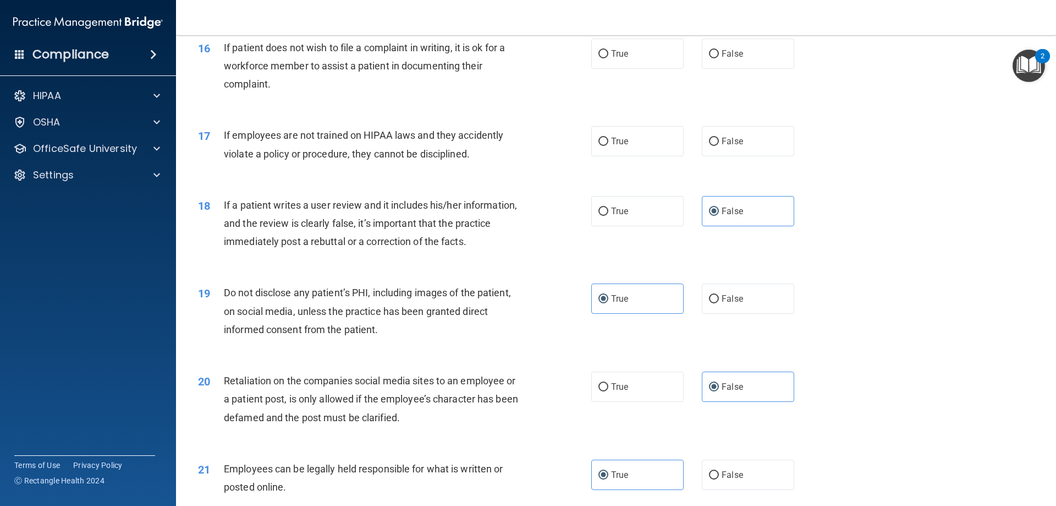
scroll to position [1376, 0]
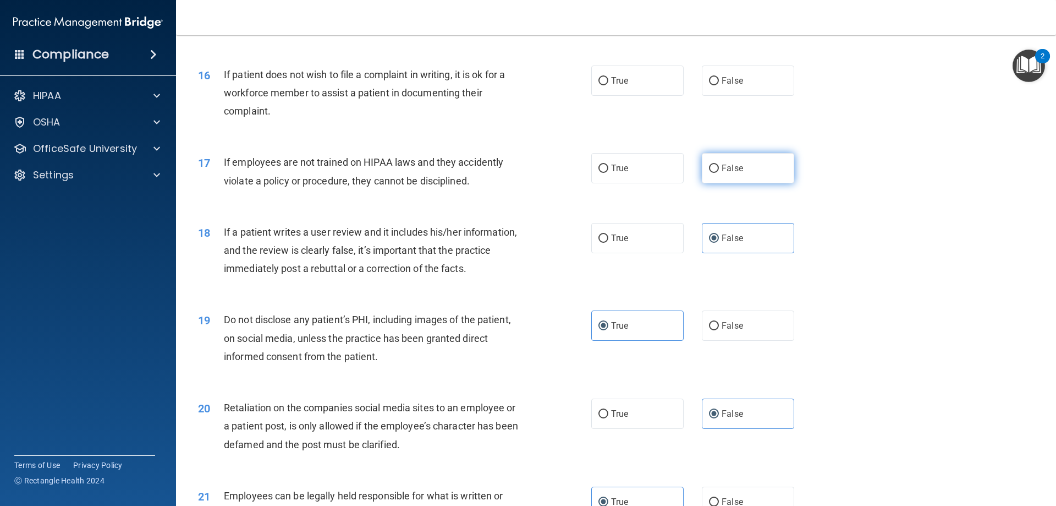
click at [710, 173] on input "False" at bounding box center [714, 168] width 10 height 8
radio input "true"
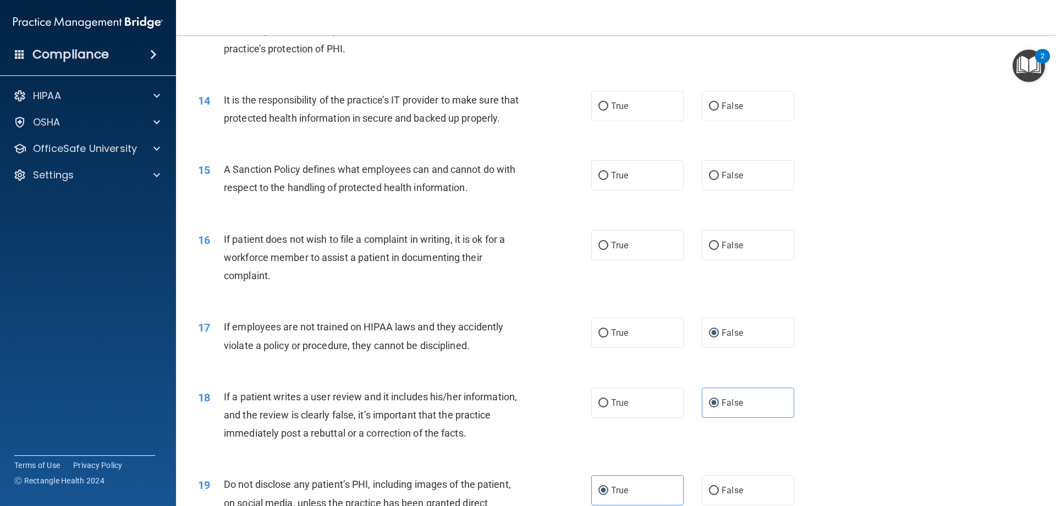
scroll to position [1211, 0]
click at [625, 348] on label "True" at bounding box center [637, 333] width 92 height 30
click at [608, 338] on input "True" at bounding box center [604, 334] width 10 height 8
radio input "true"
radio input "false"
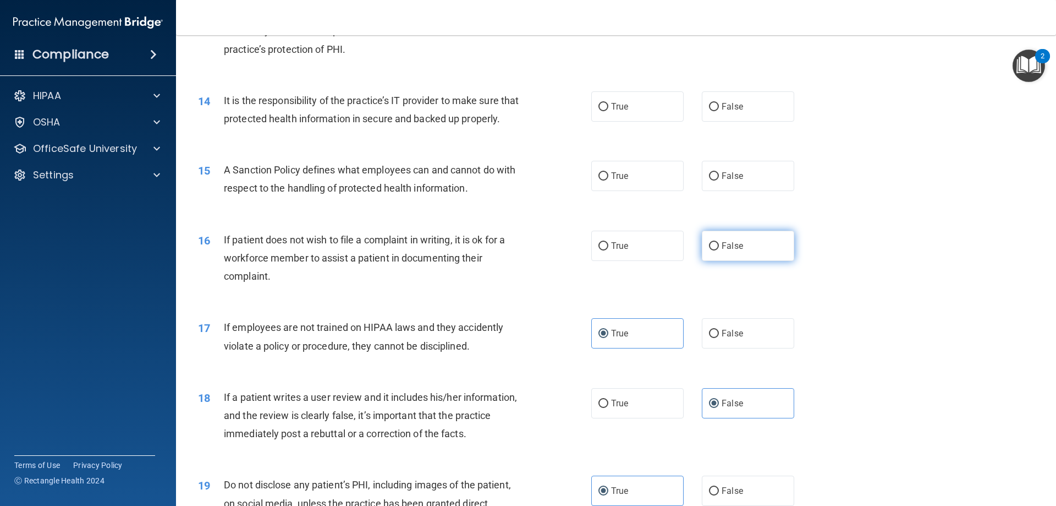
click at [729, 251] on span "False" at bounding box center [732, 245] width 21 height 10
click at [719, 250] on input "False" at bounding box center [714, 246] width 10 height 8
radio input "true"
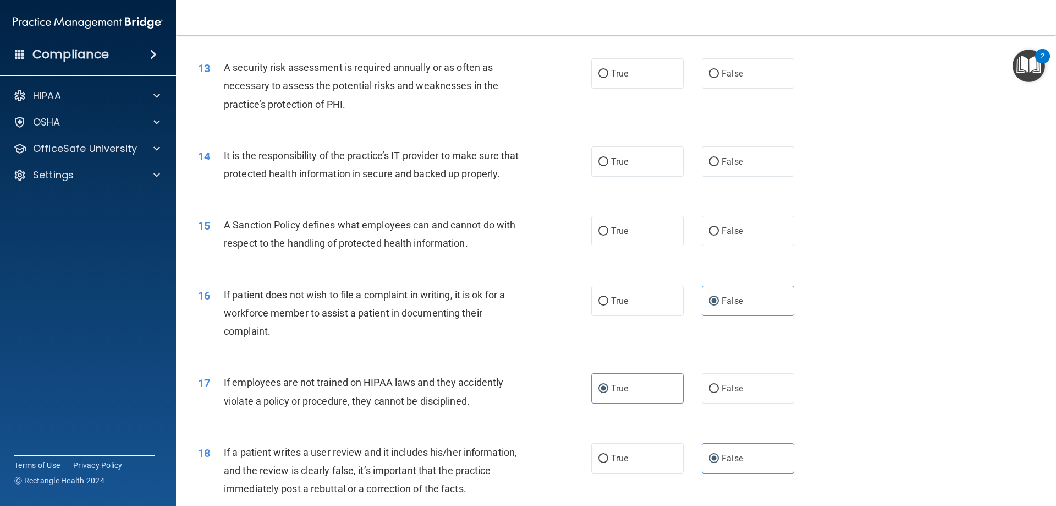
scroll to position [1101, 0]
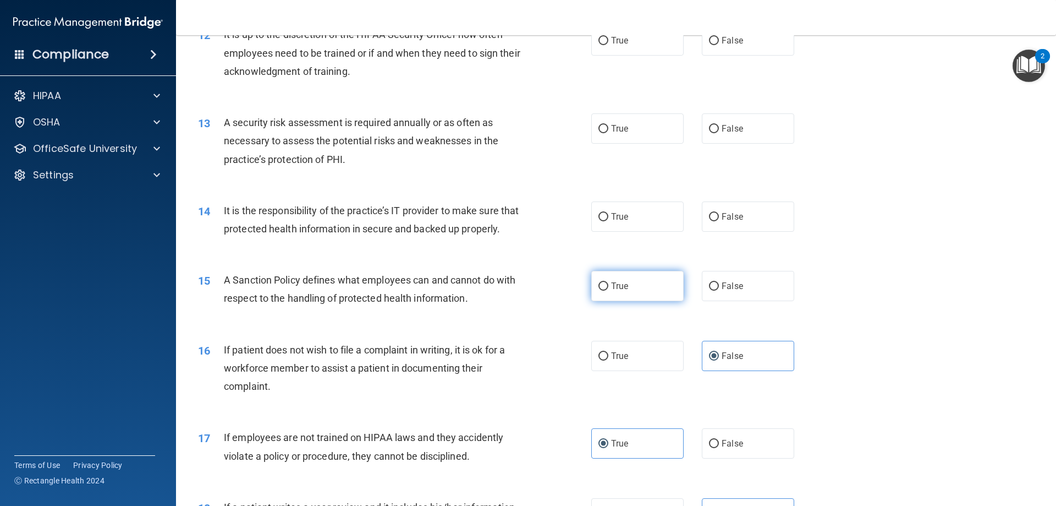
click at [605, 301] on label "True" at bounding box center [637, 286] width 92 height 30
click at [605, 290] on input "True" at bounding box center [604, 286] width 10 height 8
radio input "true"
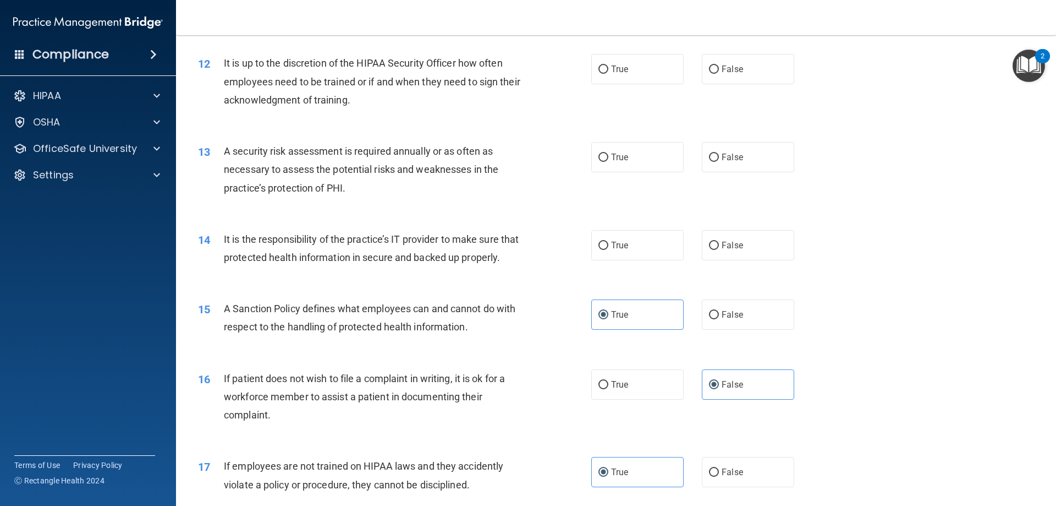
scroll to position [1046, 0]
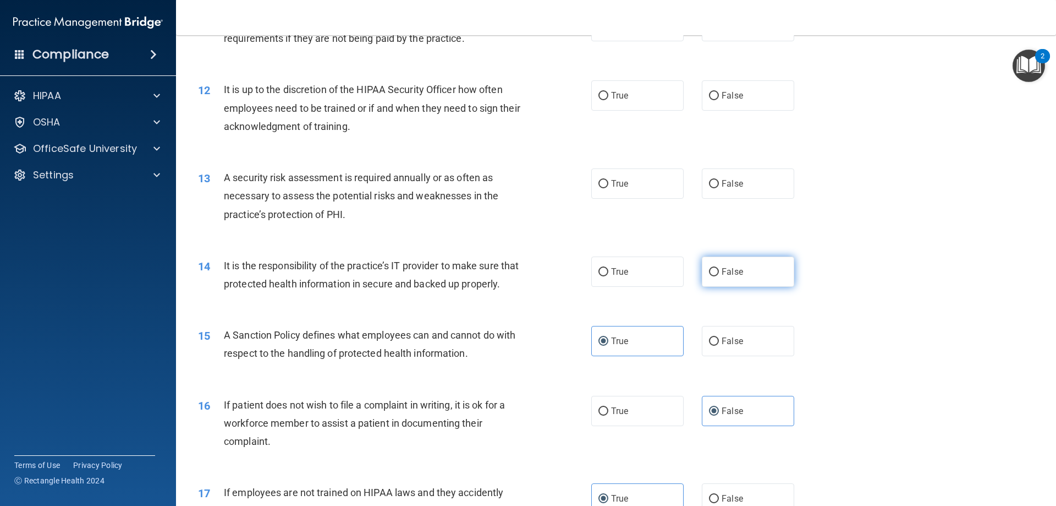
click at [709, 271] on input "False" at bounding box center [714, 272] width 10 height 8
radio input "true"
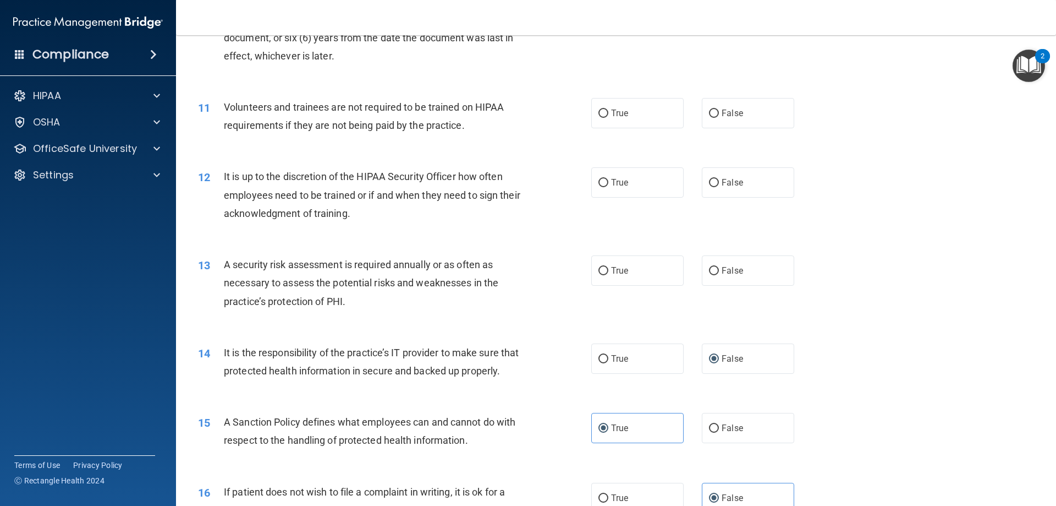
scroll to position [936, 0]
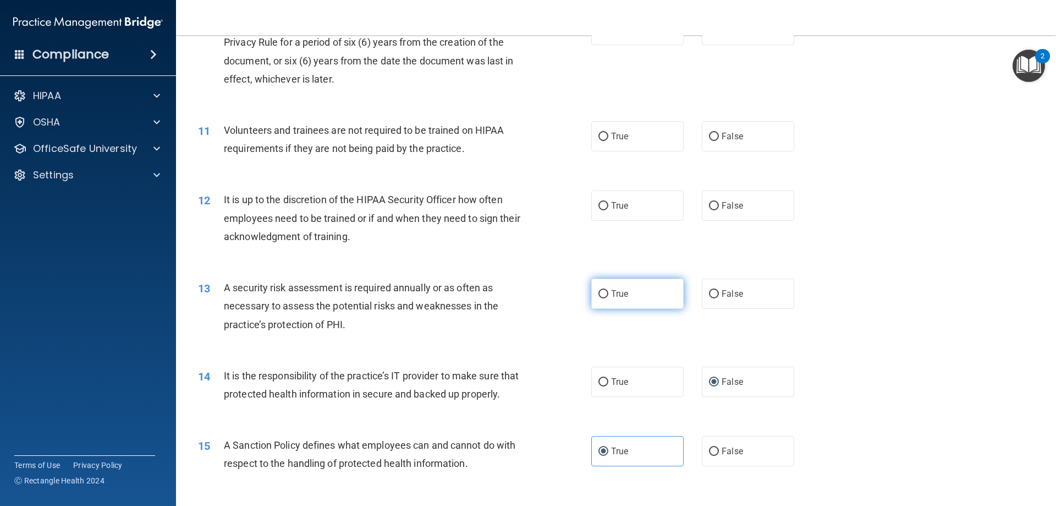
click at [618, 293] on span "True" at bounding box center [619, 293] width 17 height 10
click at [608, 293] on input "True" at bounding box center [604, 294] width 10 height 8
radio input "true"
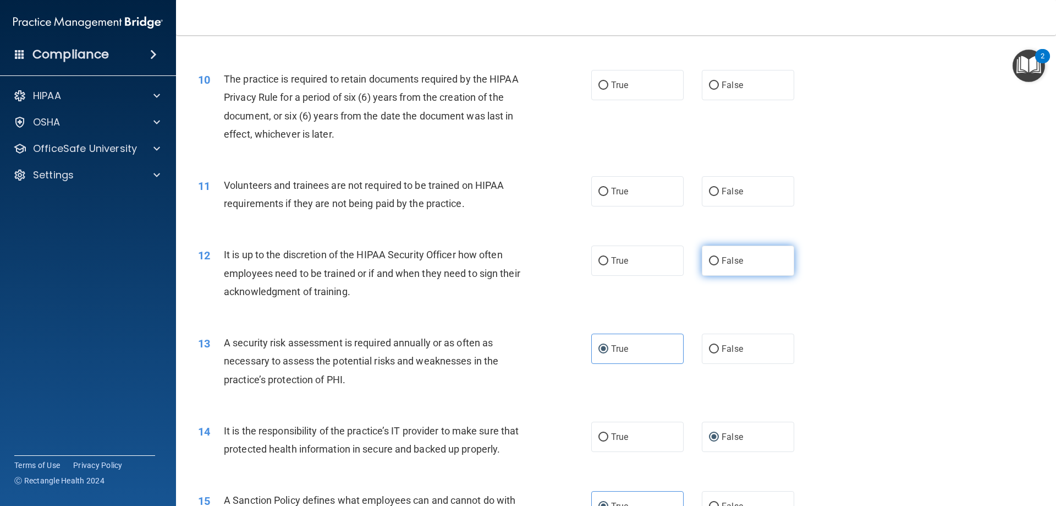
click at [722, 256] on span "False" at bounding box center [732, 260] width 21 height 10
click at [719, 257] on input "False" at bounding box center [714, 261] width 10 height 8
radio input "true"
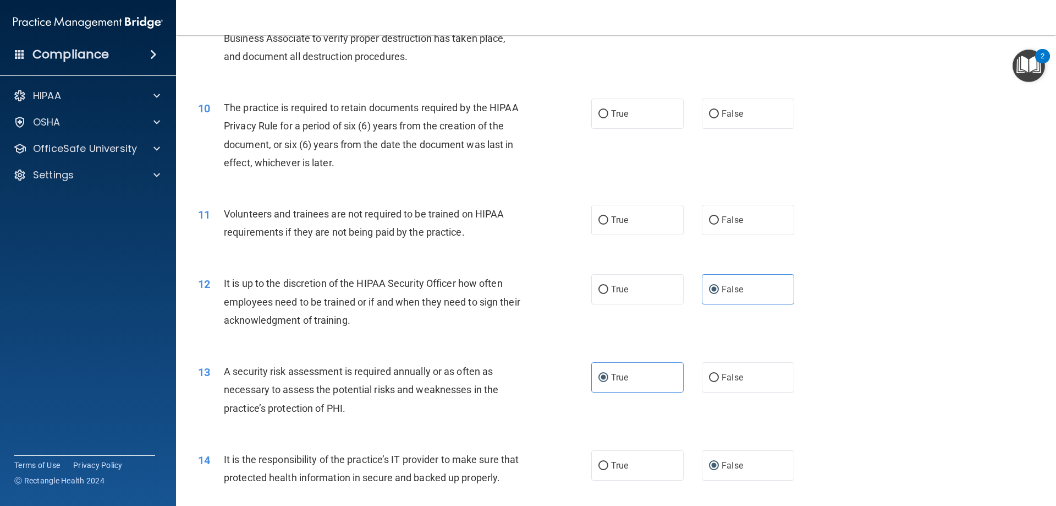
scroll to position [771, 0]
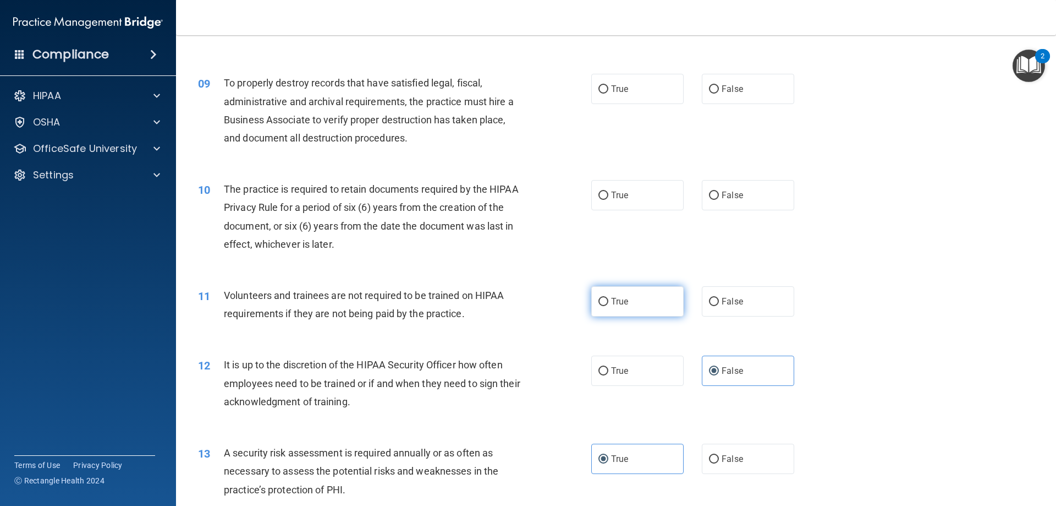
click at [612, 306] on span "True" at bounding box center [619, 301] width 17 height 10
click at [608, 306] on input "True" at bounding box center [604, 302] width 10 height 8
radio input "true"
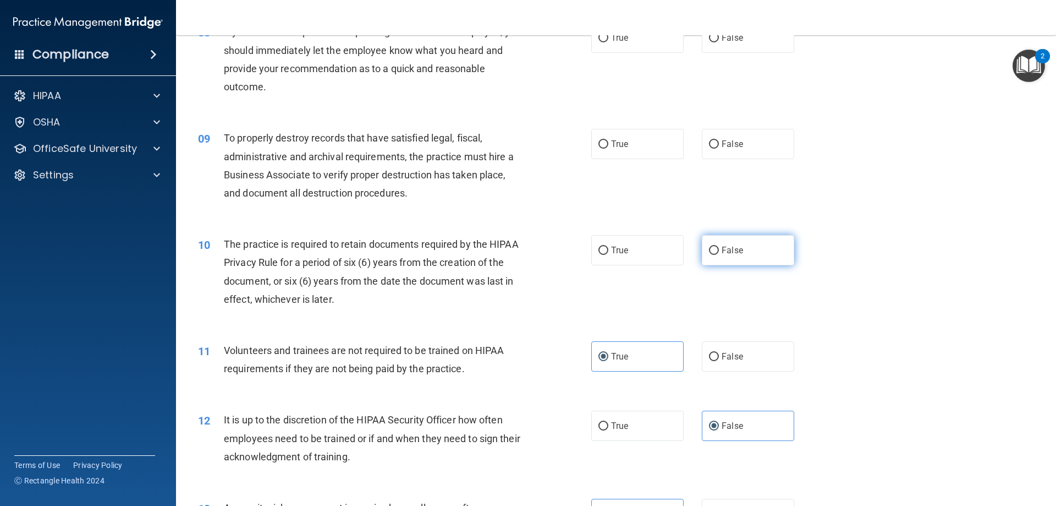
click at [722, 247] on span "False" at bounding box center [732, 250] width 21 height 10
click at [719, 247] on input "False" at bounding box center [714, 250] width 10 height 8
radio input "true"
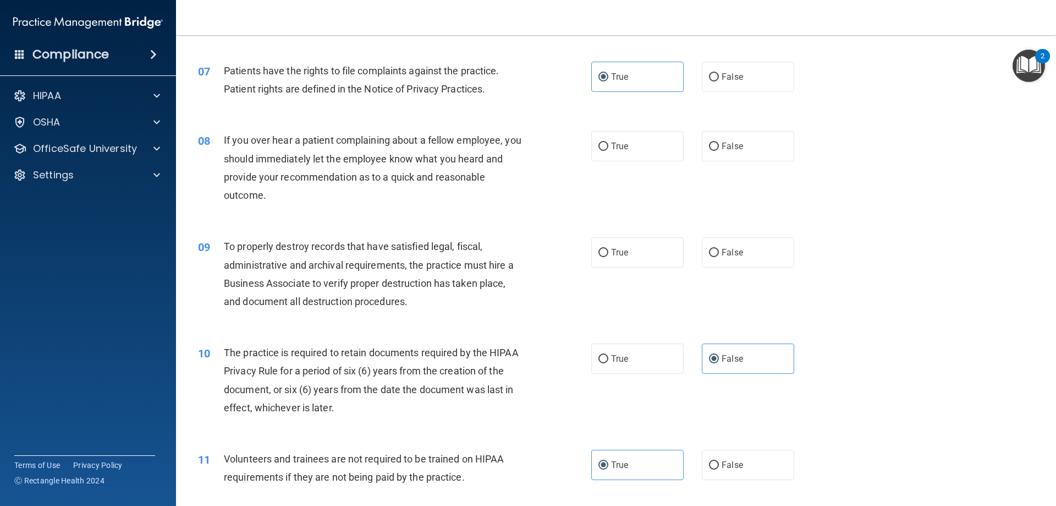
scroll to position [606, 0]
click at [605, 260] on label "True" at bounding box center [637, 254] width 92 height 30
click at [605, 259] on input "True" at bounding box center [604, 254] width 10 height 8
radio input "true"
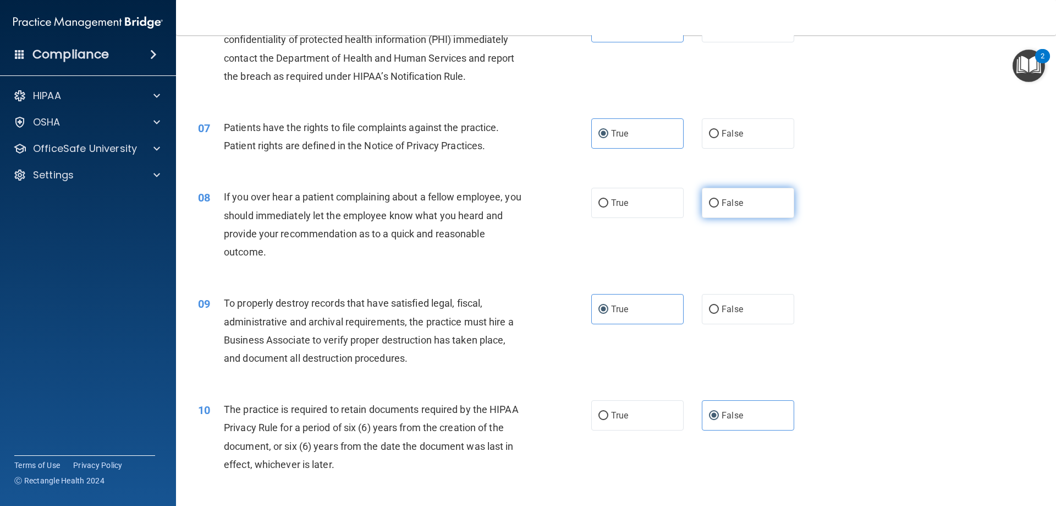
click at [722, 207] on span "False" at bounding box center [732, 202] width 21 height 10
click at [719, 207] on input "False" at bounding box center [714, 203] width 10 height 8
radio input "true"
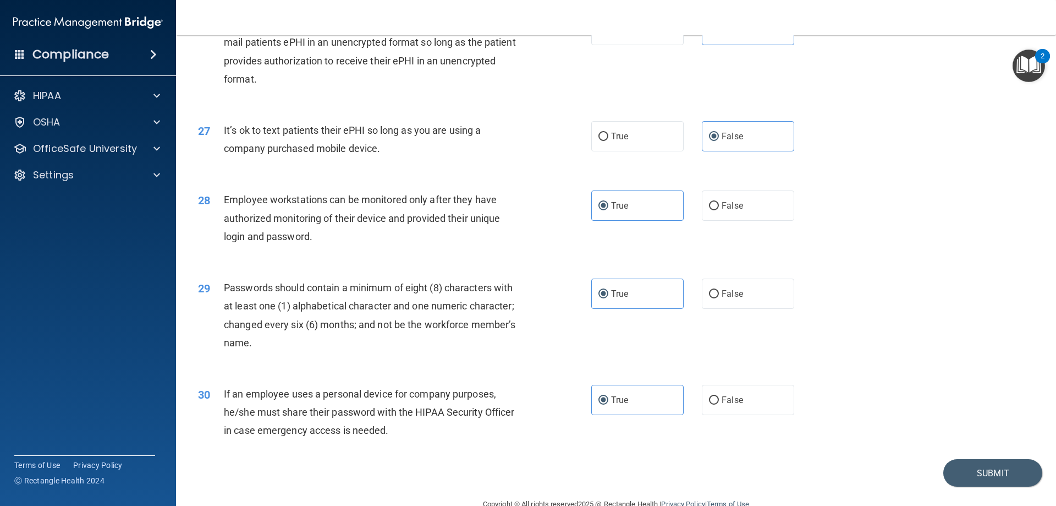
scroll to position [2256, 0]
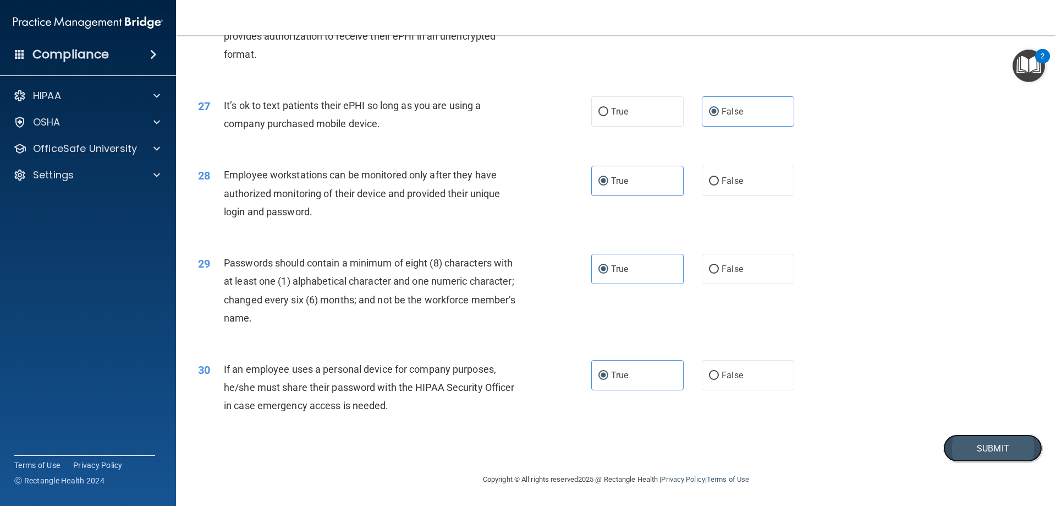
click at [960, 446] on button "Submit" at bounding box center [992, 448] width 99 height 28
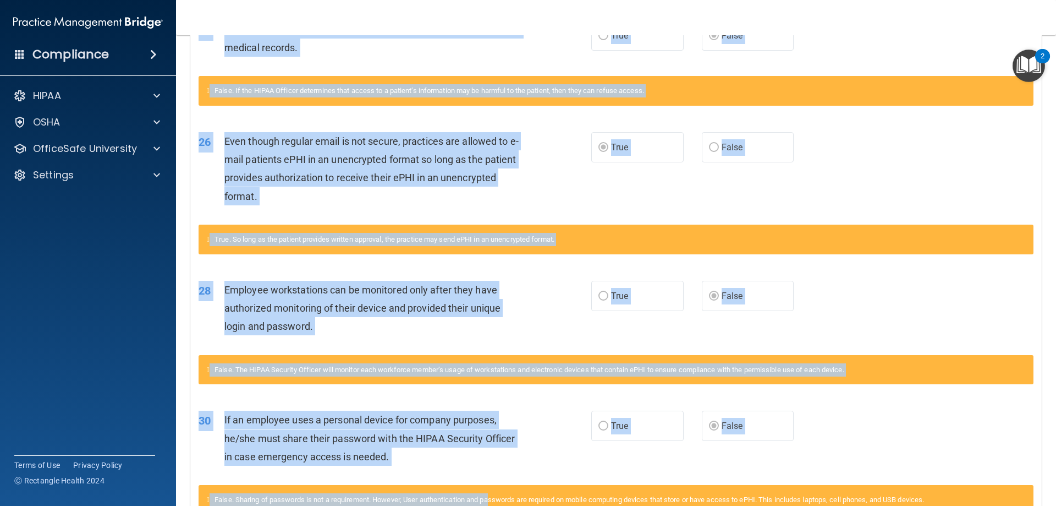
scroll to position [1386, 0]
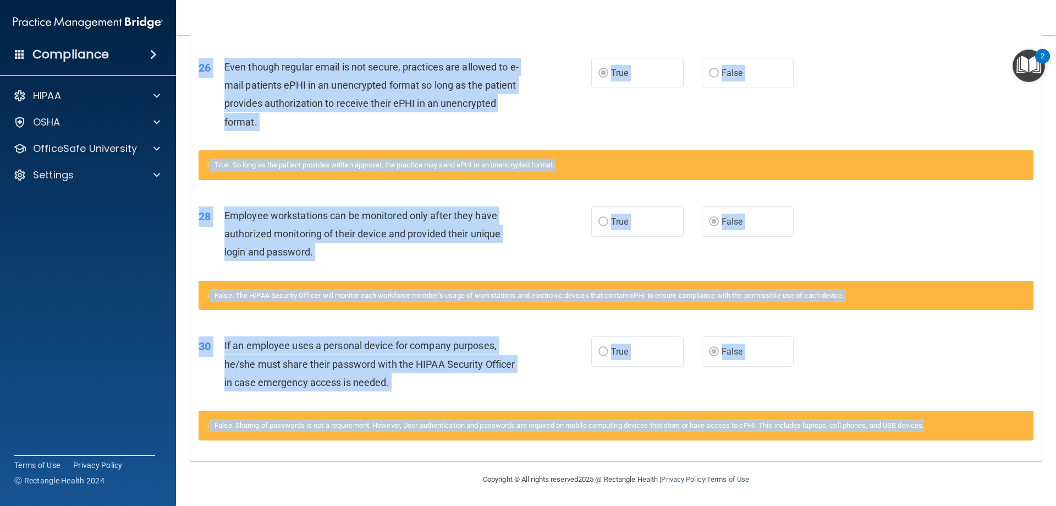
drag, startPoint x: 199, startPoint y: 317, endPoint x: 972, endPoint y: 426, distance: 780.6
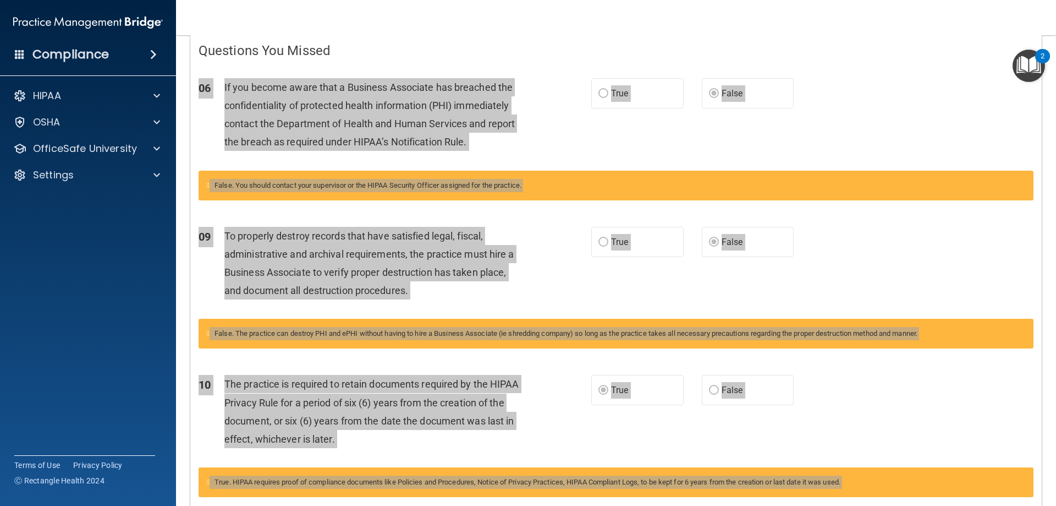
scroll to position [0, 0]
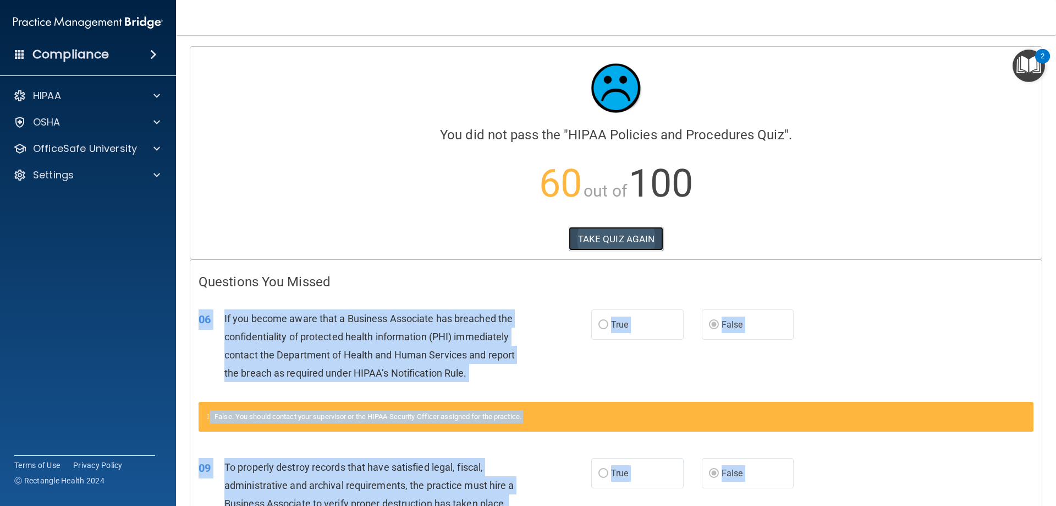
click at [607, 240] on button "TAKE QUIZ AGAIN" at bounding box center [616, 239] width 95 height 24
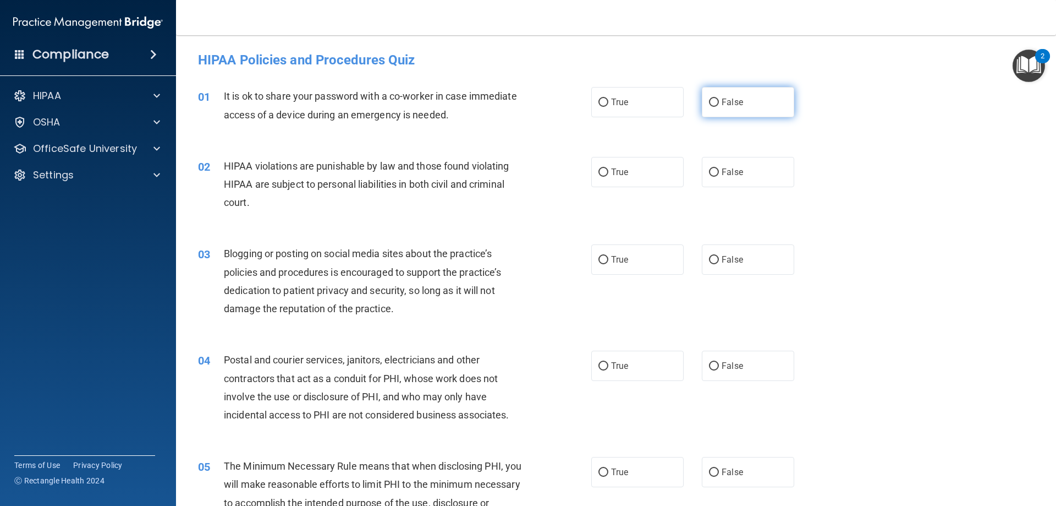
click at [736, 110] on label "False" at bounding box center [748, 102] width 92 height 30
click at [719, 107] on input "False" at bounding box center [714, 102] width 10 height 8
radio input "true"
click at [625, 162] on label "True" at bounding box center [637, 172] width 92 height 30
click at [608, 168] on input "True" at bounding box center [604, 172] width 10 height 8
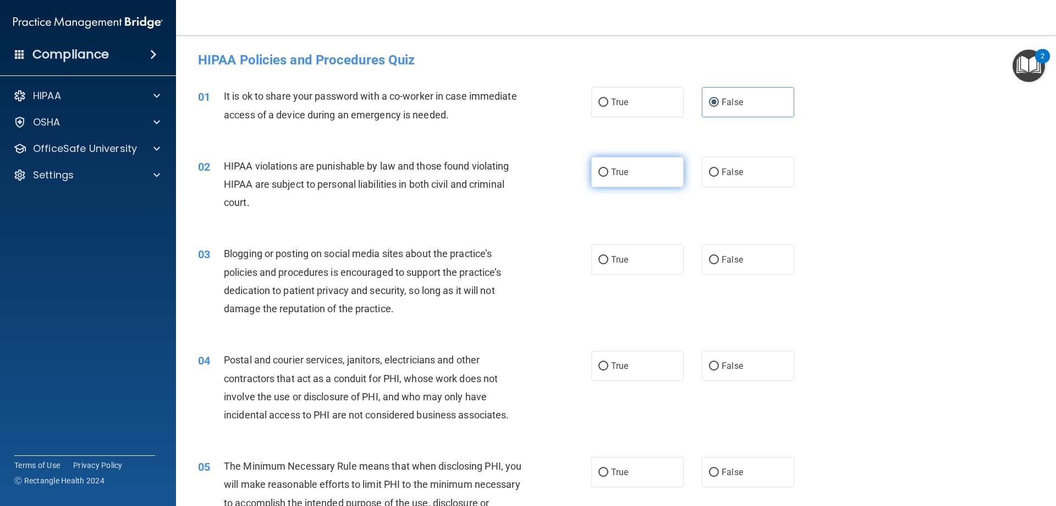
radio input "true"
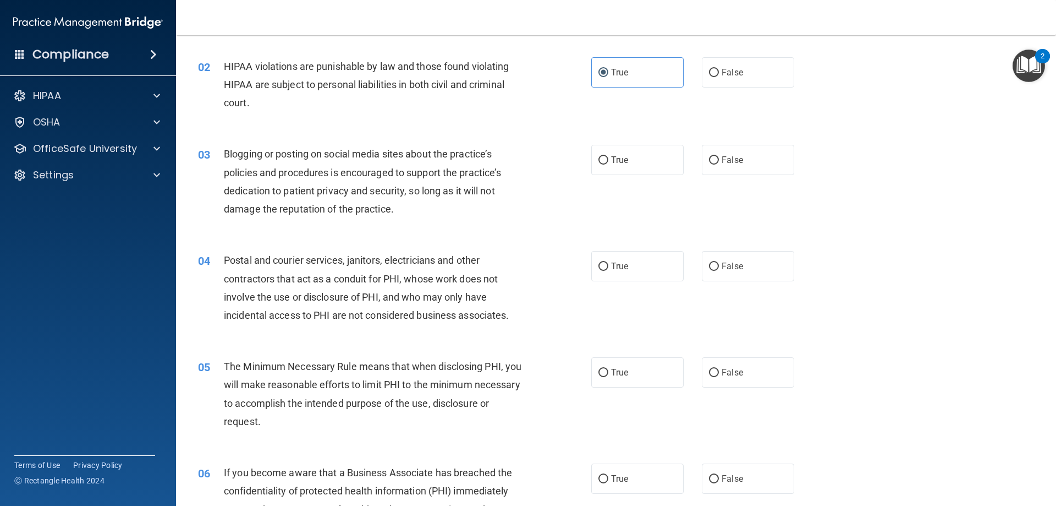
scroll to position [110, 0]
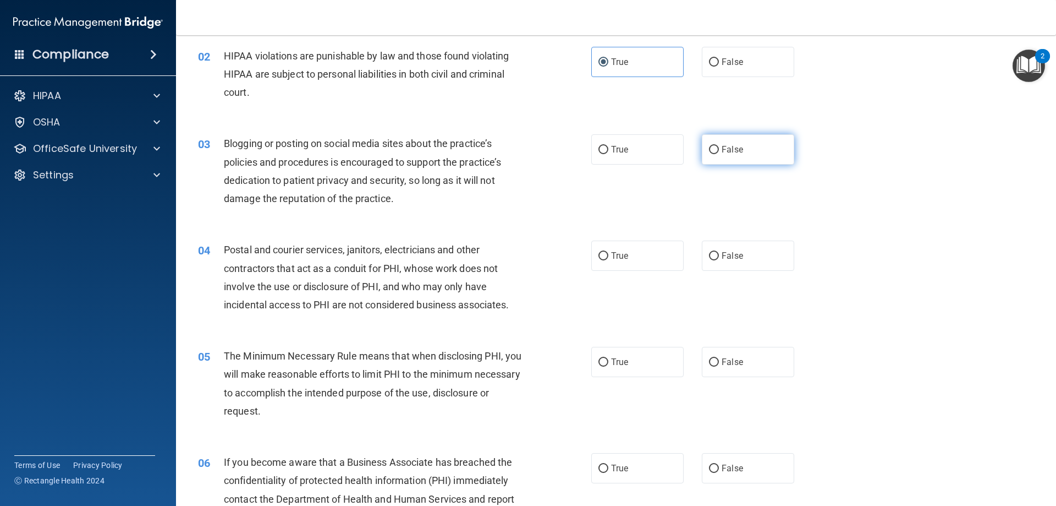
click at [729, 152] on span "False" at bounding box center [732, 149] width 21 height 10
click at [719, 152] on input "False" at bounding box center [714, 150] width 10 height 8
radio input "true"
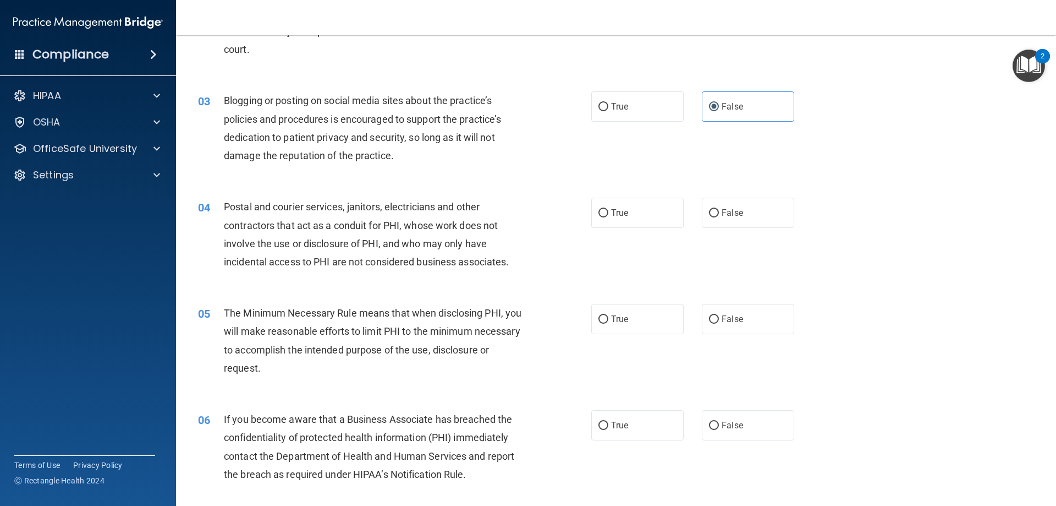
scroll to position [220, 0]
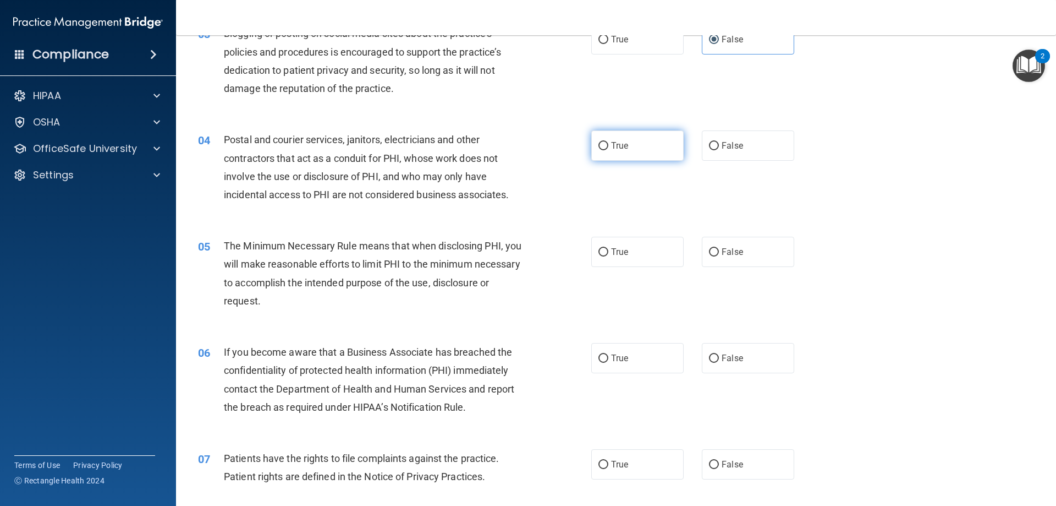
click at [599, 135] on label "True" at bounding box center [637, 145] width 92 height 30
click at [599, 142] on input "True" at bounding box center [604, 146] width 10 height 8
radio input "true"
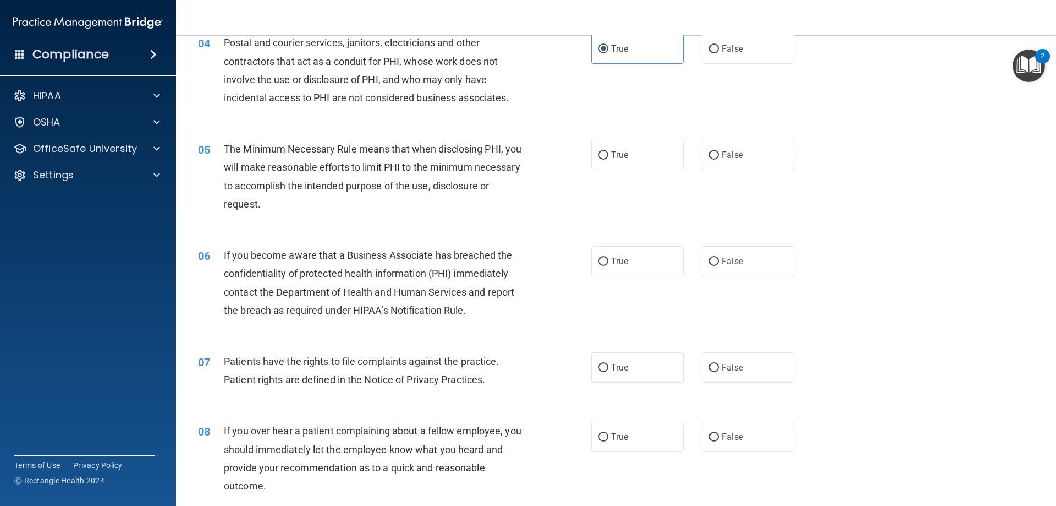
scroll to position [330, 0]
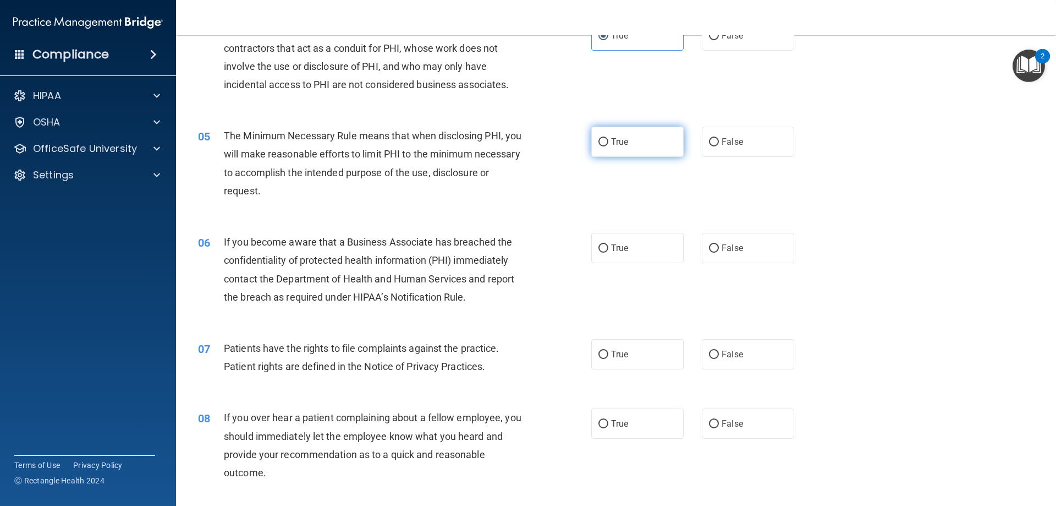
click at [636, 133] on label "True" at bounding box center [637, 142] width 92 height 30
click at [608, 138] on input "True" at bounding box center [604, 142] width 10 height 8
radio input "true"
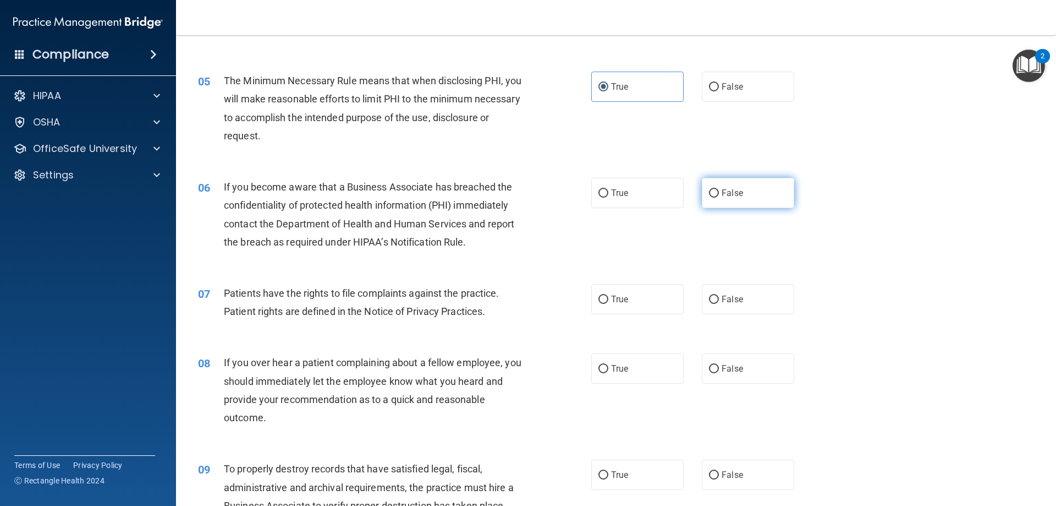
click at [747, 194] on label "False" at bounding box center [748, 193] width 92 height 30
click at [719, 194] on input "False" at bounding box center [714, 193] width 10 height 8
radio input "true"
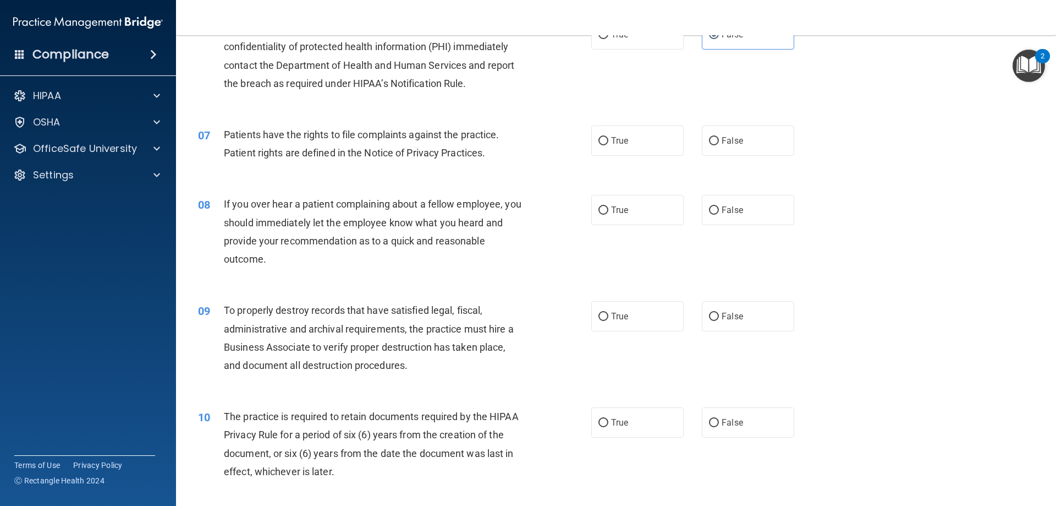
scroll to position [550, 0]
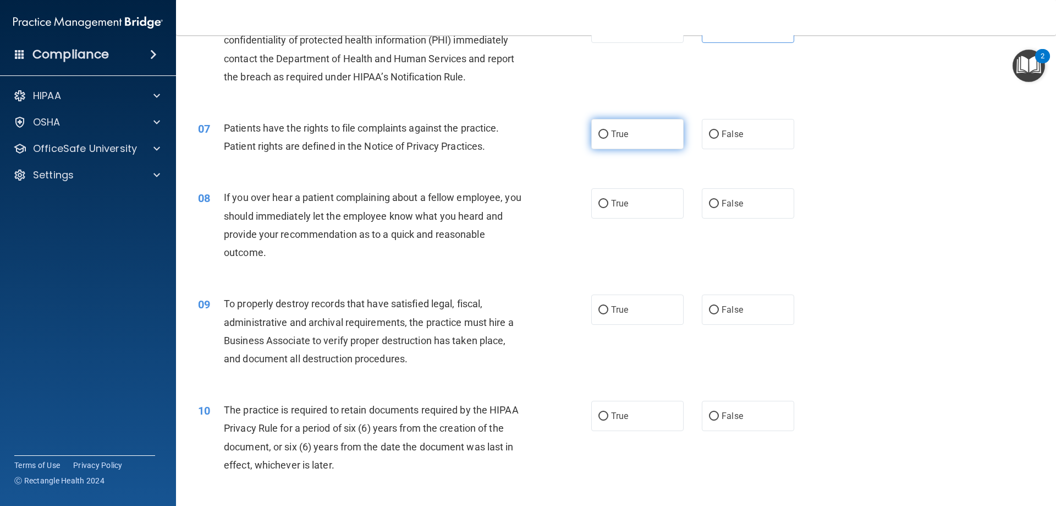
click at [615, 146] on label "True" at bounding box center [637, 134] width 92 height 30
click at [608, 139] on input "True" at bounding box center [604, 134] width 10 height 8
radio input "true"
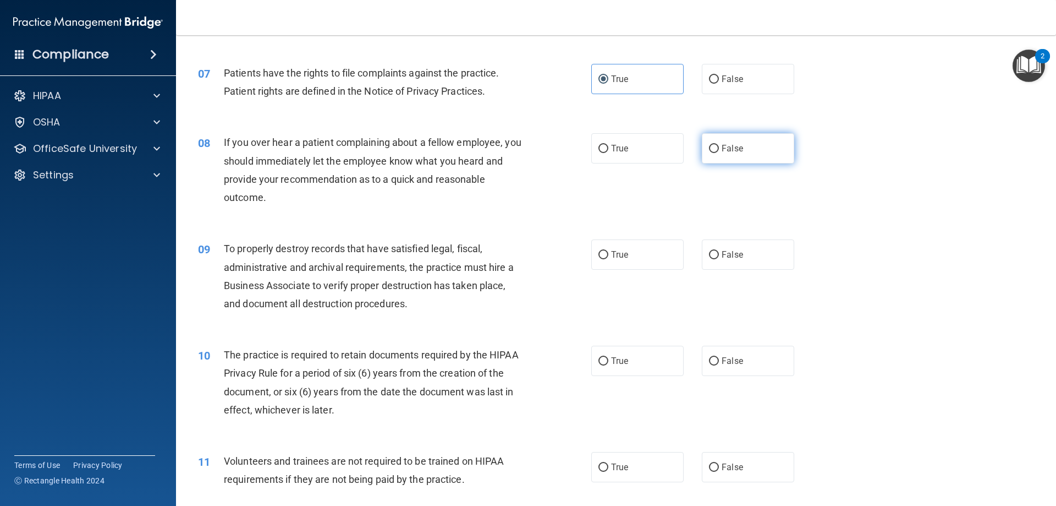
click at [733, 142] on label "False" at bounding box center [748, 148] width 92 height 30
click at [719, 145] on input "False" at bounding box center [714, 149] width 10 height 8
radio input "true"
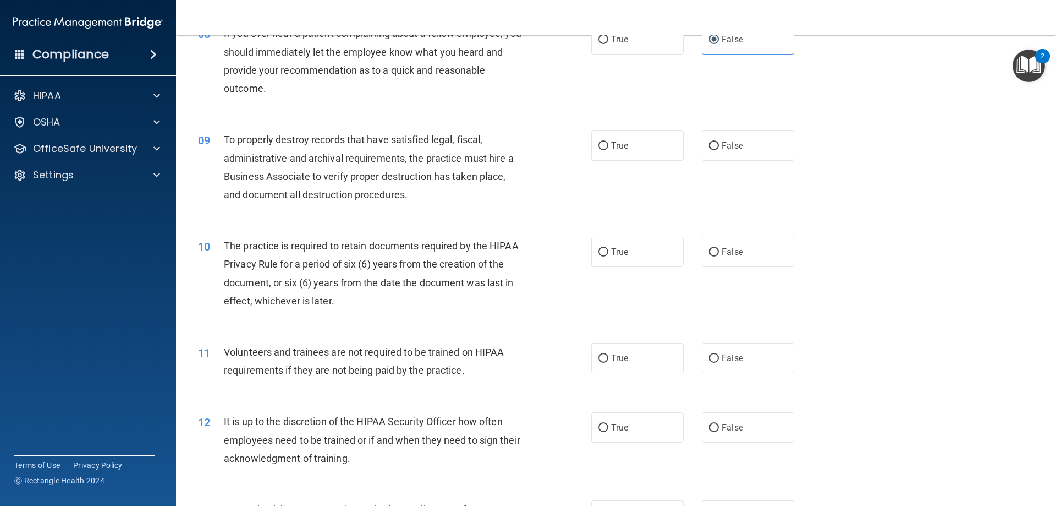
scroll to position [715, 0]
click at [737, 148] on span "False" at bounding box center [732, 144] width 21 height 10
click at [719, 148] on input "False" at bounding box center [714, 145] width 10 height 8
radio input "true"
click at [628, 250] on label "True" at bounding box center [637, 250] width 92 height 30
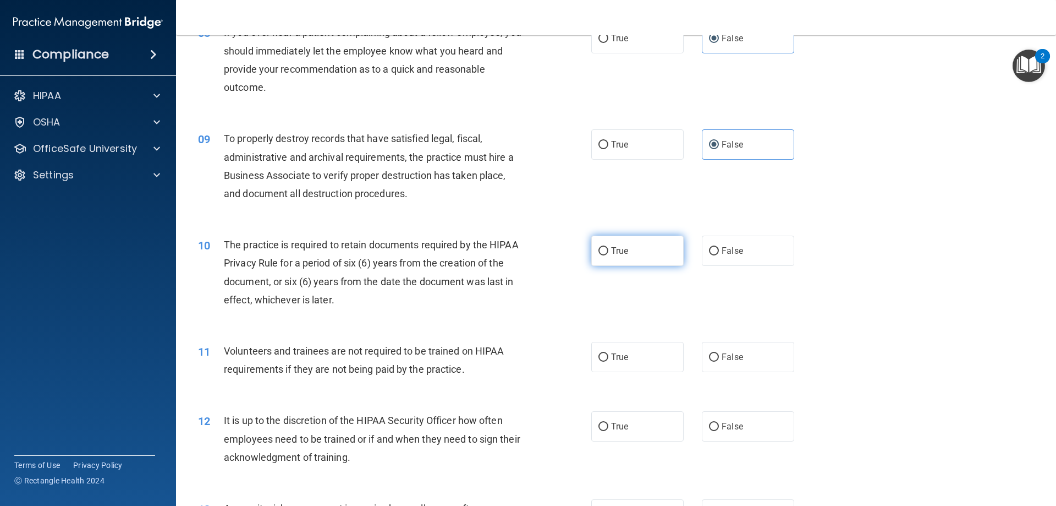
click at [608, 250] on input "True" at bounding box center [604, 251] width 10 height 8
radio input "true"
click at [773, 363] on label "False" at bounding box center [748, 357] width 92 height 30
click at [719, 361] on input "False" at bounding box center [714, 357] width 10 height 8
radio input "true"
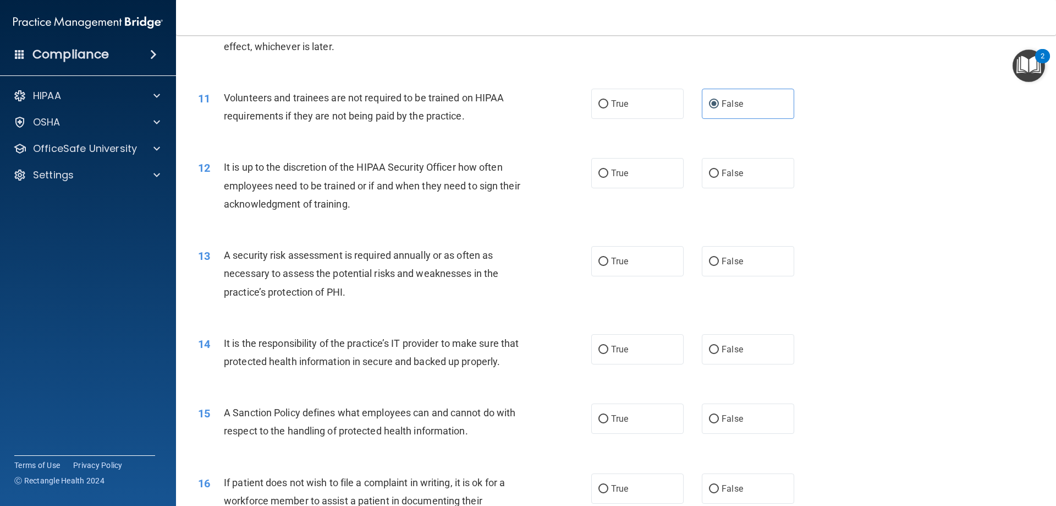
scroll to position [990, 0]
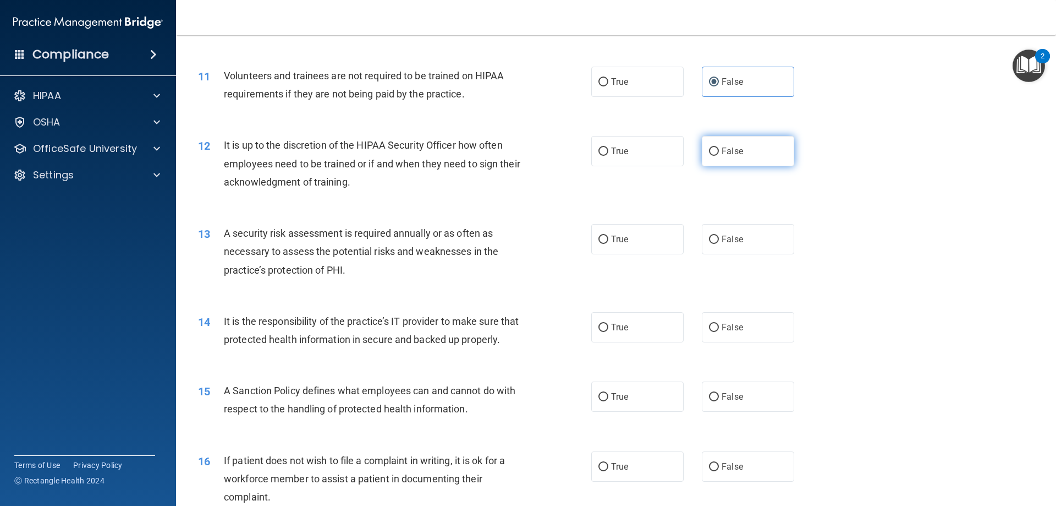
click at [740, 146] on label "False" at bounding box center [748, 151] width 92 height 30
click at [719, 147] on input "False" at bounding box center [714, 151] width 10 height 8
radio input "true"
click at [646, 241] on label "True" at bounding box center [637, 239] width 92 height 30
click at [608, 241] on input "True" at bounding box center [604, 239] width 10 height 8
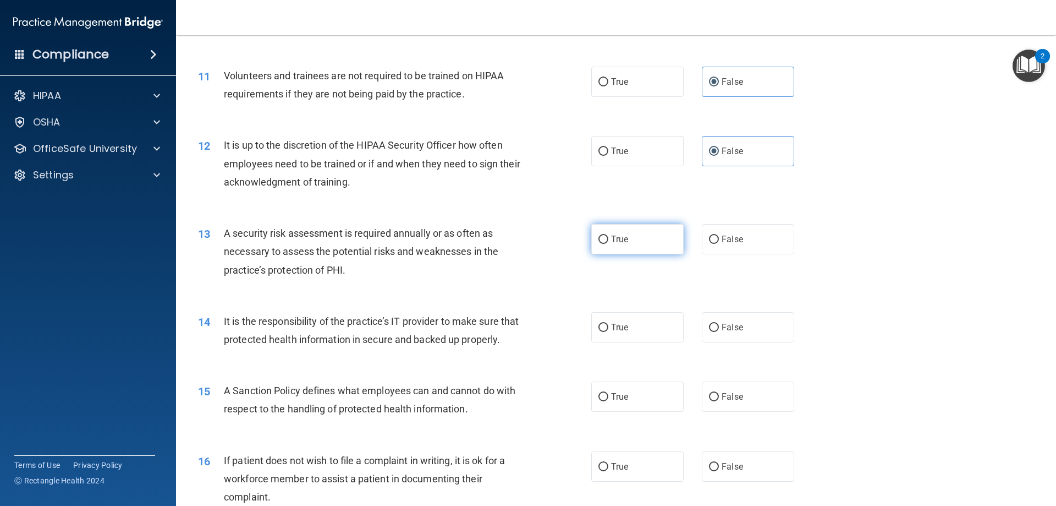
radio input "true"
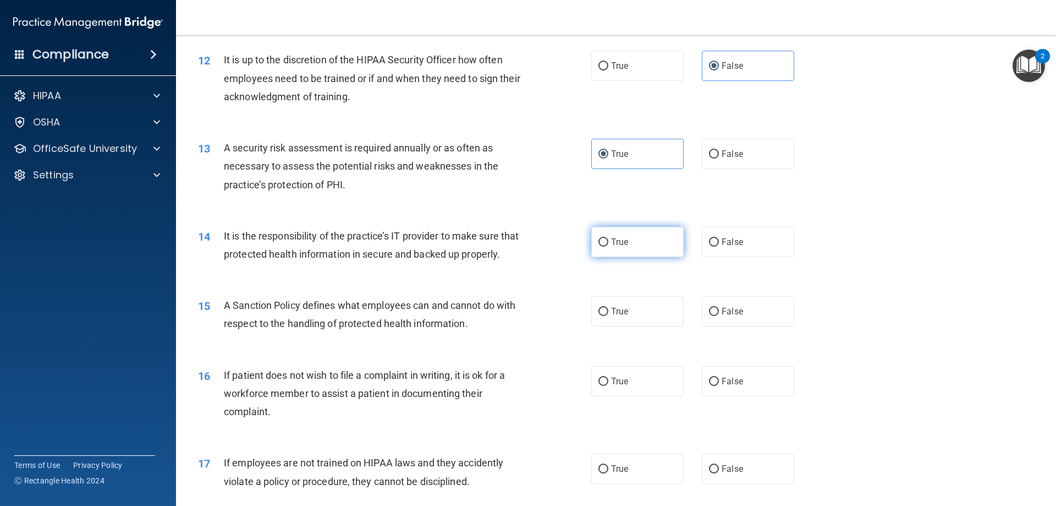
scroll to position [1100, 0]
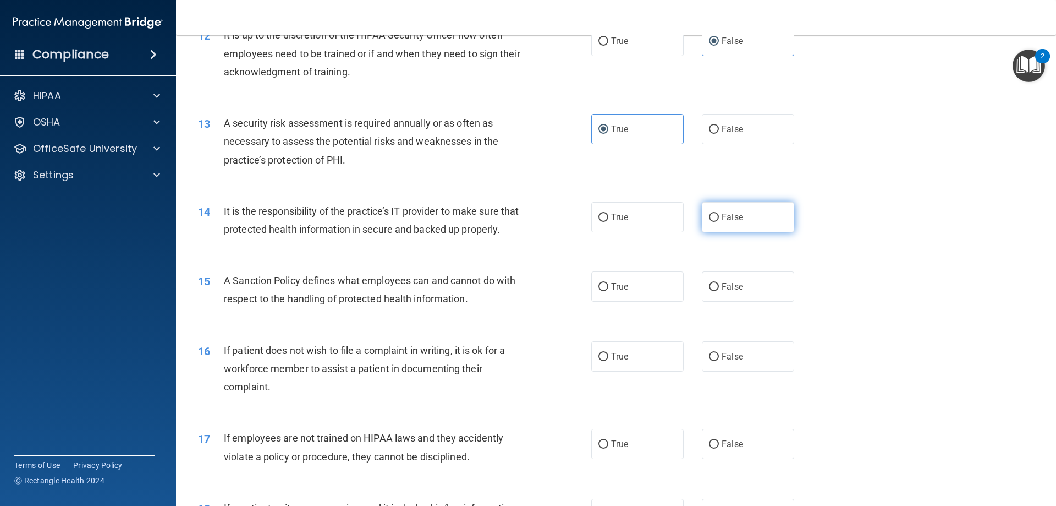
click at [708, 229] on label "False" at bounding box center [748, 217] width 92 height 30
click at [709, 222] on input "False" at bounding box center [714, 217] width 10 height 8
radio input "true"
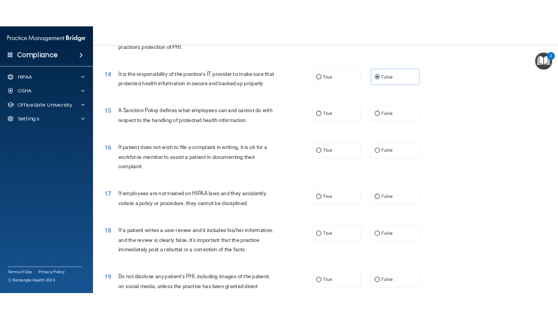
scroll to position [1265, 0]
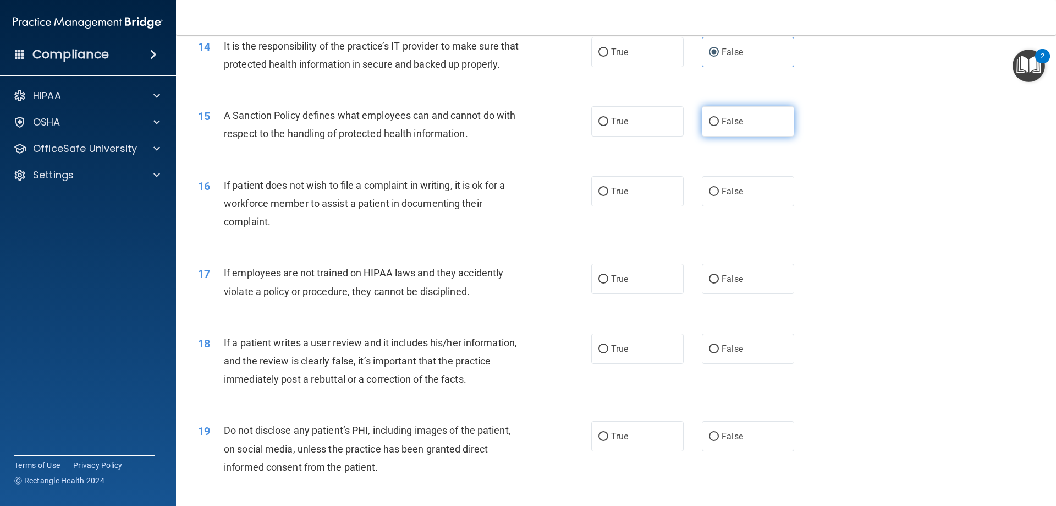
click at [732, 127] on span "False" at bounding box center [732, 121] width 21 height 10
click at [719, 126] on input "False" at bounding box center [714, 122] width 10 height 8
radio input "true"
click at [650, 206] on label "True" at bounding box center [637, 191] width 92 height 30
click at [608, 196] on input "True" at bounding box center [604, 192] width 10 height 8
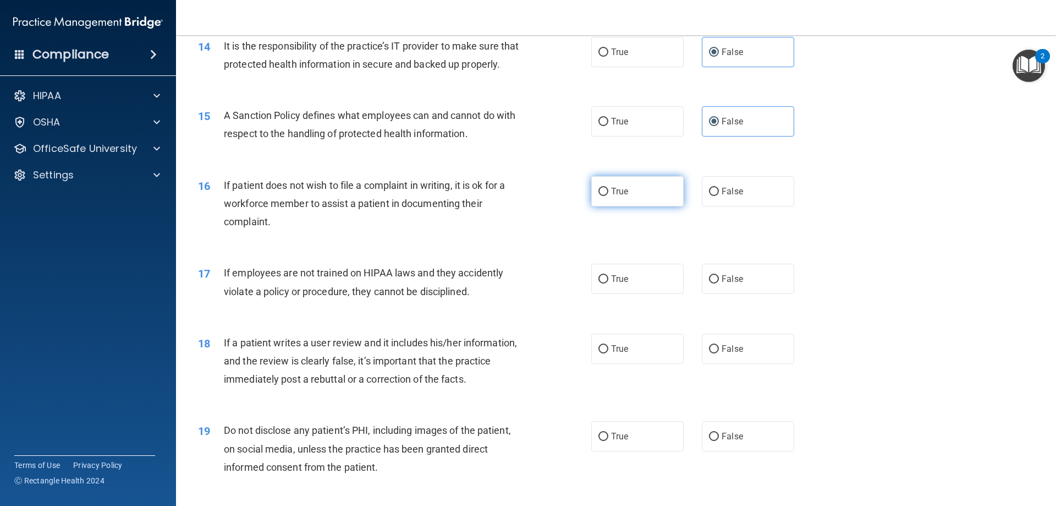
radio input "true"
click at [722, 284] on span "False" at bounding box center [732, 278] width 21 height 10
click at [718, 283] on input "False" at bounding box center [714, 279] width 10 height 8
radio input "true"
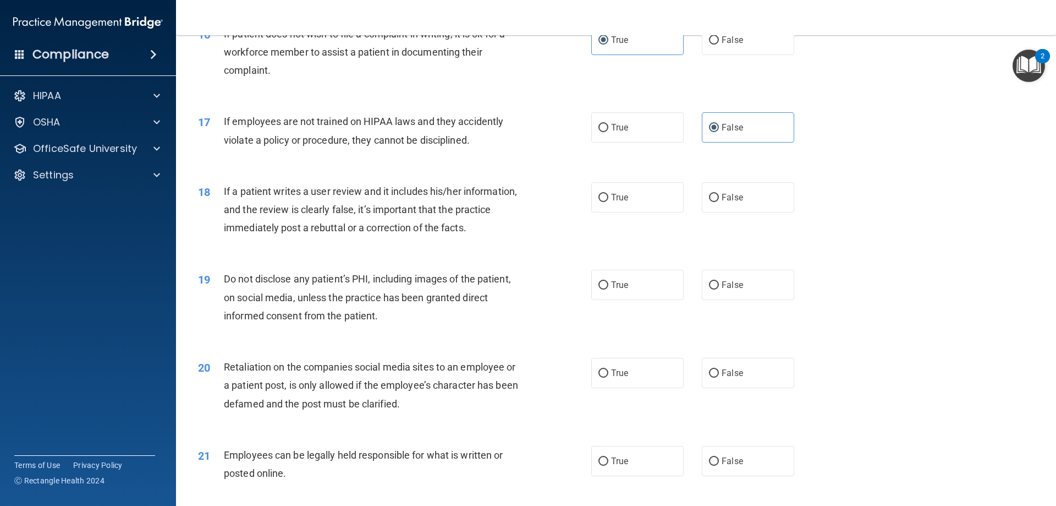
scroll to position [1430, 0]
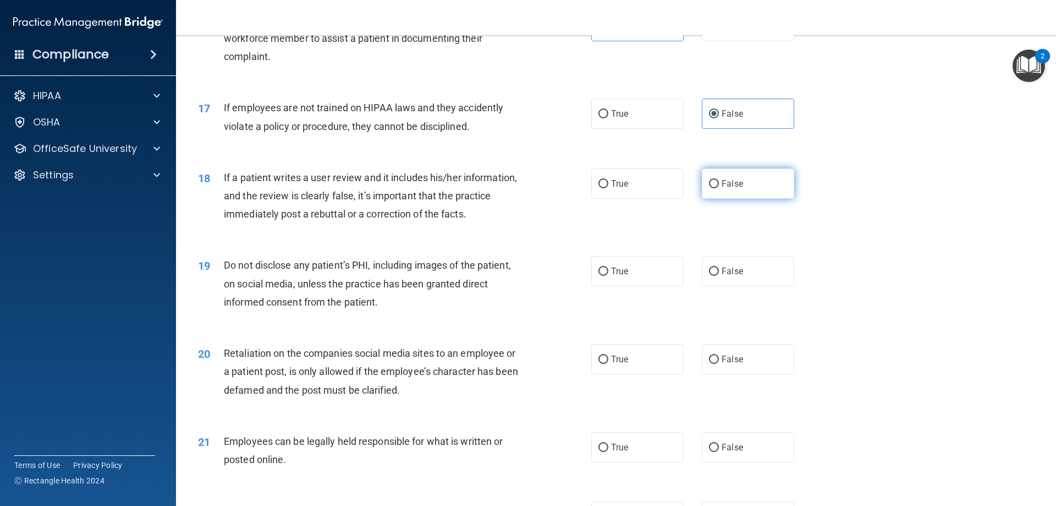
click at [766, 194] on label "False" at bounding box center [748, 183] width 92 height 30
click at [719, 188] on input "False" at bounding box center [714, 184] width 10 height 8
radio input "true"
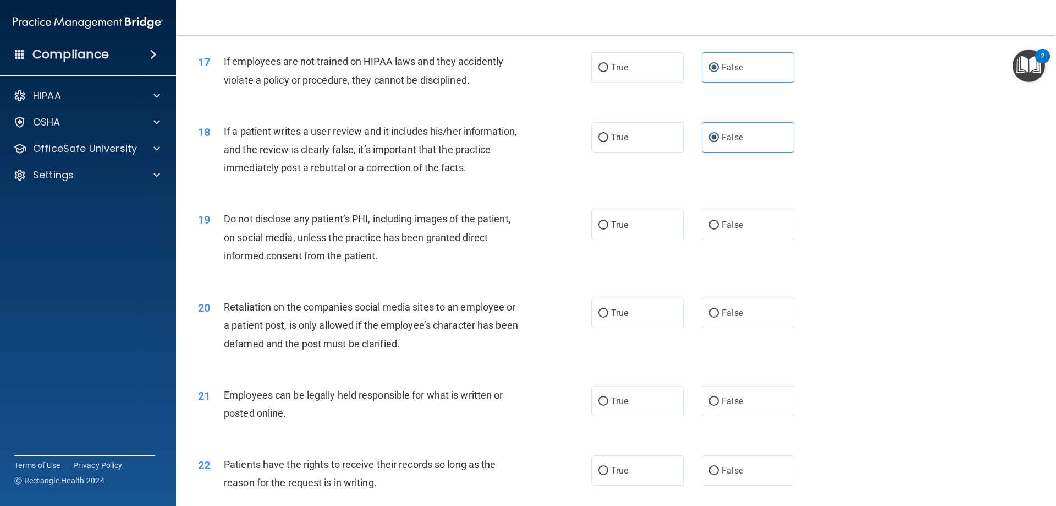
scroll to position [1540, 0]
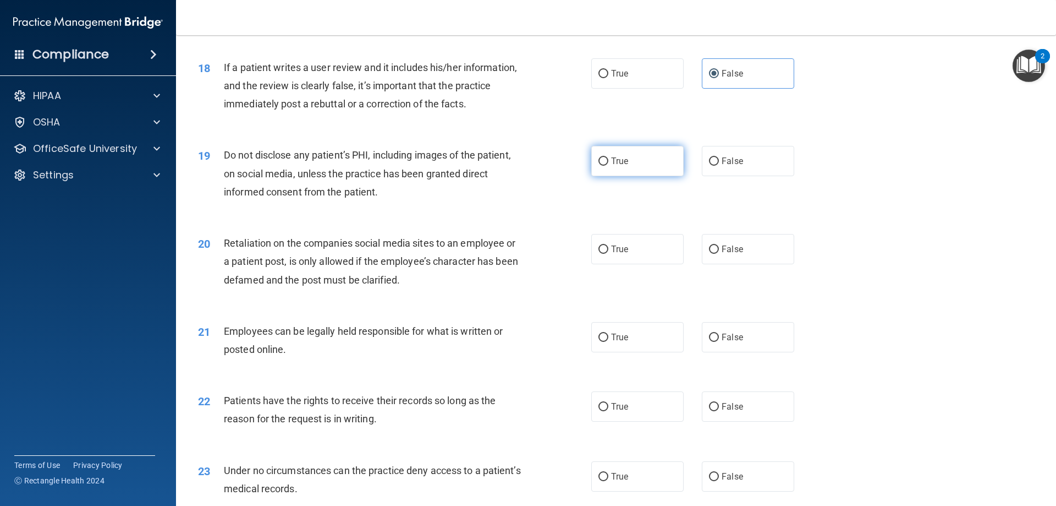
click at [630, 176] on label "True" at bounding box center [637, 161] width 92 height 30
click at [608, 166] on input "True" at bounding box center [604, 161] width 10 height 8
radio input "true"
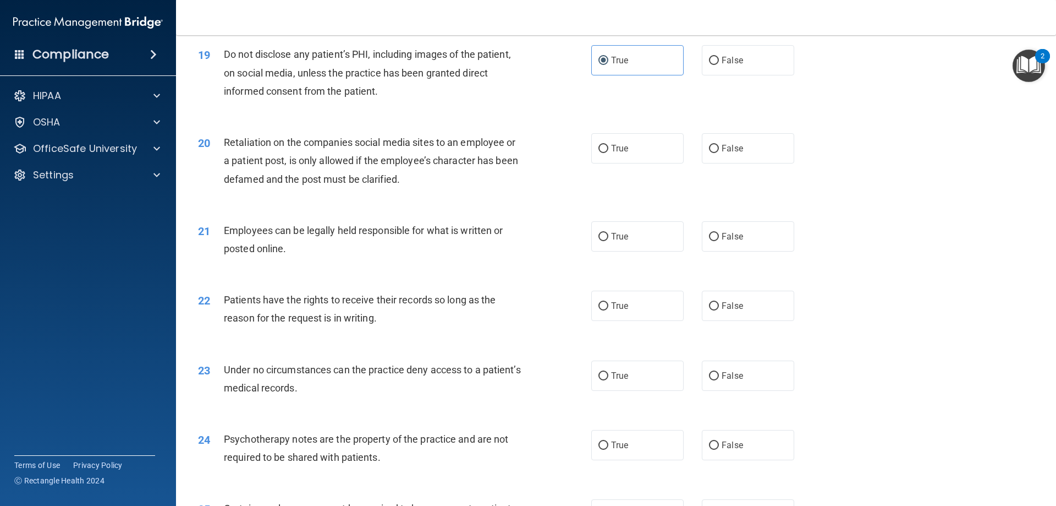
scroll to position [1650, 0]
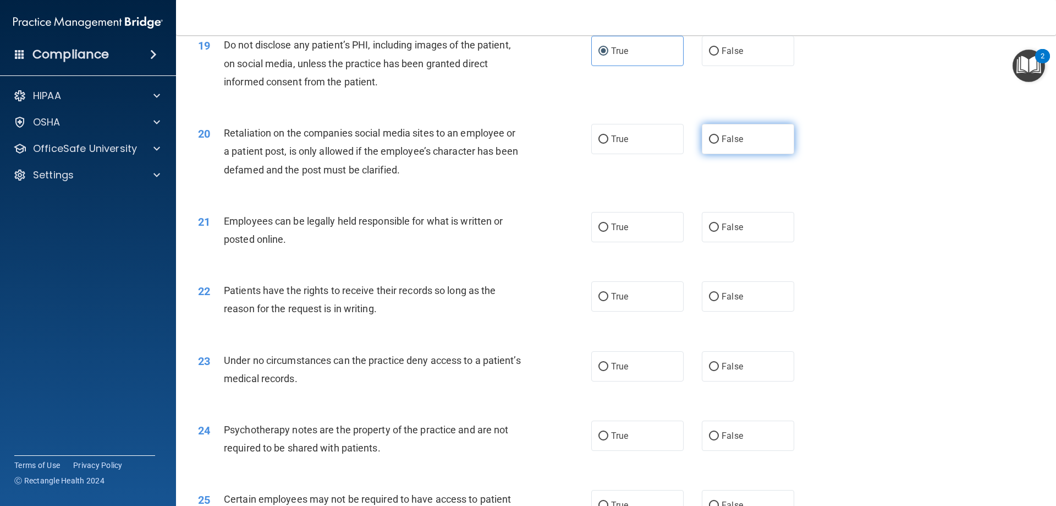
click at [725, 151] on label "False" at bounding box center [748, 139] width 92 height 30
click at [719, 144] on input "False" at bounding box center [714, 139] width 10 height 8
radio input "true"
click at [649, 242] on label "True" at bounding box center [637, 227] width 92 height 30
click at [608, 232] on input "True" at bounding box center [604, 227] width 10 height 8
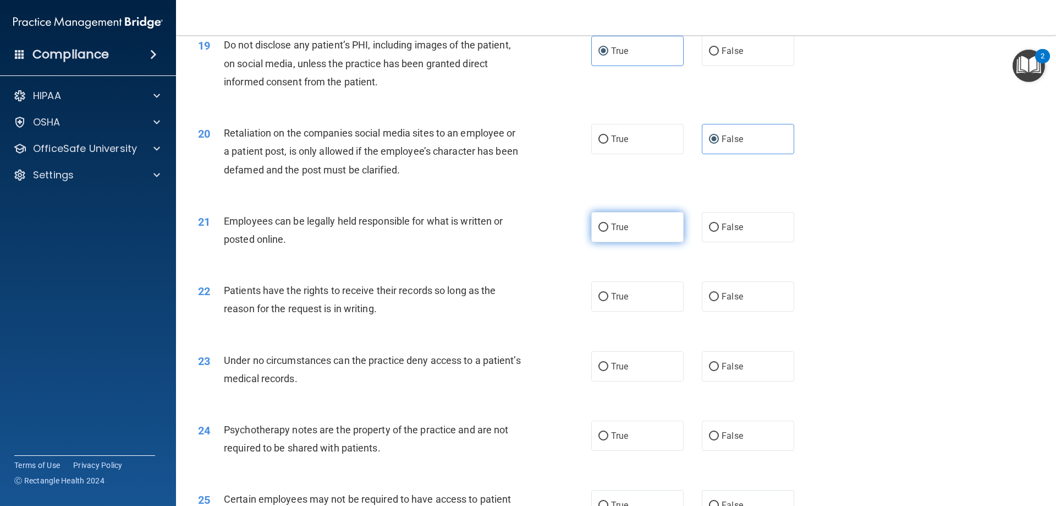
radio input "true"
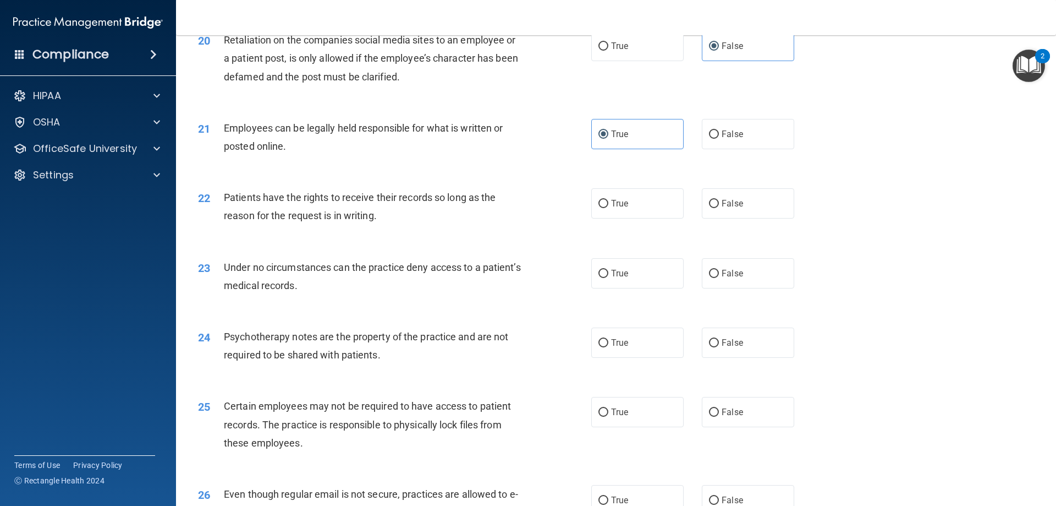
scroll to position [1815, 0]
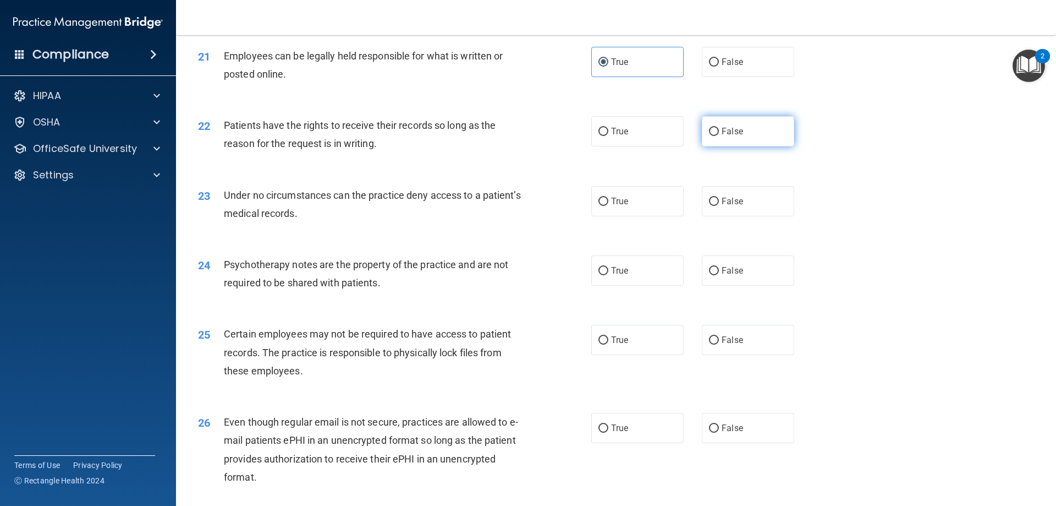
click at [766, 146] on label "False" at bounding box center [748, 131] width 92 height 30
click at [719, 136] on input "False" at bounding box center [714, 132] width 10 height 8
radio input "true"
click at [788, 216] on label "False" at bounding box center [748, 201] width 92 height 30
click at [719, 206] on input "False" at bounding box center [714, 201] width 10 height 8
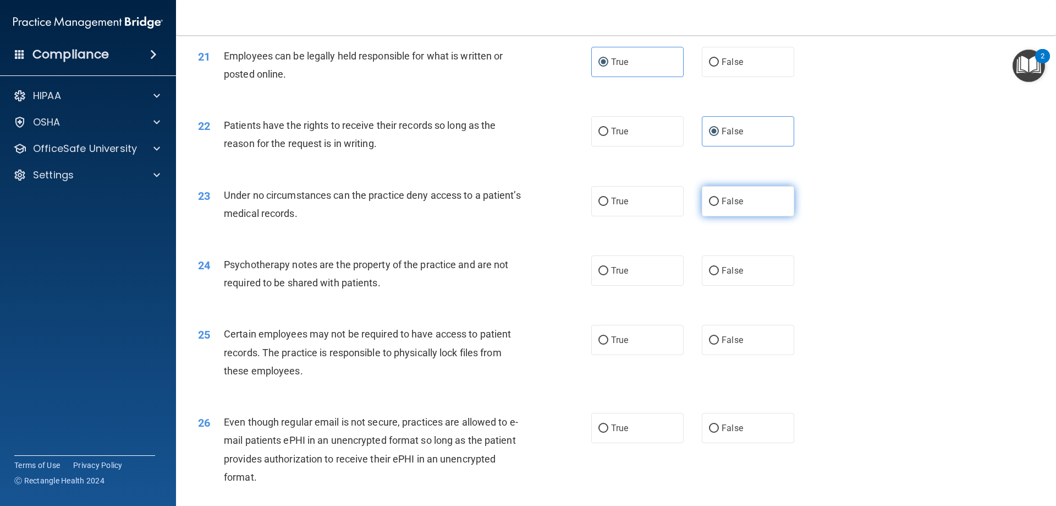
radio input "true"
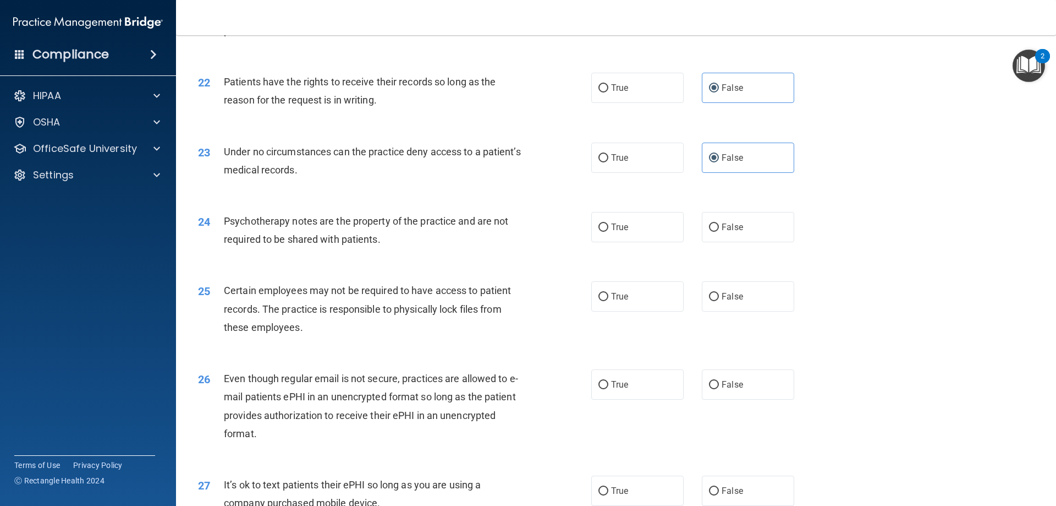
scroll to position [1925, 0]
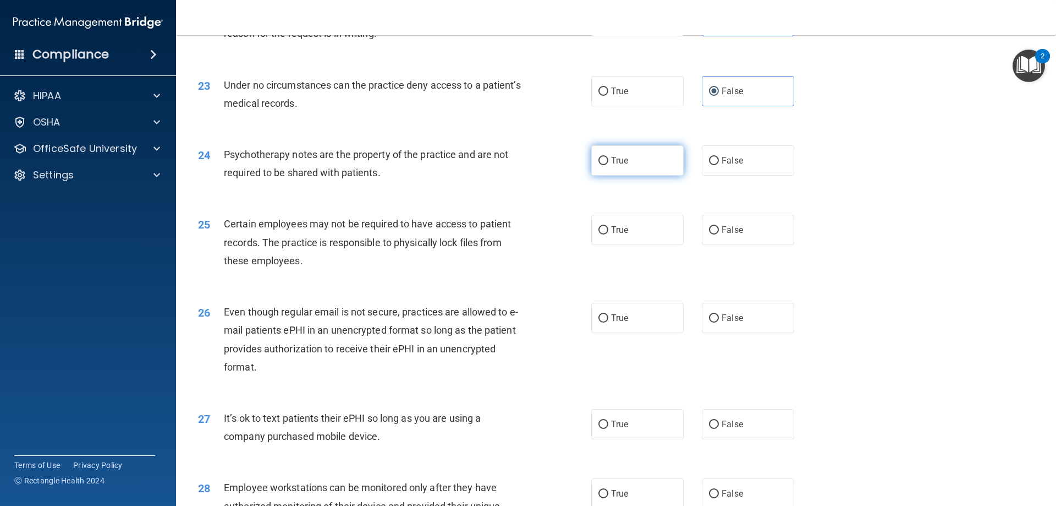
click at [639, 175] on label "True" at bounding box center [637, 160] width 92 height 30
click at [608, 165] on input "True" at bounding box center [604, 161] width 10 height 8
radio input "true"
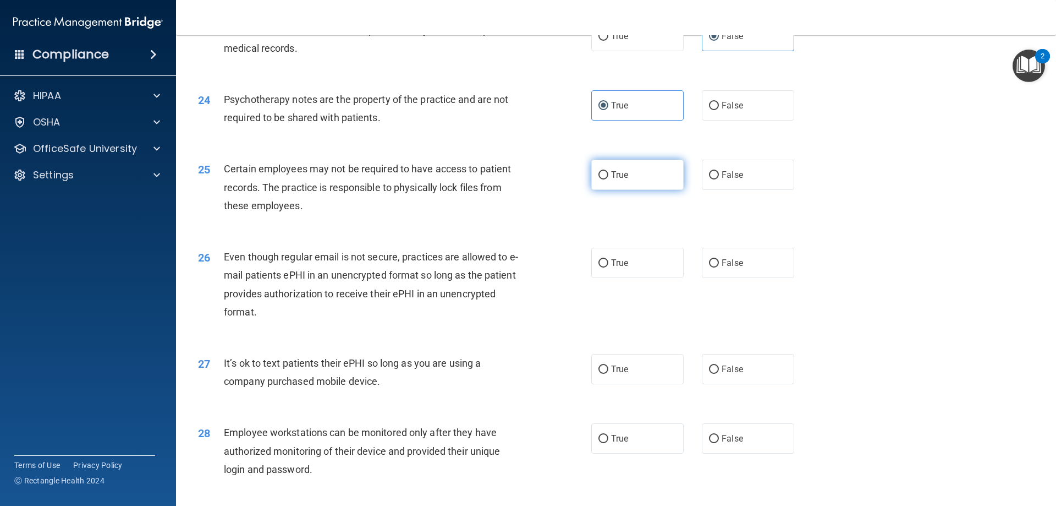
click at [617, 190] on label "True" at bounding box center [637, 175] width 92 height 30
click at [608, 179] on input "True" at bounding box center [604, 175] width 10 height 8
radio input "true"
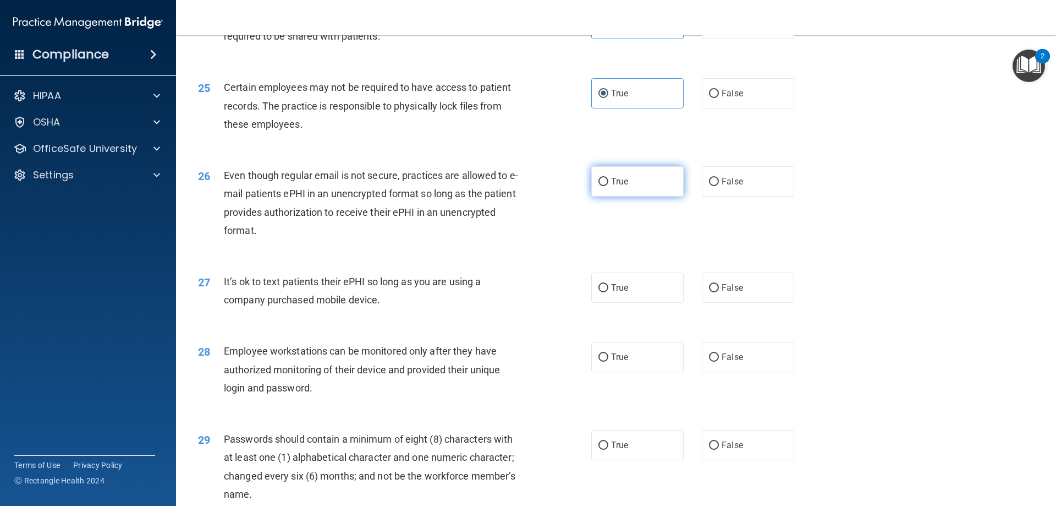
scroll to position [2090, 0]
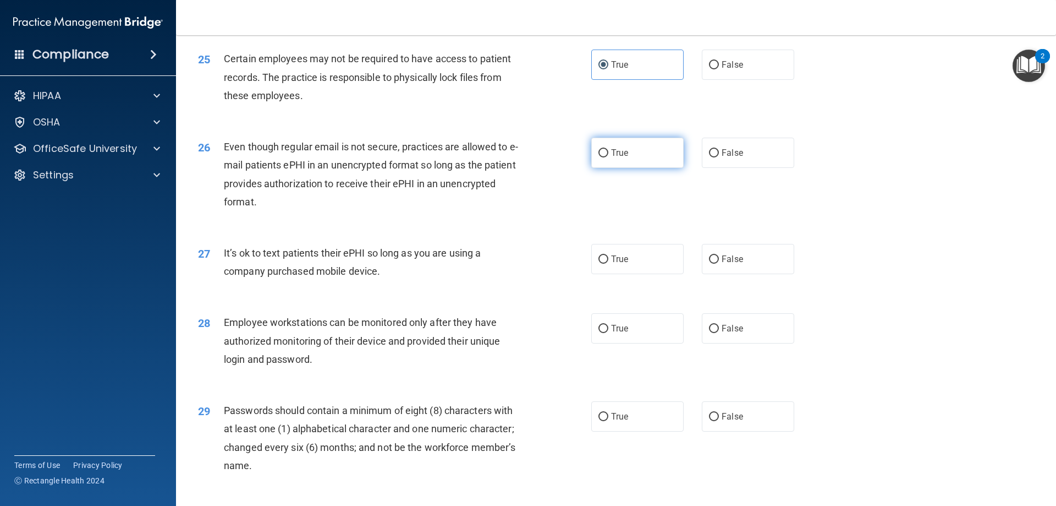
click at [628, 168] on label "True" at bounding box center [637, 153] width 92 height 30
click at [608, 157] on input "True" at bounding box center [604, 153] width 10 height 8
radio input "true"
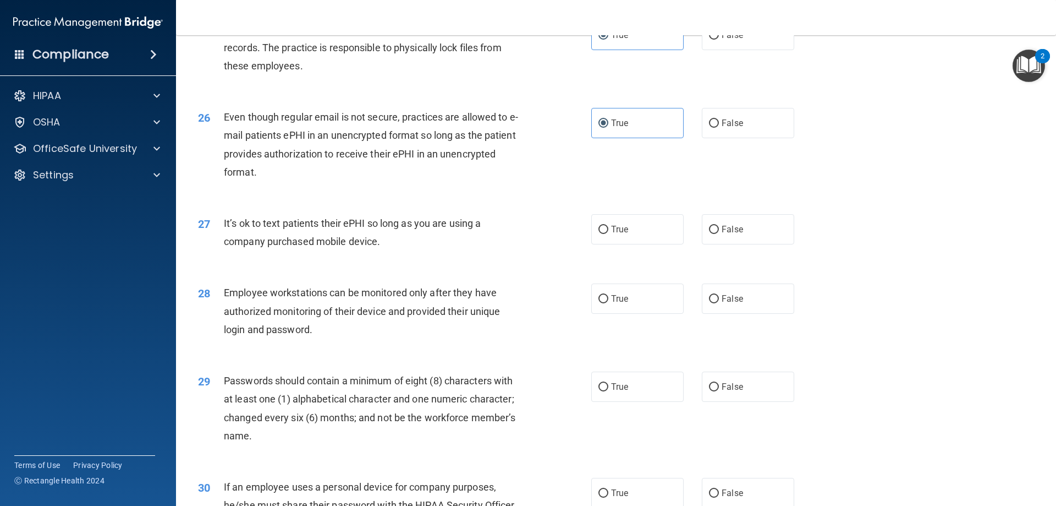
scroll to position [2145, 0]
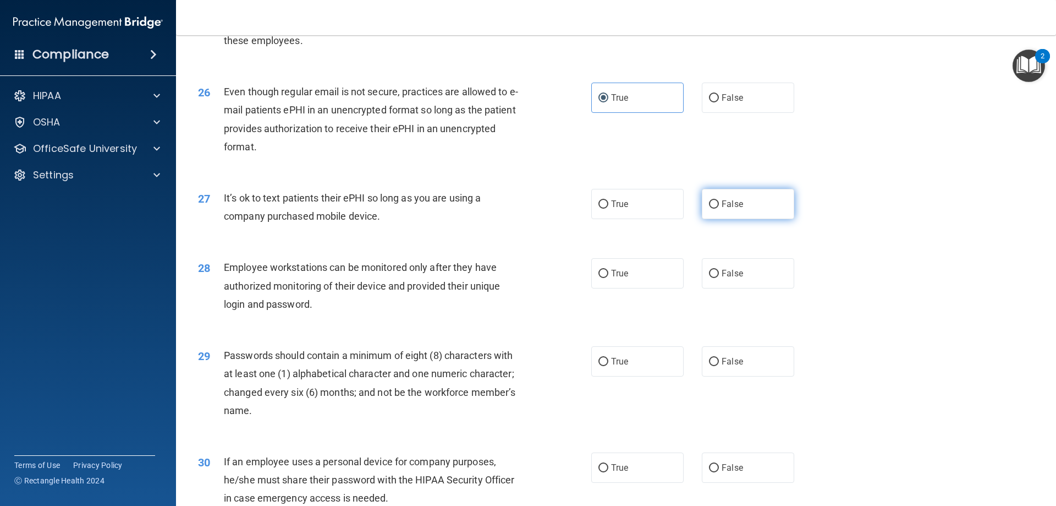
click at [731, 219] on label "False" at bounding box center [748, 204] width 92 height 30
click at [719, 208] on input "False" at bounding box center [714, 204] width 10 height 8
radio input "true"
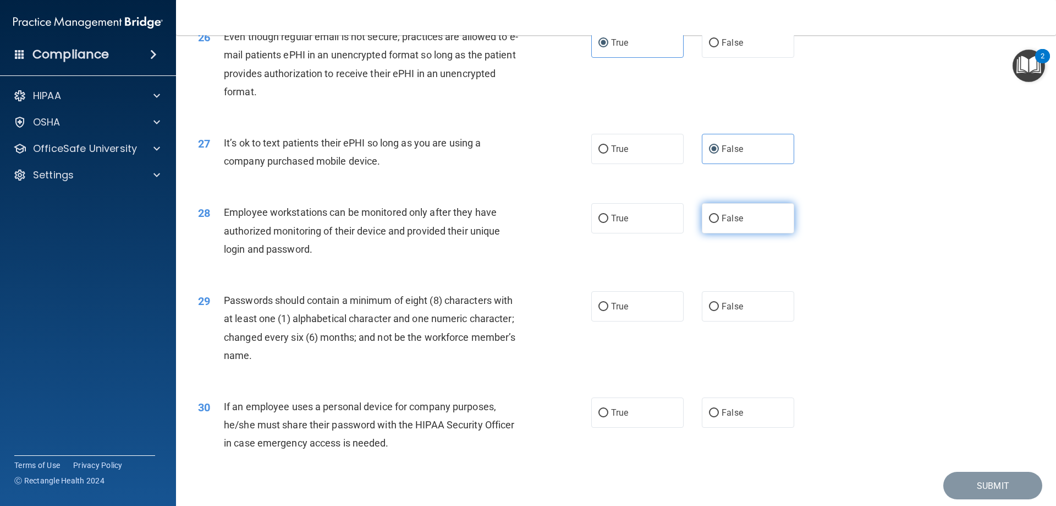
click at [714, 233] on label "False" at bounding box center [748, 218] width 92 height 30
click at [714, 223] on input "False" at bounding box center [714, 219] width 10 height 8
radio input "true"
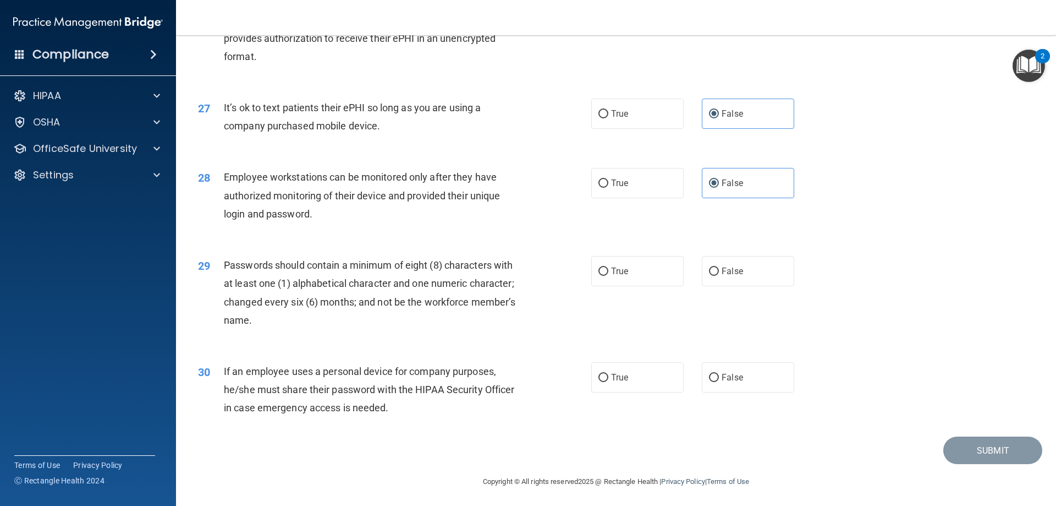
scroll to position [2256, 0]
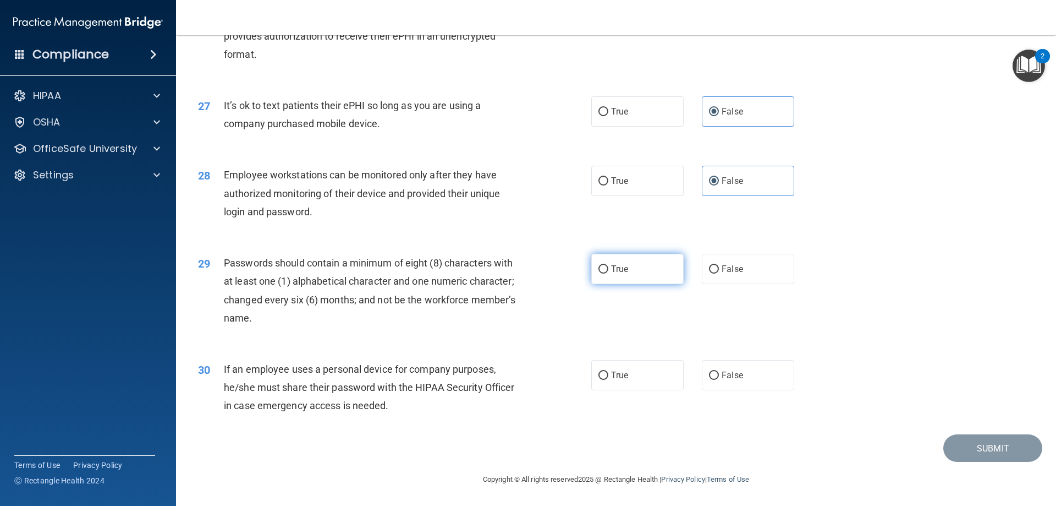
click at [625, 265] on label "True" at bounding box center [637, 269] width 92 height 30
click at [608, 265] on input "True" at bounding box center [604, 269] width 10 height 8
radio input "true"
click at [731, 377] on span "False" at bounding box center [732, 375] width 21 height 10
click at [719, 377] on input "False" at bounding box center [714, 375] width 10 height 8
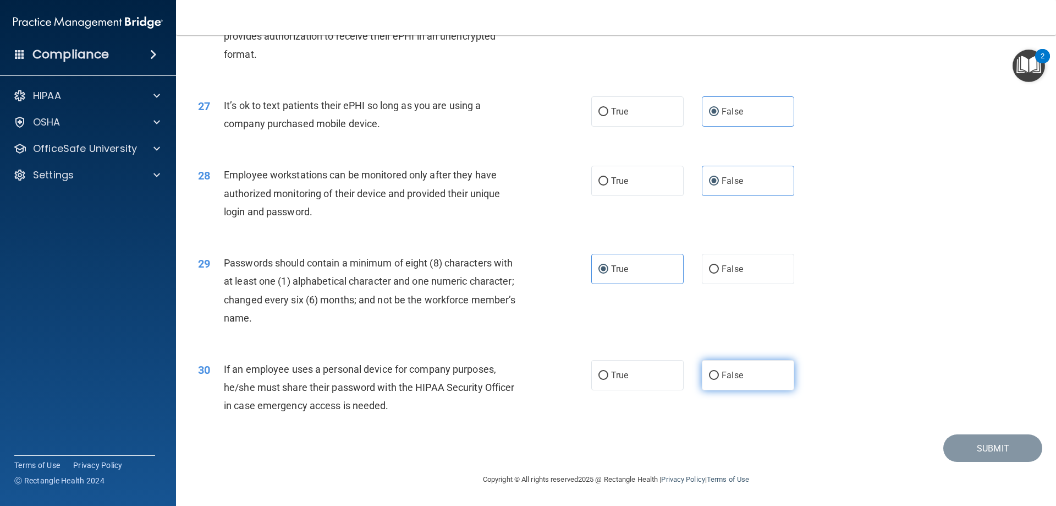
radio input "true"
click at [960, 454] on button "Submit" at bounding box center [992, 448] width 99 height 28
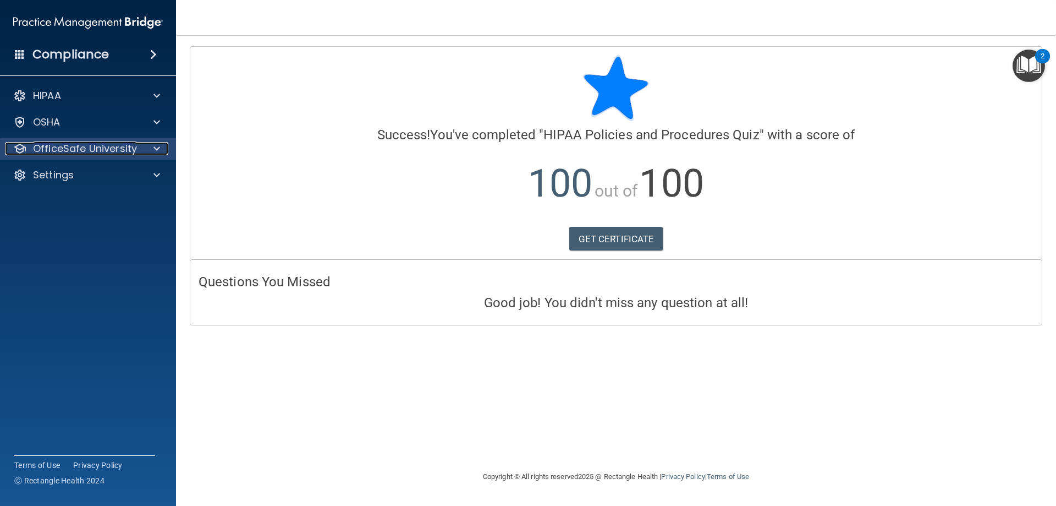
click at [94, 143] on p "OfficeSafe University" at bounding box center [85, 148] width 104 height 13
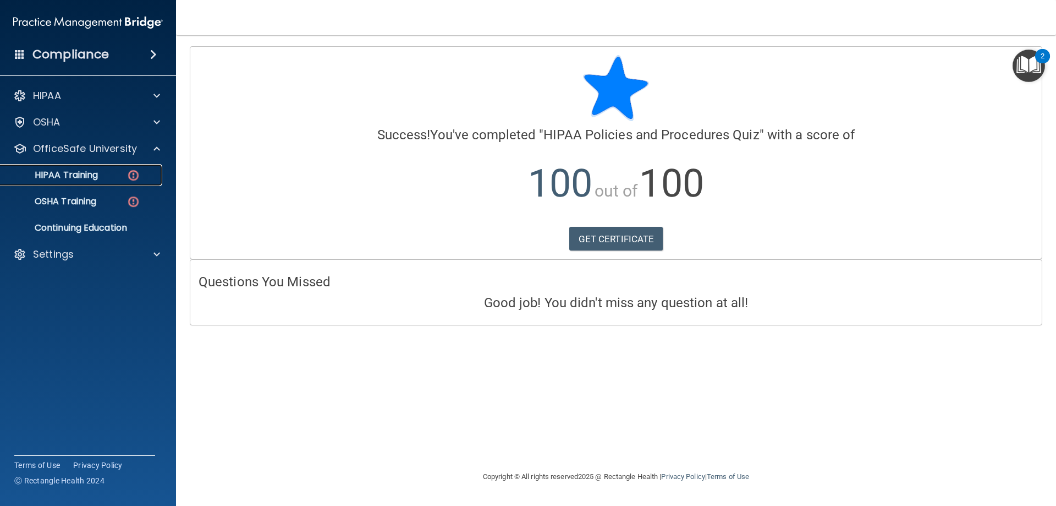
click at [108, 176] on div "HIPAA Training" at bounding box center [82, 174] width 150 height 11
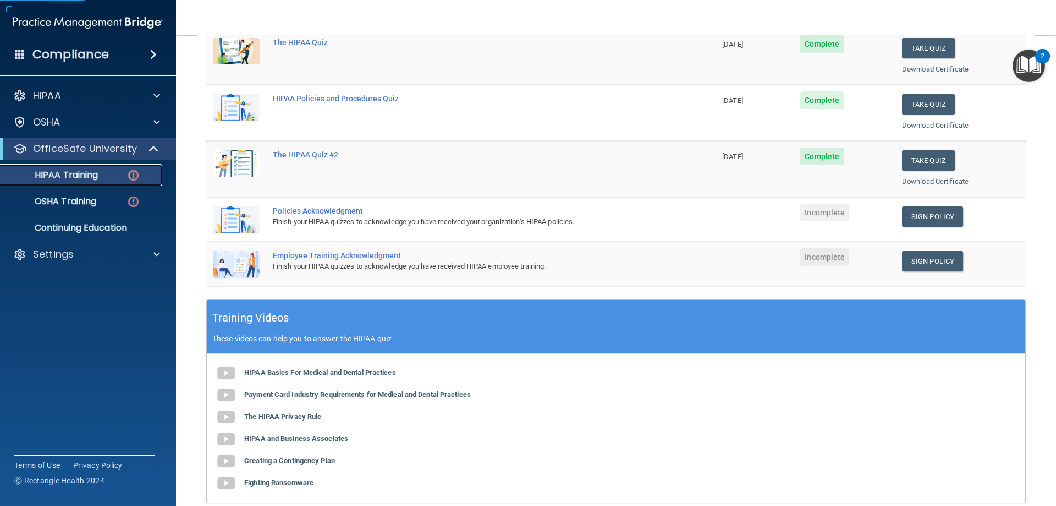
scroll to position [220, 0]
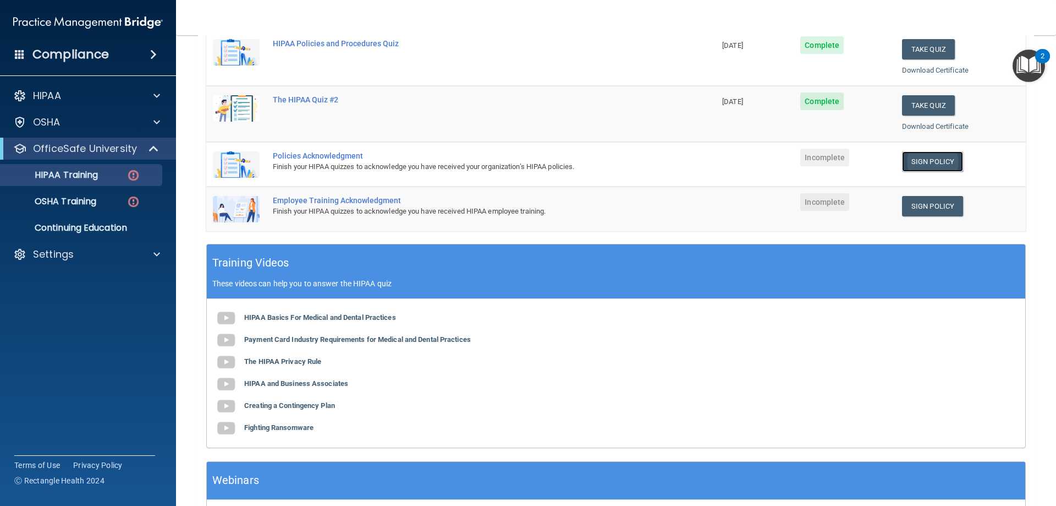
click at [910, 161] on link "Sign Policy" at bounding box center [932, 161] width 61 height 20
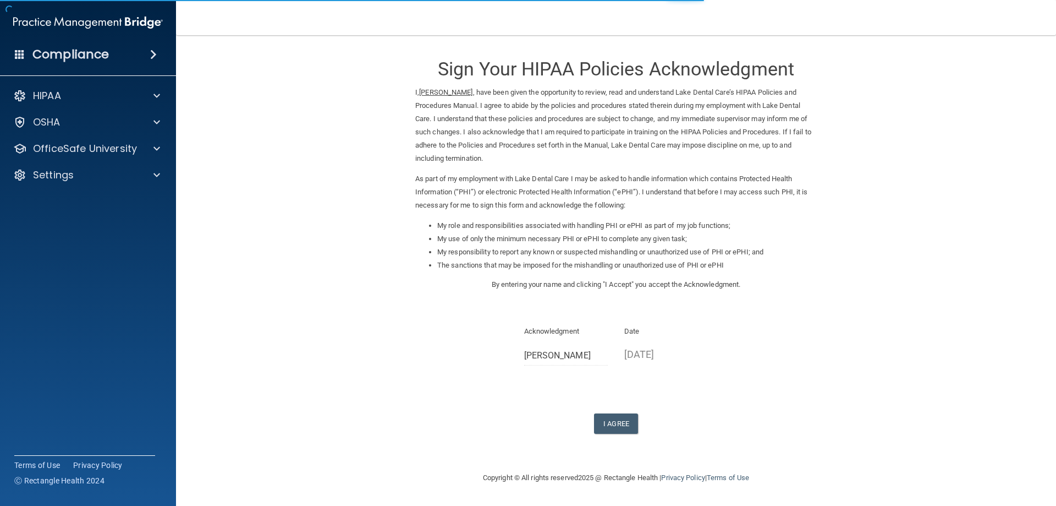
click at [624, 435] on form "Sign Your HIPAA Policies Acknowledgment I, [PERSON_NAME] , have been given the …" at bounding box center [616, 253] width 836 height 414
click at [618, 427] on button "I Agree" at bounding box center [616, 423] width 44 height 20
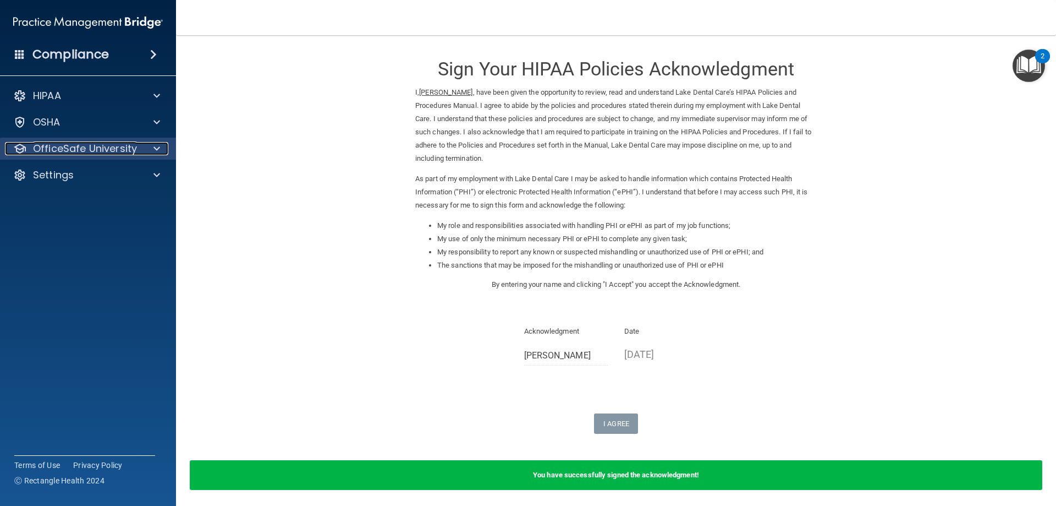
click at [86, 144] on p "OfficeSafe University" at bounding box center [85, 148] width 104 height 13
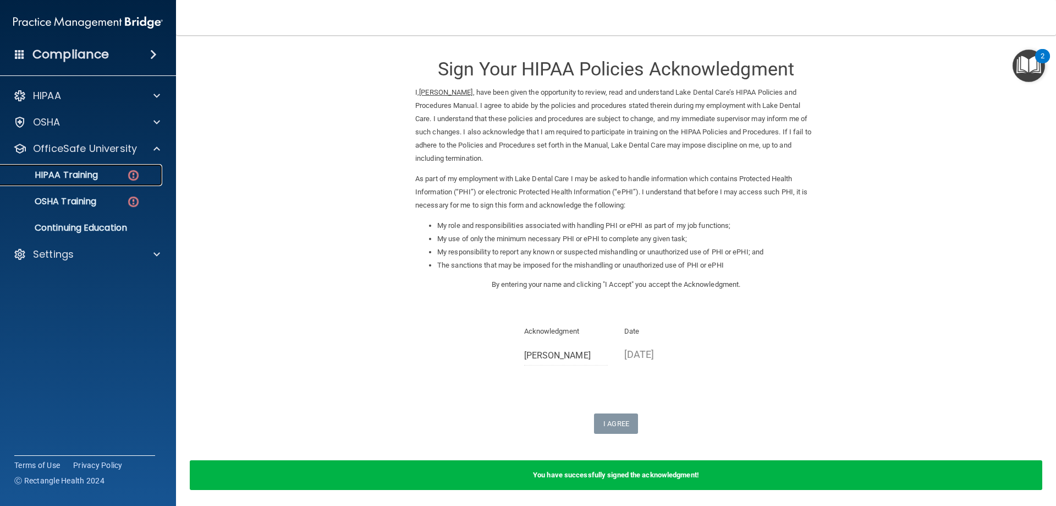
click at [104, 174] on div "HIPAA Training" at bounding box center [82, 174] width 150 height 11
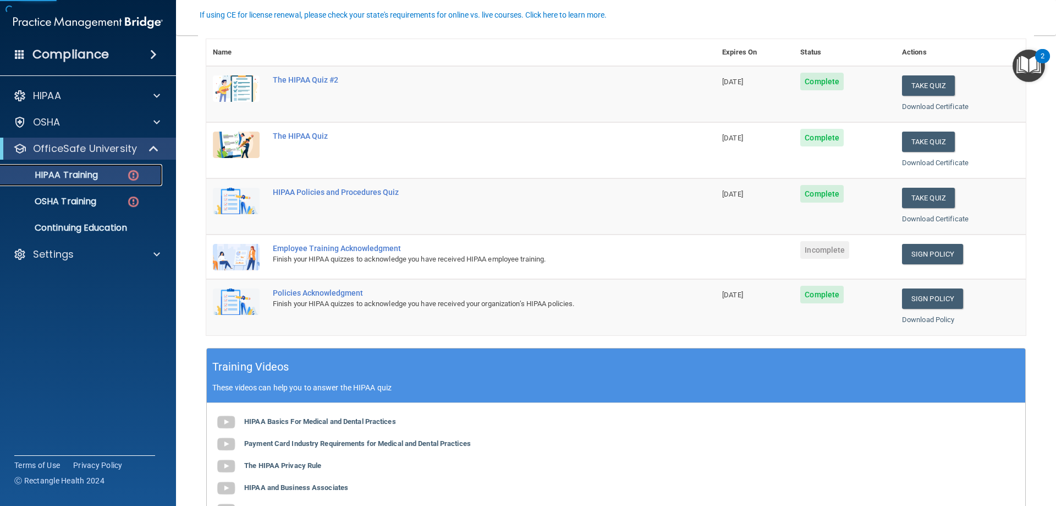
scroll to position [165, 0]
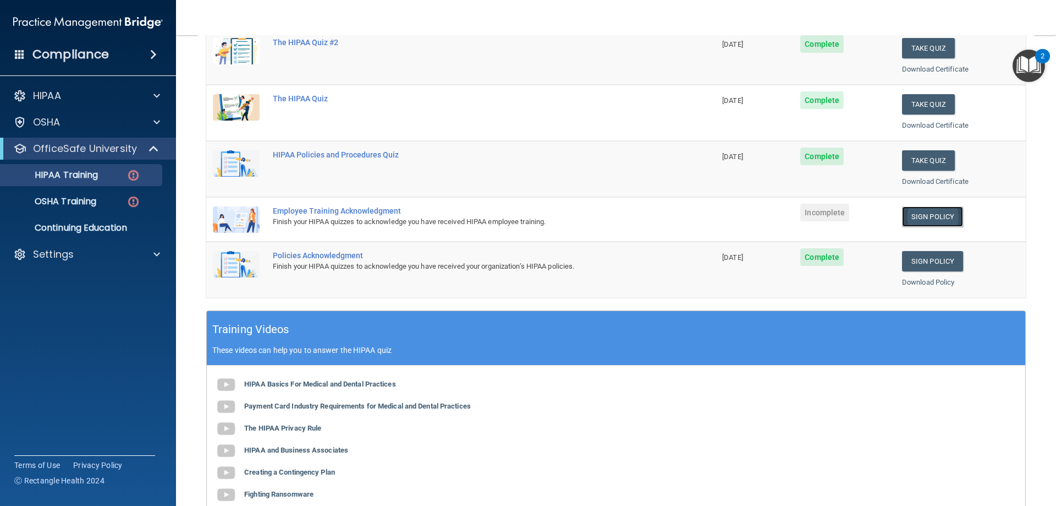
click at [910, 216] on link "Sign Policy" at bounding box center [932, 216] width 61 height 20
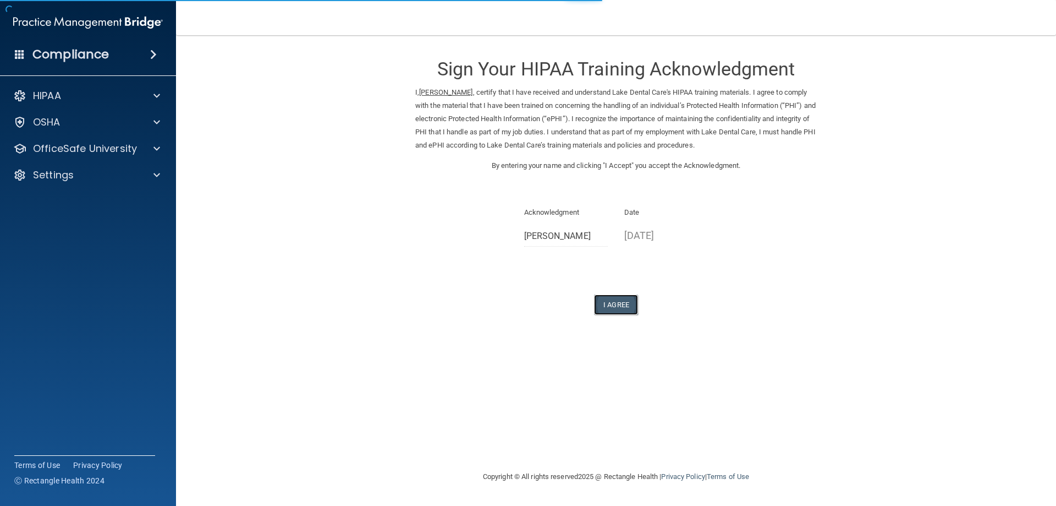
click at [612, 308] on button "I Agree" at bounding box center [616, 304] width 44 height 20
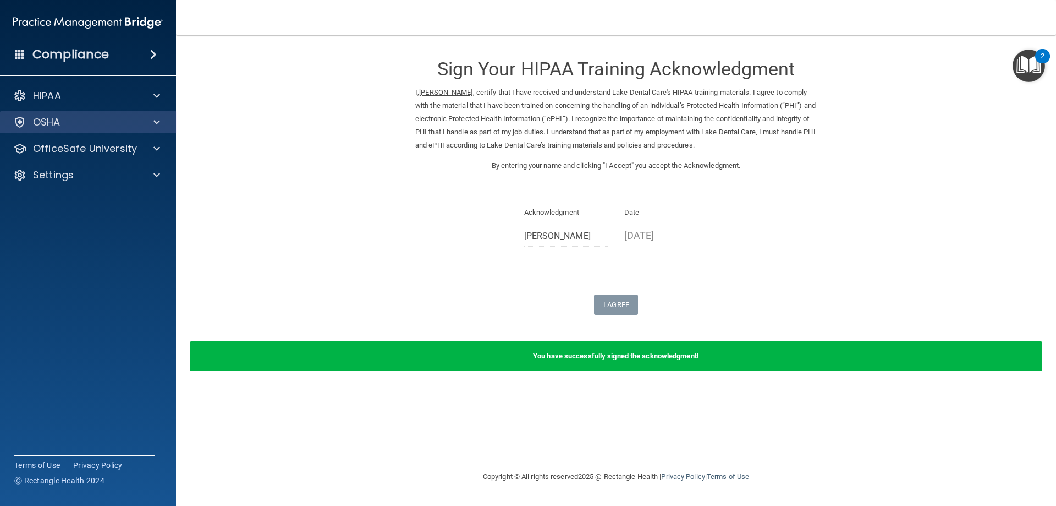
click at [109, 129] on div "OSHA" at bounding box center [88, 122] width 177 height 22
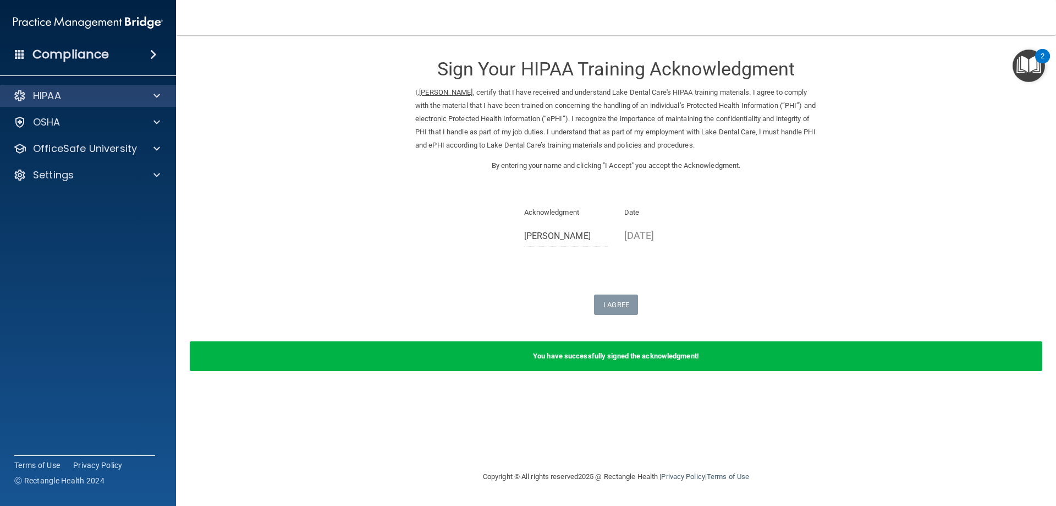
click at [109, 103] on div "HIPAA" at bounding box center [88, 96] width 177 height 22
click at [126, 103] on div "HIPAA" at bounding box center [88, 96] width 177 height 22
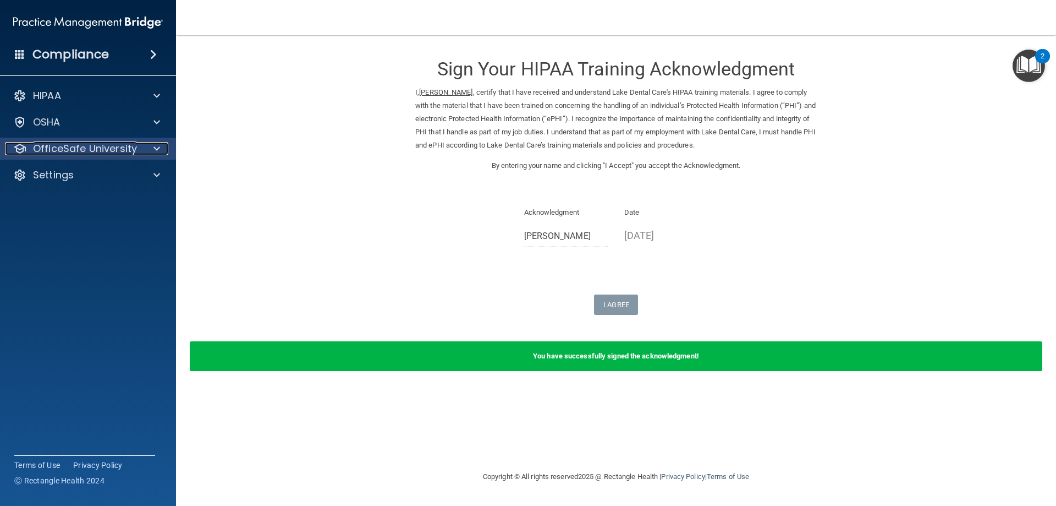
click at [107, 150] on p "OfficeSafe University" at bounding box center [85, 148] width 104 height 13
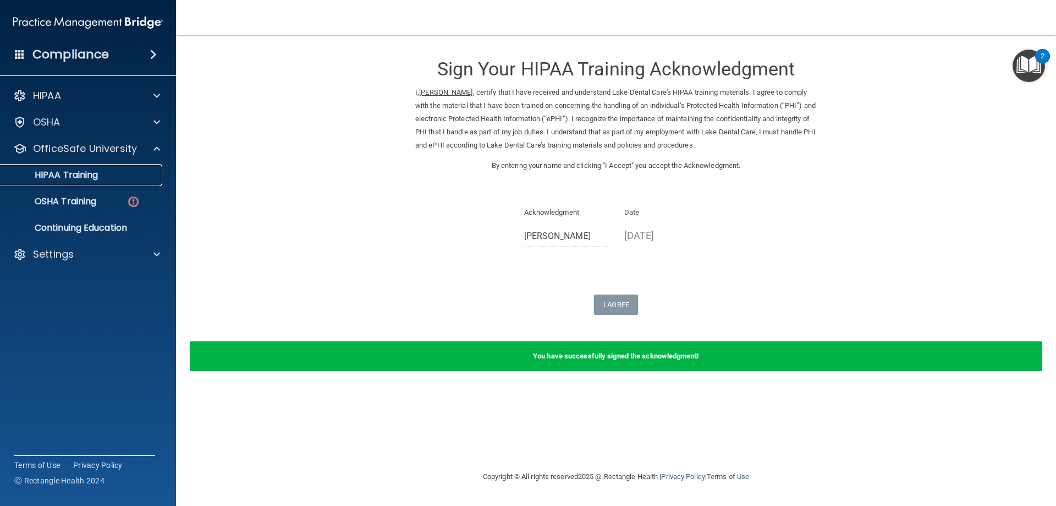
click at [130, 174] on div "HIPAA Training" at bounding box center [82, 174] width 150 height 11
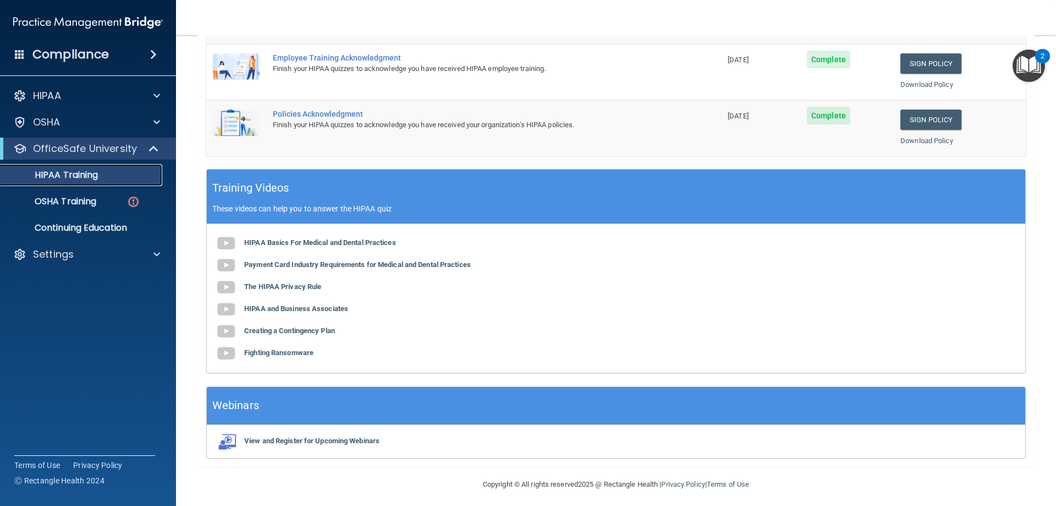
scroll to position [323, 0]
